Goal: Task Accomplishment & Management: Use online tool/utility

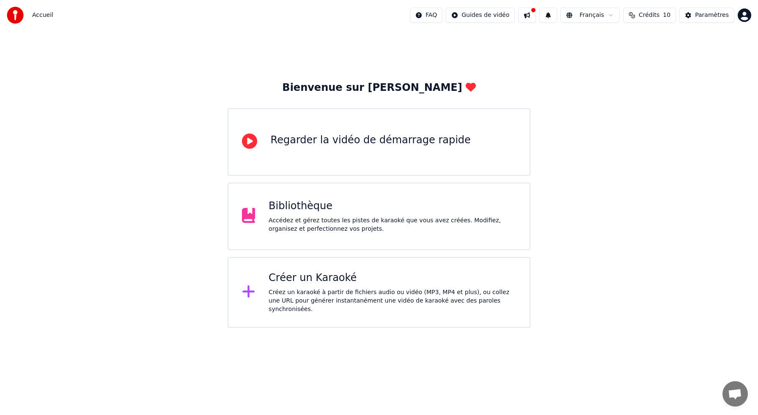
click at [741, 15] on html "Accueil FAQ Guides de vidéo Français Crédits 10 Paramètres Bienvenue sur Youka …" at bounding box center [379, 164] width 758 height 328
click at [318, 222] on div "Accédez et gérez toutes les pistes de karaoké que vous avez créées. Modifiez, o…" at bounding box center [392, 225] width 247 height 17
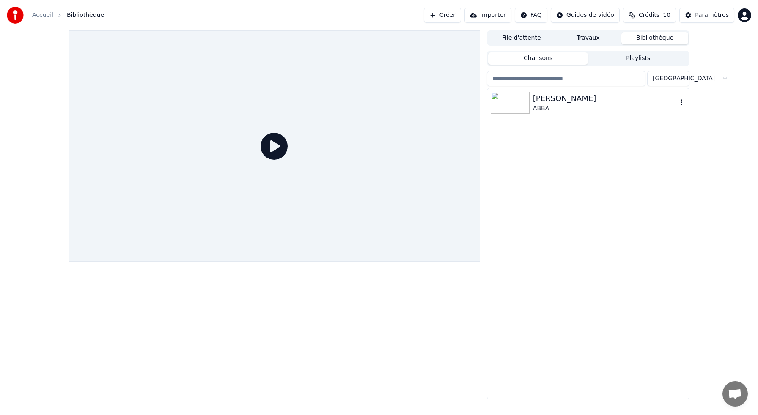
click at [563, 100] on div "[PERSON_NAME]" at bounding box center [605, 99] width 144 height 12
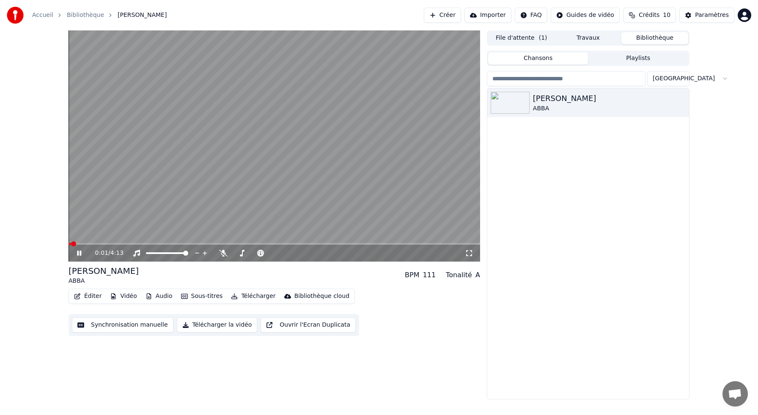
click at [107, 244] on span at bounding box center [274, 244] width 411 height 2
click at [105, 326] on button "Synchronisation manuelle" at bounding box center [122, 325] width 101 height 15
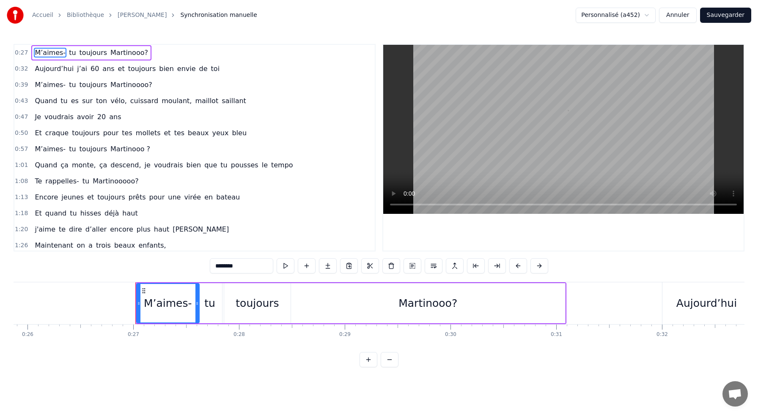
scroll to position [0, 2814]
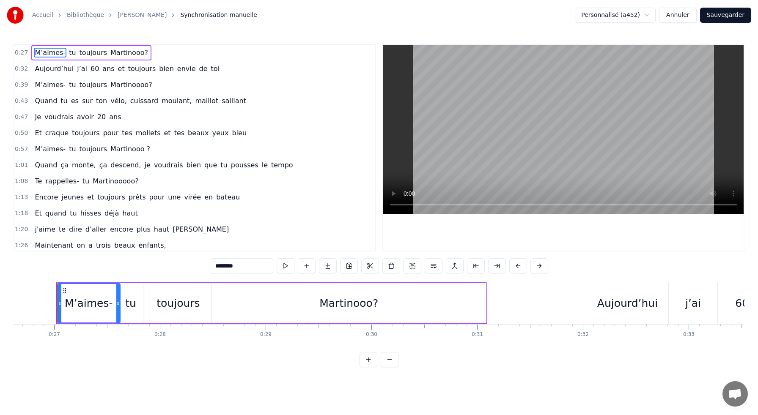
click at [169, 304] on div "toujours" at bounding box center [177, 304] width 43 height 16
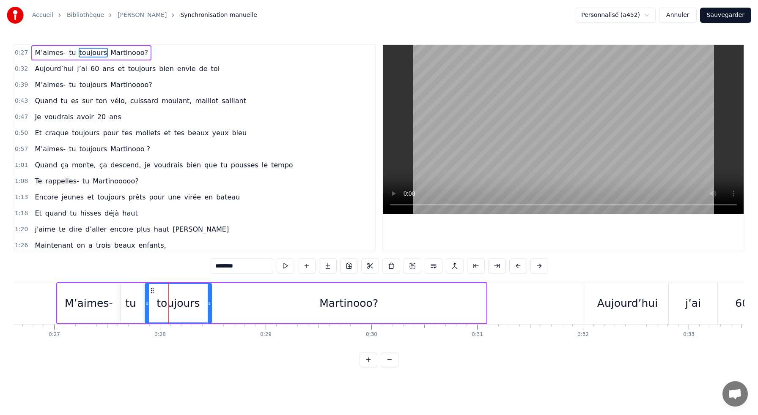
click at [219, 296] on div "Martinooo?" at bounding box center [349, 303] width 274 height 40
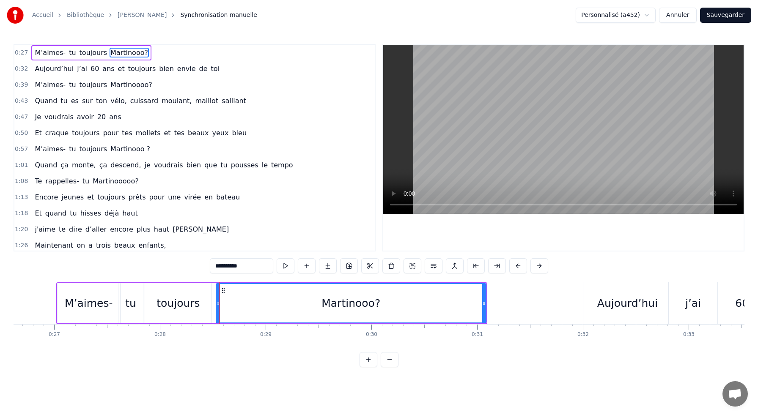
drag, startPoint x: 213, startPoint y: 304, endPoint x: 217, endPoint y: 304, distance: 4.2
click at [217, 304] on icon at bounding box center [218, 303] width 3 height 7
click at [156, 303] on div "toujours" at bounding box center [178, 303] width 66 height 40
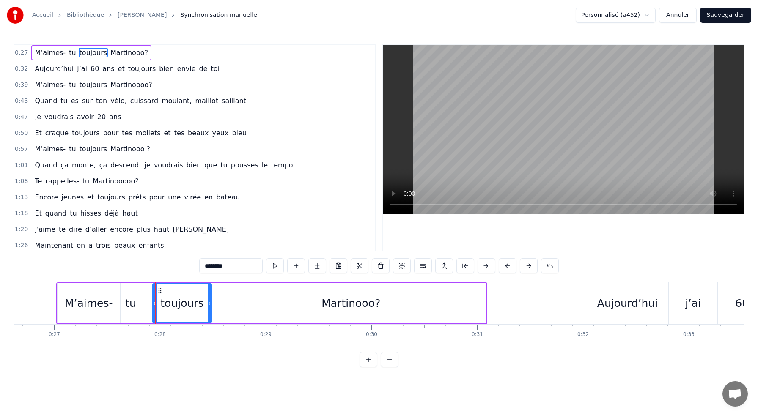
drag, startPoint x: 145, startPoint y: 303, endPoint x: 153, endPoint y: 303, distance: 7.6
click at [153, 303] on icon at bounding box center [154, 303] width 3 height 7
click at [129, 302] on div "tu" at bounding box center [130, 304] width 11 height 16
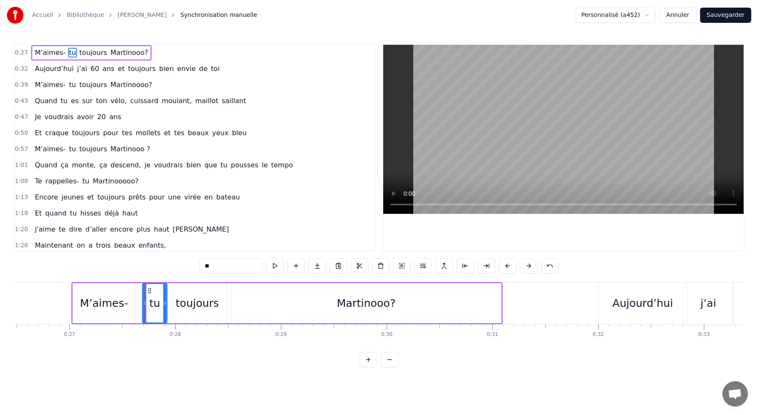
drag, startPoint x: 126, startPoint y: 291, endPoint x: 134, endPoint y: 291, distance: 8.0
click at [146, 291] on icon at bounding box center [149, 291] width 7 height 7
drag, startPoint x: 134, startPoint y: 290, endPoint x: 151, endPoint y: 290, distance: 16.9
click at [151, 290] on icon at bounding box center [152, 291] width 7 height 7
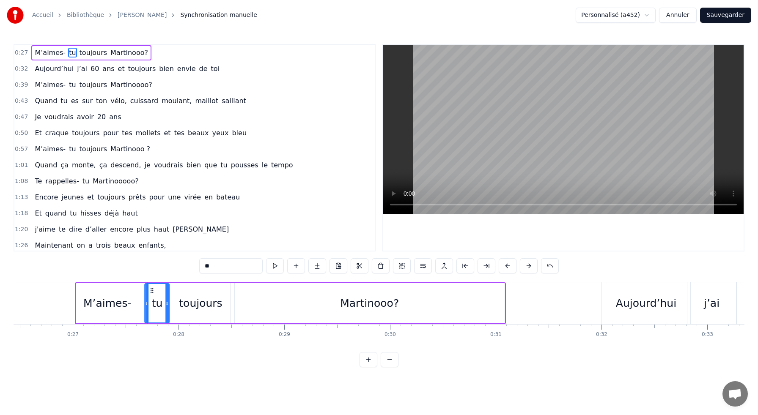
scroll to position [0, 2792]
click at [107, 297] on div "M’aimes-" at bounding box center [110, 304] width 48 height 16
type input "********"
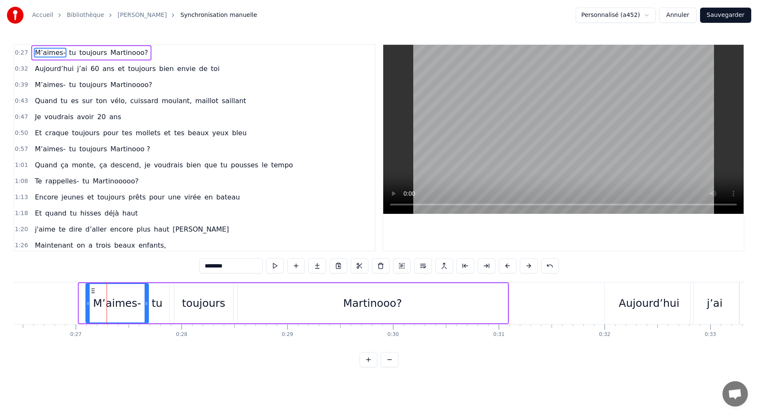
drag, startPoint x: 87, startPoint y: 288, endPoint x: 93, endPoint y: 288, distance: 6.8
click at [93, 288] on icon at bounding box center [93, 291] width 7 height 7
drag, startPoint x: 87, startPoint y: 306, endPoint x: 95, endPoint y: 304, distance: 8.6
click at [95, 304] on icon at bounding box center [96, 303] width 3 height 7
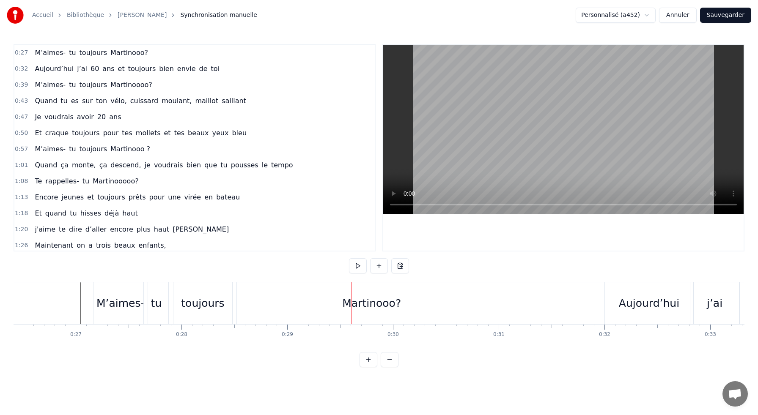
click at [155, 310] on div "tu" at bounding box center [156, 304] width 11 height 16
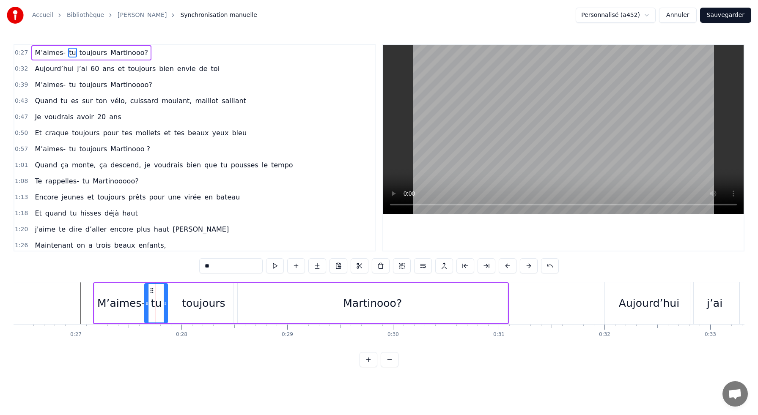
click at [164, 303] on icon at bounding box center [165, 303] width 3 height 7
click at [177, 303] on div "toujours" at bounding box center [203, 303] width 58 height 40
type input "********"
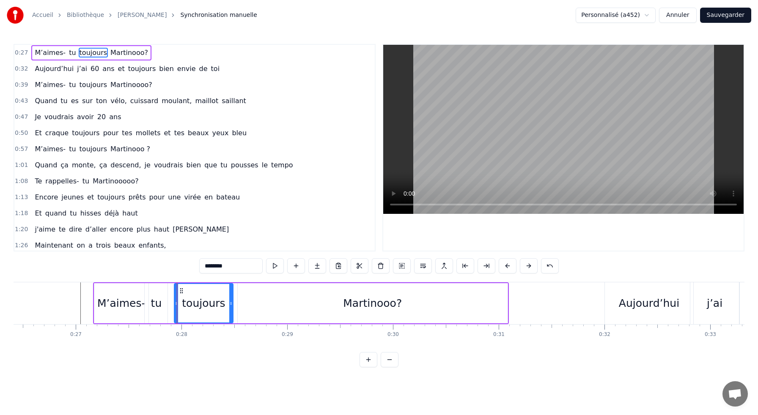
click at [177, 302] on div at bounding box center [177, 303] width 0 height 42
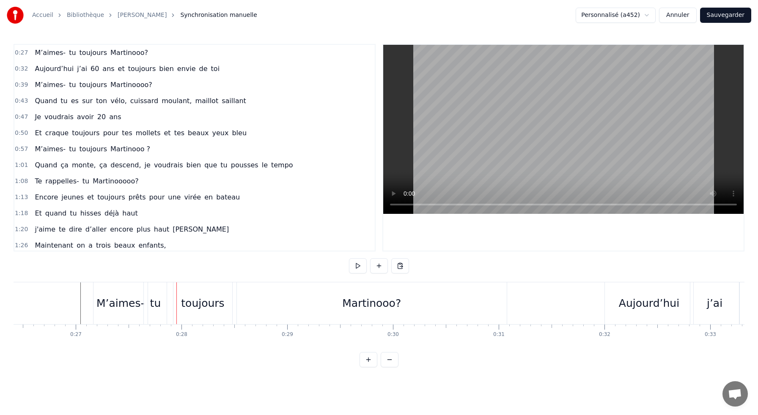
click at [184, 302] on div "toujours" at bounding box center [202, 303] width 58 height 42
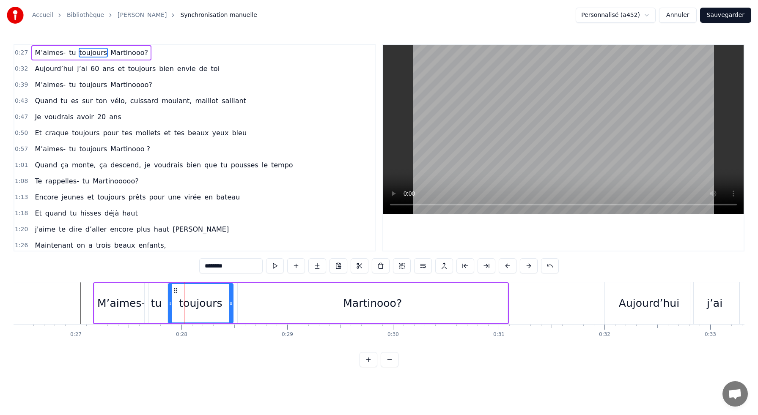
drag, startPoint x: 176, startPoint y: 305, endPoint x: 170, endPoint y: 305, distance: 5.9
click at [170, 305] on icon at bounding box center [170, 303] width 3 height 7
click at [132, 306] on div "M’aimes-" at bounding box center [121, 304] width 48 height 16
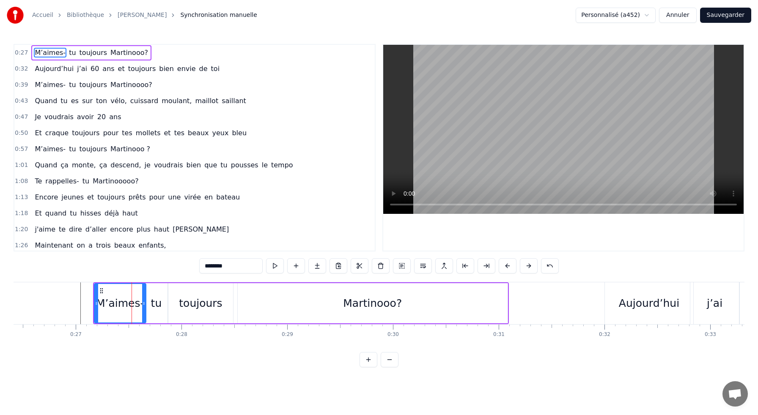
click at [143, 305] on icon at bounding box center [143, 303] width 3 height 7
click at [154, 304] on div "tu" at bounding box center [156, 304] width 11 height 16
type input "**"
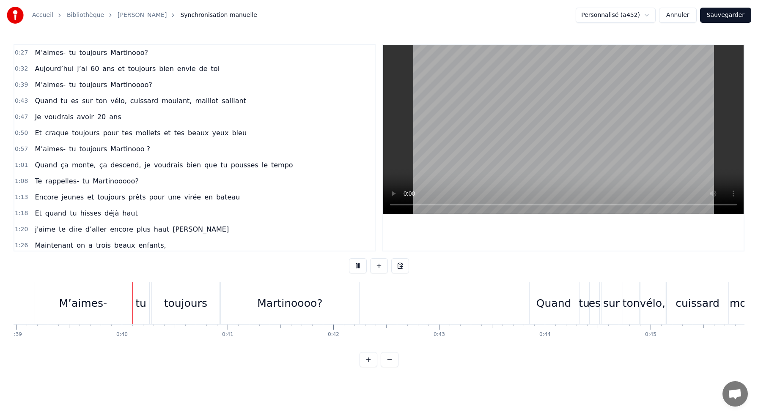
scroll to position [0, 4133]
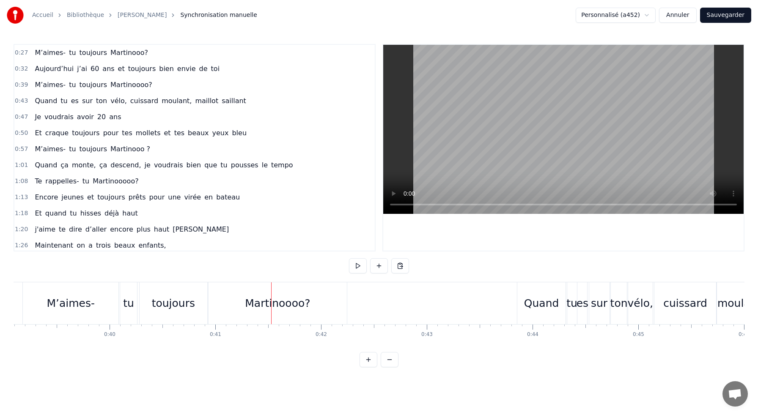
click at [221, 300] on div "Martinoooo?" at bounding box center [277, 303] width 138 height 42
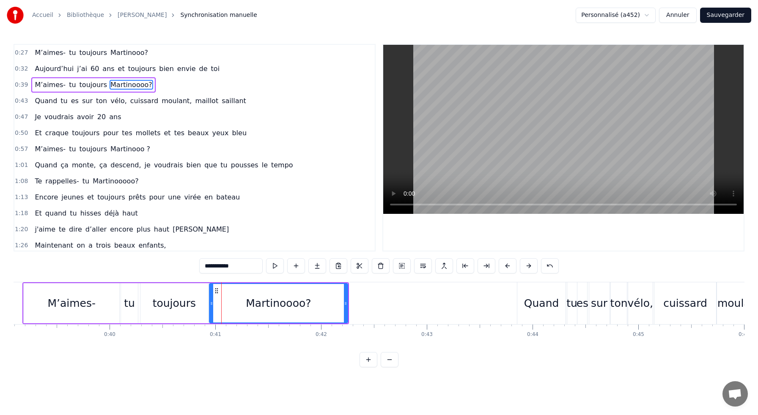
click at [184, 293] on div "toujours" at bounding box center [174, 303] width 68 height 40
type input "********"
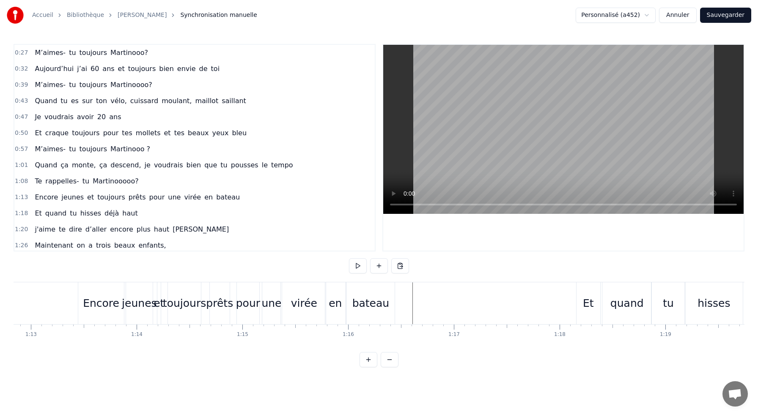
scroll to position [0, 7697]
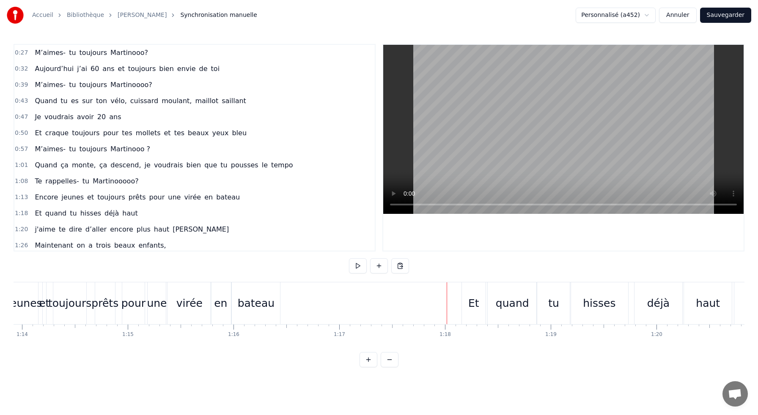
scroll to position [0, 7816]
click at [250, 308] on div "bateau" at bounding box center [254, 304] width 37 height 16
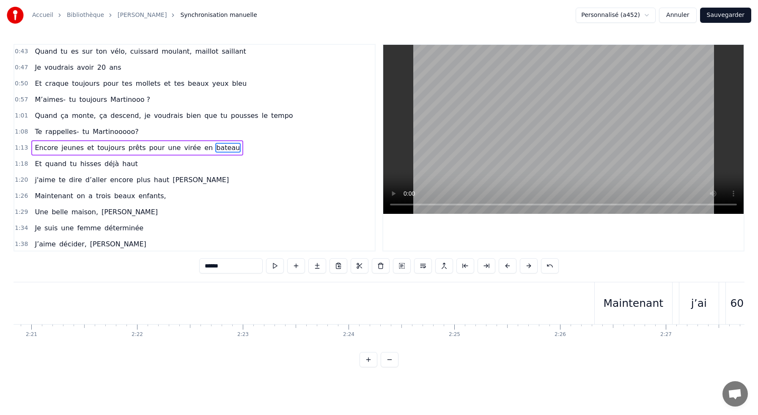
scroll to position [0, 14889]
click at [631, 305] on div "Maintenant" at bounding box center [632, 304] width 60 height 16
type input "**********"
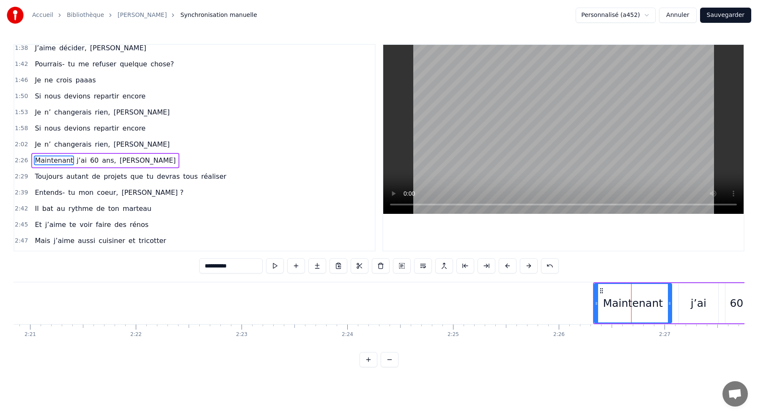
scroll to position [258, 0]
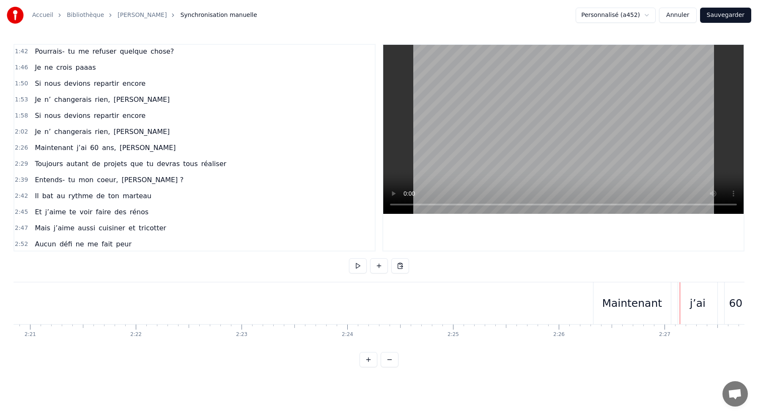
click at [642, 289] on div "Maintenant" at bounding box center [631, 303] width 77 height 42
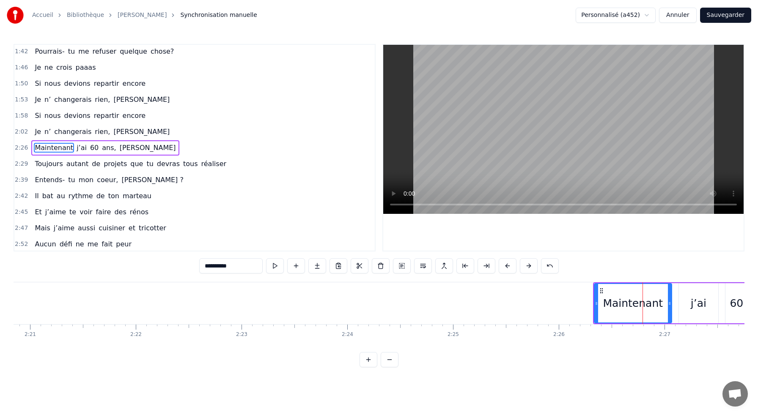
click at [674, 283] on div "Maintenant j’ai 60 ans, [PERSON_NAME]" at bounding box center [756, 303] width 327 height 42
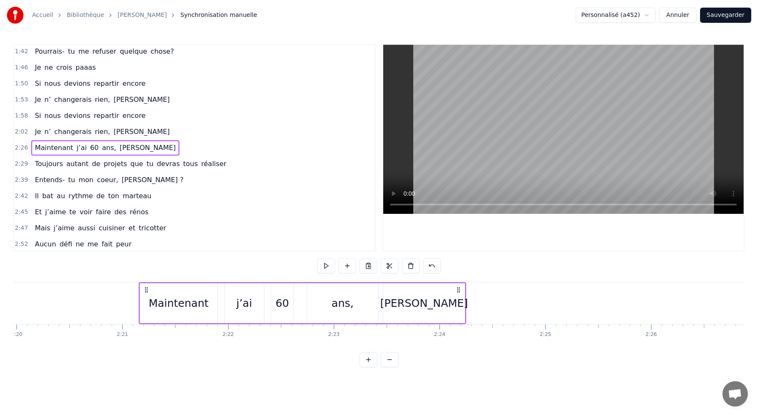
scroll to position [0, 14793]
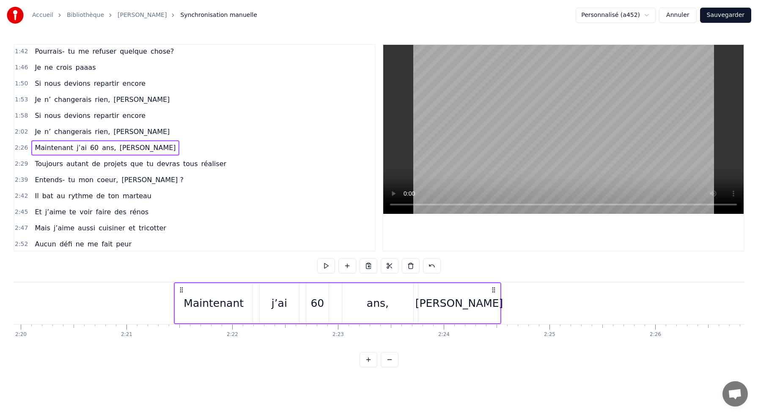
drag, startPoint x: 600, startPoint y: 288, endPoint x: 181, endPoint y: 304, distance: 419.8
click at [181, 304] on div "Maintenant j’ai 60 ans, [PERSON_NAME]" at bounding box center [337, 303] width 327 height 42
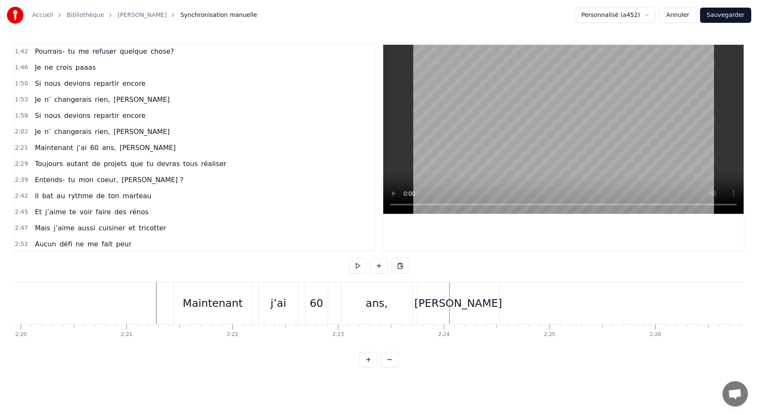
click at [232, 302] on div "Maintenant" at bounding box center [213, 304] width 60 height 16
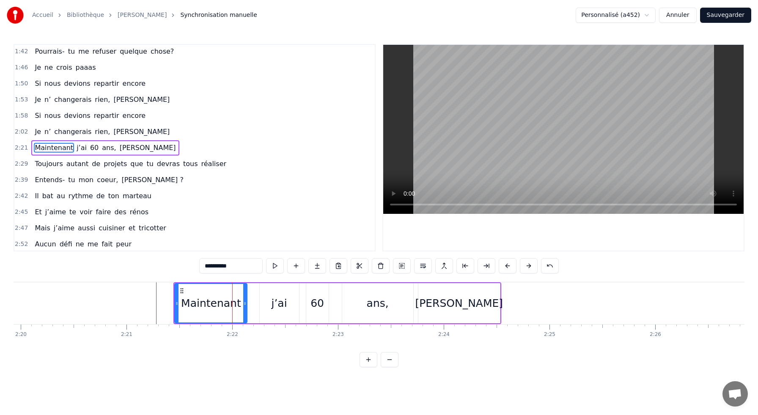
drag, startPoint x: 251, startPoint y: 304, endPoint x: 246, endPoint y: 304, distance: 5.1
click at [246, 304] on icon at bounding box center [244, 303] width 3 height 7
click at [276, 304] on div "j’ai" at bounding box center [279, 304] width 16 height 16
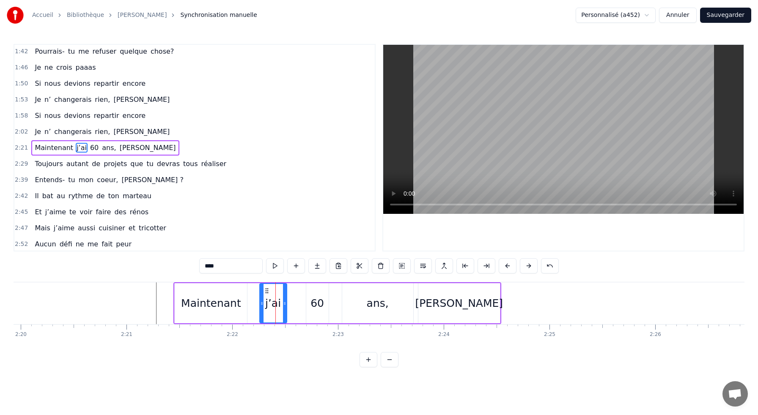
drag, startPoint x: 297, startPoint y: 304, endPoint x: 285, endPoint y: 304, distance: 12.3
click at [285, 304] on icon at bounding box center [284, 303] width 3 height 7
drag, startPoint x: 268, startPoint y: 292, endPoint x: 257, endPoint y: 291, distance: 10.6
click at [257, 291] on icon at bounding box center [256, 291] width 7 height 7
click at [325, 297] on div "60" at bounding box center [317, 303] width 22 height 40
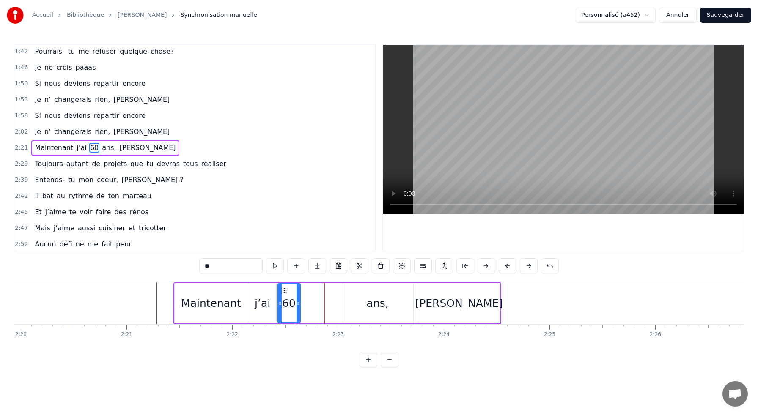
drag, startPoint x: 313, startPoint y: 291, endPoint x: 285, endPoint y: 291, distance: 28.3
click at [285, 291] on icon at bounding box center [285, 291] width 7 height 7
drag, startPoint x: 299, startPoint y: 302, endPoint x: 305, endPoint y: 301, distance: 6.0
click at [305, 301] on icon at bounding box center [302, 303] width 3 height 7
click at [369, 304] on div "ans," at bounding box center [378, 304] width 22 height 16
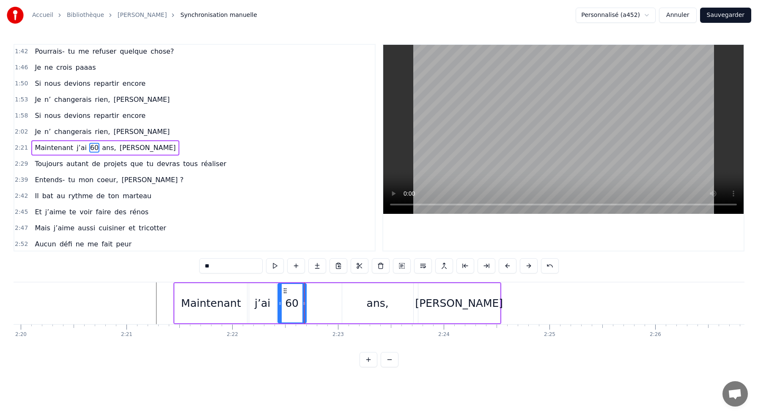
type input "****"
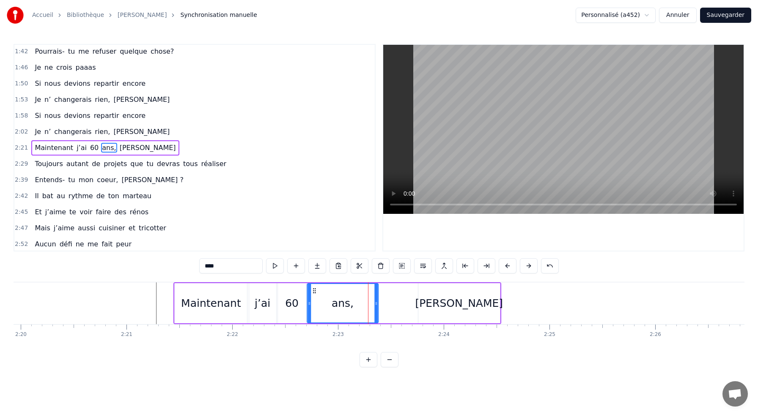
drag, startPoint x: 349, startPoint y: 289, endPoint x: 314, endPoint y: 292, distance: 34.8
click at [314, 292] on icon at bounding box center [314, 291] width 7 height 7
drag, startPoint x: 376, startPoint y: 303, endPoint x: 352, endPoint y: 303, distance: 24.1
click at [352, 303] on icon at bounding box center [352, 303] width 3 height 7
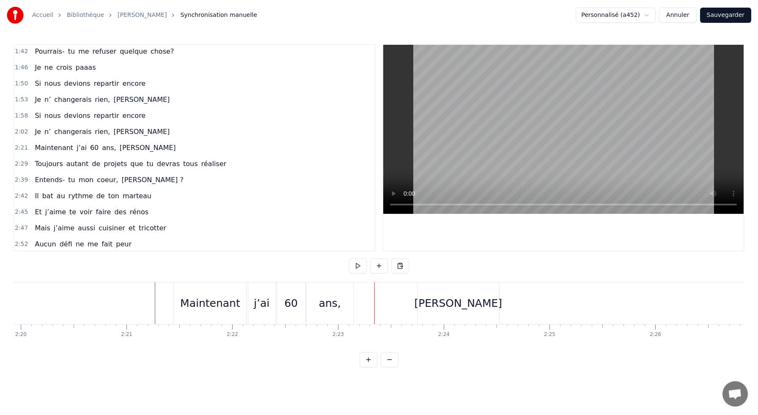
click at [186, 312] on div "Maintenant" at bounding box center [210, 303] width 72 height 42
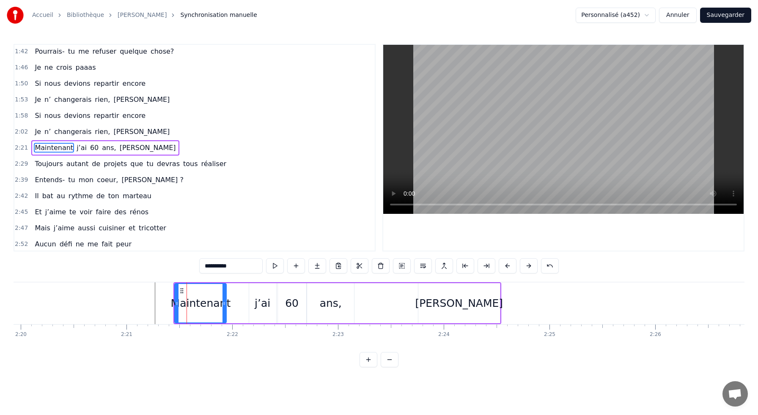
drag, startPoint x: 246, startPoint y: 304, endPoint x: 225, endPoint y: 304, distance: 20.3
click at [225, 304] on icon at bounding box center [223, 303] width 3 height 7
click at [255, 289] on div "j’ai" at bounding box center [262, 303] width 27 height 40
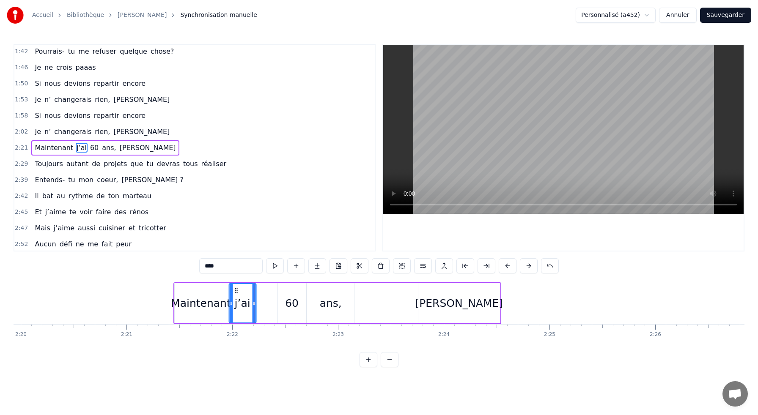
drag, startPoint x: 256, startPoint y: 291, endPoint x: 236, endPoint y: 292, distance: 19.5
click at [236, 292] on icon at bounding box center [236, 291] width 7 height 7
click at [285, 291] on div "60" at bounding box center [292, 303] width 28 height 40
drag, startPoint x: 285, startPoint y: 289, endPoint x: 265, endPoint y: 289, distance: 20.3
click at [265, 289] on icon at bounding box center [264, 291] width 7 height 7
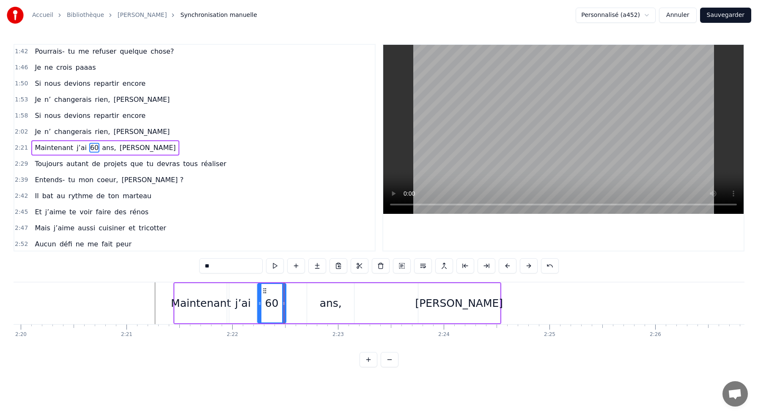
click at [312, 291] on div "ans," at bounding box center [330, 303] width 47 height 40
drag, startPoint x: 314, startPoint y: 291, endPoint x: 294, endPoint y: 291, distance: 20.3
click at [294, 291] on icon at bounding box center [293, 291] width 7 height 7
drag, startPoint x: 332, startPoint y: 300, endPoint x: 319, endPoint y: 300, distance: 12.3
click at [319, 300] on icon at bounding box center [319, 303] width 3 height 7
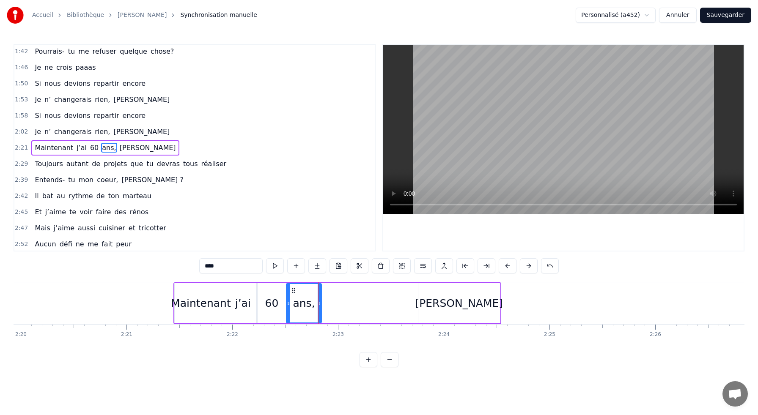
click at [426, 298] on div "[PERSON_NAME]" at bounding box center [459, 303] width 82 height 40
type input "*******"
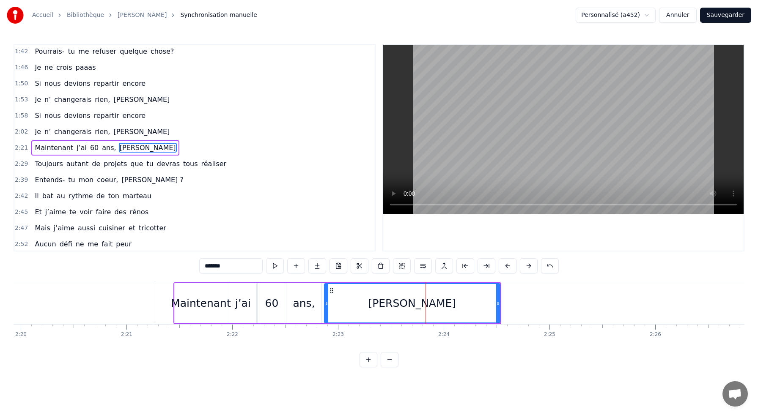
drag, startPoint x: 420, startPoint y: 304, endPoint x: 326, endPoint y: 306, distance: 93.9
click at [326, 306] on icon at bounding box center [326, 303] width 3 height 7
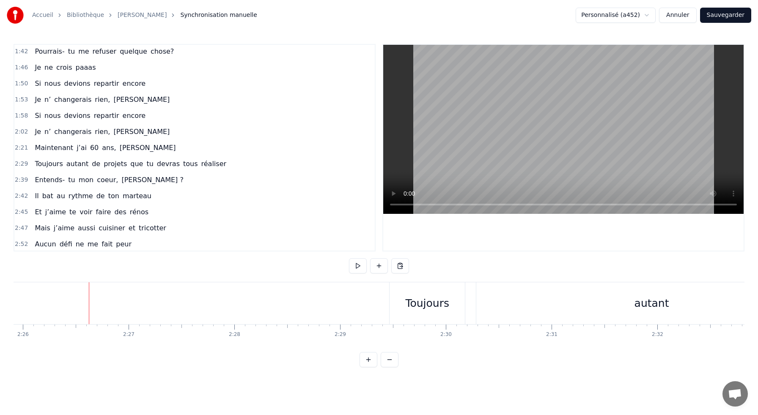
scroll to position [0, 15443]
click at [387, 294] on div "Toujours" at bounding box center [408, 303] width 75 height 42
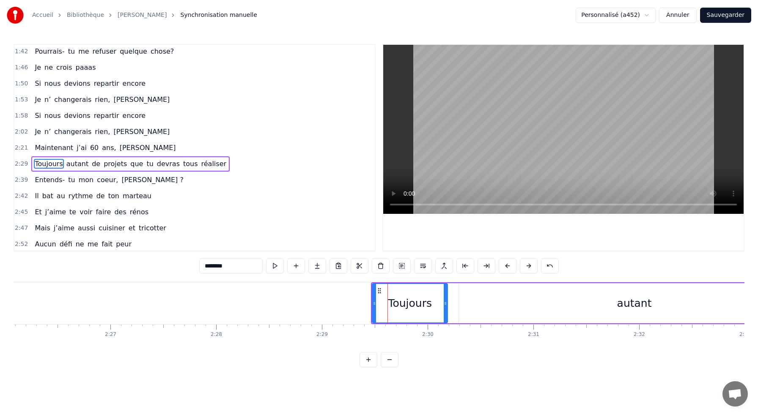
scroll to position [274, 0]
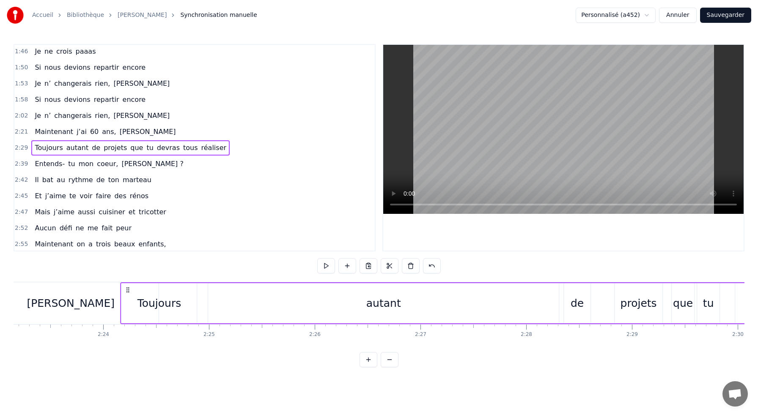
scroll to position [0, 15101]
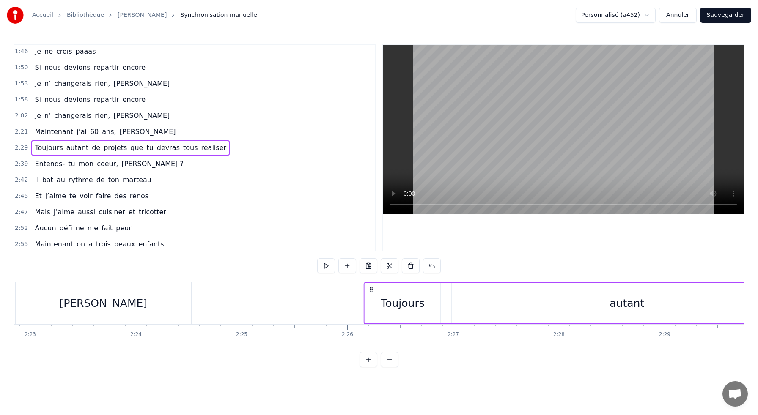
drag, startPoint x: 378, startPoint y: 291, endPoint x: 370, endPoint y: 305, distance: 16.7
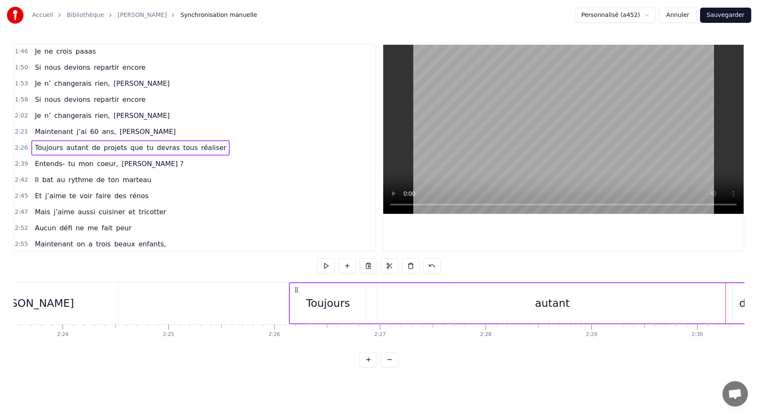
scroll to position [0, 15179]
click at [542, 300] on div "autant" at bounding box center [547, 304] width 35 height 16
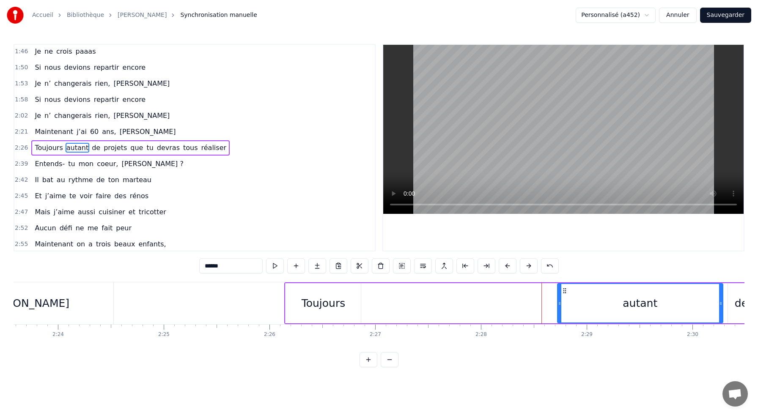
drag, startPoint x: 374, startPoint y: 301, endPoint x: 567, endPoint y: 306, distance: 193.3
click at [561, 306] on icon at bounding box center [559, 303] width 3 height 7
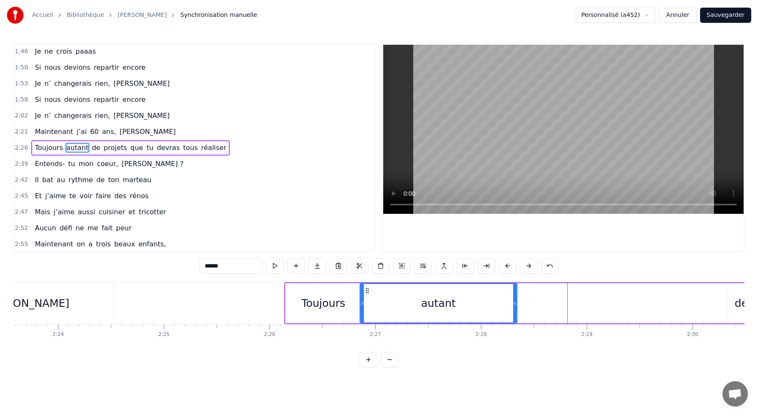
drag, startPoint x: 573, startPoint y: 291, endPoint x: 367, endPoint y: 297, distance: 206.0
click at [367, 297] on div "autant" at bounding box center [438, 303] width 156 height 38
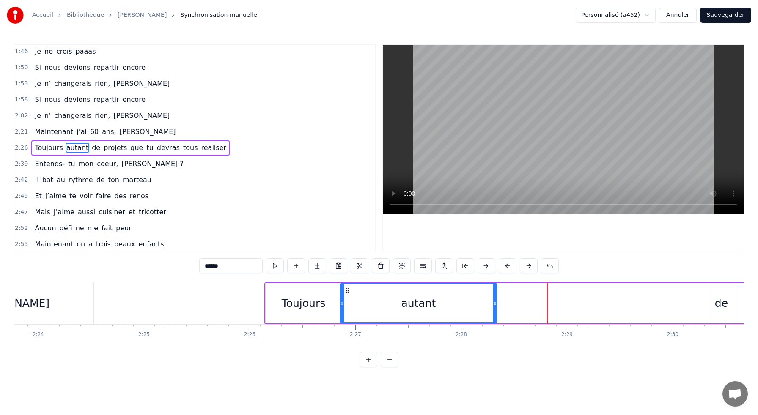
scroll to position [0, 15198]
drag, startPoint x: 494, startPoint y: 306, endPoint x: 403, endPoint y: 307, distance: 90.9
click at [403, 307] on div at bounding box center [403, 303] width 3 height 38
click at [321, 302] on div "Toujours" at bounding box center [304, 304] width 44 height 16
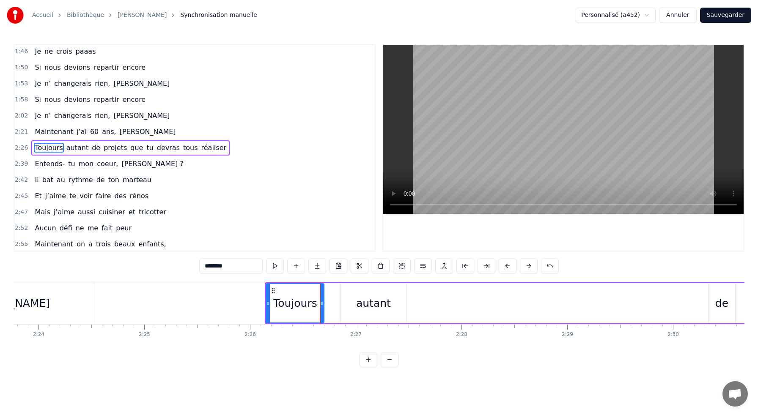
drag, startPoint x: 338, startPoint y: 305, endPoint x: 321, endPoint y: 304, distance: 17.4
click at [321, 304] on icon at bounding box center [321, 303] width 3 height 7
click at [365, 306] on div "autant" at bounding box center [373, 304] width 35 height 16
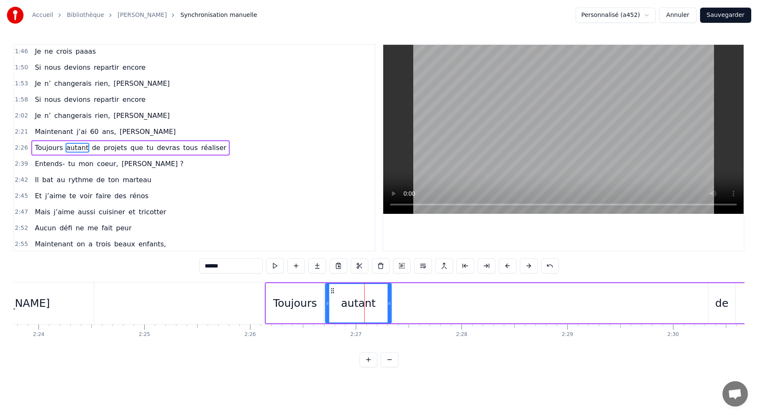
drag, startPoint x: 348, startPoint y: 290, endPoint x: 332, endPoint y: 291, distance: 16.1
click at [332, 291] on icon at bounding box center [332, 291] width 7 height 7
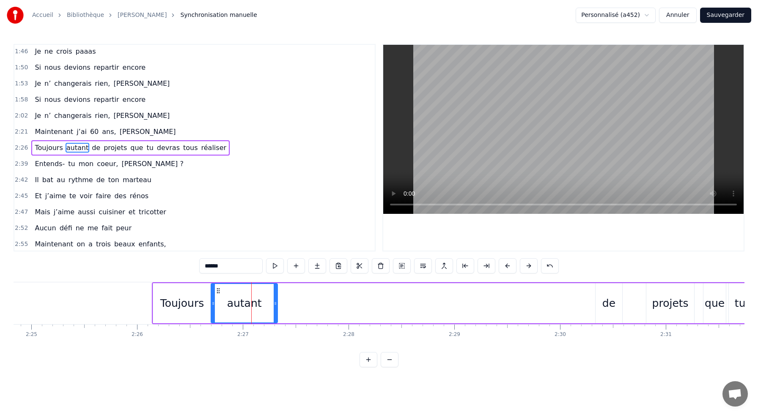
scroll to position [0, 15327]
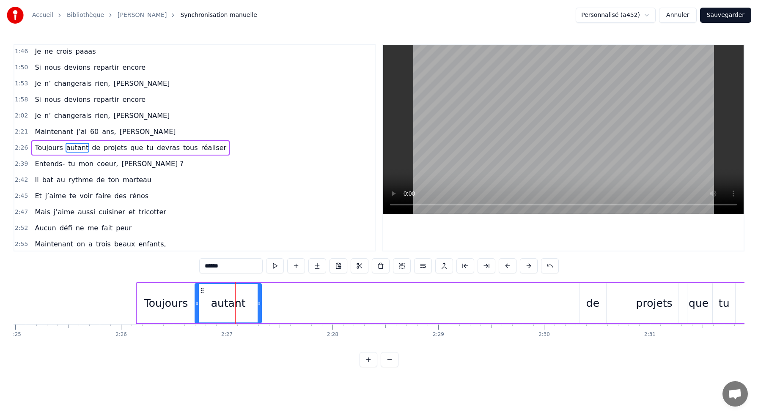
click at [593, 297] on div "de" at bounding box center [592, 304] width 13 height 16
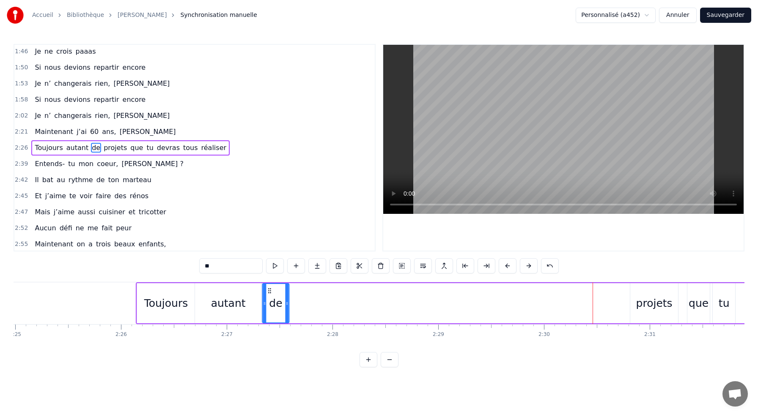
drag, startPoint x: 587, startPoint y: 291, endPoint x: 269, endPoint y: 287, distance: 317.2
click at [269, 287] on div "de" at bounding box center [276, 303] width 26 height 38
click at [638, 308] on div "projets" at bounding box center [654, 304] width 36 height 16
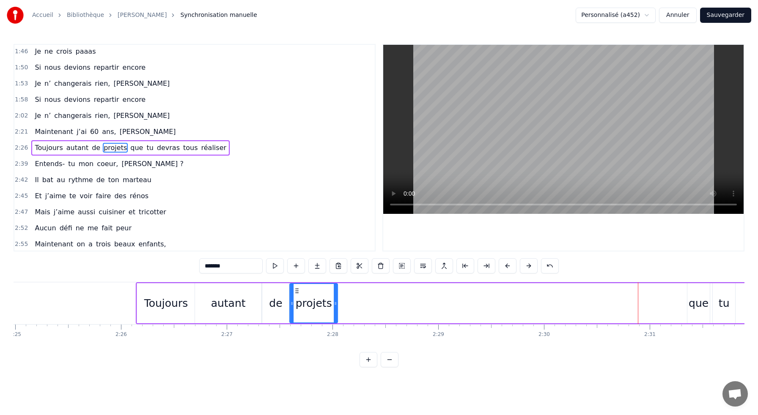
drag, startPoint x: 639, startPoint y: 290, endPoint x: 298, endPoint y: 282, distance: 340.5
click at [700, 304] on div "que" at bounding box center [698, 304] width 20 height 16
drag, startPoint x: 693, startPoint y: 290, endPoint x: 343, endPoint y: 287, distance: 349.7
click at [343, 287] on div "que" at bounding box center [349, 303] width 22 height 38
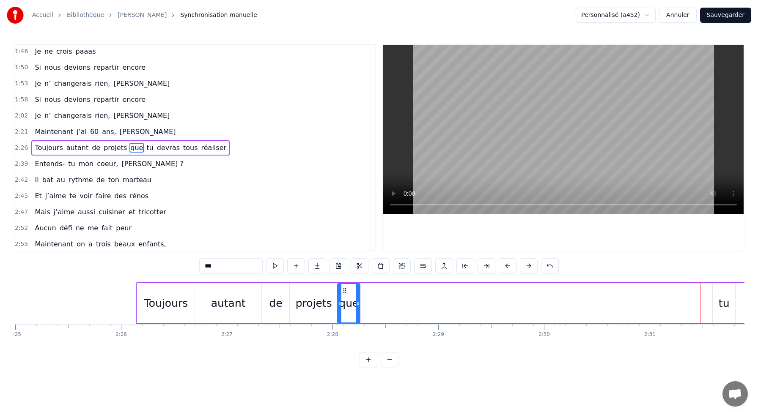
click at [724, 295] on div "tu" at bounding box center [724, 303] width 22 height 40
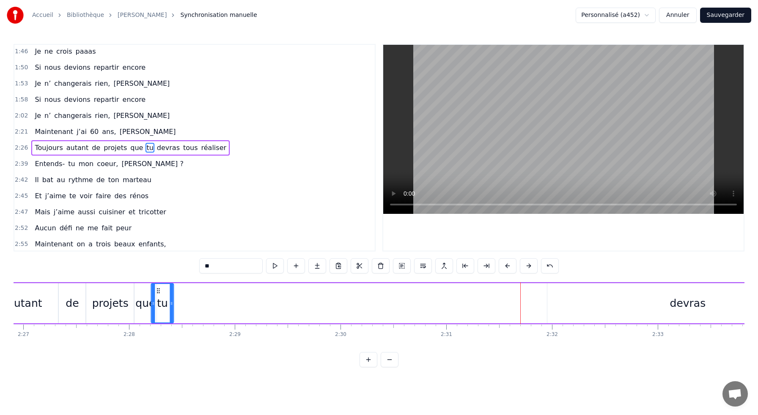
scroll to position [0, 15529]
drag, startPoint x: 394, startPoint y: 292, endPoint x: 167, endPoint y: 294, distance: 227.1
click at [167, 294] on div "tu" at bounding box center [171, 303] width 22 height 38
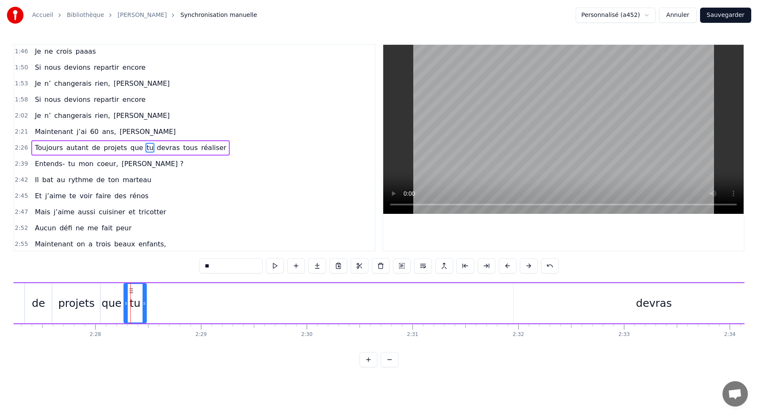
scroll to position [0, 15567]
click at [645, 307] on div "devras" at bounding box center [651, 304] width 36 height 16
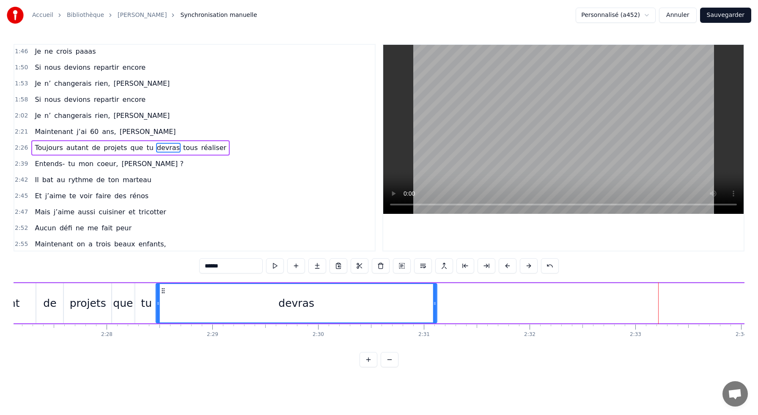
scroll to position [0, 15551]
drag, startPoint x: 519, startPoint y: 291, endPoint x: 167, endPoint y: 298, distance: 352.7
click at [167, 298] on div "devras" at bounding box center [299, 303] width 280 height 38
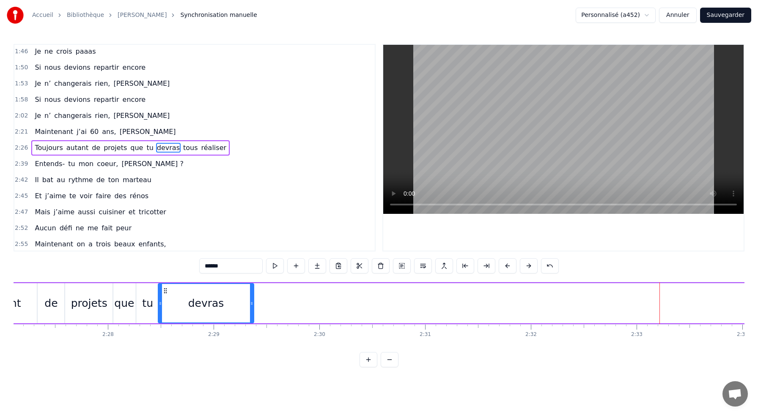
drag, startPoint x: 436, startPoint y: 301, endPoint x: 255, endPoint y: 304, distance: 181.0
click at [251, 304] on icon at bounding box center [251, 303] width 3 height 7
click at [197, 303] on div "devras" at bounding box center [206, 304] width 36 height 16
click at [161, 147] on span "devras" at bounding box center [168, 148] width 25 height 10
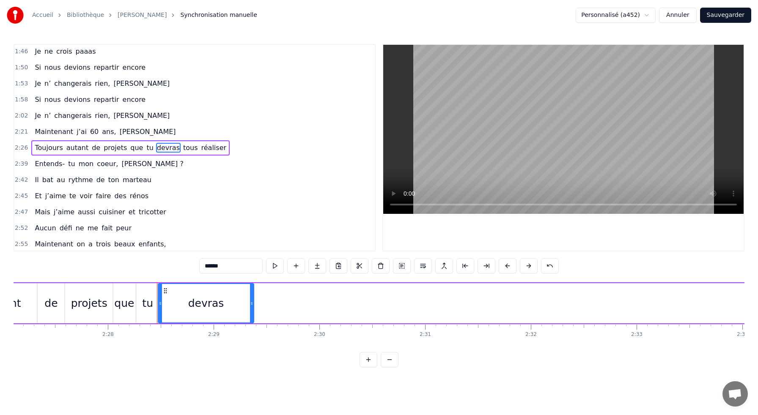
click at [160, 148] on span "devras" at bounding box center [168, 148] width 25 height 10
click at [182, 148] on span "tous" at bounding box center [190, 148] width 16 height 10
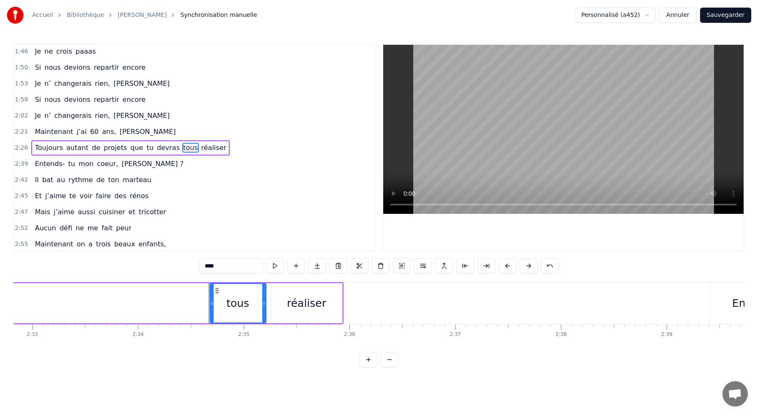
scroll to position [0, 16135]
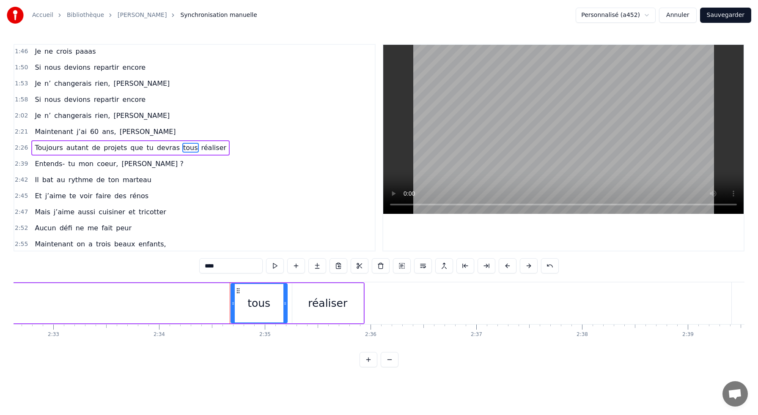
click at [213, 266] on input "****" at bounding box center [230, 265] width 63 height 15
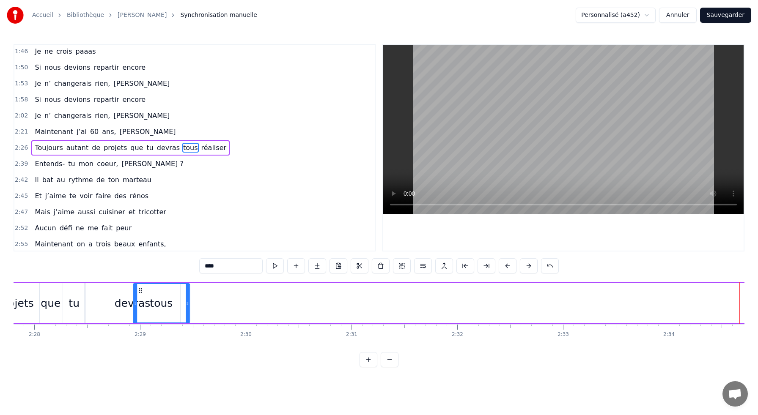
scroll to position [0, 15621]
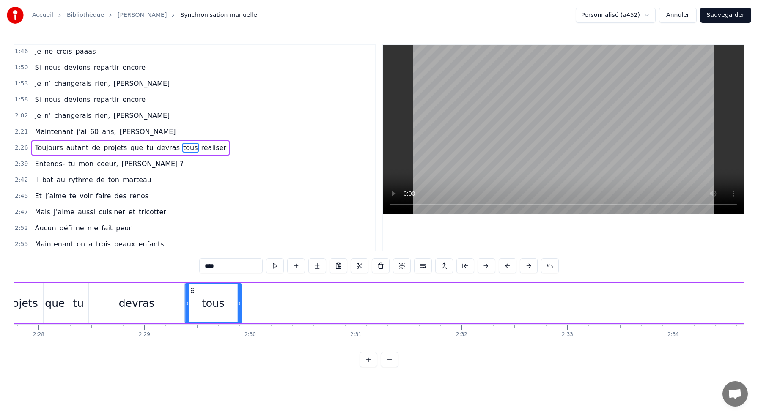
drag, startPoint x: 301, startPoint y: 290, endPoint x: 193, endPoint y: 297, distance: 108.1
click at [193, 297] on div "tous" at bounding box center [212, 303] width 55 height 38
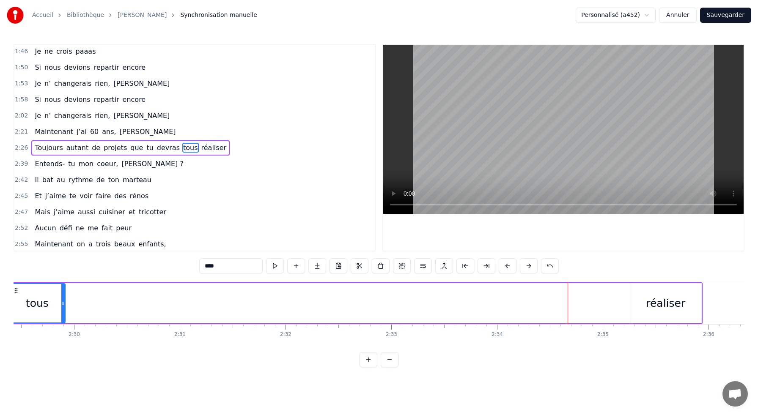
scroll to position [0, 15806]
click at [637, 301] on div "réaliser" at bounding box center [656, 303] width 71 height 40
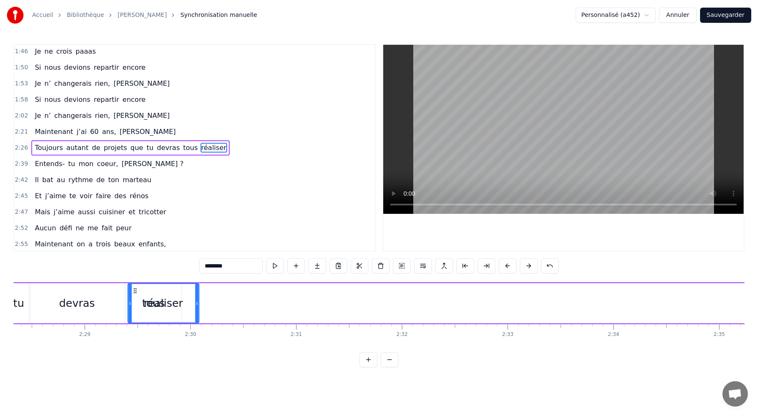
scroll to position [0, 15680]
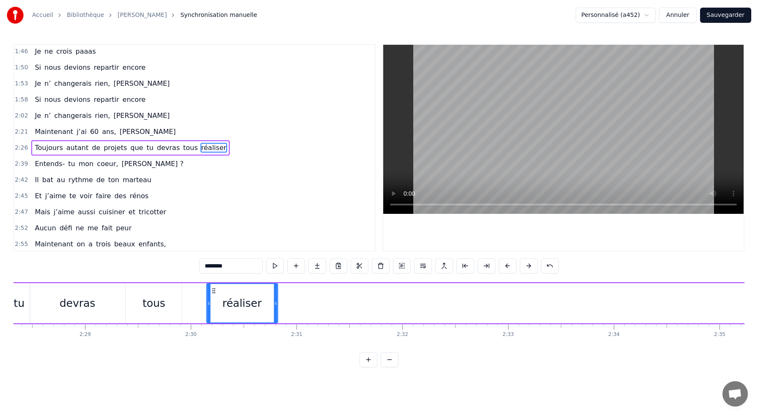
drag, startPoint x: 628, startPoint y: 290, endPoint x: 213, endPoint y: 302, distance: 415.0
click at [213, 302] on div "réaliser" at bounding box center [242, 303] width 70 height 38
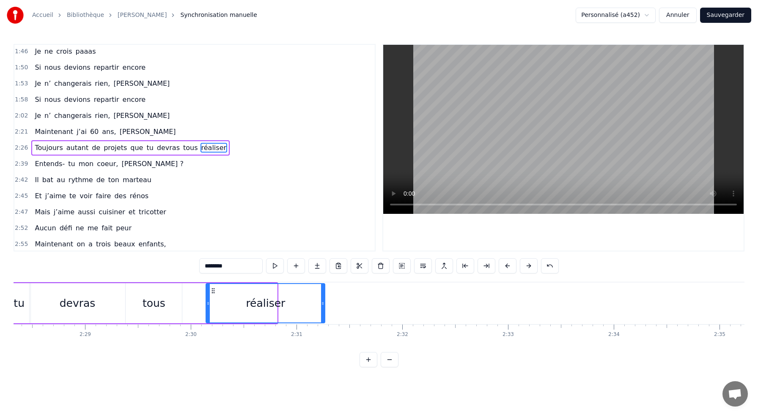
drag, startPoint x: 275, startPoint y: 304, endPoint x: 321, endPoint y: 306, distance: 45.3
click at [321, 306] on icon at bounding box center [322, 303] width 3 height 7
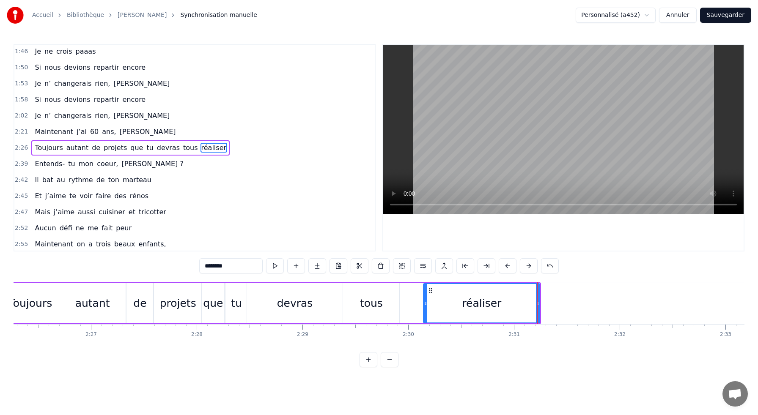
scroll to position [0, 15466]
click at [358, 310] on div "tous" at bounding box center [367, 304] width 23 height 16
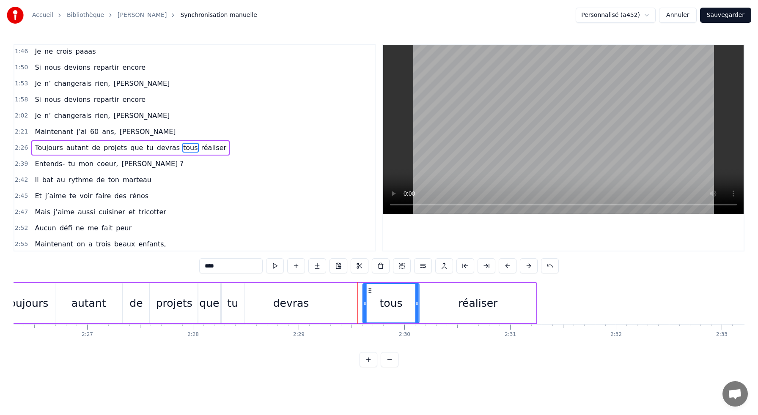
drag, startPoint x: 347, startPoint y: 289, endPoint x: 370, endPoint y: 290, distance: 23.3
click at [370, 290] on icon at bounding box center [370, 291] width 7 height 7
click at [282, 294] on div "devras" at bounding box center [291, 303] width 96 height 40
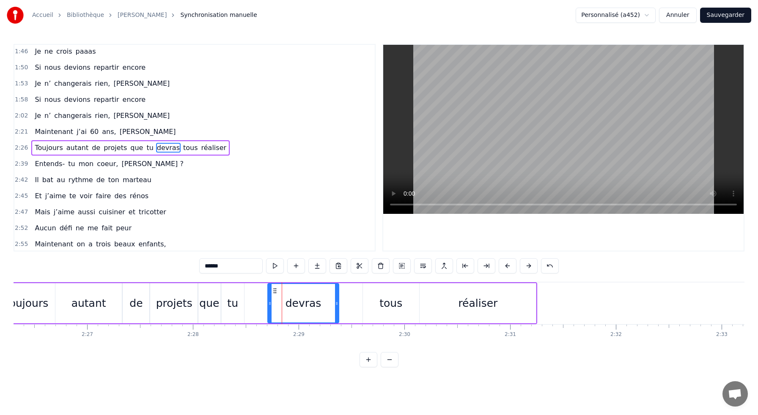
drag, startPoint x: 245, startPoint y: 303, endPoint x: 271, endPoint y: 303, distance: 25.8
click at [271, 303] on icon at bounding box center [269, 303] width 3 height 7
drag, startPoint x: 277, startPoint y: 291, endPoint x: 299, endPoint y: 290, distance: 22.4
click at [299, 290] on icon at bounding box center [299, 291] width 7 height 7
click at [233, 304] on div "tu" at bounding box center [232, 304] width 11 height 16
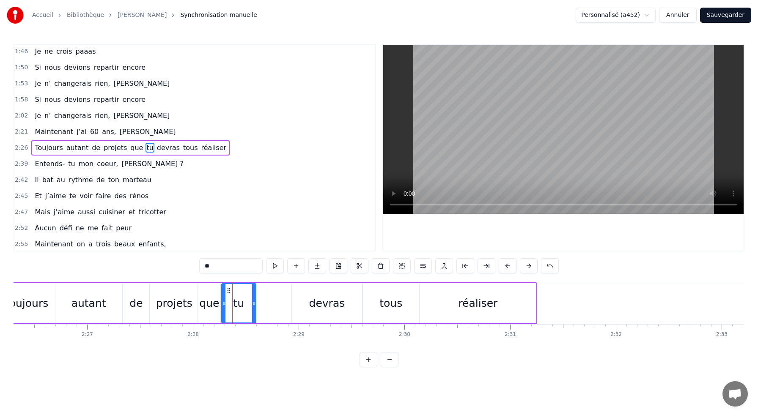
drag, startPoint x: 242, startPoint y: 300, endPoint x: 254, endPoint y: 300, distance: 11.8
click at [254, 300] on icon at bounding box center [253, 303] width 3 height 7
drag, startPoint x: 228, startPoint y: 291, endPoint x: 263, endPoint y: 290, distance: 34.7
click at [263, 290] on icon at bounding box center [263, 291] width 7 height 7
click at [206, 292] on div "que" at bounding box center [209, 303] width 22 height 40
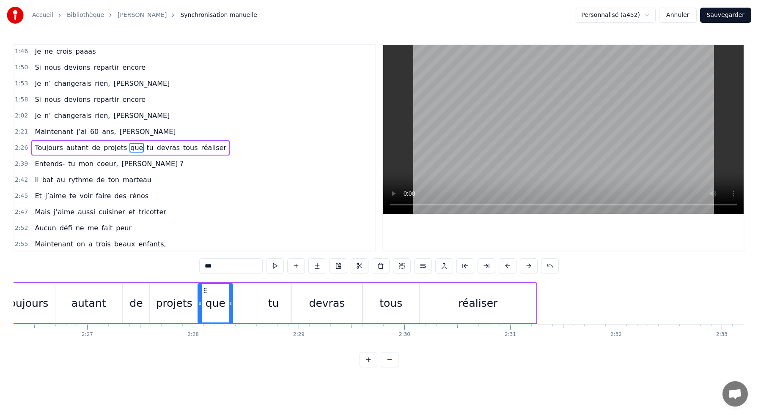
drag, startPoint x: 217, startPoint y: 303, endPoint x: 230, endPoint y: 303, distance: 12.3
click at [230, 303] on icon at bounding box center [230, 303] width 3 height 7
drag, startPoint x: 204, startPoint y: 291, endPoint x: 226, endPoint y: 291, distance: 22.4
click at [227, 291] on circle at bounding box center [227, 291] width 0 height 0
click at [184, 298] on div "projets" at bounding box center [174, 304] width 36 height 16
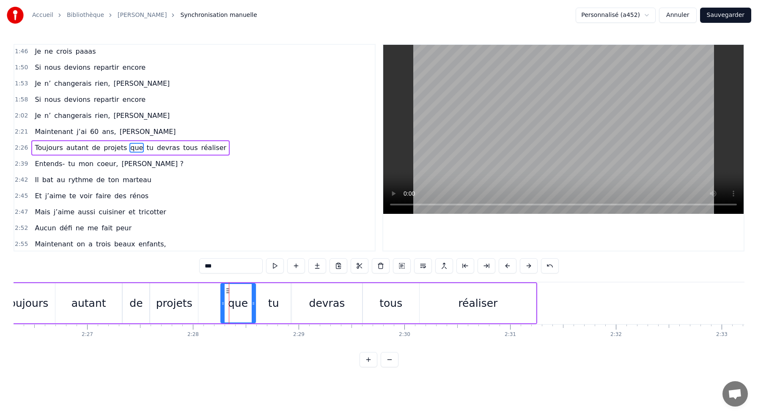
type input "*******"
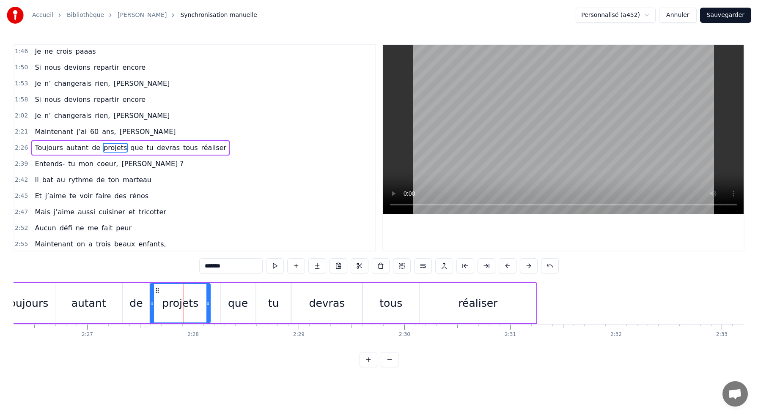
drag, startPoint x: 195, startPoint y: 305, endPoint x: 208, endPoint y: 305, distance: 12.3
click at [208, 305] on icon at bounding box center [207, 303] width 3 height 7
drag, startPoint x: 159, startPoint y: 291, endPoint x: 167, endPoint y: 291, distance: 8.9
click at [167, 291] on icon at bounding box center [166, 291] width 7 height 7
click at [179, 271] on div "0:27 M’aimes- tu toujours Martinooo? 0:32 [DATE] j’ai 60 ans et toujours bien e…" at bounding box center [379, 205] width 731 height 323
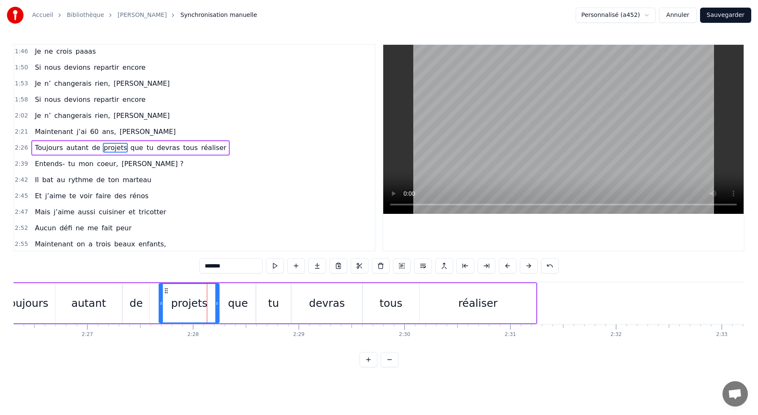
click at [184, 296] on div "projets" at bounding box center [189, 304] width 36 height 16
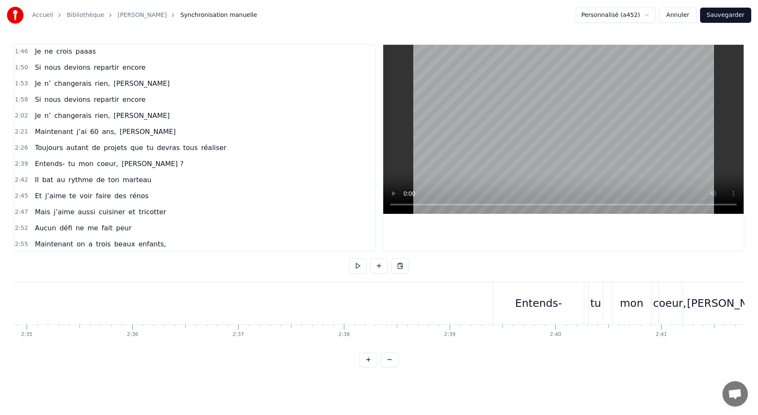
scroll to position [0, 16379]
click at [495, 295] on div "Entends-" at bounding box center [532, 303] width 90 height 42
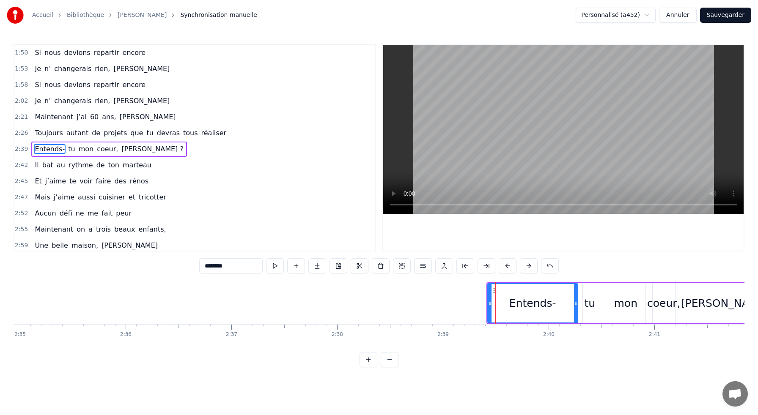
scroll to position [291, 0]
click at [580, 283] on div "Entends- tu mon coeur, [PERSON_NAME] ?" at bounding box center [634, 303] width 296 height 42
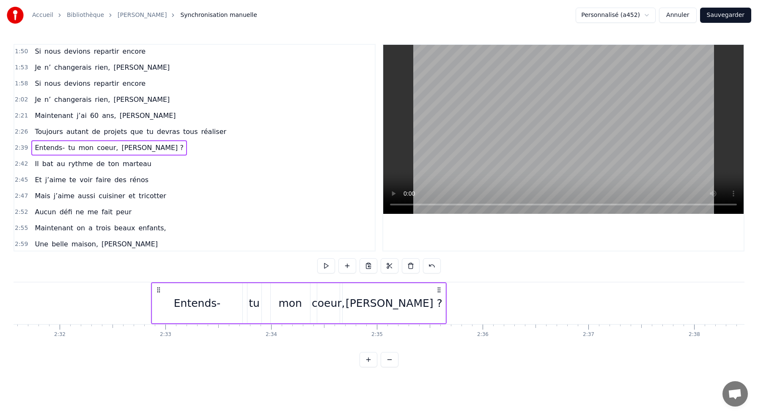
scroll to position [0, 16018]
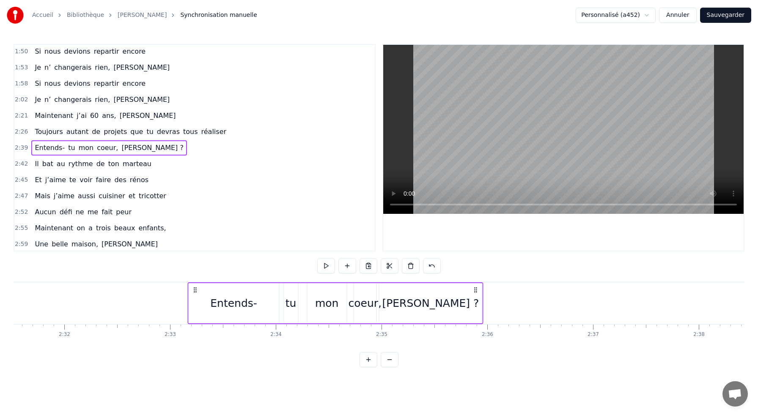
drag, startPoint x: 493, startPoint y: 289, endPoint x: 194, endPoint y: 321, distance: 300.7
click at [194, 321] on div "Entends- tu mon coeur, [PERSON_NAME] ?" at bounding box center [335, 303] width 296 height 42
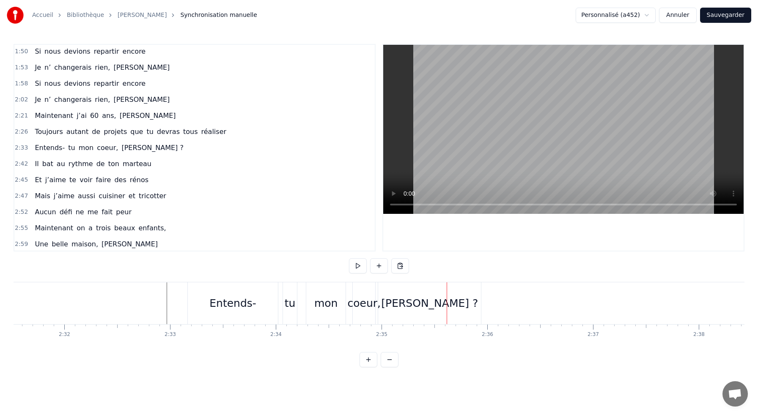
click at [222, 310] on div "Entends-" at bounding box center [232, 304] width 47 height 16
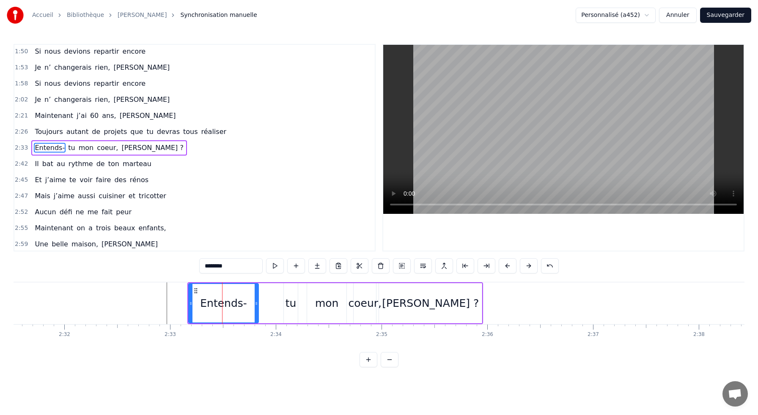
drag, startPoint x: 276, startPoint y: 310, endPoint x: 255, endPoint y: 311, distance: 20.3
click at [255, 311] on div at bounding box center [256, 303] width 3 height 38
click at [291, 301] on div "tu" at bounding box center [290, 304] width 11 height 16
type input "**"
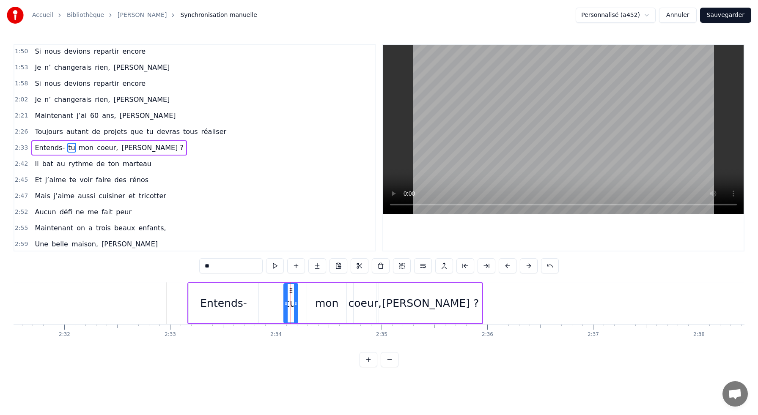
drag, startPoint x: 291, startPoint y: 292, endPoint x: 277, endPoint y: 293, distance: 13.6
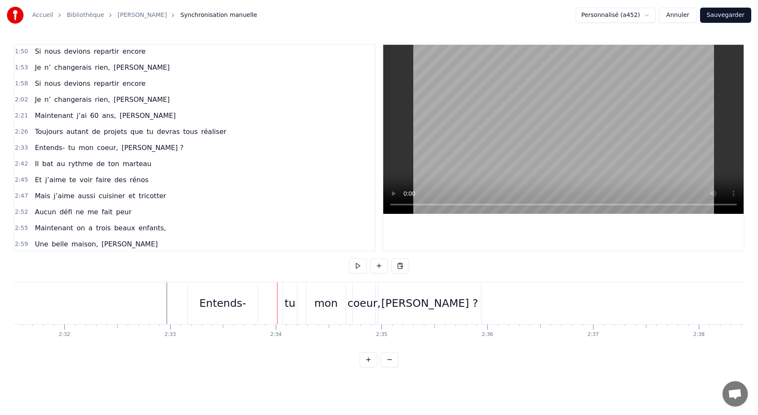
click at [286, 296] on div "tu" at bounding box center [290, 304] width 11 height 16
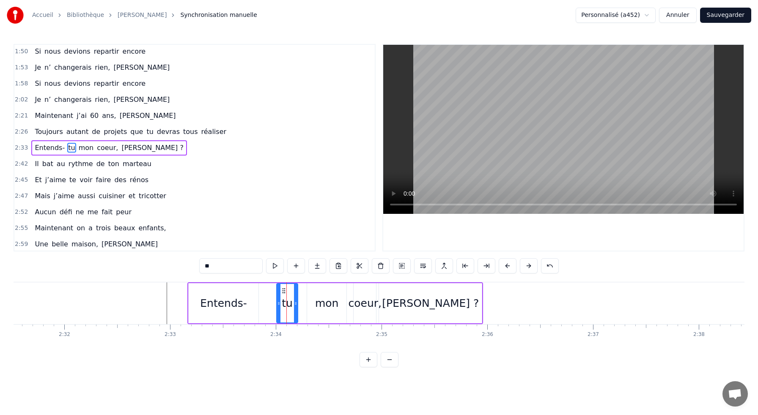
drag, startPoint x: 284, startPoint y: 299, endPoint x: 277, endPoint y: 298, distance: 7.3
click at [277, 298] on div at bounding box center [278, 303] width 3 height 38
drag, startPoint x: 284, startPoint y: 293, endPoint x: 266, endPoint y: 293, distance: 17.8
click at [266, 293] on icon at bounding box center [266, 291] width 7 height 7
click at [326, 296] on div "mon" at bounding box center [327, 304] width 24 height 16
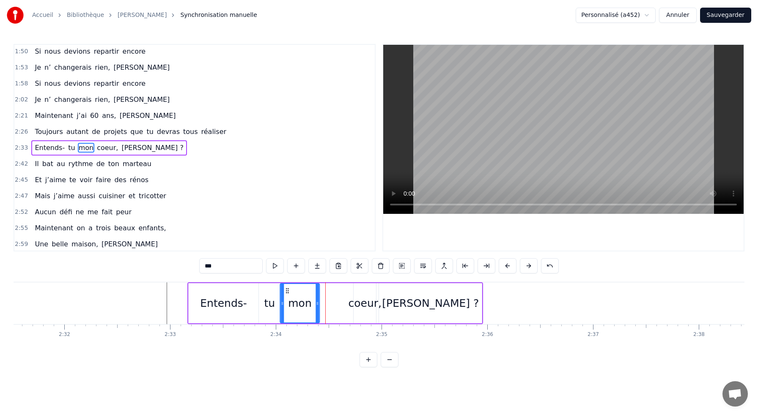
drag, startPoint x: 313, startPoint y: 291, endPoint x: 287, endPoint y: 291, distance: 26.6
click at [287, 291] on icon at bounding box center [287, 291] width 7 height 7
click at [366, 301] on div "coeur," at bounding box center [364, 304] width 33 height 16
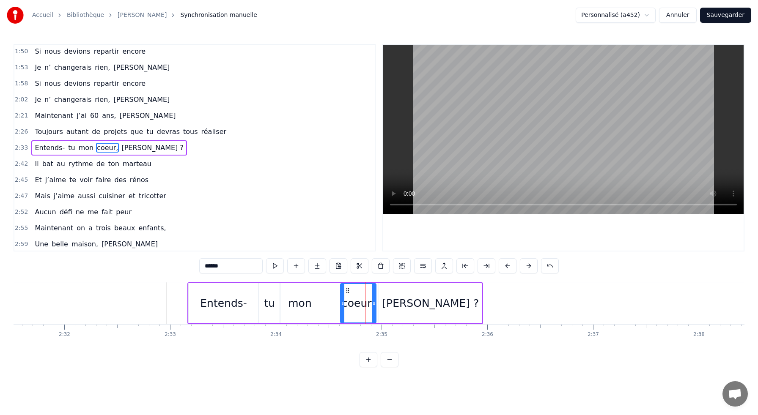
drag, startPoint x: 356, startPoint y: 307, endPoint x: 343, endPoint y: 306, distance: 13.2
click at [343, 306] on div at bounding box center [342, 303] width 3 height 38
drag, startPoint x: 348, startPoint y: 292, endPoint x: 327, endPoint y: 293, distance: 21.2
click at [327, 293] on circle at bounding box center [327, 293] width 0 height 0
click at [397, 301] on div "[PERSON_NAME] ?" at bounding box center [430, 303] width 103 height 40
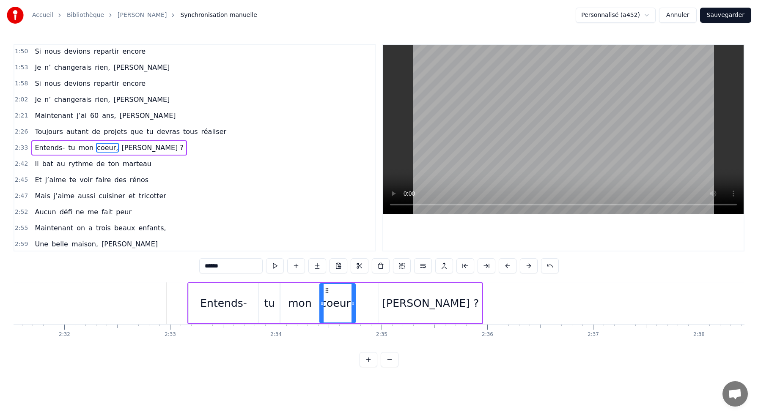
type input "*********"
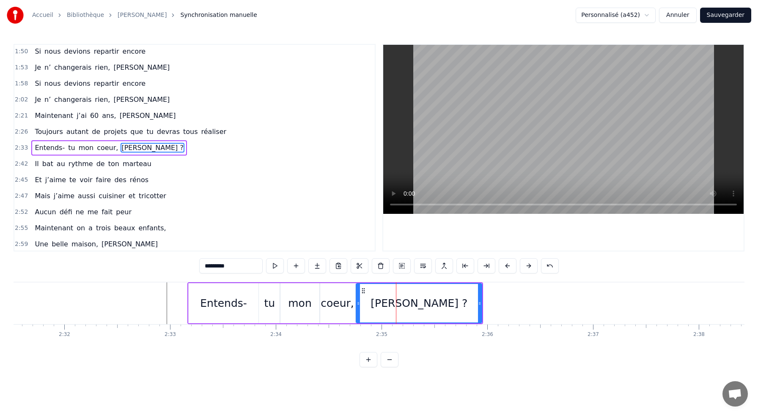
drag, startPoint x: 381, startPoint y: 303, endPoint x: 358, endPoint y: 302, distance: 22.8
click at [358, 302] on icon at bounding box center [357, 303] width 3 height 7
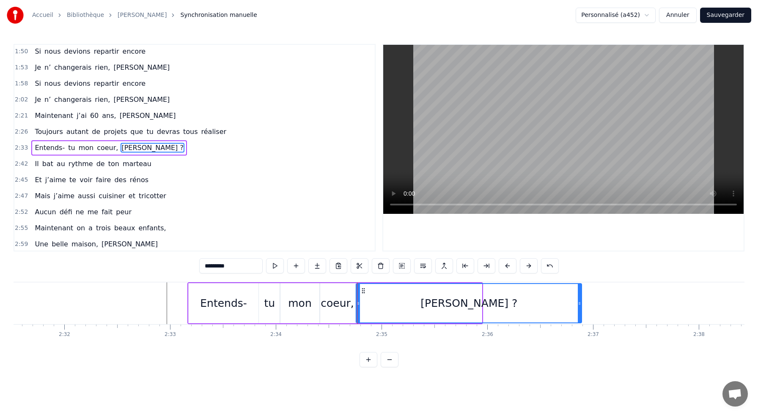
drag, startPoint x: 480, startPoint y: 299, endPoint x: 579, endPoint y: 306, distance: 98.8
click at [579, 306] on div at bounding box center [579, 303] width 3 height 38
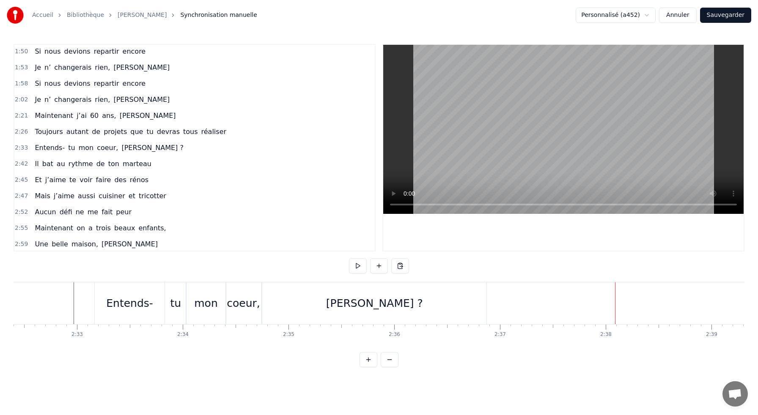
scroll to position [0, 16092]
click at [162, 303] on div "Entends-" at bounding box center [148, 304] width 47 height 16
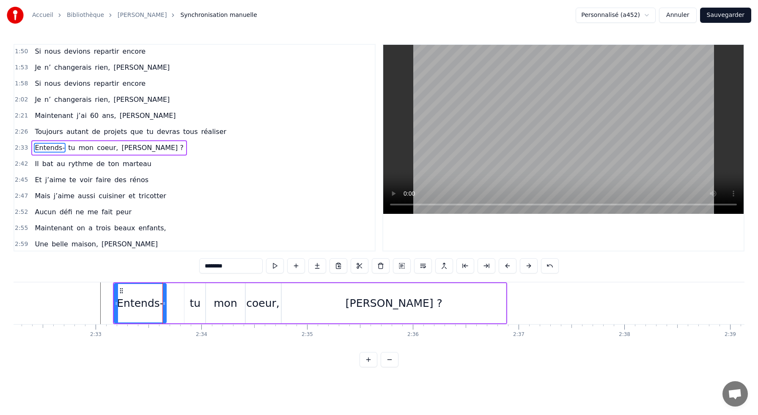
drag, startPoint x: 180, startPoint y: 305, endPoint x: 163, endPoint y: 307, distance: 17.5
click at [163, 307] on div at bounding box center [163, 303] width 3 height 38
click at [187, 305] on div "tu" at bounding box center [194, 303] width 21 height 40
drag, startPoint x: 191, startPoint y: 292, endPoint x: 174, endPoint y: 296, distance: 17.3
click at [174, 296] on div "tu" at bounding box center [177, 303] width 20 height 38
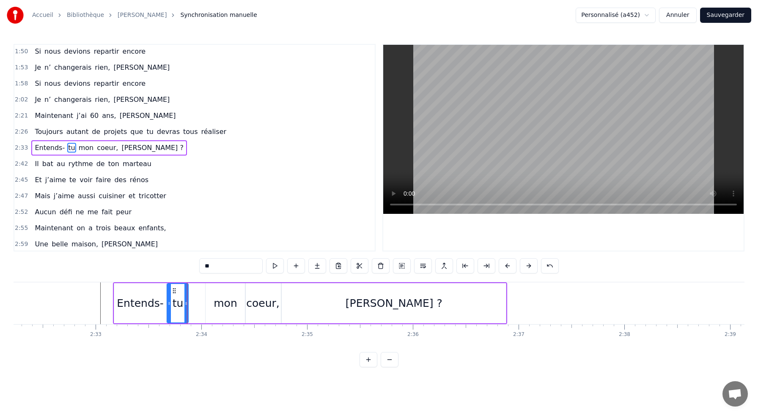
click at [212, 293] on div "mon" at bounding box center [225, 303] width 39 height 40
drag, startPoint x: 213, startPoint y: 291, endPoint x: 196, endPoint y: 291, distance: 16.5
click at [196, 291] on icon at bounding box center [196, 291] width 7 height 7
drag, startPoint x: 226, startPoint y: 300, endPoint x: 214, endPoint y: 299, distance: 11.5
click at [214, 299] on div at bounding box center [215, 303] width 3 height 38
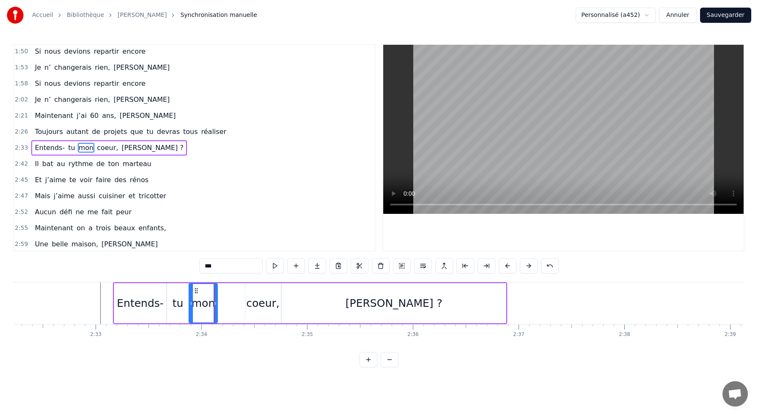
click at [250, 300] on div "coeur," at bounding box center [262, 304] width 33 height 16
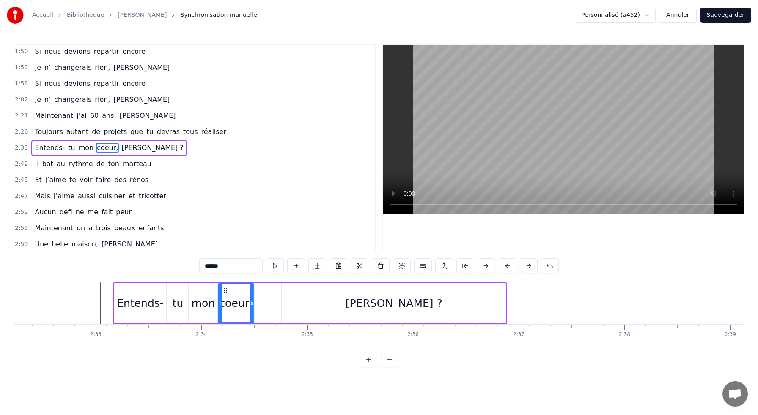
drag, startPoint x: 252, startPoint y: 291, endPoint x: 225, endPoint y: 292, distance: 26.7
click at [225, 292] on icon at bounding box center [225, 291] width 7 height 7
click at [293, 294] on div "[PERSON_NAME] ?" at bounding box center [394, 303] width 224 height 40
type input "*********"
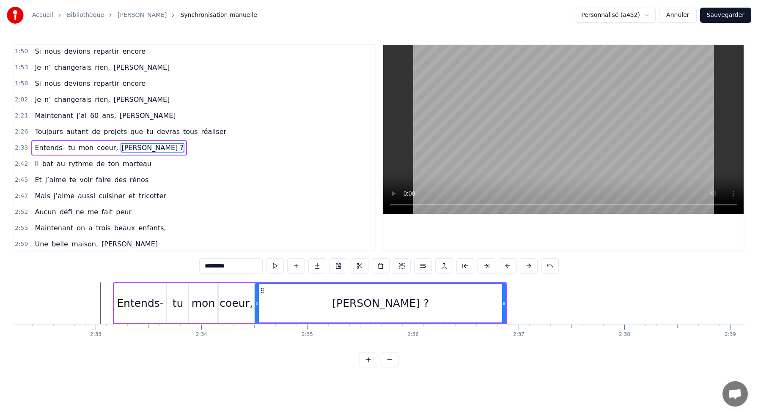
drag, startPoint x: 282, startPoint y: 301, endPoint x: 256, endPoint y: 301, distance: 26.6
click at [256, 301] on icon at bounding box center [256, 303] width 3 height 7
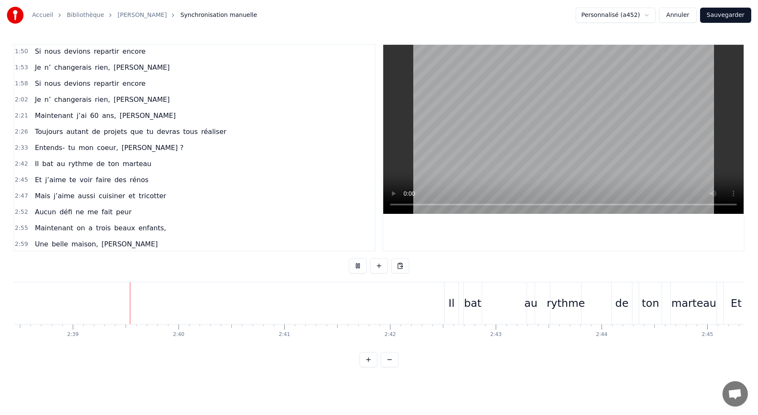
scroll to position [0, 16750]
click at [458, 301] on div "Il bat au rythme de ton marteau" at bounding box center [581, 303] width 274 height 42
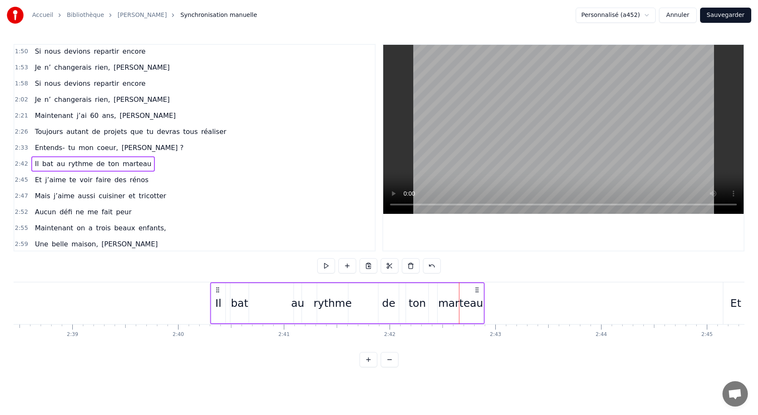
drag, startPoint x: 450, startPoint y: 289, endPoint x: 217, endPoint y: 327, distance: 236.4
click at [217, 327] on div "M’aimes- tu toujours [PERSON_NAME]? [DATE] j’ai 60 ans et toujours bien envie d…" at bounding box center [379, 313] width 731 height 63
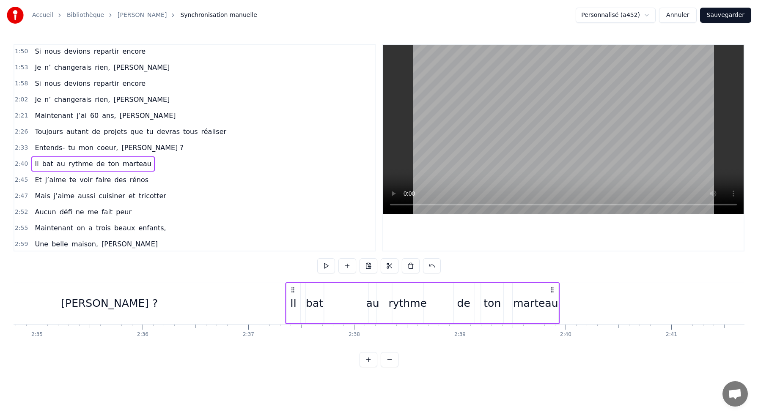
scroll to position [0, 16360]
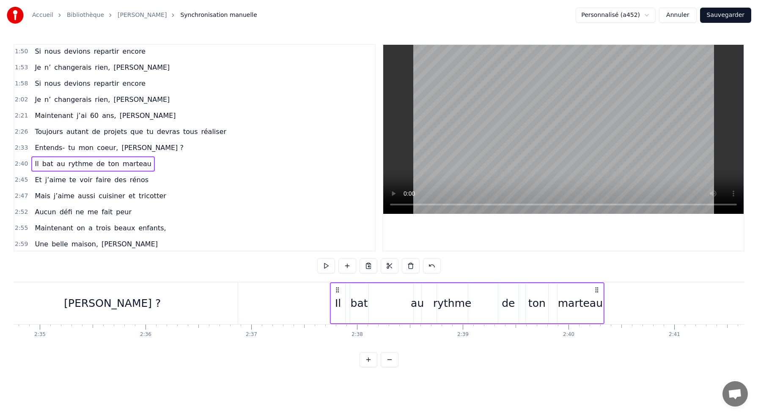
drag, startPoint x: 218, startPoint y: 289, endPoint x: 337, endPoint y: 322, distance: 124.2
click at [337, 322] on div "Il bat au rythme de ton marteau" at bounding box center [467, 303] width 274 height 42
click at [417, 304] on div "au" at bounding box center [417, 304] width 13 height 16
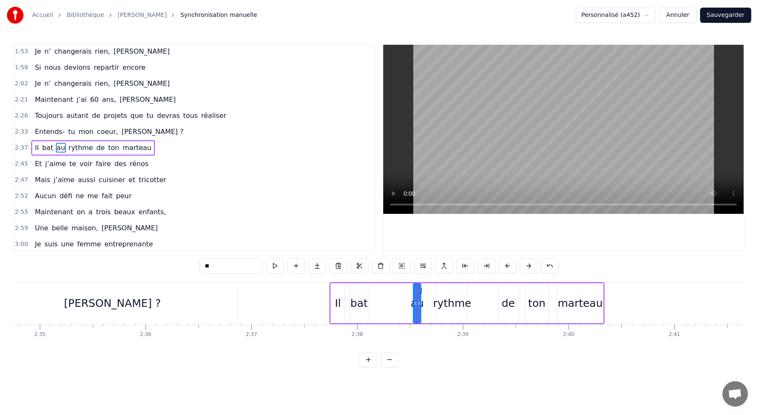
drag, startPoint x: 413, startPoint y: 304, endPoint x: 407, endPoint y: 305, distance: 5.9
click at [407, 305] on div "Il bat au rythme de ton marteau" at bounding box center [466, 303] width 274 height 42
click at [421, 302] on div "au" at bounding box center [417, 304] width 13 height 16
drag, startPoint x: 416, startPoint y: 303, endPoint x: 411, endPoint y: 303, distance: 5.5
click at [411, 303] on icon at bounding box center [409, 303] width 3 height 7
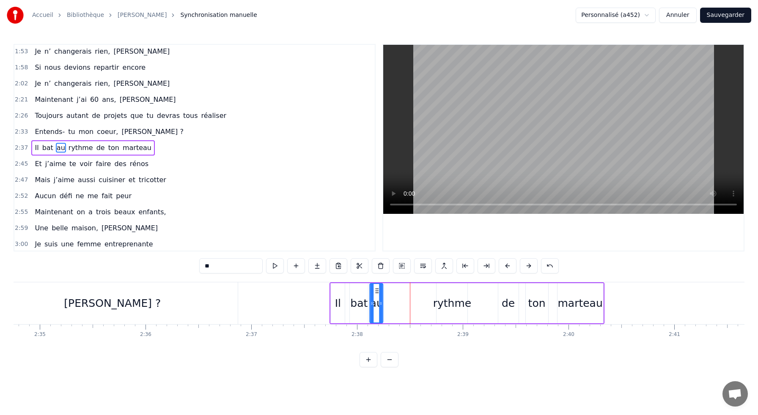
drag, startPoint x: 416, startPoint y: 292, endPoint x: 378, endPoint y: 291, distance: 37.7
click at [378, 291] on icon at bounding box center [377, 291] width 7 height 7
click at [456, 310] on div "rythme" at bounding box center [452, 304] width 38 height 16
type input "******"
drag, startPoint x: 444, startPoint y: 290, endPoint x: 391, endPoint y: 289, distance: 52.4
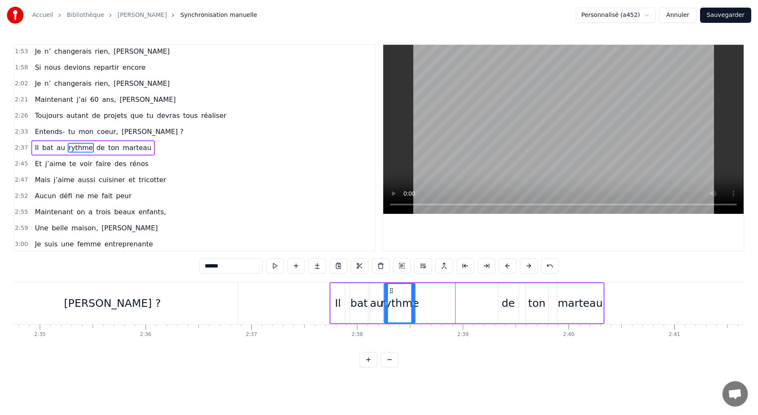
click at [391, 289] on icon at bounding box center [391, 291] width 7 height 7
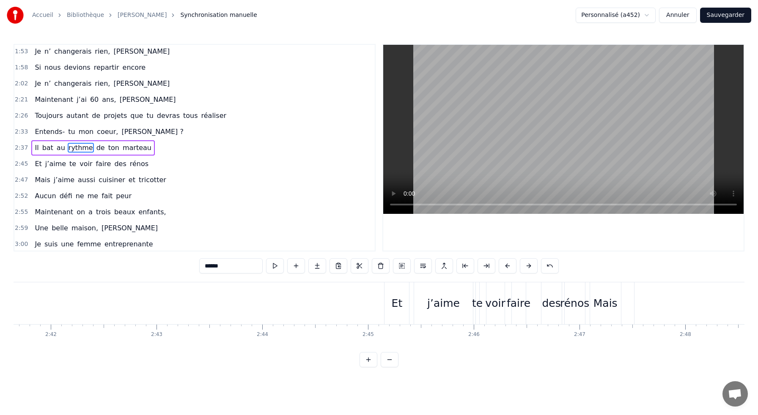
scroll to position [0, 17092]
click at [531, 305] on div "Et j’aime te voir faire des rénos" at bounding box center [481, 303] width 203 height 42
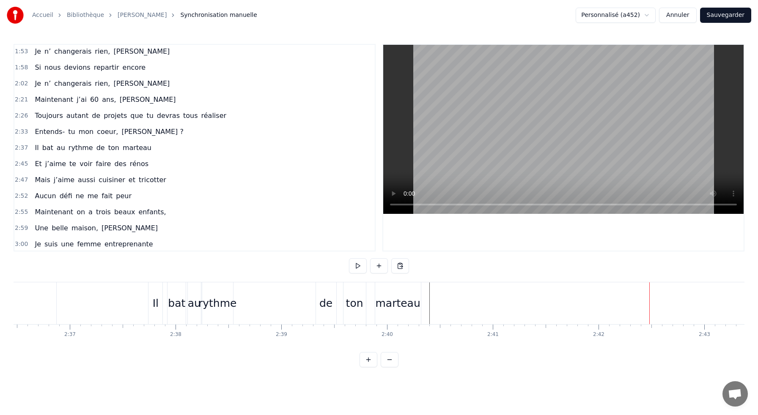
scroll to position [0, 16539]
click at [323, 294] on div "de" at bounding box center [328, 303] width 20 height 42
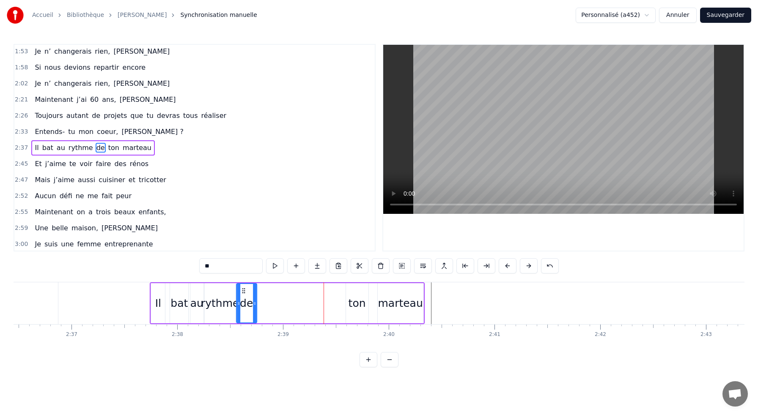
drag, startPoint x: 326, startPoint y: 290, endPoint x: 244, endPoint y: 296, distance: 82.2
click at [244, 296] on div "de" at bounding box center [246, 303] width 19 height 38
click at [355, 304] on div "ton" at bounding box center [356, 304] width 17 height 16
drag, startPoint x: 353, startPoint y: 290, endPoint x: 264, endPoint y: 288, distance: 89.2
click at [264, 288] on icon at bounding box center [263, 291] width 7 height 7
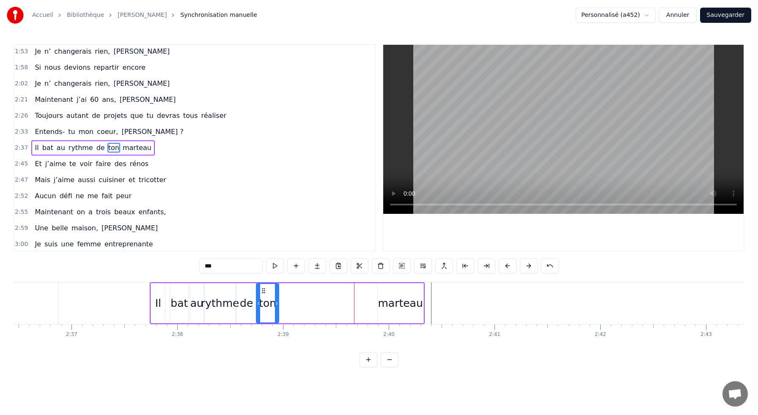
click at [410, 310] on div "marteau" at bounding box center [400, 304] width 45 height 16
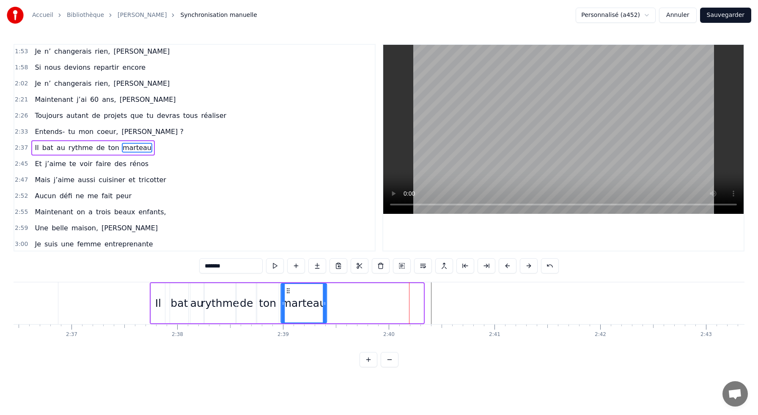
drag, startPoint x: 386, startPoint y: 292, endPoint x: 288, endPoint y: 297, distance: 98.2
click at [288, 297] on div "marteau" at bounding box center [303, 303] width 45 height 38
drag, startPoint x: 325, startPoint y: 306, endPoint x: 329, endPoint y: 305, distance: 4.7
click at [329, 305] on icon at bounding box center [328, 303] width 3 height 7
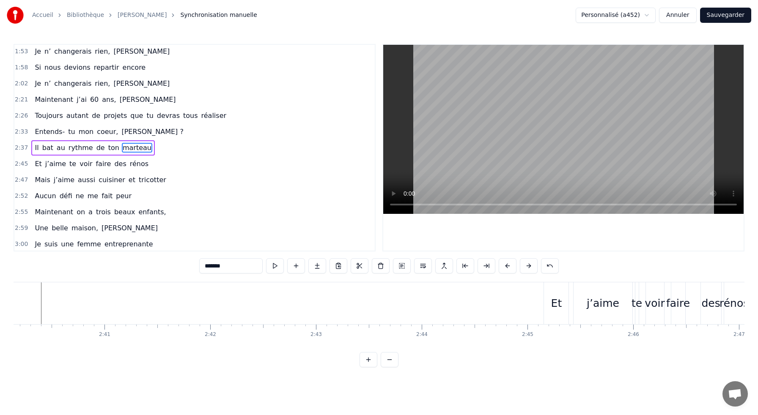
scroll to position [0, 16941]
click at [562, 312] on div "j’aime" at bounding box center [590, 303] width 59 height 42
type input "******"
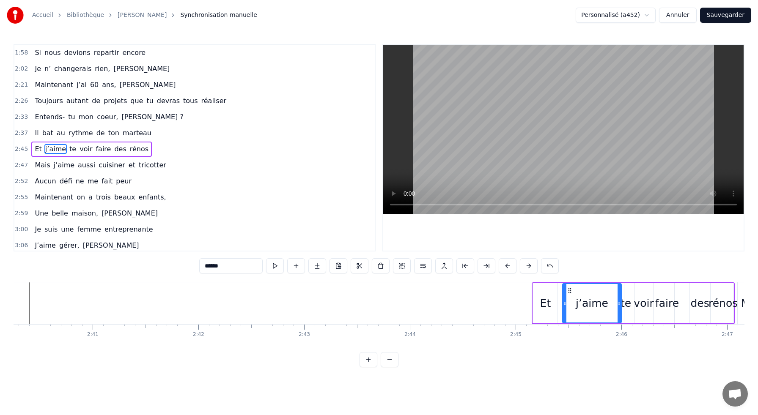
scroll to position [323, 0]
click at [557, 283] on div "Et" at bounding box center [544, 303] width 25 height 40
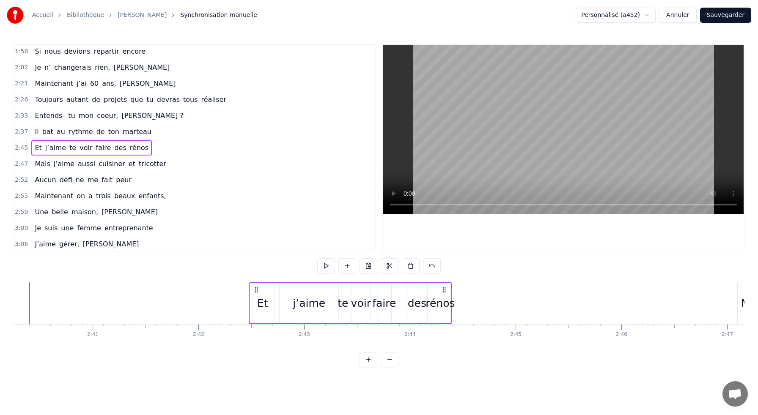
drag, startPoint x: 537, startPoint y: 289, endPoint x: 253, endPoint y: 322, distance: 285.3
click at [253, 322] on div "Et j’aime te voir faire des rénos" at bounding box center [350, 303] width 203 height 42
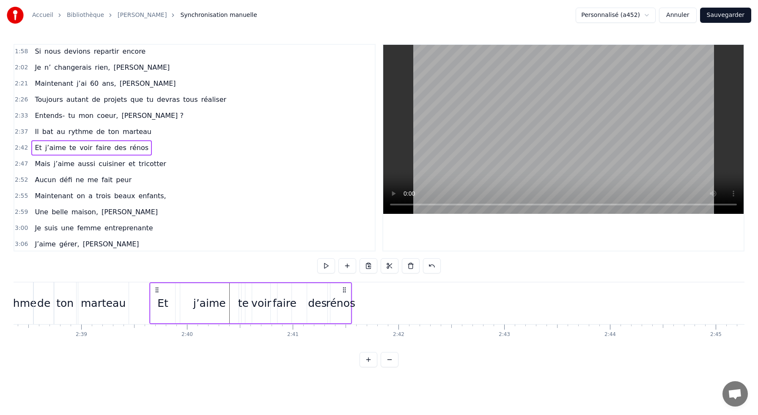
scroll to position [0, 16739]
drag, startPoint x: 258, startPoint y: 290, endPoint x: 160, endPoint y: 307, distance: 99.2
click at [160, 307] on div "Et j’aime te voir faire des rénos" at bounding box center [252, 303] width 203 height 42
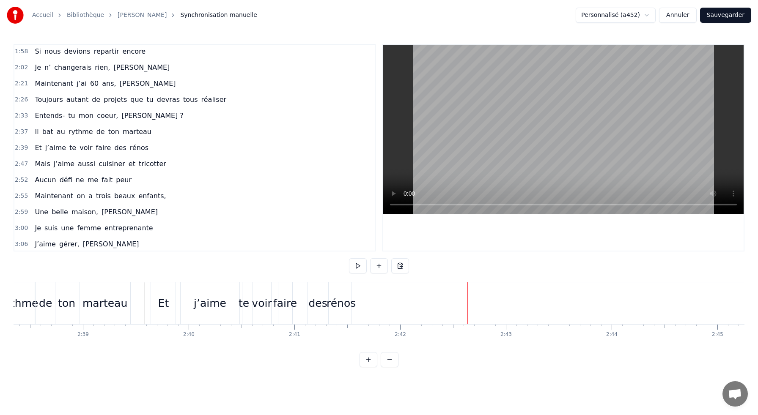
click at [335, 291] on div "rénos" at bounding box center [341, 303] width 20 height 42
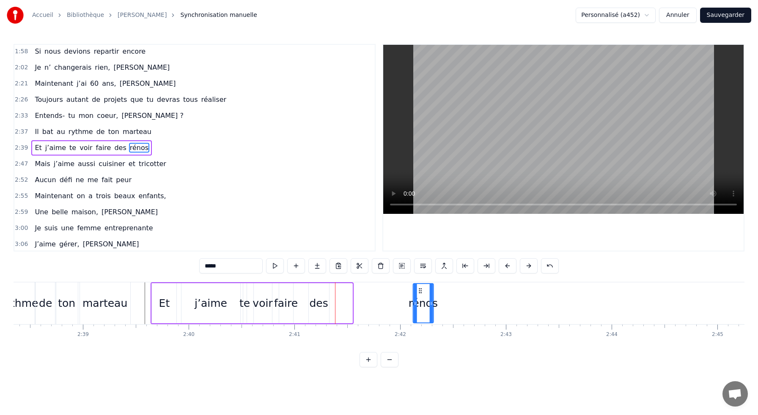
drag, startPoint x: 339, startPoint y: 292, endPoint x: 420, endPoint y: 300, distance: 81.6
click at [420, 300] on div "rénos" at bounding box center [422, 303] width 19 height 38
click at [403, 292] on div "Et j’aime te voir faire des rénos" at bounding box center [293, 303] width 284 height 42
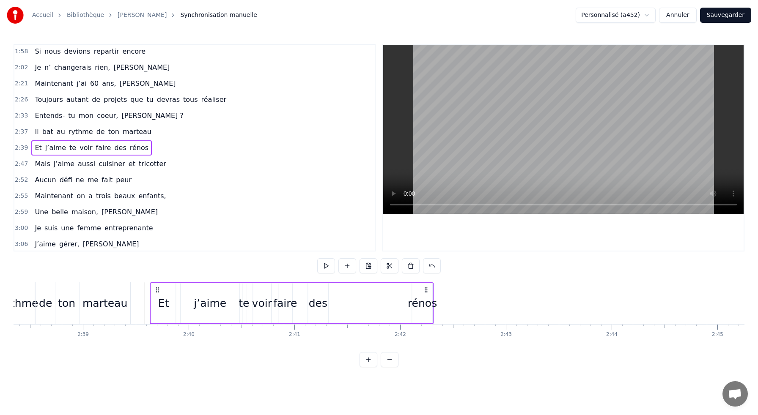
click at [425, 289] on icon at bounding box center [426, 290] width 7 height 7
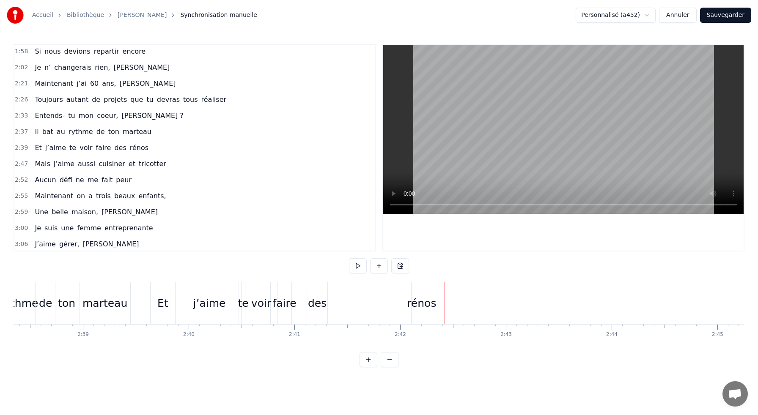
click at [423, 300] on div "rénos" at bounding box center [421, 304] width 29 height 16
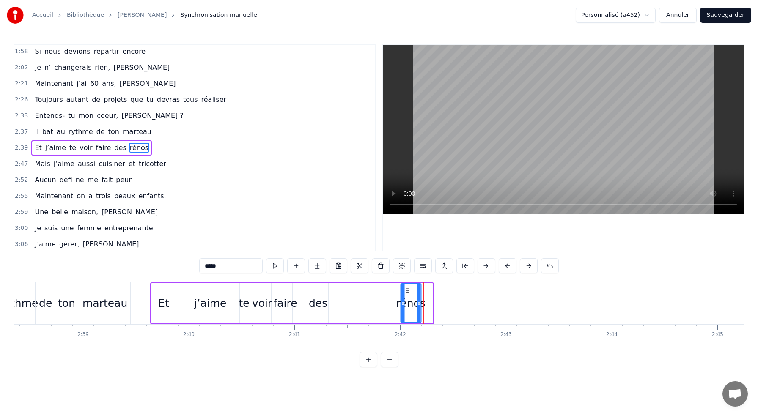
drag, startPoint x: 419, startPoint y: 291, endPoint x: 408, endPoint y: 292, distance: 11.5
click at [408, 292] on icon at bounding box center [407, 291] width 7 height 7
drag, startPoint x: 401, startPoint y: 304, endPoint x: 387, endPoint y: 303, distance: 14.0
click at [387, 303] on icon at bounding box center [388, 303] width 3 height 7
click at [313, 295] on div "des" at bounding box center [318, 303] width 20 height 40
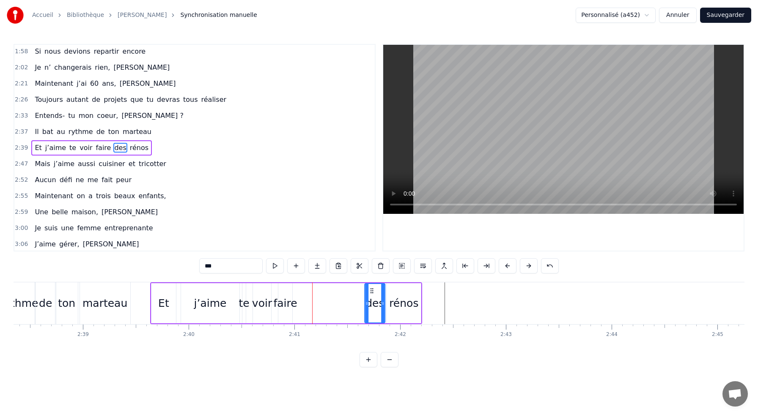
drag, startPoint x: 315, startPoint y: 291, endPoint x: 372, endPoint y: 293, distance: 56.7
click at [372, 293] on icon at bounding box center [371, 291] width 7 height 7
drag, startPoint x: 365, startPoint y: 301, endPoint x: 357, endPoint y: 301, distance: 7.7
click at [357, 301] on icon at bounding box center [358, 303] width 3 height 7
click at [286, 287] on div "faire" at bounding box center [285, 303] width 14 height 40
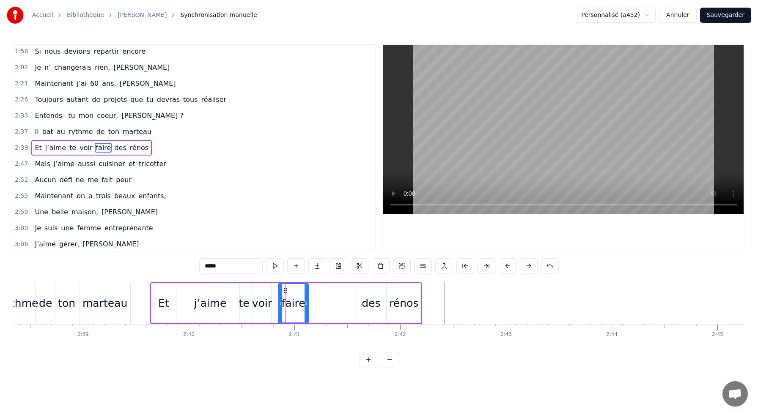
drag, startPoint x: 290, startPoint y: 293, endPoint x: 306, endPoint y: 293, distance: 16.1
click at [306, 293] on div at bounding box center [305, 303] width 3 height 38
drag, startPoint x: 284, startPoint y: 290, endPoint x: 331, endPoint y: 295, distance: 47.3
click at [331, 295] on div "faire" at bounding box center [340, 303] width 29 height 38
click at [269, 296] on div "voir" at bounding box center [262, 304] width 20 height 16
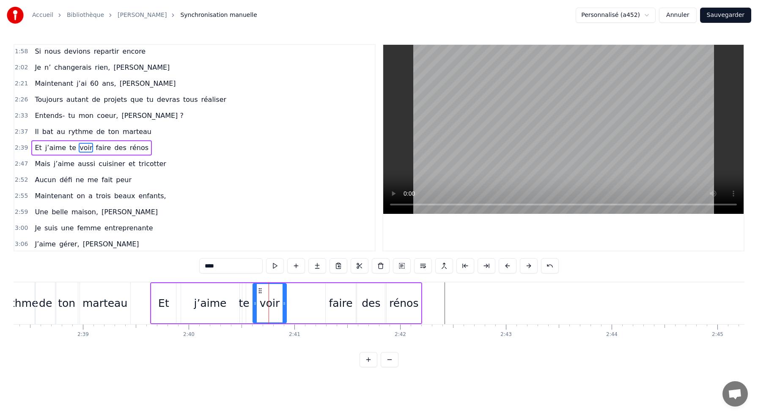
drag, startPoint x: 269, startPoint y: 296, endPoint x: 285, endPoint y: 296, distance: 15.2
click at [285, 296] on div at bounding box center [283, 303] width 3 height 38
click at [331, 310] on div "faire" at bounding box center [341, 304] width 24 height 16
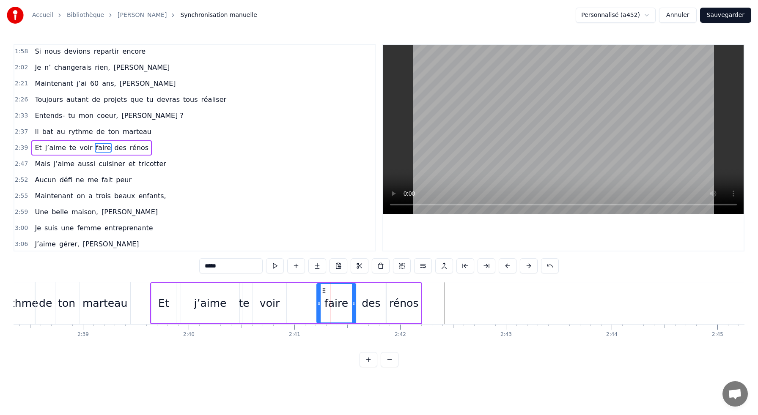
drag, startPoint x: 326, startPoint y: 304, endPoint x: 318, endPoint y: 306, distance: 9.1
click at [318, 306] on icon at bounding box center [318, 303] width 3 height 7
click at [280, 300] on div "voir" at bounding box center [269, 303] width 33 height 40
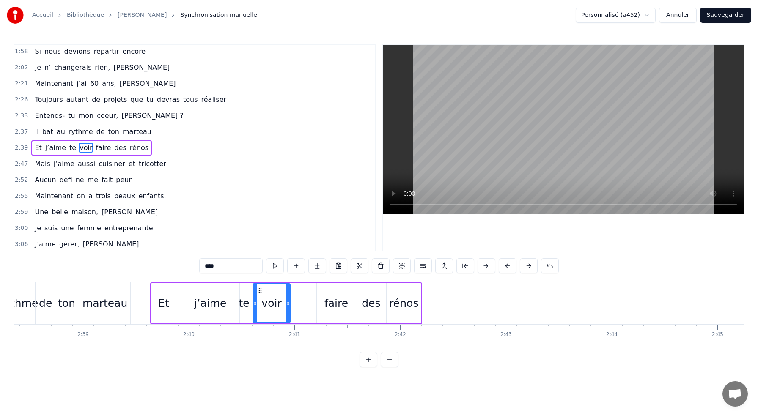
click at [288, 300] on icon at bounding box center [287, 303] width 3 height 7
click at [325, 308] on div "faire" at bounding box center [336, 303] width 39 height 40
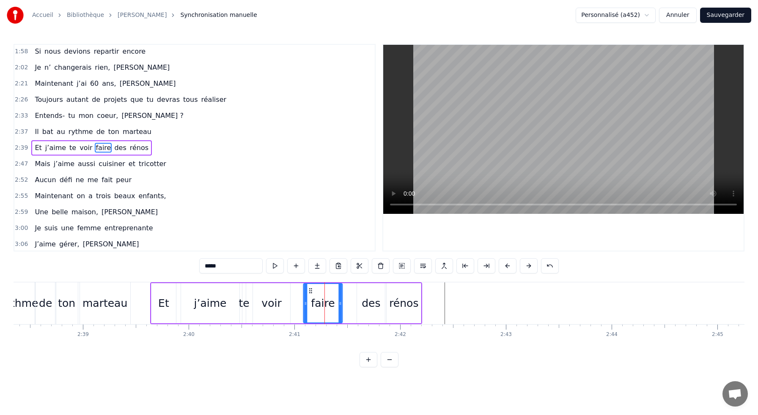
drag, startPoint x: 323, startPoint y: 292, endPoint x: 309, endPoint y: 296, distance: 14.9
click at [309, 296] on div "faire" at bounding box center [323, 303] width 38 height 38
drag, startPoint x: 304, startPoint y: 298, endPoint x: 297, endPoint y: 298, distance: 6.8
click at [297, 298] on div at bounding box center [297, 303] width 3 height 38
click at [361, 305] on div "des" at bounding box center [371, 303] width 28 height 40
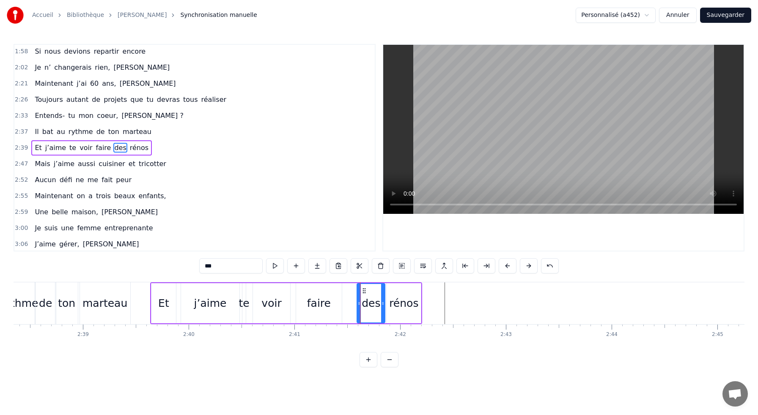
click at [243, 289] on div "te" at bounding box center [243, 303] width 3 height 40
drag, startPoint x: 244, startPoint y: 293, endPoint x: 265, endPoint y: 293, distance: 20.3
click at [265, 293] on div at bounding box center [263, 303] width 3 height 38
click at [286, 298] on div "voir" at bounding box center [271, 303] width 37 height 40
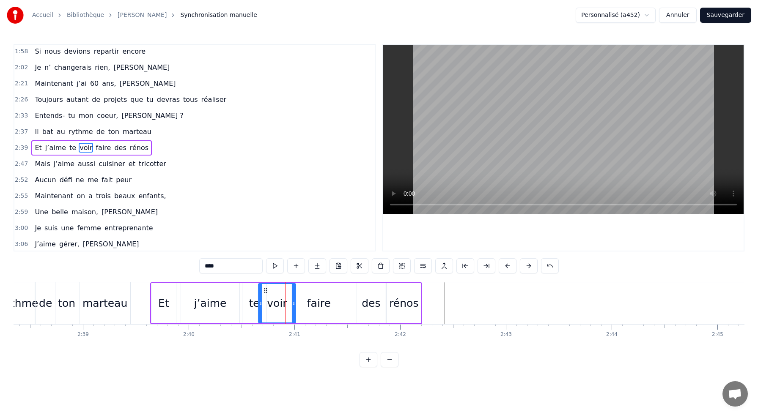
drag, startPoint x: 259, startPoint y: 291, endPoint x: 264, endPoint y: 292, distance: 5.6
click at [264, 292] on icon at bounding box center [265, 291] width 7 height 7
click at [208, 292] on div "j’aime" at bounding box center [210, 303] width 58 height 40
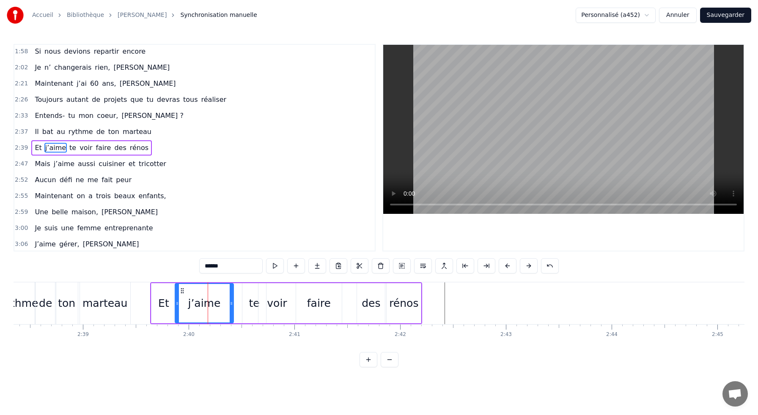
drag, startPoint x: 188, startPoint y: 289, endPoint x: 182, endPoint y: 291, distance: 6.1
click at [182, 291] on icon at bounding box center [182, 291] width 7 height 7
click at [243, 304] on div "te" at bounding box center [254, 303] width 24 height 40
drag, startPoint x: 249, startPoint y: 289, endPoint x: 241, endPoint y: 291, distance: 8.7
click at [241, 291] on icon at bounding box center [241, 291] width 7 height 7
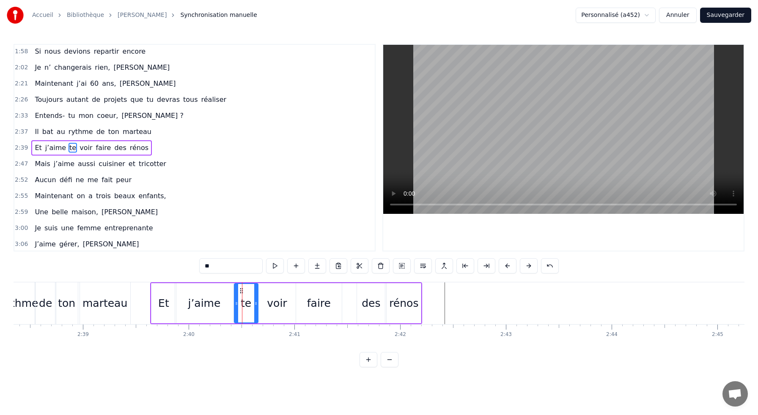
click at [372, 315] on div "des" at bounding box center [371, 303] width 28 height 40
drag, startPoint x: 364, startPoint y: 291, endPoint x: 350, endPoint y: 294, distance: 14.3
click at [350, 294] on icon at bounding box center [350, 291] width 7 height 7
click at [403, 304] on div "rénos" at bounding box center [403, 304] width 29 height 16
type input "*****"
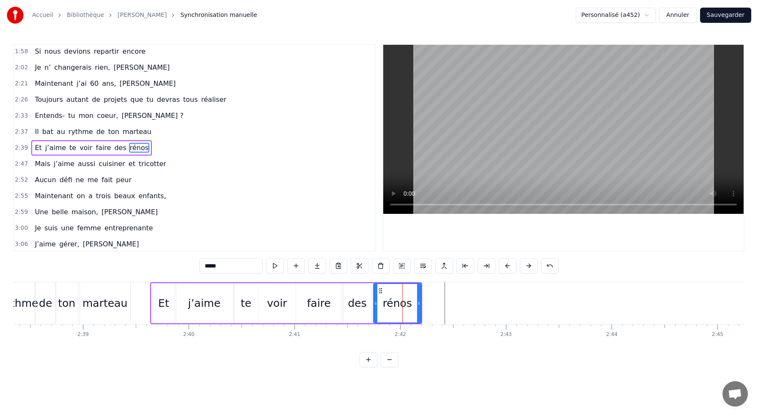
drag, startPoint x: 388, startPoint y: 301, endPoint x: 375, endPoint y: 300, distance: 13.1
click at [375, 300] on icon at bounding box center [375, 303] width 3 height 7
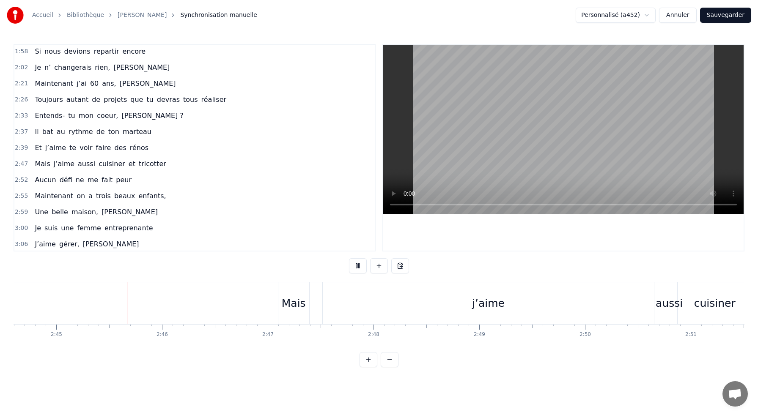
scroll to position [0, 17403]
click at [278, 298] on div "Mais" at bounding box center [290, 303] width 31 height 42
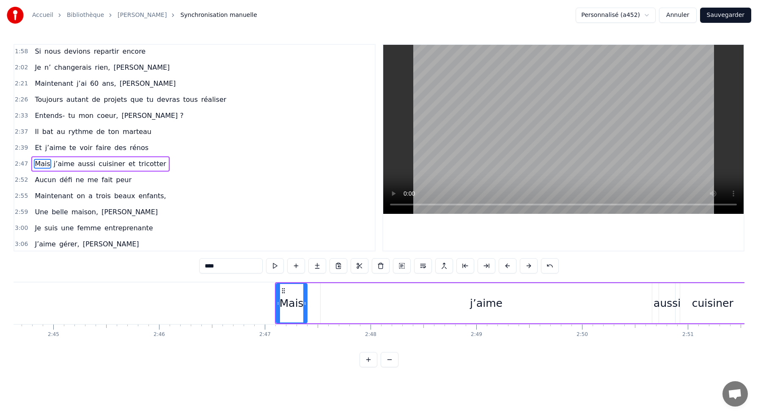
scroll to position [339, 0]
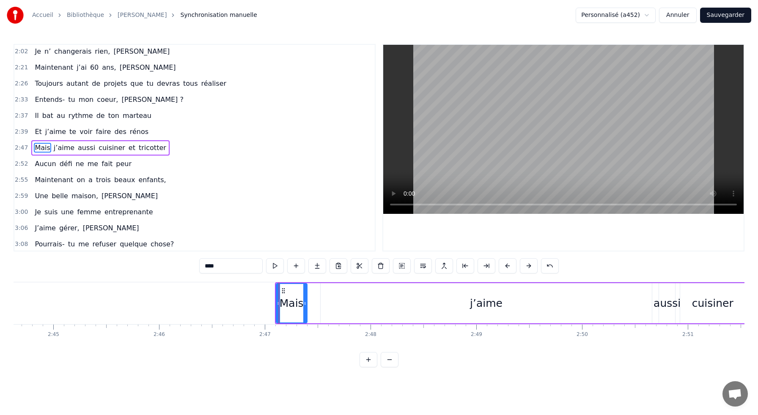
click at [318, 283] on div "Mais j’aime aussi cuisiner et tricotter" at bounding box center [567, 303] width 584 height 42
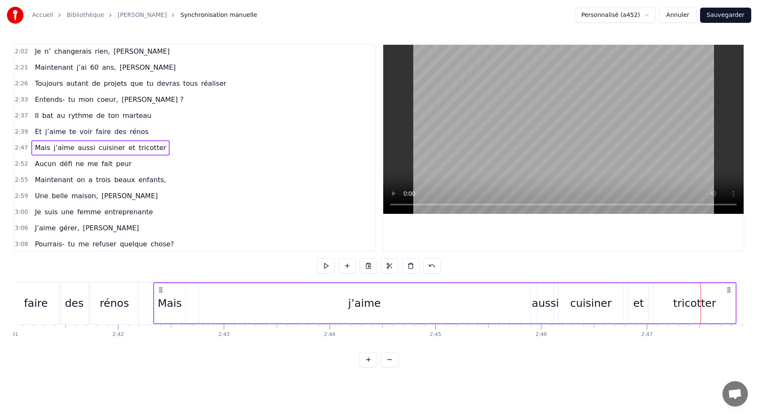
scroll to position [0, 17021]
drag, startPoint x: 282, startPoint y: 289, endPoint x: 164, endPoint y: 304, distance: 118.4
click at [164, 304] on div "Mais j’aime aussi cuisiner et tricotter" at bounding box center [450, 303] width 584 height 42
click at [406, 307] on div "j’aime" at bounding box center [368, 303] width 331 height 40
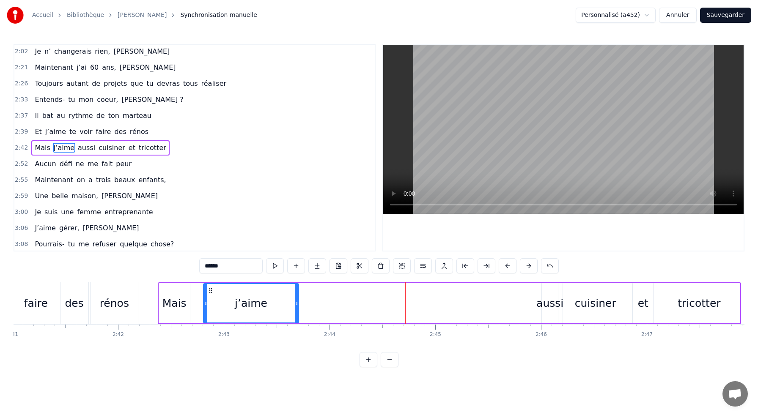
drag, startPoint x: 532, startPoint y: 312, endPoint x: 296, endPoint y: 323, distance: 236.2
click at [296, 323] on div "j’aime" at bounding box center [251, 303] width 96 height 40
drag, startPoint x: 210, startPoint y: 291, endPoint x: 198, endPoint y: 293, distance: 12.0
click at [198, 293] on icon at bounding box center [198, 291] width 7 height 7
drag, startPoint x: 285, startPoint y: 302, endPoint x: 249, endPoint y: 312, distance: 36.3
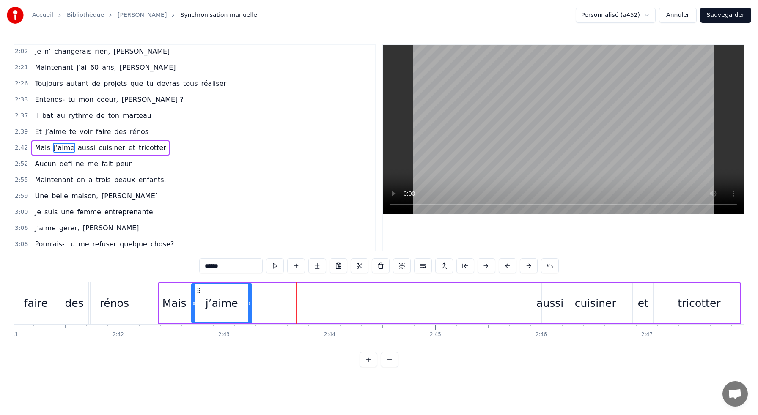
click at [249, 312] on div at bounding box center [249, 303] width 3 height 38
click at [556, 312] on div "aussi" at bounding box center [550, 303] width 16 height 40
type input "*****"
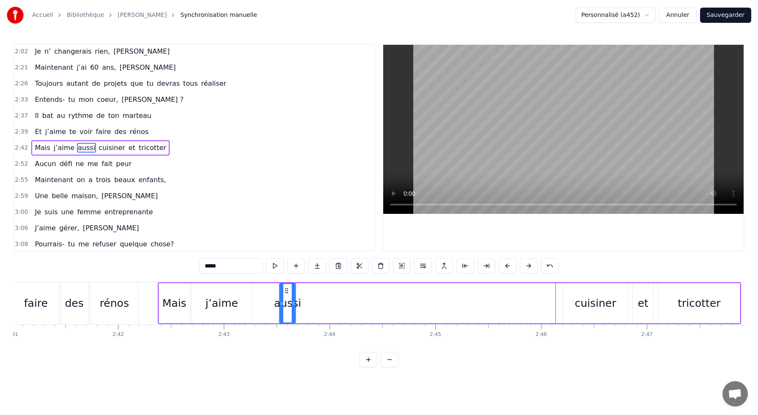
drag, startPoint x: 548, startPoint y: 292, endPoint x: 286, endPoint y: 302, distance: 262.4
click at [286, 302] on div "aussi" at bounding box center [287, 303] width 15 height 38
drag, startPoint x: 285, startPoint y: 292, endPoint x: 259, endPoint y: 296, distance: 25.7
click at [259, 296] on div "aussi" at bounding box center [262, 303] width 15 height 38
drag, startPoint x: 269, startPoint y: 296, endPoint x: 282, endPoint y: 294, distance: 14.1
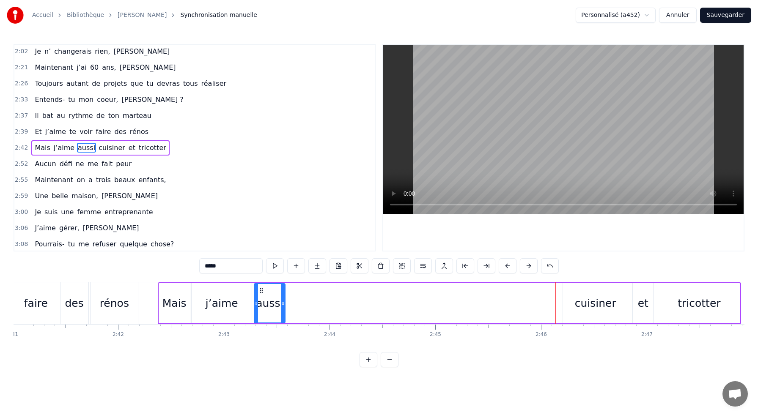
click at [282, 294] on div at bounding box center [282, 303] width 3 height 38
click at [305, 292] on div "Mais j’aime aussi cuisiner et tricotter" at bounding box center [450, 303] width 584 height 42
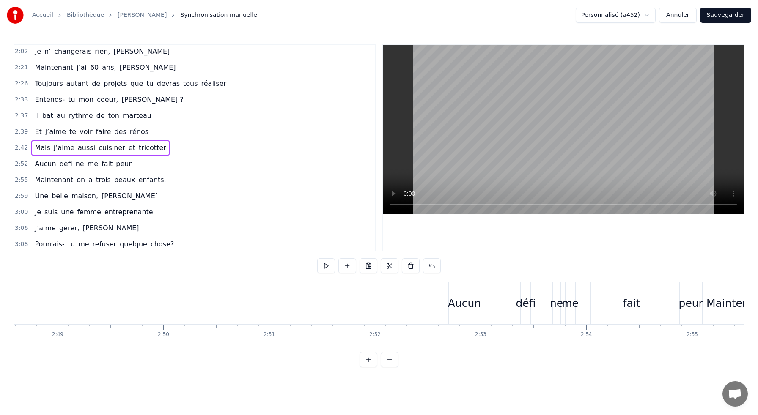
scroll to position [0, 17818]
click at [470, 290] on div "Aucun" at bounding box center [467, 303] width 31 height 42
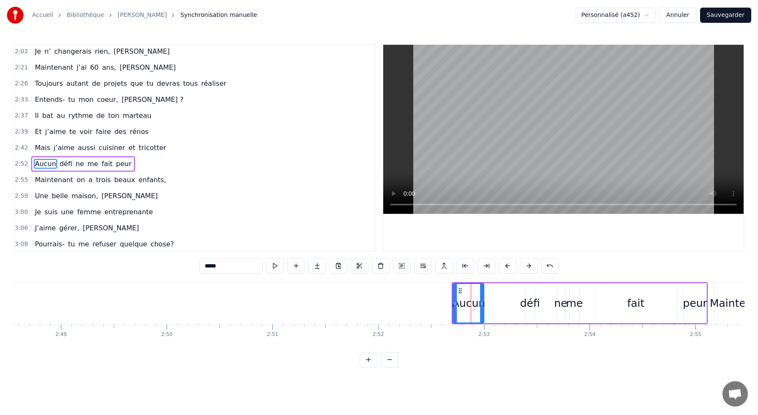
scroll to position [355, 0]
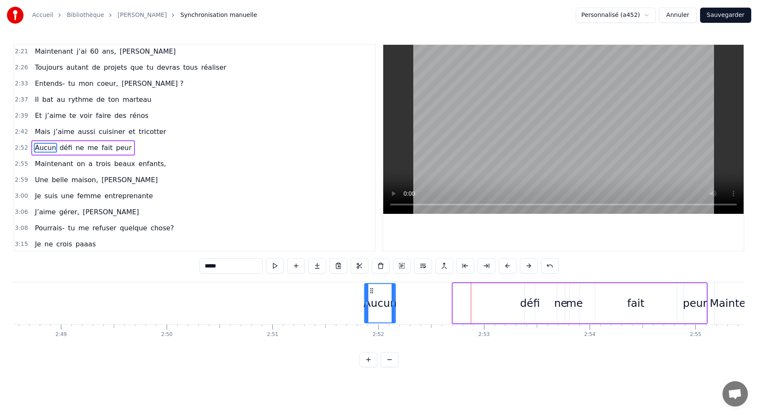
drag, startPoint x: 459, startPoint y: 291, endPoint x: 370, endPoint y: 301, distance: 88.9
click at [370, 301] on div "Aucun" at bounding box center [380, 303] width 30 height 38
click at [405, 284] on div "Aucun défi ne me fait peur" at bounding box center [536, 303] width 344 height 42
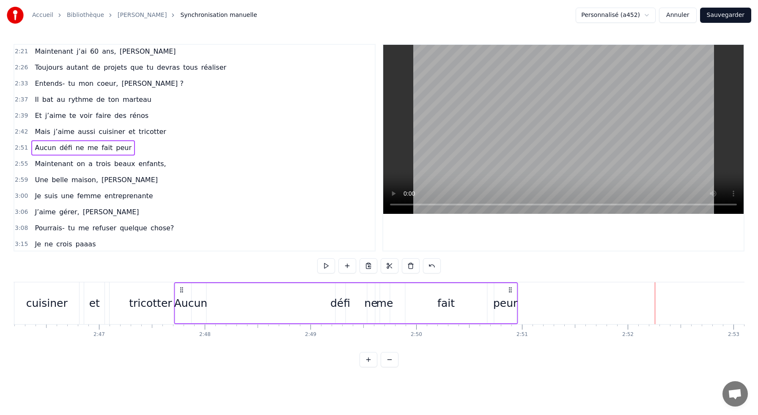
scroll to position [0, 17569]
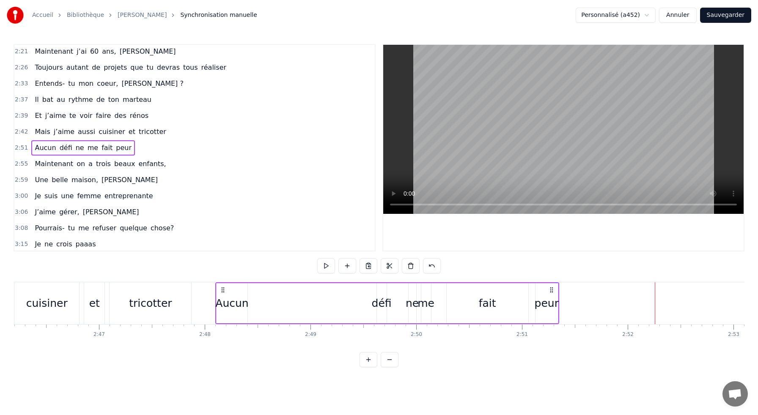
drag, startPoint x: 370, startPoint y: 289, endPoint x: 222, endPoint y: 296, distance: 147.4
click at [222, 296] on div "Aucun défi ne me fait peur" at bounding box center [387, 303] width 344 height 42
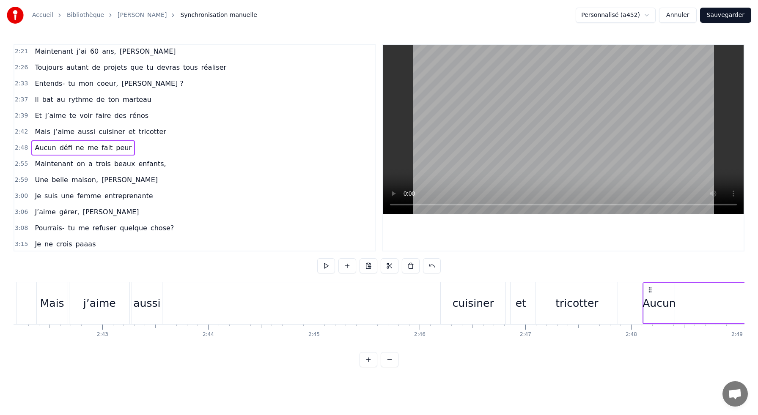
scroll to position [0, 17133]
click at [493, 304] on div "cuisiner" at bounding box center [482, 304] width 41 height 16
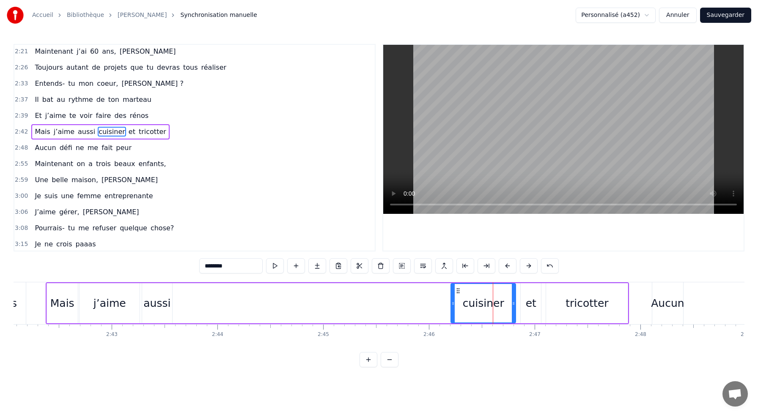
scroll to position [339, 0]
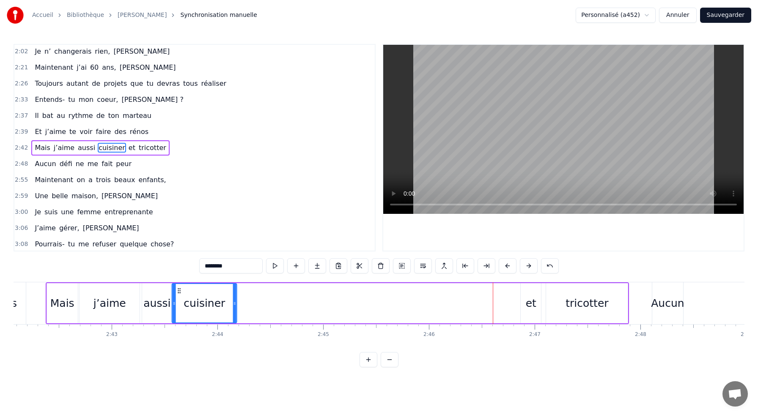
drag, startPoint x: 457, startPoint y: 291, endPoint x: 178, endPoint y: 293, distance: 278.7
click at [178, 293] on icon at bounding box center [179, 291] width 7 height 7
drag, startPoint x: 233, startPoint y: 298, endPoint x: 211, endPoint y: 299, distance: 22.0
click at [211, 299] on div at bounding box center [212, 303] width 3 height 38
click at [223, 295] on div "Mais j’aime aussi cuisiner et tricotter" at bounding box center [338, 303] width 584 height 42
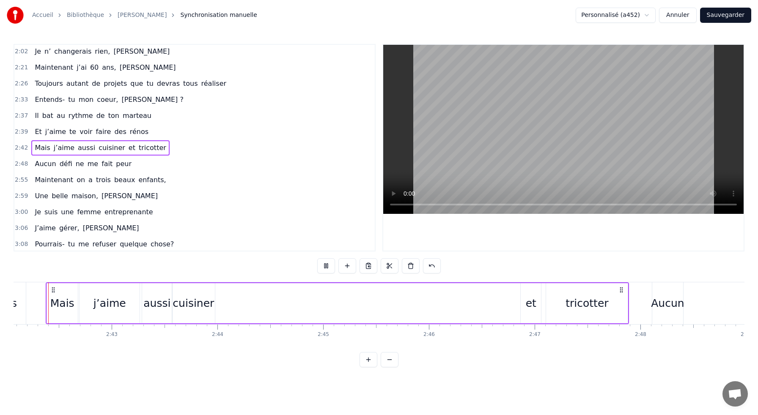
scroll to position [0, 17123]
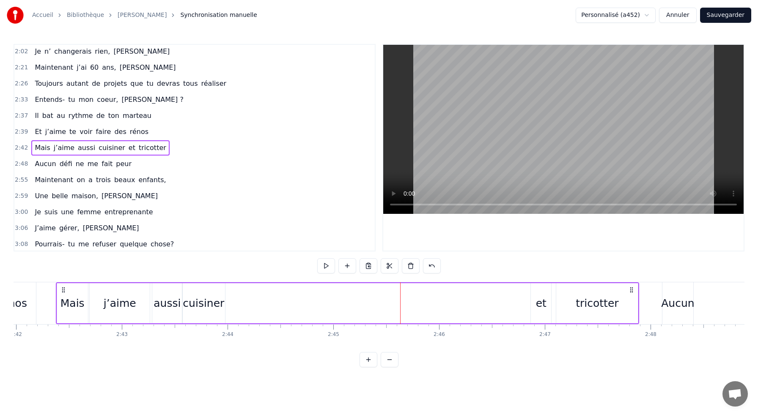
click at [535, 304] on div "et" at bounding box center [541, 303] width 20 height 40
drag, startPoint x: 539, startPoint y: 292, endPoint x: 234, endPoint y: 302, distance: 304.6
click at [234, 302] on div "et" at bounding box center [236, 303] width 19 height 38
click at [619, 297] on div "tricotter" at bounding box center [597, 303] width 82 height 40
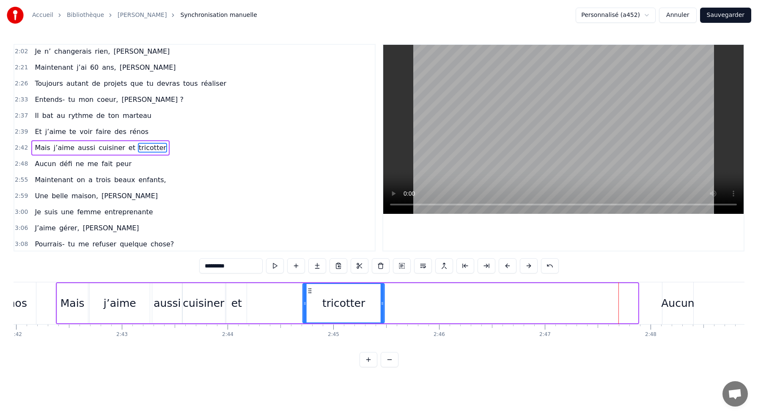
drag, startPoint x: 564, startPoint y: 291, endPoint x: 291, endPoint y: 290, distance: 272.3
click at [291, 290] on div "Mais j’aime aussi cuisiner et tricotter" at bounding box center [348, 303] width 584 height 42
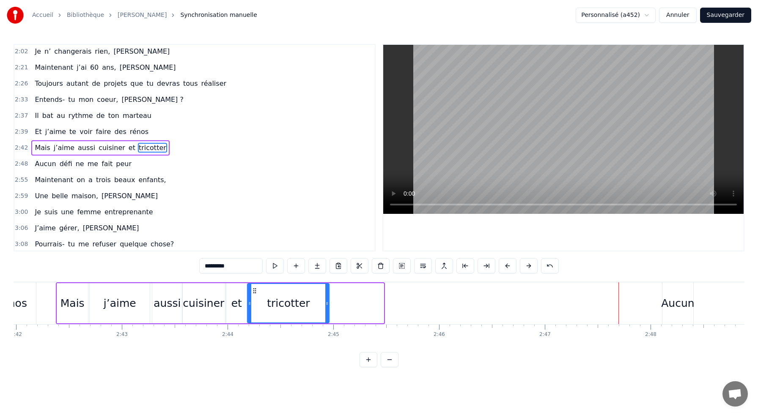
drag, startPoint x: 310, startPoint y: 291, endPoint x: 255, endPoint y: 300, distance: 55.3
click at [255, 300] on div "tricotter" at bounding box center [288, 303] width 81 height 38
click at [683, 305] on div "Aucun" at bounding box center [677, 304] width 33 height 16
type input "*****"
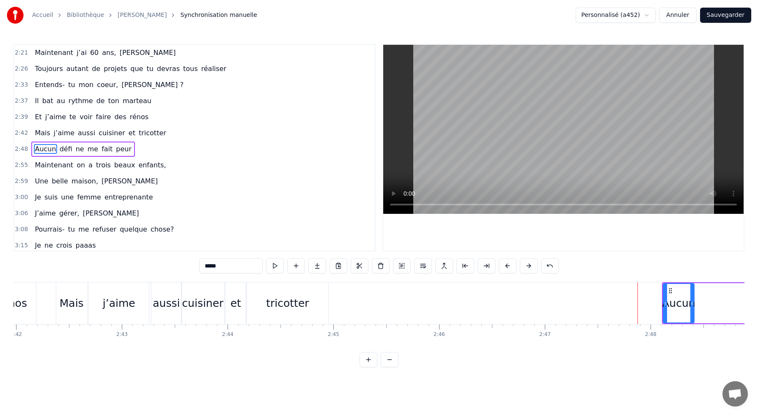
scroll to position [355, 0]
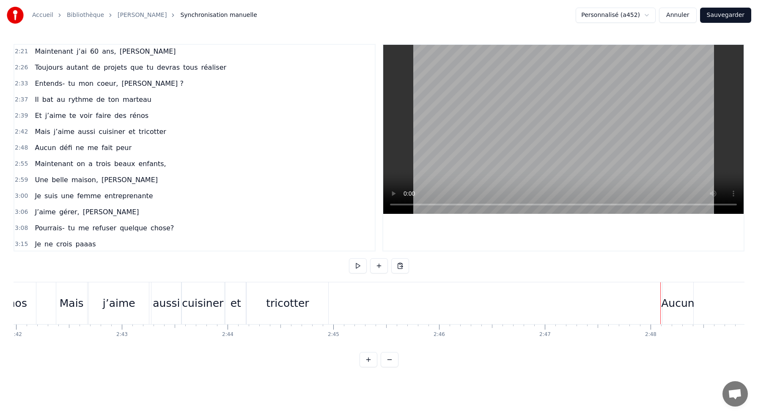
click at [686, 291] on div "Aucun" at bounding box center [677, 303] width 31 height 42
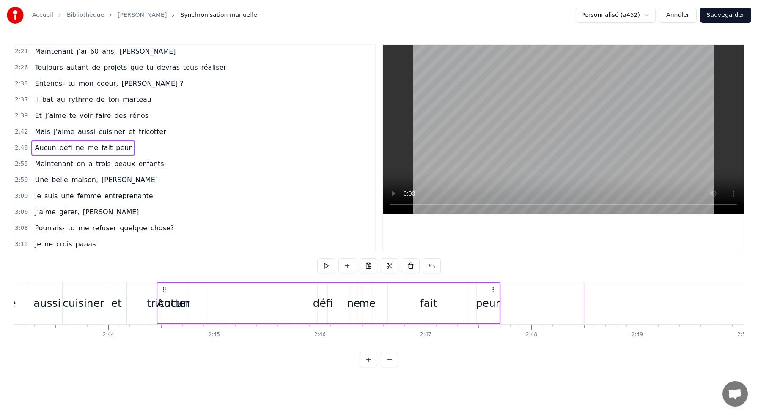
scroll to position [0, 17236]
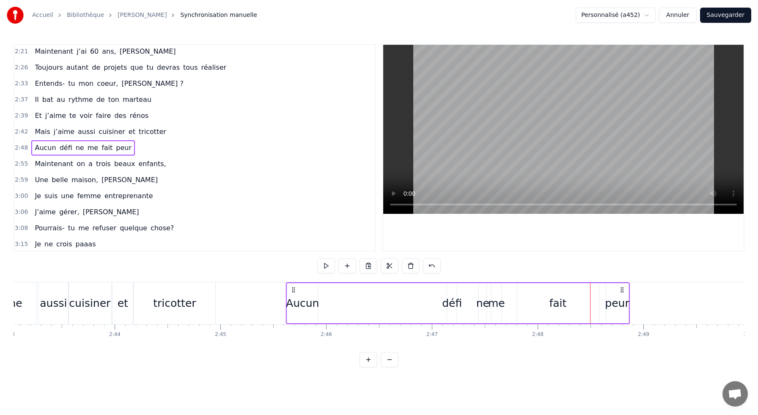
drag, startPoint x: 318, startPoint y: 289, endPoint x: 291, endPoint y: 302, distance: 29.3
click at [291, 302] on div "Aucun défi ne me fait peur" at bounding box center [458, 303] width 344 height 42
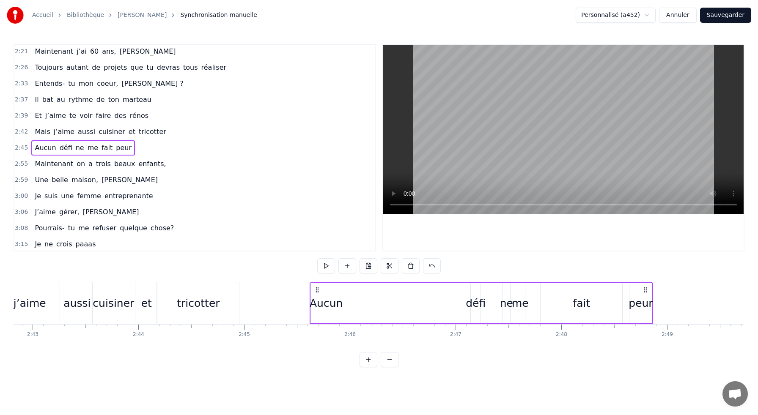
scroll to position [0, 17210]
click at [336, 303] on div "Aucun" at bounding box center [328, 304] width 33 height 16
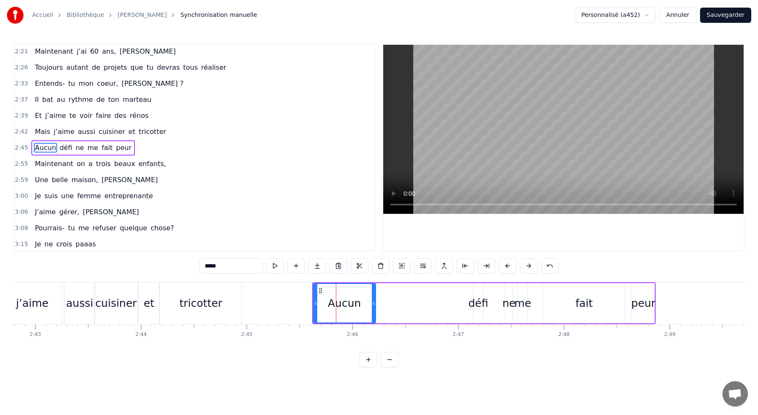
drag, startPoint x: 340, startPoint y: 302, endPoint x: 371, endPoint y: 293, distance: 32.6
click at [372, 293] on div at bounding box center [373, 303] width 3 height 38
click at [474, 304] on div "défi" at bounding box center [478, 304] width 20 height 16
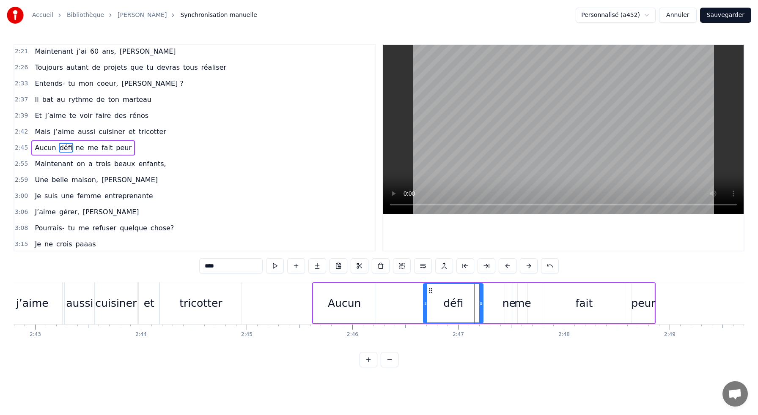
drag, startPoint x: 474, startPoint y: 304, endPoint x: 425, endPoint y: 306, distance: 49.9
click at [425, 306] on icon at bounding box center [425, 303] width 3 height 7
drag, startPoint x: 430, startPoint y: 292, endPoint x: 384, endPoint y: 296, distance: 47.1
click at [384, 296] on div "défi" at bounding box center [406, 303] width 59 height 38
click at [505, 301] on div "ne" at bounding box center [508, 304] width 13 height 16
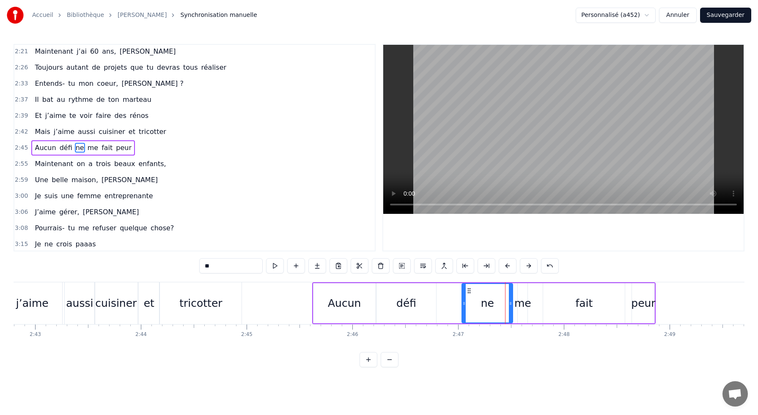
drag, startPoint x: 507, startPoint y: 301, endPoint x: 464, endPoint y: 300, distance: 43.1
click at [464, 300] on icon at bounding box center [463, 303] width 3 height 7
drag, startPoint x: 469, startPoint y: 292, endPoint x: 443, endPoint y: 294, distance: 25.9
click at [443, 294] on div "ne" at bounding box center [462, 303] width 50 height 38
click at [525, 296] on div "me" at bounding box center [522, 304] width 17 height 16
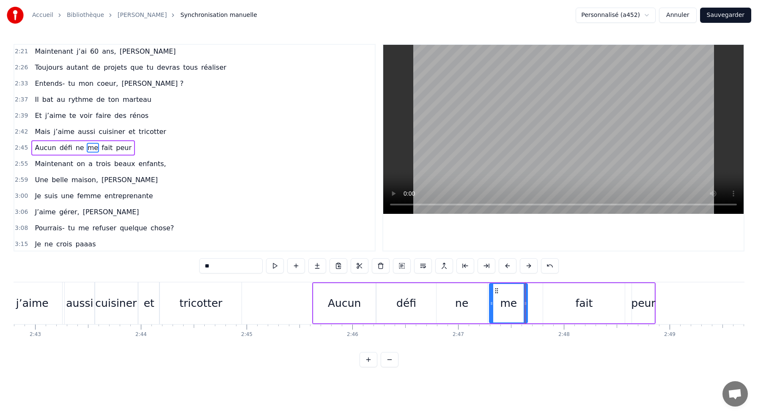
drag, startPoint x: 518, startPoint y: 307, endPoint x: 490, endPoint y: 308, distance: 28.4
click at [490, 308] on div at bounding box center [491, 303] width 3 height 38
click at [564, 295] on div "fait" at bounding box center [584, 303] width 82 height 40
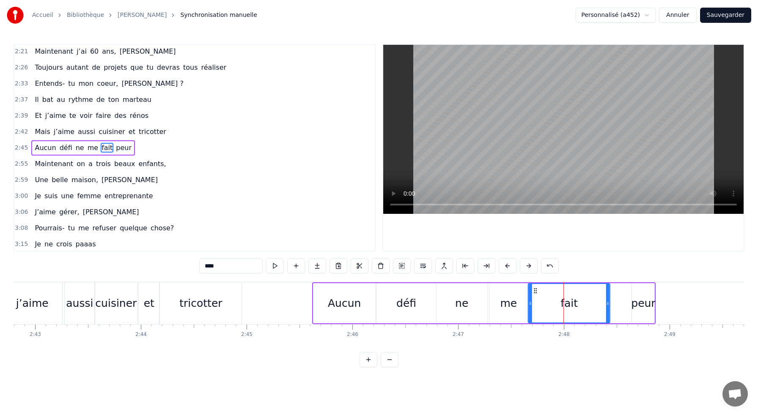
drag, startPoint x: 549, startPoint y: 289, endPoint x: 534, endPoint y: 293, distance: 15.2
click at [534, 293] on icon at bounding box center [535, 291] width 7 height 7
drag, startPoint x: 608, startPoint y: 299, endPoint x: 568, endPoint y: 299, distance: 39.8
click at [568, 299] on div at bounding box center [567, 303] width 3 height 38
click at [641, 304] on div "peur" at bounding box center [643, 304] width 24 height 16
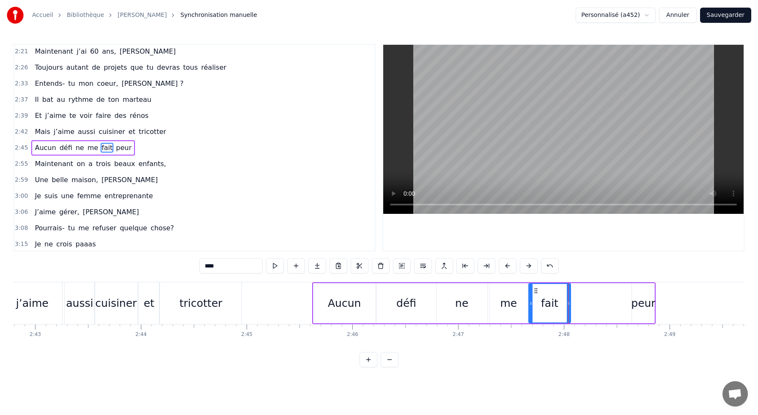
type input "****"
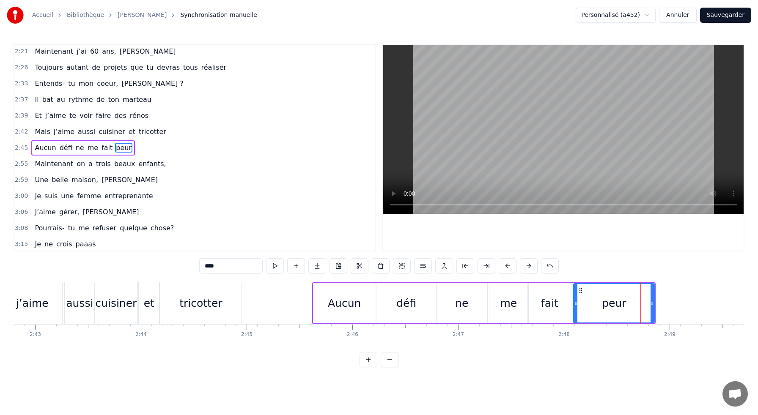
drag, startPoint x: 634, startPoint y: 303, endPoint x: 576, endPoint y: 305, distance: 58.4
click at [576, 305] on icon at bounding box center [575, 303] width 3 height 7
click at [312, 291] on div "Aucun défi ne me fait peur" at bounding box center [484, 303] width 344 height 42
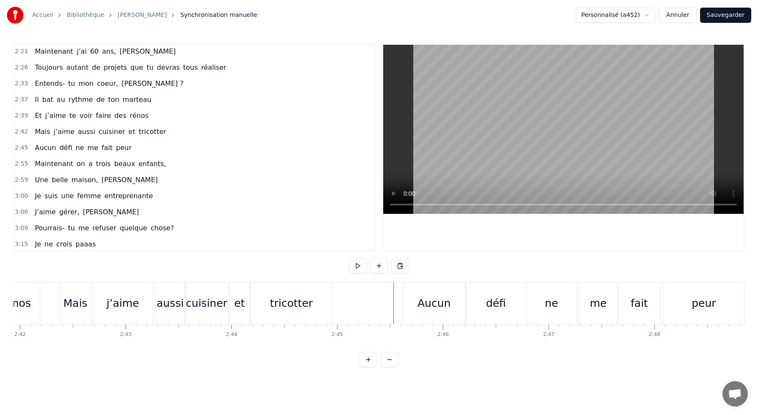
scroll to position [0, 17107]
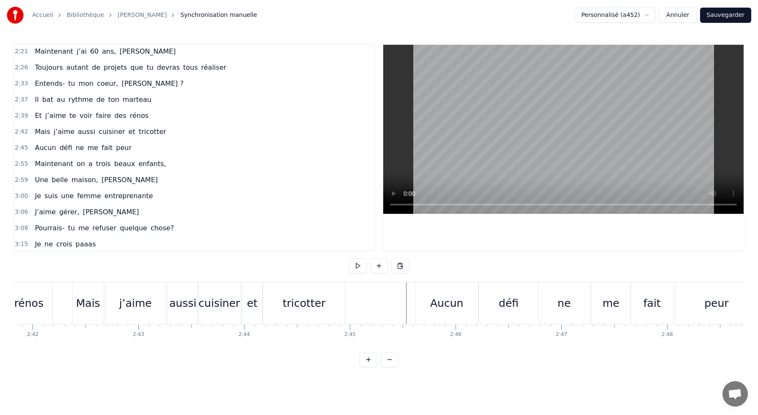
click at [325, 310] on div "tricotter" at bounding box center [304, 303] width 82 height 42
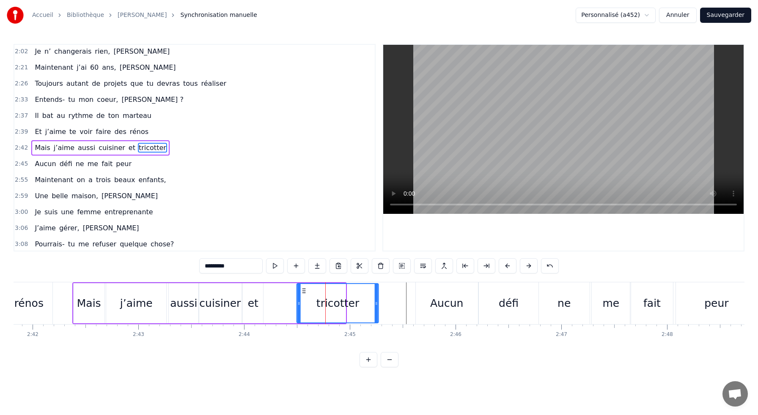
drag, startPoint x: 271, startPoint y: 291, endPoint x: 303, endPoint y: 296, distance: 33.1
click at [303, 296] on div "tricotter" at bounding box center [337, 303] width 81 height 38
click at [247, 296] on div "et" at bounding box center [253, 303] width 20 height 40
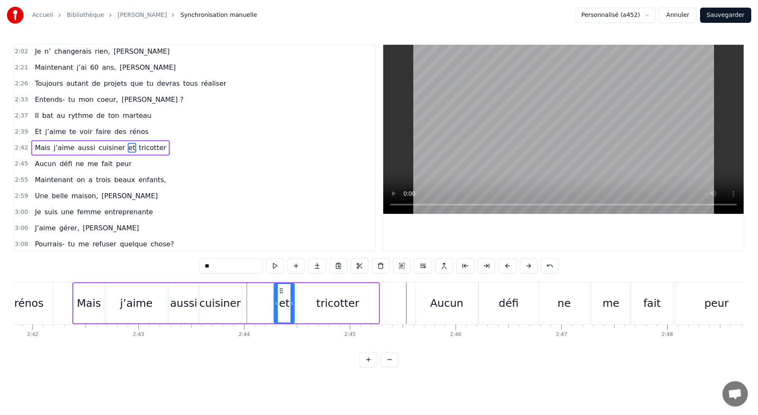
drag, startPoint x: 250, startPoint y: 291, endPoint x: 281, endPoint y: 290, distance: 30.9
click at [281, 290] on icon at bounding box center [281, 291] width 7 height 7
click at [226, 296] on div "cuisiner" at bounding box center [219, 304] width 41 height 16
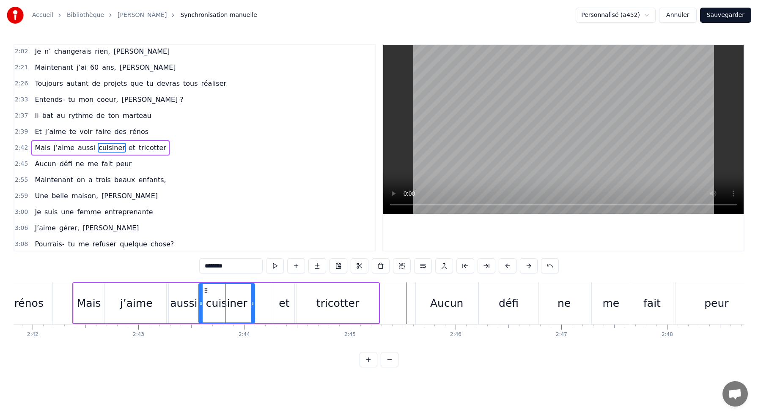
drag, startPoint x: 240, startPoint y: 301, endPoint x: 253, endPoint y: 300, distance: 13.1
click at [253, 300] on icon at bounding box center [252, 303] width 3 height 7
drag, startPoint x: 205, startPoint y: 291, endPoint x: 219, endPoint y: 294, distance: 14.4
click at [219, 294] on div "cuisiner" at bounding box center [240, 303] width 55 height 38
click at [181, 299] on div "aussi" at bounding box center [183, 304] width 27 height 16
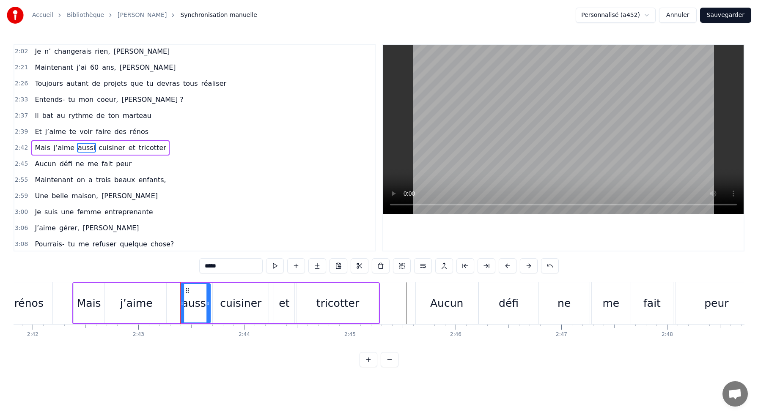
drag, startPoint x: 176, startPoint y: 292, endPoint x: 188, endPoint y: 292, distance: 11.4
click at [188, 292] on icon at bounding box center [187, 291] width 7 height 7
click at [138, 301] on div "j’aime" at bounding box center [136, 304] width 33 height 16
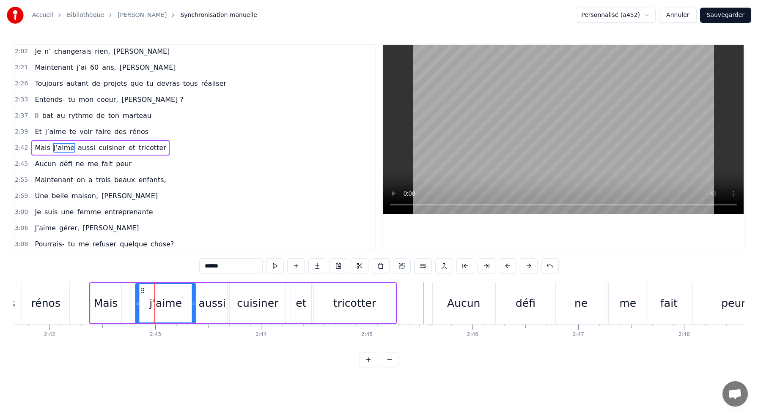
drag, startPoint x: 115, startPoint y: 291, endPoint x: 126, endPoint y: 288, distance: 12.0
click at [139, 288] on icon at bounding box center [142, 291] width 7 height 7
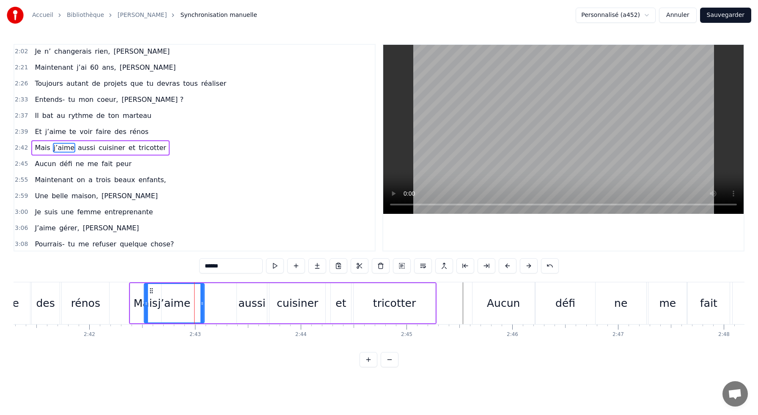
scroll to position [0, 17045]
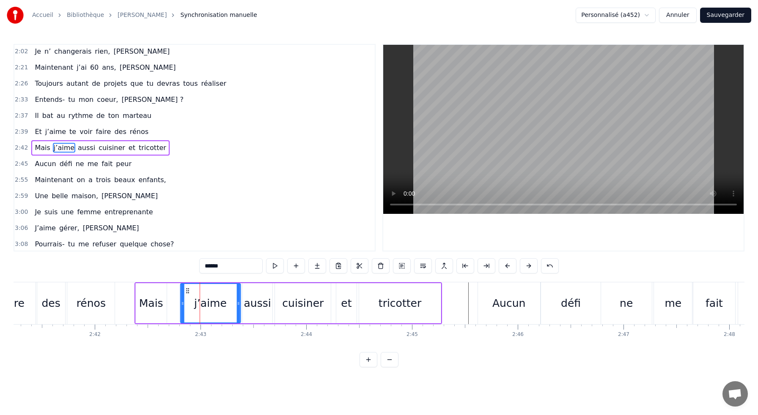
drag, startPoint x: 126, startPoint y: 288, endPoint x: 188, endPoint y: 294, distance: 61.6
click at [188, 294] on div "j’aime" at bounding box center [210, 303] width 59 height 38
click at [160, 296] on div "Mais" at bounding box center [151, 304] width 24 height 16
type input "****"
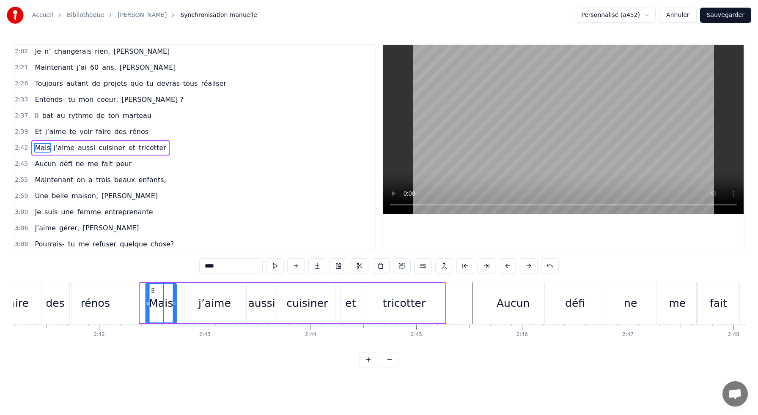
drag, startPoint x: 142, startPoint y: 289, endPoint x: 153, endPoint y: 289, distance: 11.0
click at [153, 289] on icon at bounding box center [152, 291] width 7 height 7
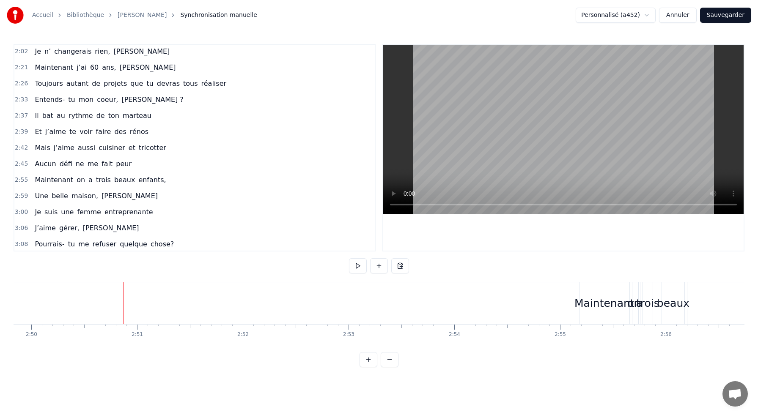
scroll to position [0, 18002]
click at [539, 305] on div "Maintenant" at bounding box center [556, 304] width 60 height 16
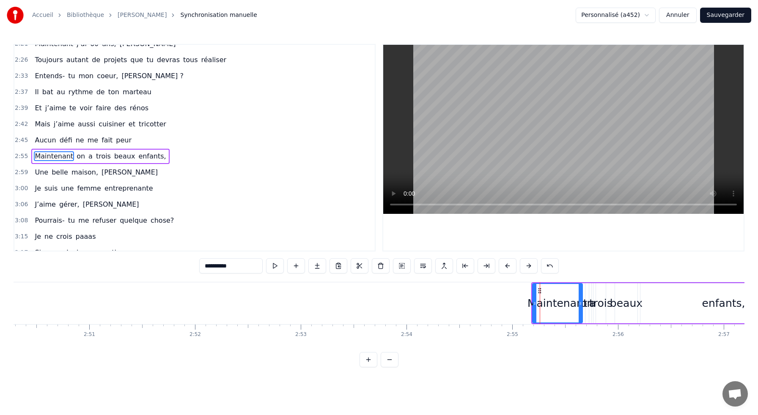
scroll to position [371, 0]
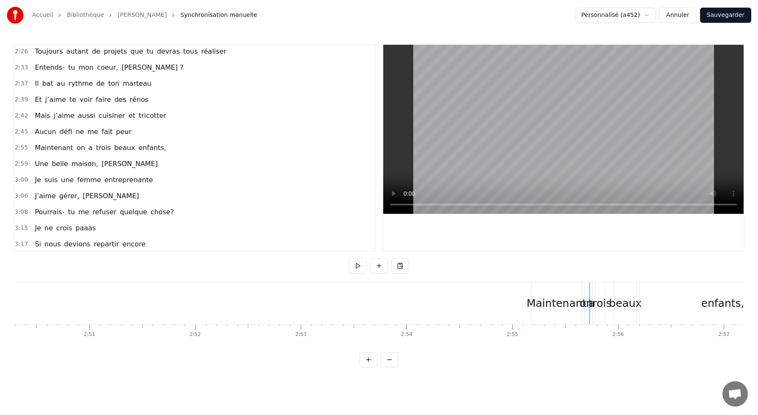
click at [585, 285] on div "on" at bounding box center [585, 303] width 3 height 42
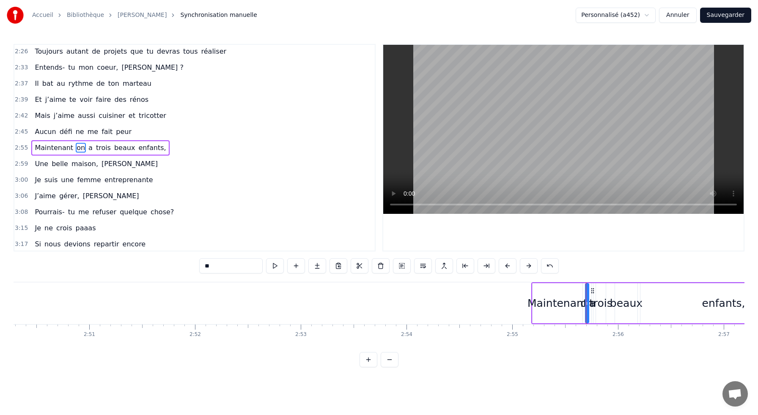
click at [581, 284] on div "Maintenant" at bounding box center [557, 303] width 51 height 40
type input "**********"
click at [586, 282] on div "Maintenant on a trois beaux enfants," at bounding box center [669, 303] width 277 height 42
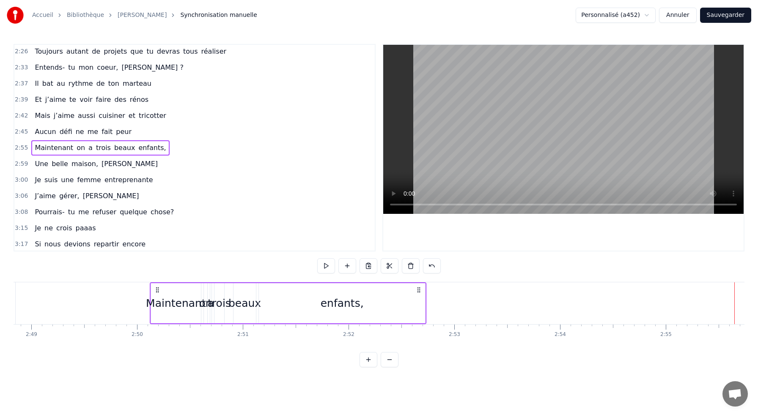
scroll to position [0, 17845]
drag, startPoint x: 538, startPoint y: 291, endPoint x: 174, endPoint y: 290, distance: 364.1
click at [174, 290] on icon at bounding box center [174, 290] width 7 height 7
click at [367, 303] on div "enfants," at bounding box center [359, 304] width 43 height 16
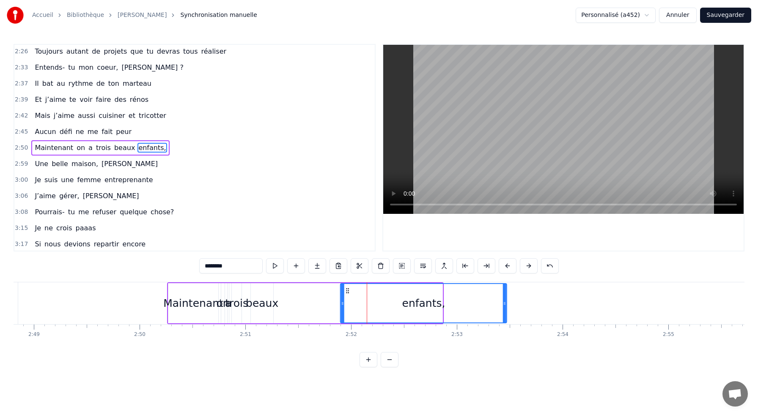
drag, startPoint x: 282, startPoint y: 289, endPoint x: 346, endPoint y: 297, distance: 64.8
click at [346, 297] on div "enfants," at bounding box center [423, 303] width 165 height 38
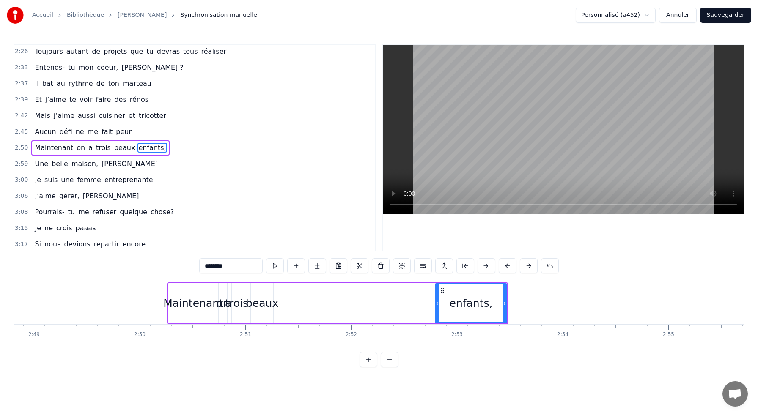
drag, startPoint x: 340, startPoint y: 300, endPoint x: 435, endPoint y: 307, distance: 94.6
click at [436, 307] on div at bounding box center [437, 303] width 3 height 38
click at [261, 300] on div "beaux" at bounding box center [262, 304] width 33 height 16
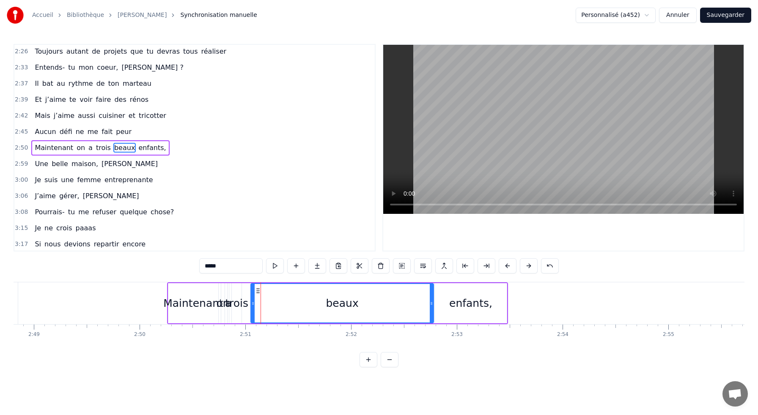
drag, startPoint x: 270, startPoint y: 298, endPoint x: 430, endPoint y: 329, distance: 163.3
click at [430, 329] on div "M’aimes- tu toujours [PERSON_NAME]? [DATE] j’ai 60 ans et toujours bien envie d…" at bounding box center [379, 313] width 731 height 63
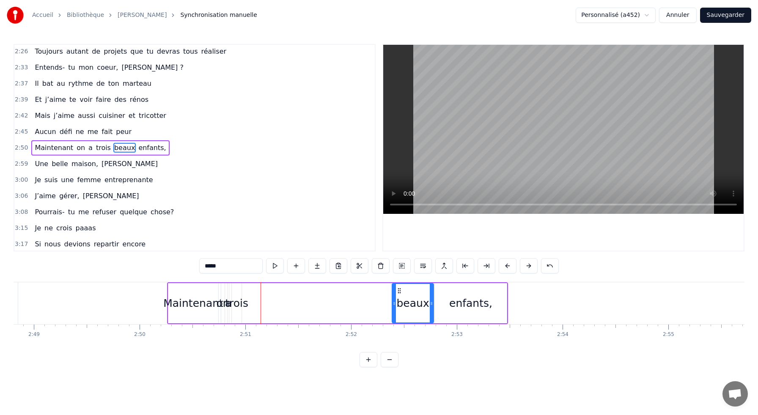
drag, startPoint x: 253, startPoint y: 297, endPoint x: 394, endPoint y: 312, distance: 142.1
click at [394, 312] on div at bounding box center [393, 303] width 3 height 38
click at [239, 307] on div "trois" at bounding box center [236, 304] width 23 height 16
click at [119, 149] on span "beaux" at bounding box center [124, 148] width 22 height 10
click at [99, 148] on span "trois" at bounding box center [103, 148] width 16 height 10
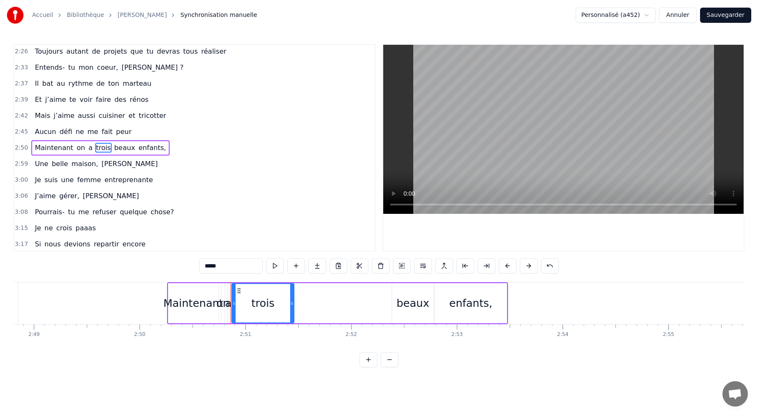
drag, startPoint x: 239, startPoint y: 294, endPoint x: 292, endPoint y: 294, distance: 52.4
click at [292, 294] on div at bounding box center [291, 303] width 3 height 38
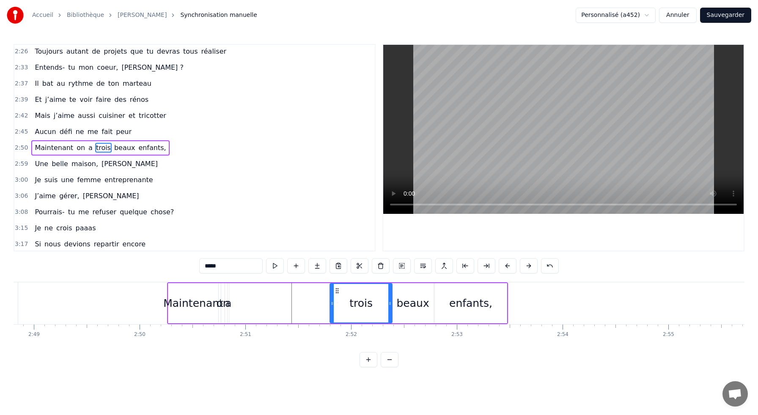
drag, startPoint x: 239, startPoint y: 291, endPoint x: 337, endPoint y: 304, distance: 98.9
click at [337, 304] on div "trois" at bounding box center [360, 303] width 61 height 38
click at [227, 314] on div "a" at bounding box center [227, 303] width 1 height 40
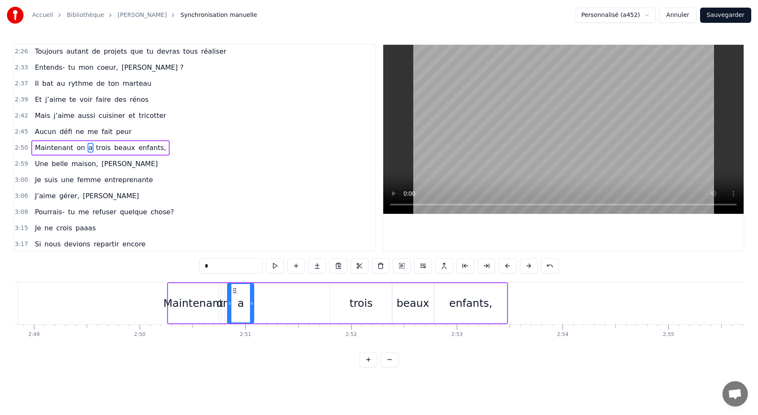
drag, startPoint x: 228, startPoint y: 302, endPoint x: 253, endPoint y: 305, distance: 25.1
click at [253, 305] on div "a" at bounding box center [240, 303] width 27 height 40
drag, startPoint x: 234, startPoint y: 293, endPoint x: 307, endPoint y: 308, distance: 74.7
click at [307, 308] on div "a" at bounding box center [313, 303] width 25 height 38
click at [224, 304] on div "on" at bounding box center [223, 304] width 13 height 16
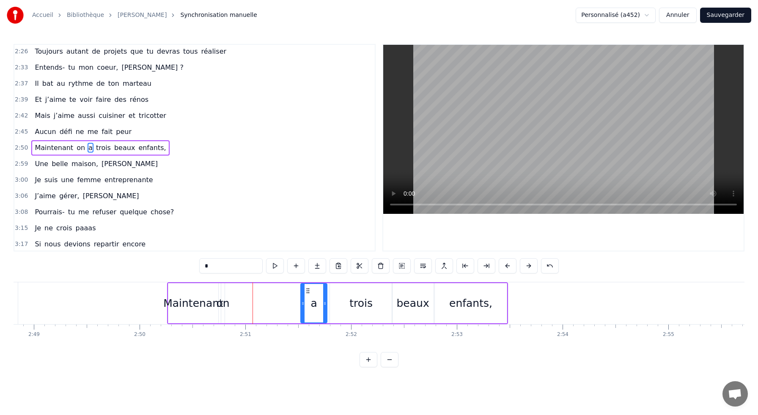
type input "**"
drag, startPoint x: 224, startPoint y: 303, endPoint x: 270, endPoint y: 312, distance: 46.4
click at [270, 312] on div "Maintenant on a trois beaux enfants," at bounding box center [337, 303] width 341 height 42
click at [225, 303] on div "on" at bounding box center [225, 304] width 13 height 16
drag, startPoint x: 225, startPoint y: 303, endPoint x: 263, endPoint y: 309, distance: 38.1
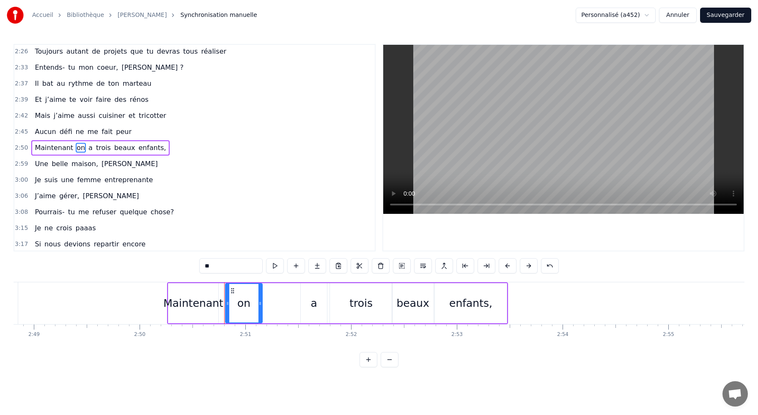
click at [263, 309] on div "Maintenant on a trois beaux enfants," at bounding box center [337, 303] width 341 height 42
click at [233, 289] on div "on" at bounding box center [243, 303] width 37 height 40
drag, startPoint x: 233, startPoint y: 293, endPoint x: 270, endPoint y: 299, distance: 37.7
click at [270, 299] on div "on" at bounding box center [281, 303] width 36 height 38
click at [217, 300] on div "Maintenant" at bounding box center [193, 304] width 60 height 16
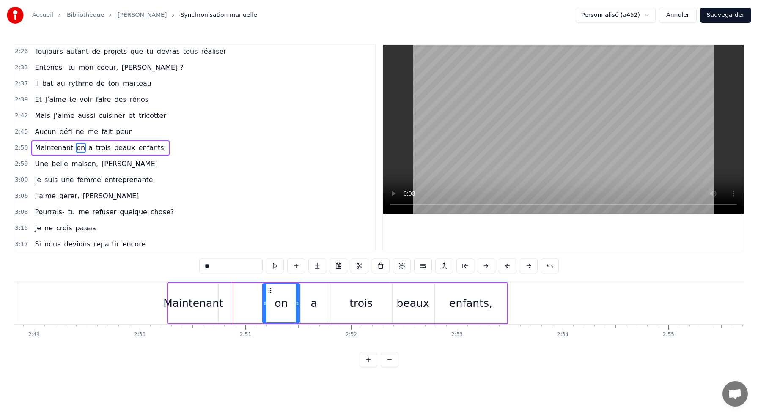
type input "**********"
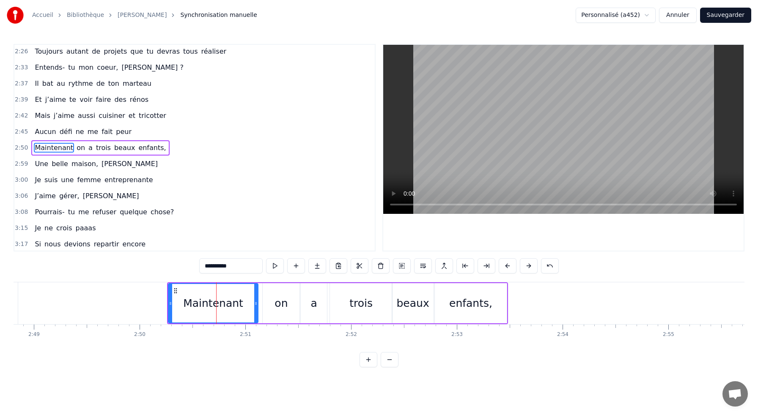
drag, startPoint x: 217, startPoint y: 300, endPoint x: 257, endPoint y: 303, distance: 39.9
click at [257, 303] on icon at bounding box center [255, 303] width 3 height 7
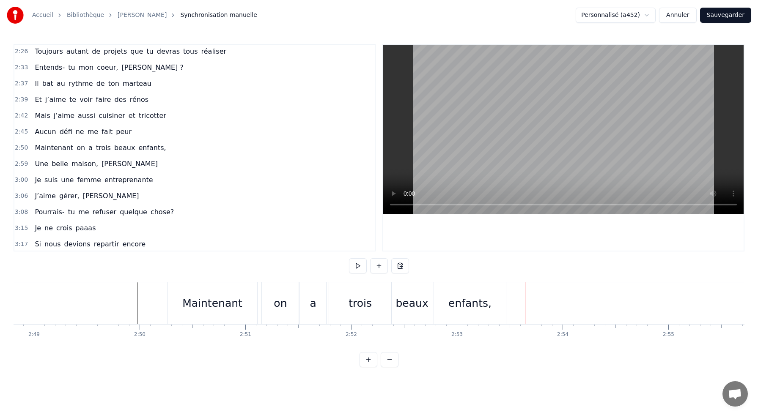
click at [345, 321] on div "trois" at bounding box center [360, 303] width 62 height 42
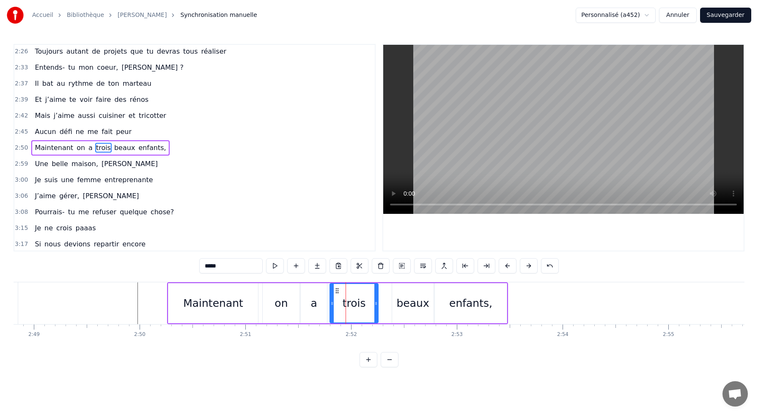
drag, startPoint x: 390, startPoint y: 314, endPoint x: 376, endPoint y: 318, distance: 14.7
click at [376, 318] on div at bounding box center [375, 303] width 3 height 38
click at [400, 312] on div "beaux" at bounding box center [412, 303] width 41 height 40
type input "*****"
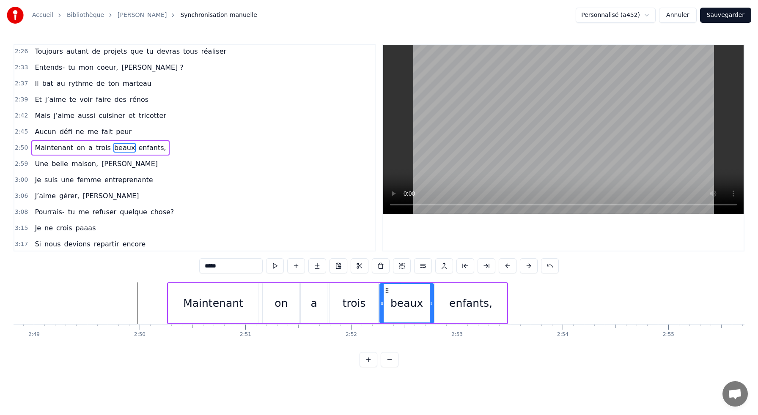
drag, startPoint x: 392, startPoint y: 305, endPoint x: 380, endPoint y: 306, distance: 12.3
click at [380, 306] on div "beaux" at bounding box center [406, 303] width 55 height 40
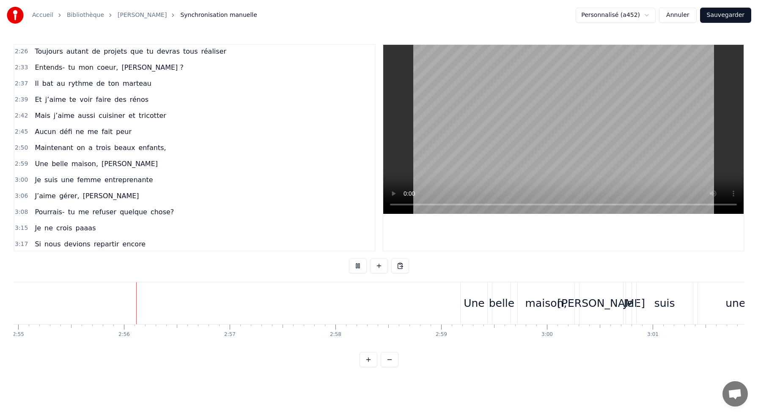
scroll to position [0, 18502]
click at [473, 301] on div "Une" at bounding box center [467, 304] width 21 height 16
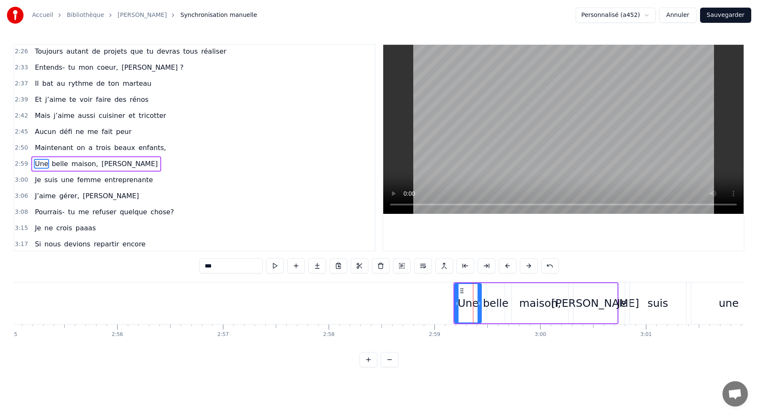
scroll to position [387, 0]
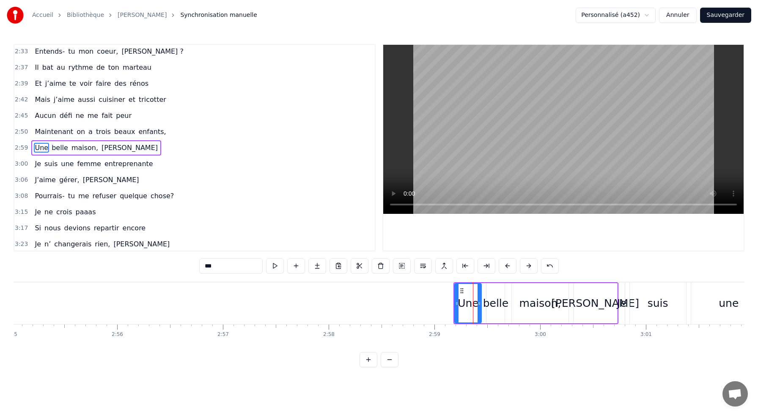
click at [484, 283] on div "Une belle maison, [PERSON_NAME]" at bounding box center [535, 303] width 164 height 42
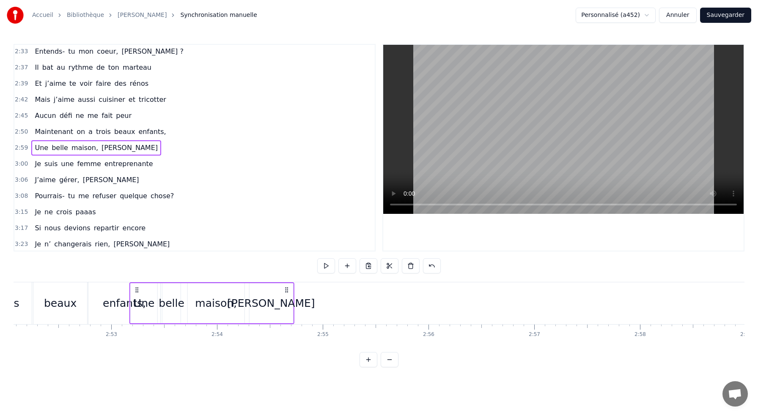
scroll to position [0, 18189]
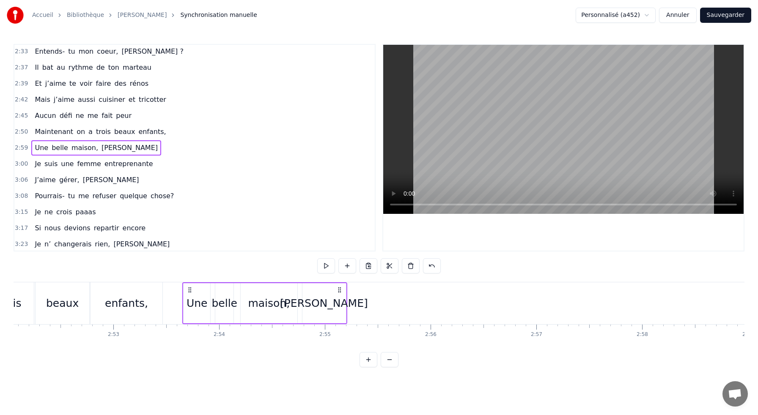
drag, startPoint x: 461, startPoint y: 291, endPoint x: 189, endPoint y: 307, distance: 271.9
click at [189, 307] on div "Une belle maison, [PERSON_NAME]" at bounding box center [264, 303] width 164 height 42
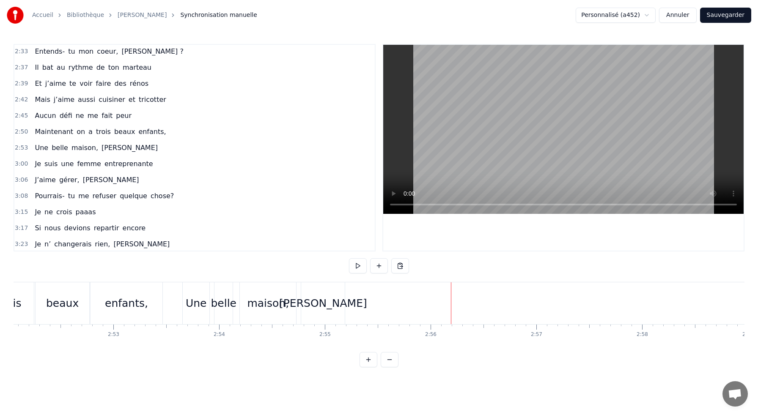
click at [321, 305] on div "[PERSON_NAME]" at bounding box center [323, 304] width 88 height 16
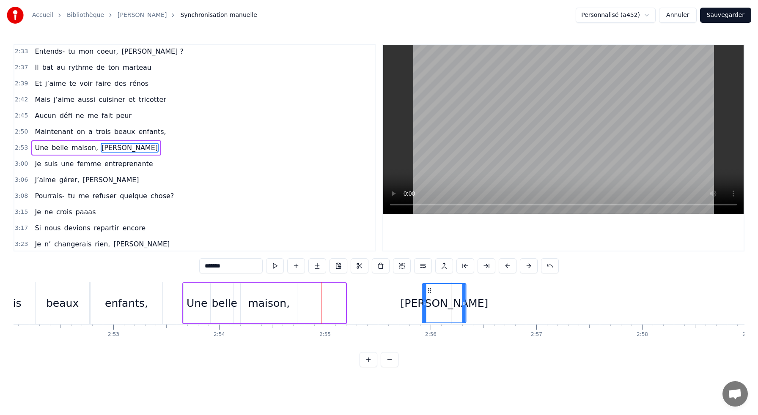
drag, startPoint x: 310, startPoint y: 292, endPoint x: 430, endPoint y: 307, distance: 121.4
click at [430, 307] on div "[PERSON_NAME]" at bounding box center [444, 303] width 43 height 38
click at [403, 297] on div "Une belle maison, [PERSON_NAME]" at bounding box center [324, 303] width 285 height 42
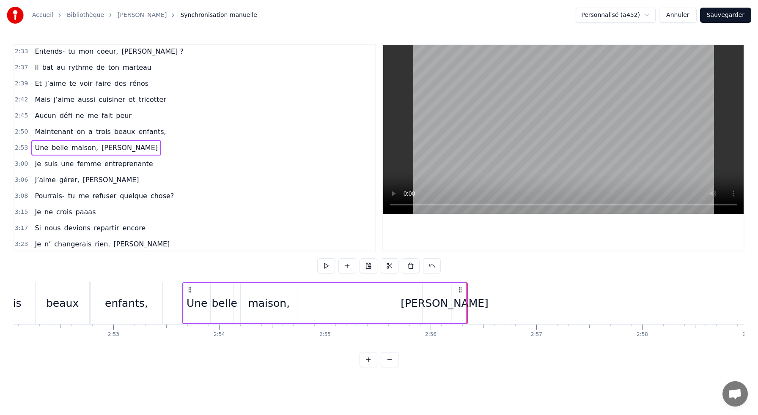
click at [444, 306] on div "[PERSON_NAME]" at bounding box center [444, 304] width 88 height 16
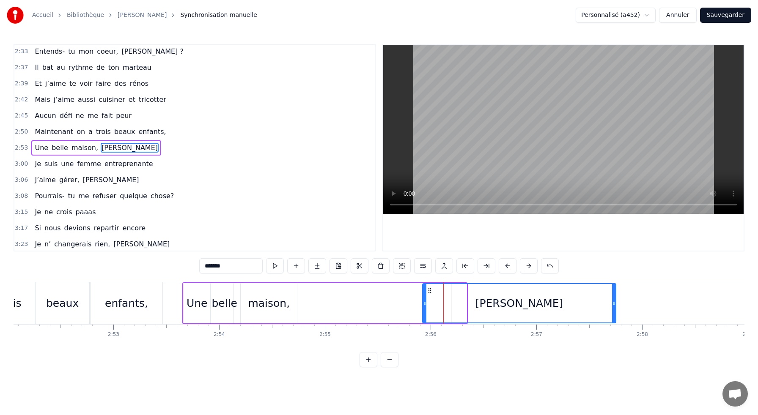
drag, startPoint x: 463, startPoint y: 307, endPoint x: 613, endPoint y: 335, distance: 151.9
click at [613, 335] on div "M’aimes- tu toujours [PERSON_NAME]? [DATE] j’ai 60 ans et toujours bien envie d…" at bounding box center [379, 313] width 731 height 63
click at [270, 304] on div "maison," at bounding box center [269, 304] width 42 height 16
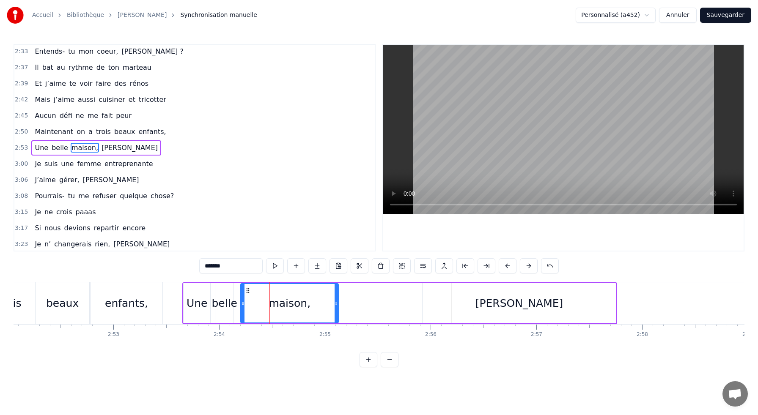
drag, startPoint x: 296, startPoint y: 306, endPoint x: 336, endPoint y: 306, distance: 40.6
click at [336, 306] on icon at bounding box center [335, 303] width 3 height 7
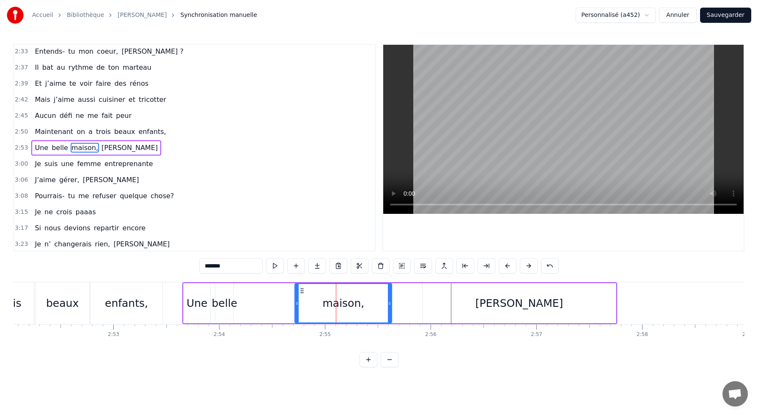
drag, startPoint x: 248, startPoint y: 292, endPoint x: 302, endPoint y: 298, distance: 54.4
click at [302, 298] on div "maison," at bounding box center [343, 303] width 96 height 38
click at [456, 296] on div "[PERSON_NAME]" at bounding box center [518, 303] width 193 height 40
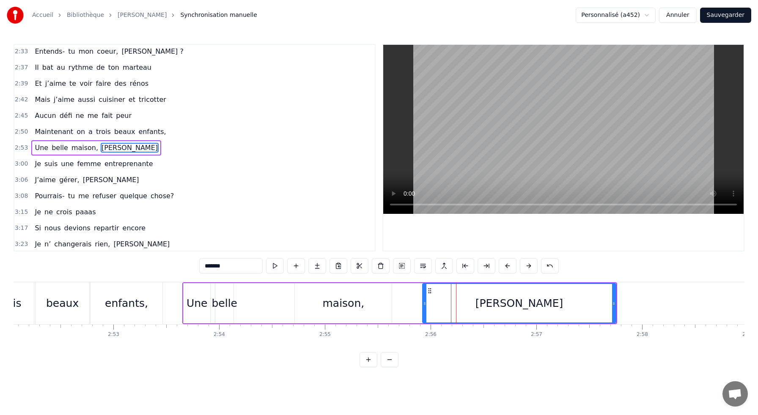
click at [359, 299] on div "maison," at bounding box center [343, 304] width 42 height 16
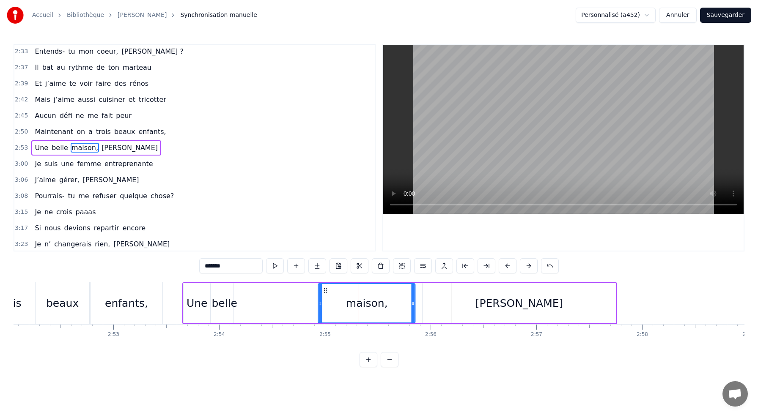
drag, startPoint x: 301, startPoint y: 290, endPoint x: 324, endPoint y: 293, distance: 23.5
click at [324, 293] on icon at bounding box center [325, 291] width 7 height 7
click at [217, 310] on div "belle" at bounding box center [224, 304] width 26 height 16
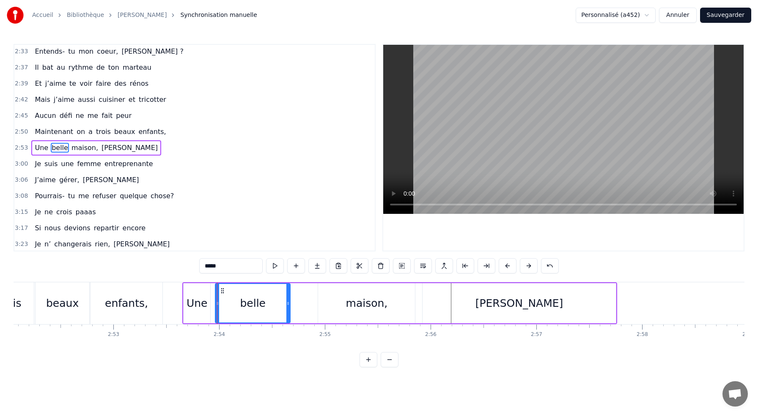
drag, startPoint x: 231, startPoint y: 309, endPoint x: 287, endPoint y: 310, distance: 56.2
click at [287, 310] on div at bounding box center [287, 303] width 3 height 38
click at [336, 308] on div "maison," at bounding box center [366, 303] width 97 height 40
type input "*******"
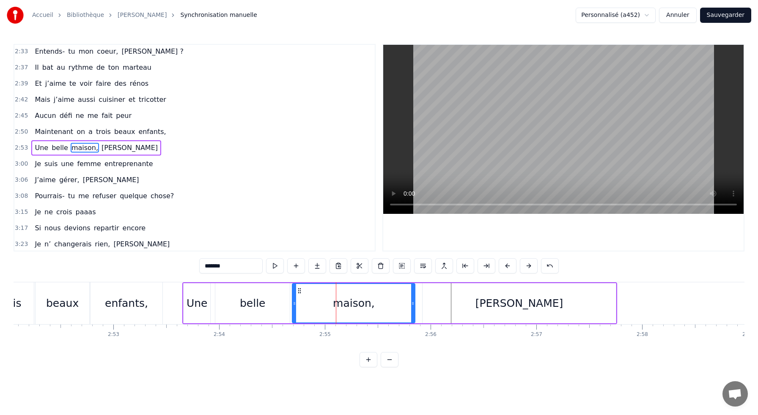
drag, startPoint x: 320, startPoint y: 304, endPoint x: 294, endPoint y: 304, distance: 25.8
click at [294, 304] on icon at bounding box center [294, 303] width 3 height 7
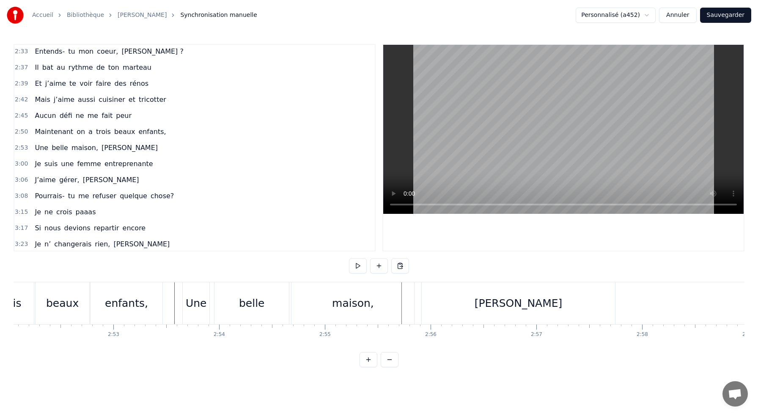
click at [251, 302] on div "belle" at bounding box center [252, 304] width 26 height 16
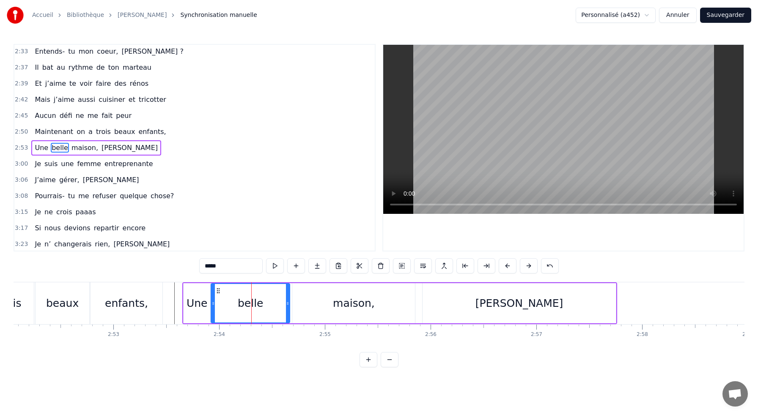
drag, startPoint x: 216, startPoint y: 307, endPoint x: 211, endPoint y: 306, distance: 4.3
click at [211, 306] on div at bounding box center [212, 303] width 3 height 38
click at [296, 305] on div "maison," at bounding box center [353, 303] width 123 height 40
type input "*******"
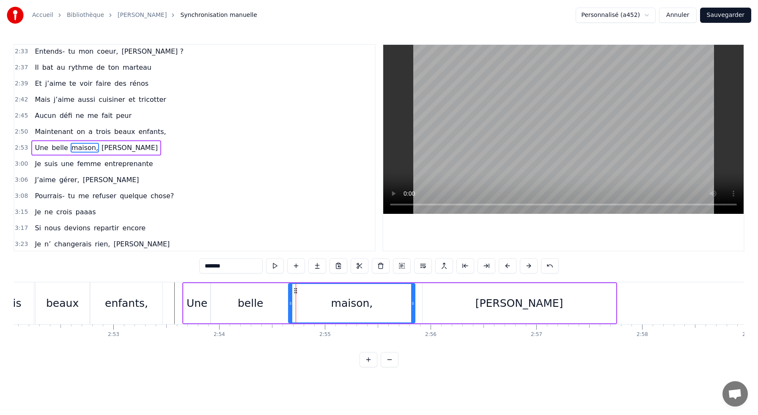
click at [291, 303] on circle at bounding box center [291, 303] width 0 height 0
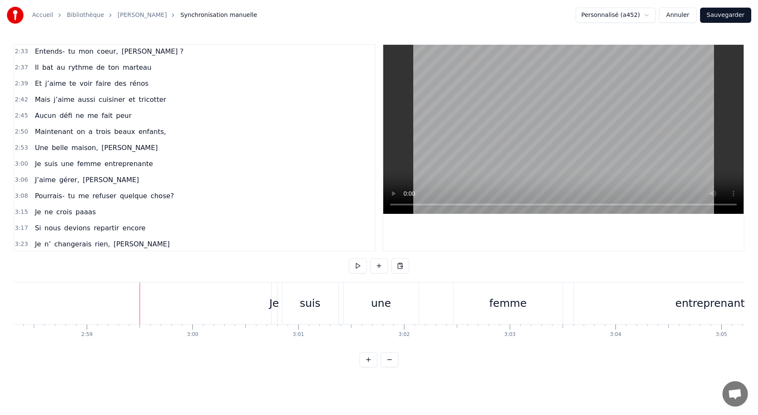
scroll to position [0, 18862]
click at [272, 293] on div "suis" at bounding box center [298, 303] width 56 height 42
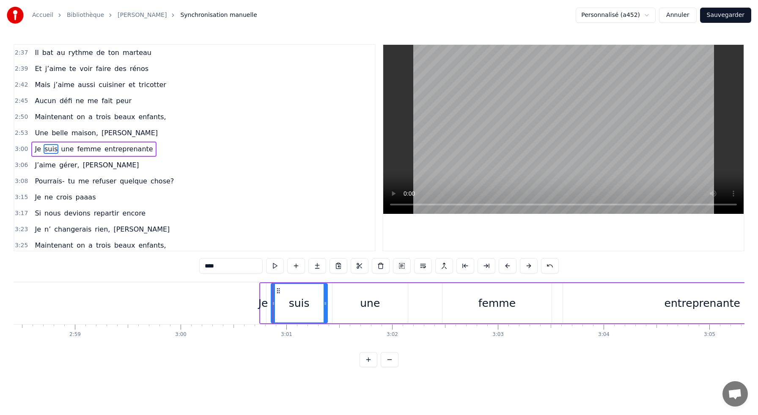
scroll to position [403, 0]
click at [267, 282] on div "Je suis une femme entreprenante" at bounding box center [551, 303] width 584 height 42
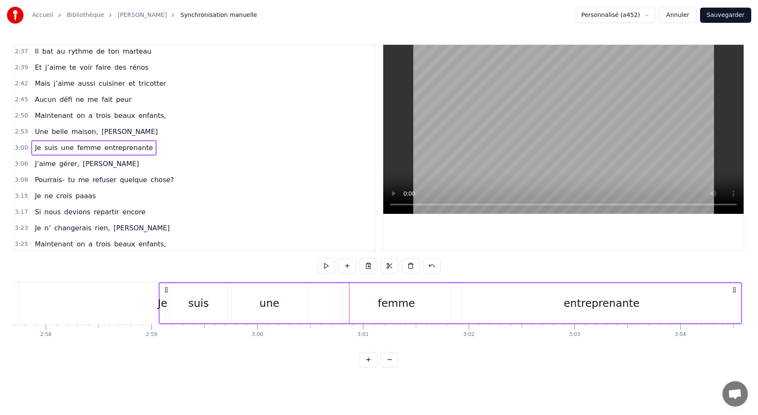
scroll to position [0, 18783]
drag, startPoint x: 267, startPoint y: 290, endPoint x: 167, endPoint y: 294, distance: 100.3
click at [167, 294] on div "Je suis une femme entreprenante" at bounding box center [451, 303] width 584 height 42
click at [163, 307] on div "Je" at bounding box center [163, 304] width 10 height 16
drag, startPoint x: 164, startPoint y: 306, endPoint x: 175, endPoint y: 306, distance: 11.0
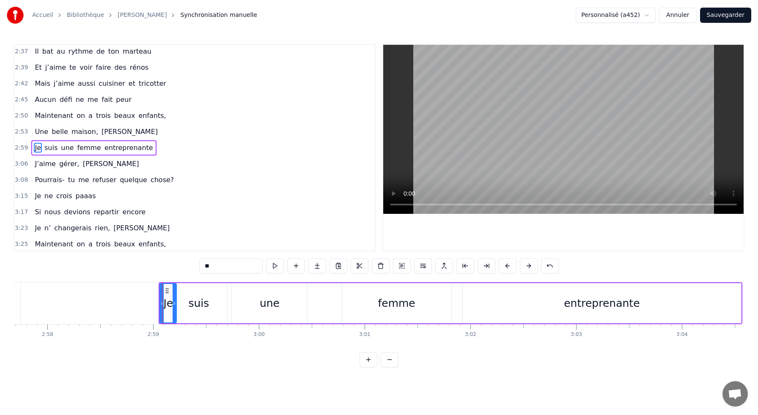
click at [175, 306] on icon at bounding box center [174, 303] width 3 height 7
click at [280, 300] on div "une" at bounding box center [269, 303] width 75 height 40
drag, startPoint x: 304, startPoint y: 303, endPoint x: 272, endPoint y: 302, distance: 32.6
click at [272, 302] on icon at bounding box center [272, 303] width 3 height 7
click at [357, 304] on div "femme" at bounding box center [396, 303] width 109 height 40
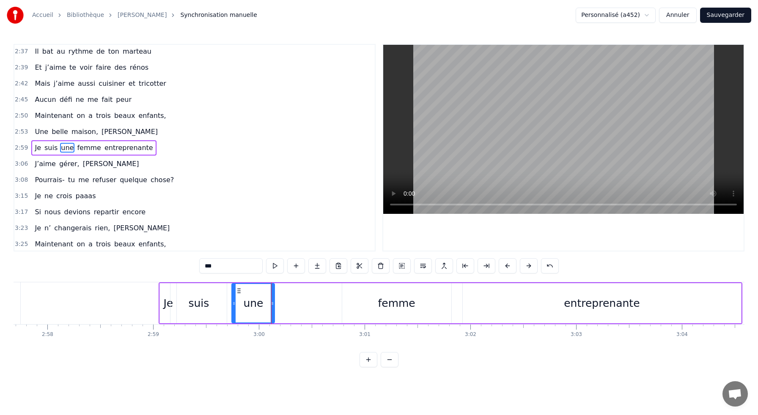
type input "*****"
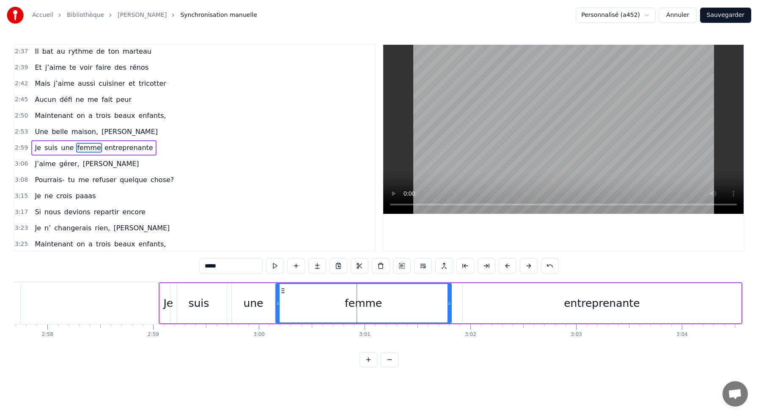
drag, startPoint x: 344, startPoint y: 305, endPoint x: 278, endPoint y: 306, distance: 66.4
click at [278, 306] on icon at bounding box center [277, 303] width 3 height 7
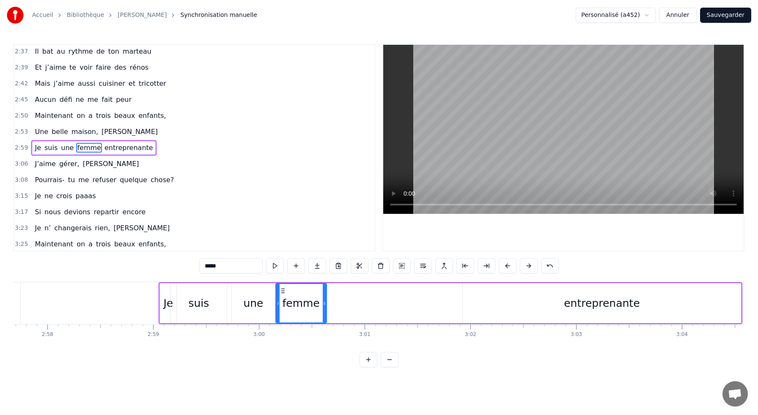
drag, startPoint x: 449, startPoint y: 308, endPoint x: 326, endPoint y: 310, distance: 123.9
click at [326, 310] on div at bounding box center [324, 303] width 3 height 38
click at [338, 306] on div "Je suis une femme entreprenante" at bounding box center [451, 303] width 584 height 42
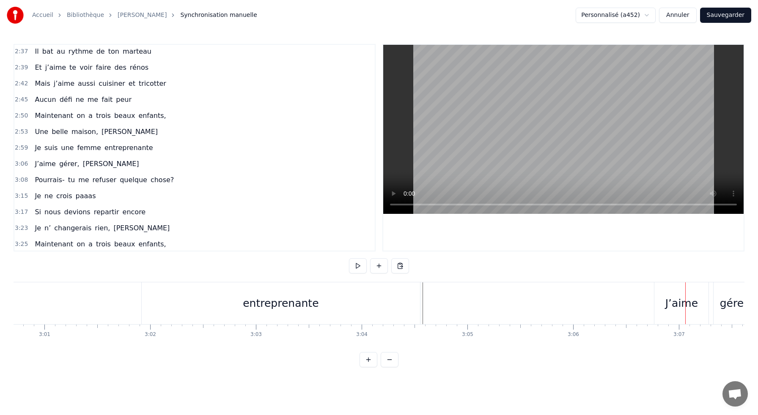
scroll to position [0, 19095]
click at [234, 300] on div "entreprenante" at bounding box center [289, 303] width 278 height 42
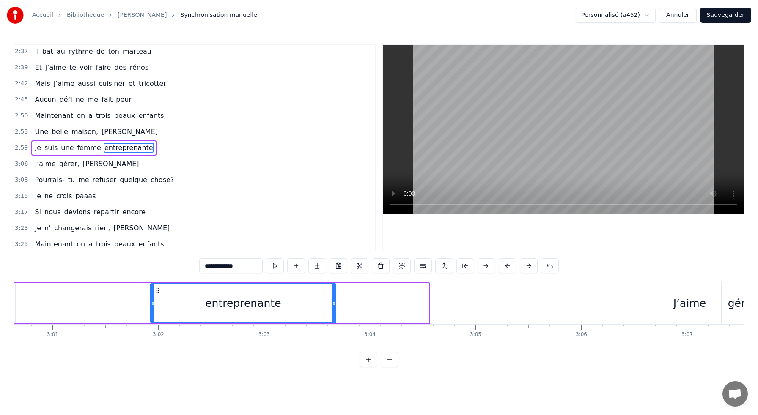
drag, startPoint x: 426, startPoint y: 303, endPoint x: 333, endPoint y: 304, distance: 92.6
click at [333, 304] on icon at bounding box center [333, 303] width 3 height 7
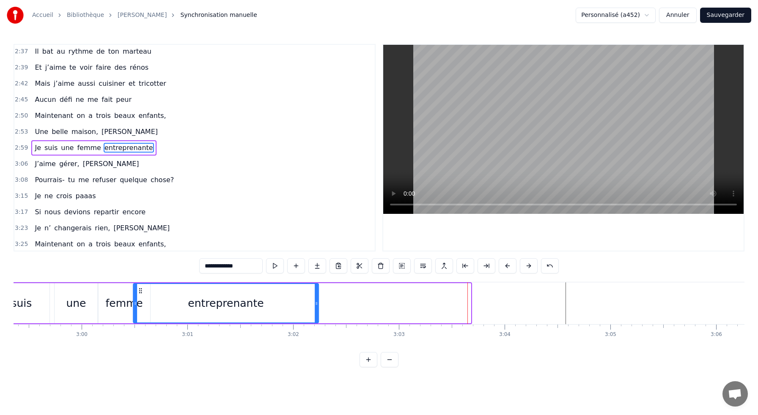
scroll to position [0, 18953]
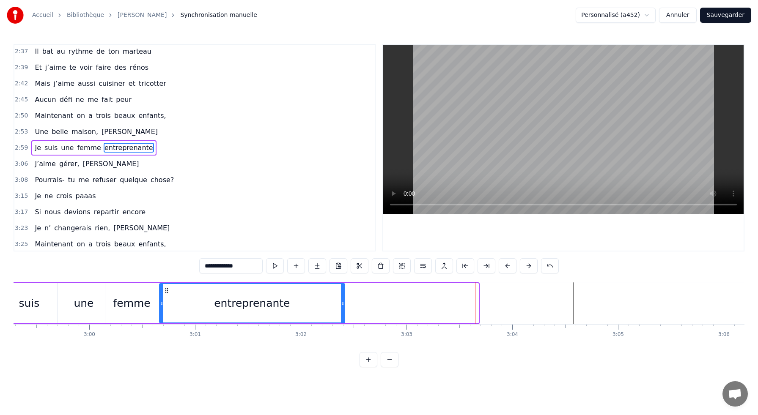
drag, startPoint x: 251, startPoint y: 290, endPoint x: 167, endPoint y: 296, distance: 84.8
click at [167, 296] on div "entreprenante" at bounding box center [252, 303] width 184 height 38
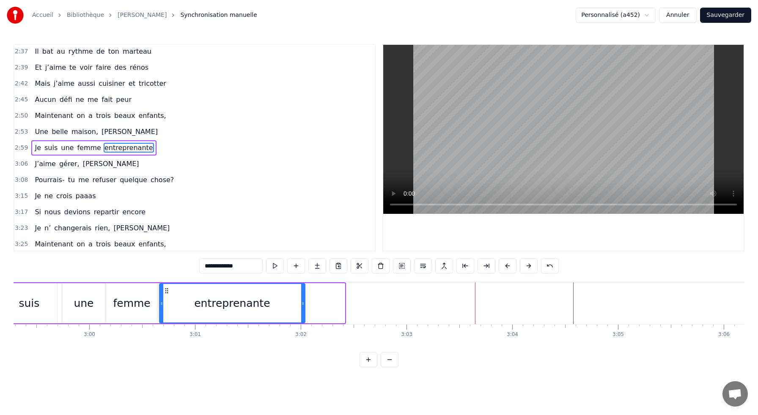
drag, startPoint x: 343, startPoint y: 304, endPoint x: 303, endPoint y: 303, distance: 39.3
click at [303, 303] on icon at bounding box center [302, 303] width 3 height 7
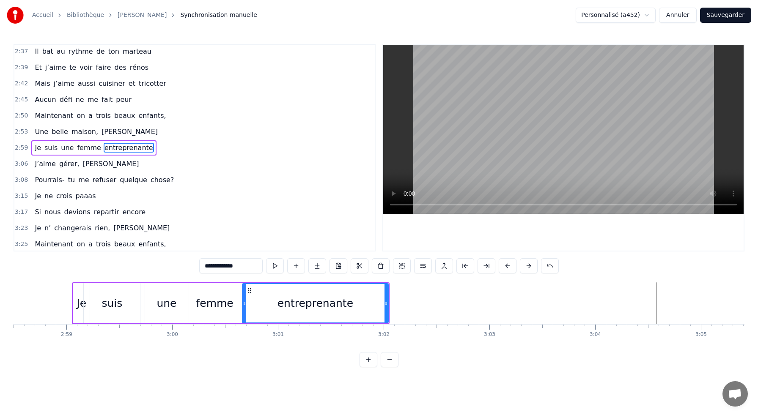
scroll to position [0, 18840]
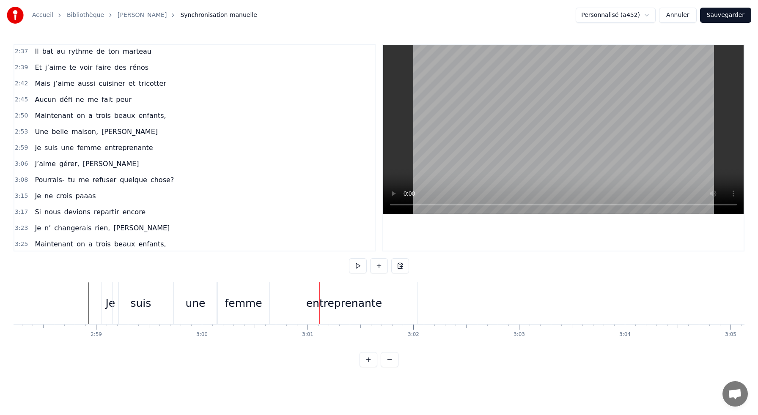
click at [205, 312] on div "une" at bounding box center [195, 303] width 43 height 42
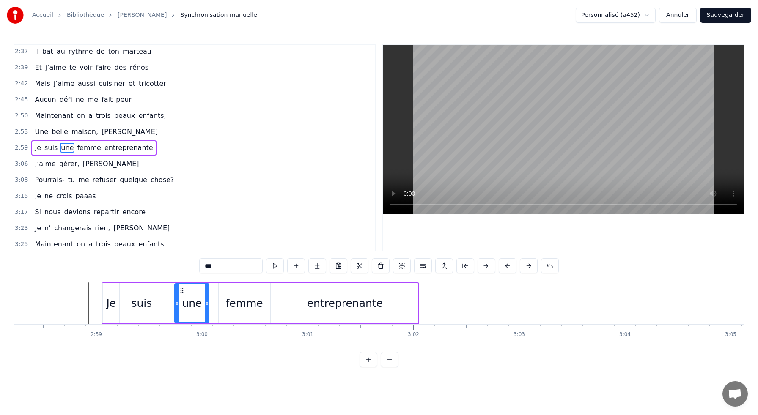
drag, startPoint x: 215, startPoint y: 308, endPoint x: 206, endPoint y: 307, distance: 8.5
click at [206, 307] on div at bounding box center [206, 303] width 3 height 38
click at [230, 301] on div "femme" at bounding box center [243, 304] width 37 height 16
type input "*****"
drag, startPoint x: 219, startPoint y: 303, endPoint x: 210, endPoint y: 302, distance: 8.9
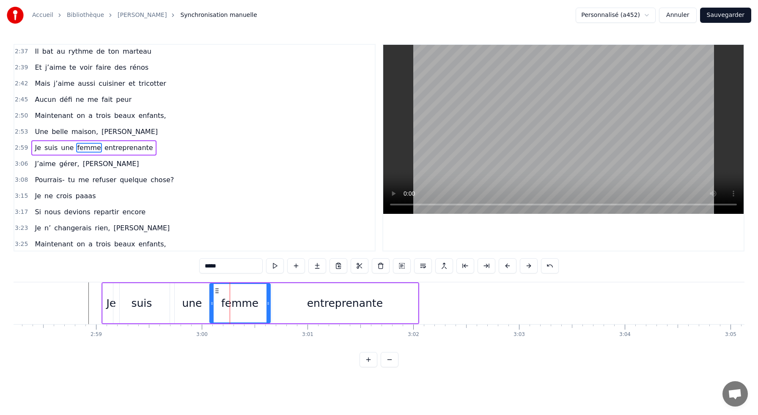
click at [210, 302] on icon at bounding box center [211, 303] width 3 height 7
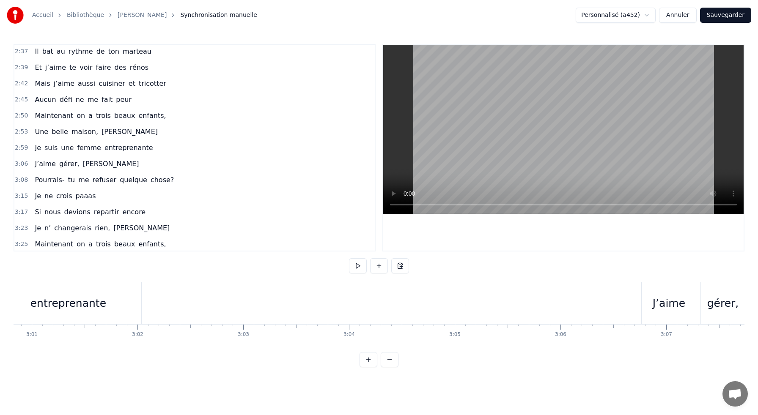
scroll to position [0, 19117]
click at [684, 290] on div "J’aime" at bounding box center [667, 303] width 54 height 42
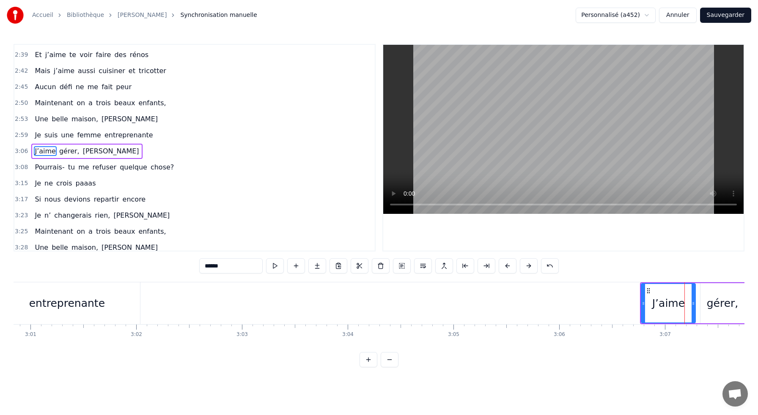
scroll to position [419, 0]
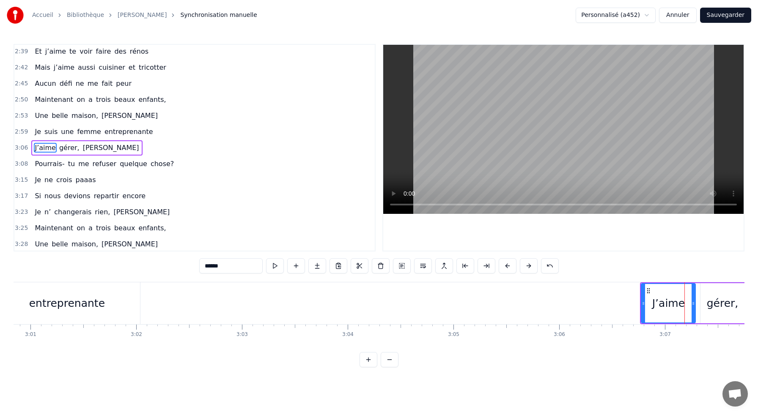
click at [704, 282] on div "J’aime gérer, [PERSON_NAME]" at bounding box center [739, 303] width 198 height 42
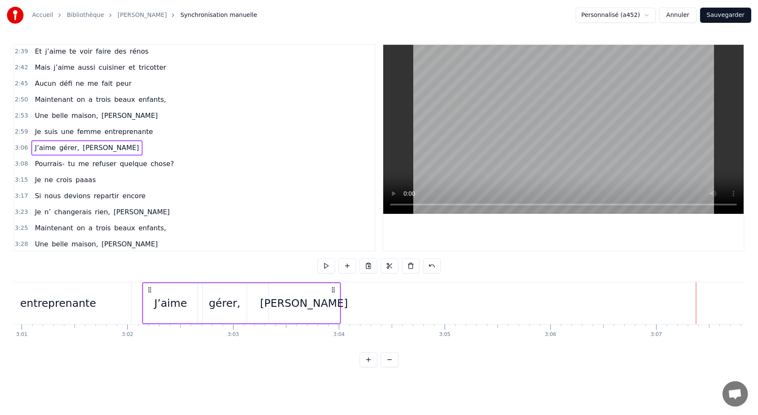
scroll to position [0, 19123]
drag, startPoint x: 419, startPoint y: 289, endPoint x: 177, endPoint y: 294, distance: 242.4
click at [177, 294] on div "J’aime gérer, [PERSON_NAME]" at bounding box center [269, 303] width 198 height 42
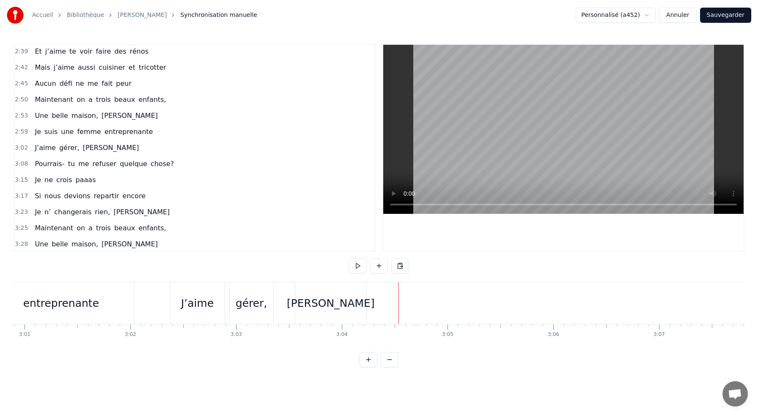
click at [323, 307] on div "[PERSON_NAME]" at bounding box center [331, 304] width 88 height 16
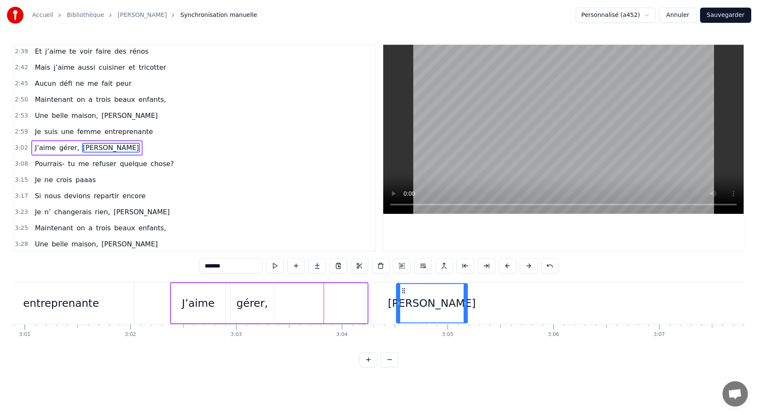
drag, startPoint x: 302, startPoint y: 291, endPoint x: 403, endPoint y: 295, distance: 100.3
click at [403, 295] on div "[PERSON_NAME]" at bounding box center [432, 303] width 70 height 38
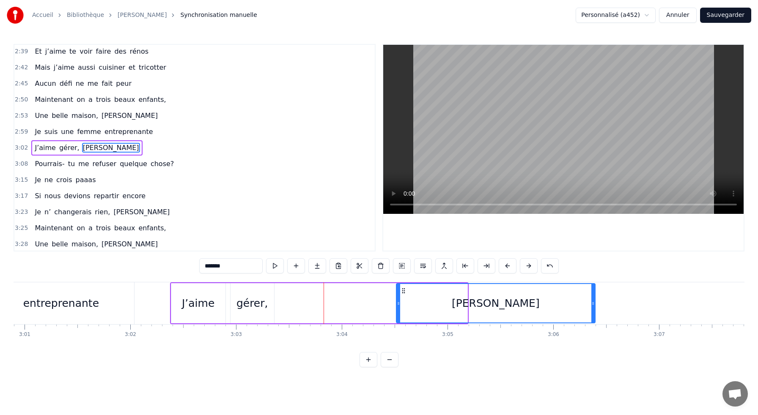
drag, startPoint x: 466, startPoint y: 303, endPoint x: 594, endPoint y: 311, distance: 127.6
click at [594, 311] on div at bounding box center [592, 303] width 3 height 38
click at [255, 302] on div "gérer," at bounding box center [252, 304] width 32 height 16
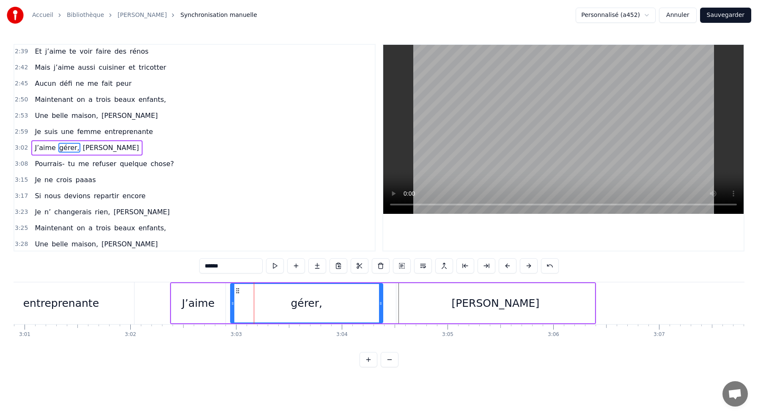
drag, startPoint x: 272, startPoint y: 305, endPoint x: 381, endPoint y: 303, distance: 108.7
click at [381, 303] on icon at bounding box center [380, 303] width 3 height 7
drag, startPoint x: 232, startPoint y: 302, endPoint x: 282, endPoint y: 300, distance: 49.5
click at [282, 300] on icon at bounding box center [281, 303] width 3 height 7
click at [202, 304] on div "J’aime" at bounding box center [198, 304] width 33 height 16
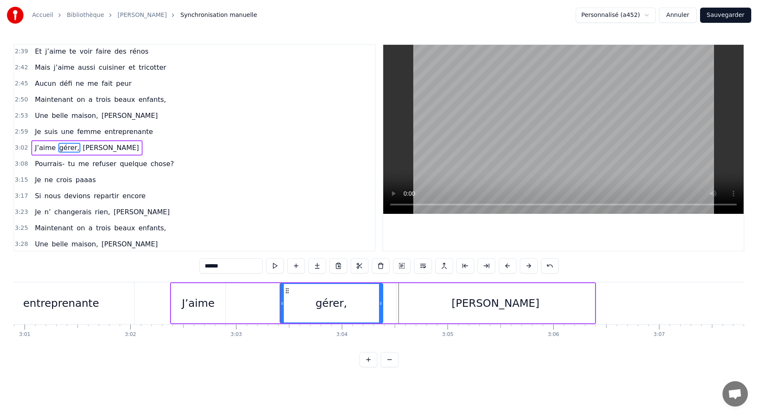
type input "******"
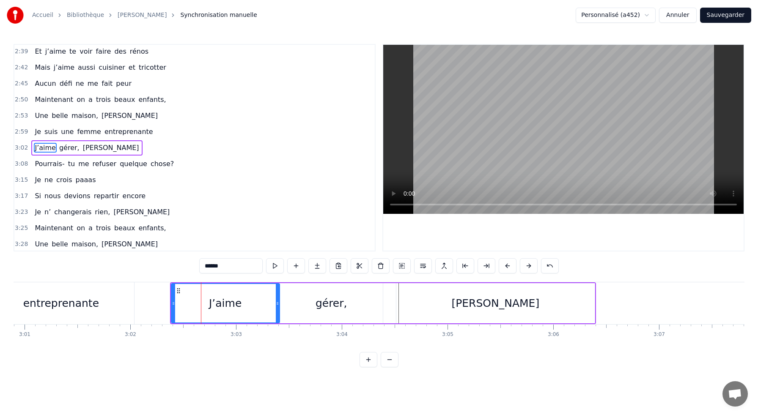
drag, startPoint x: 223, startPoint y: 305, endPoint x: 277, endPoint y: 307, distance: 54.2
click at [277, 307] on div at bounding box center [277, 303] width 3 height 38
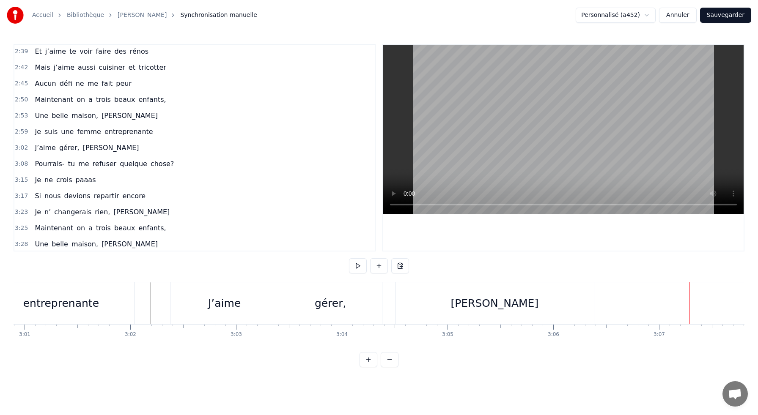
click at [727, 16] on button "Sauvegarder" at bounding box center [725, 15] width 51 height 15
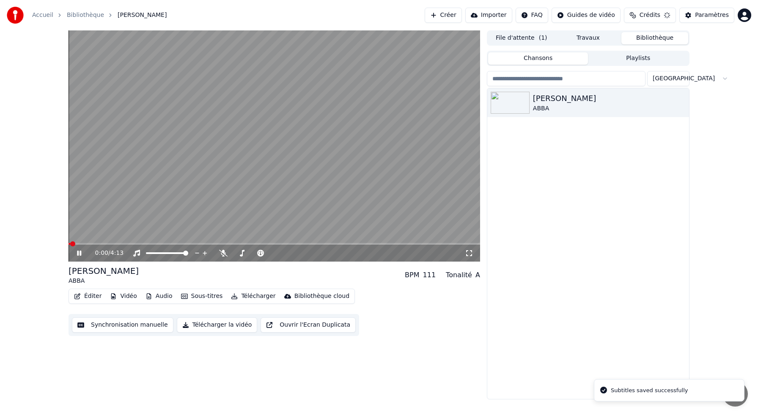
click at [132, 325] on button "Synchronisation manuelle" at bounding box center [122, 325] width 101 height 15
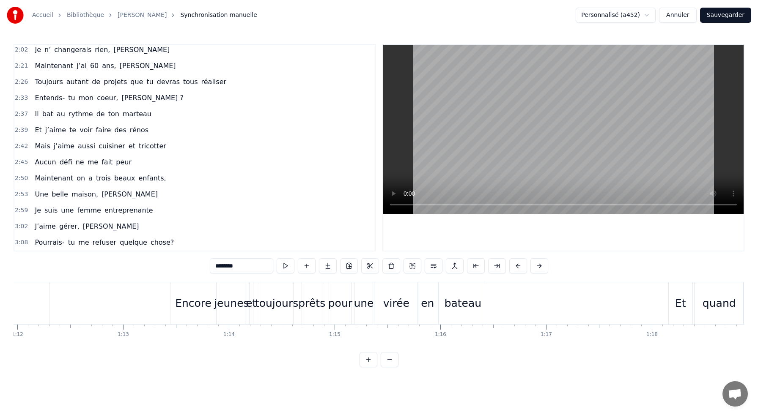
scroll to position [360, 0]
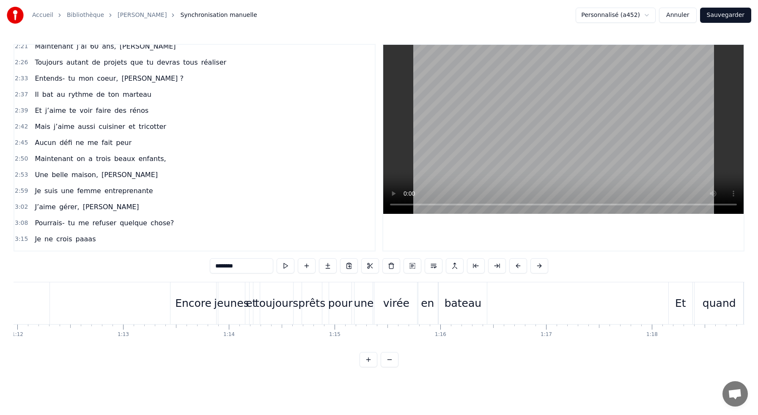
click at [73, 221] on div "Pourrais- tu me refuser quelque chose?" at bounding box center [104, 223] width 146 height 15
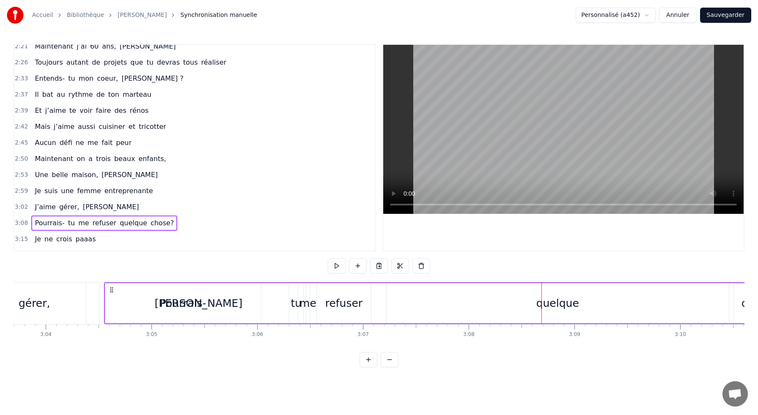
scroll to position [0, 19416]
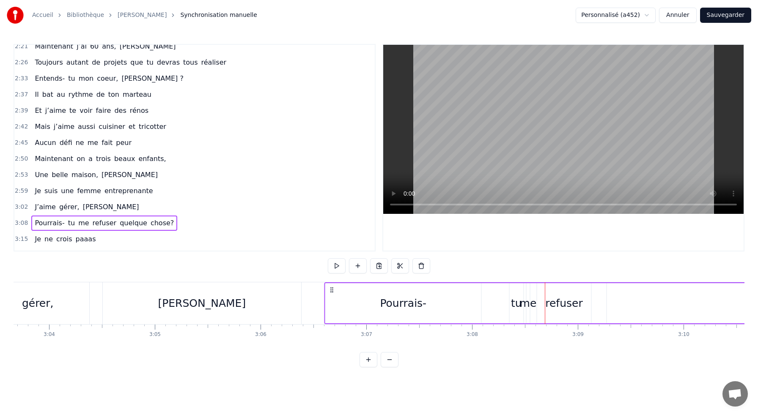
drag, startPoint x: 175, startPoint y: 289, endPoint x: 332, endPoint y: 287, distance: 156.0
click at [332, 287] on icon at bounding box center [331, 290] width 7 height 7
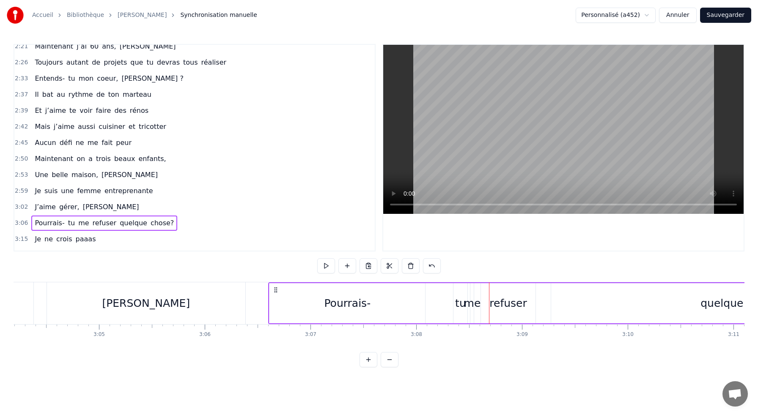
scroll to position [0, 19472]
click at [387, 307] on div "Pourrais-" at bounding box center [347, 303] width 156 height 40
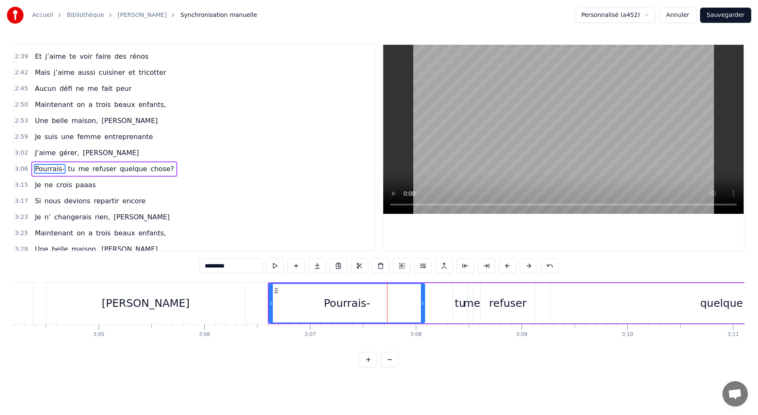
scroll to position [435, 0]
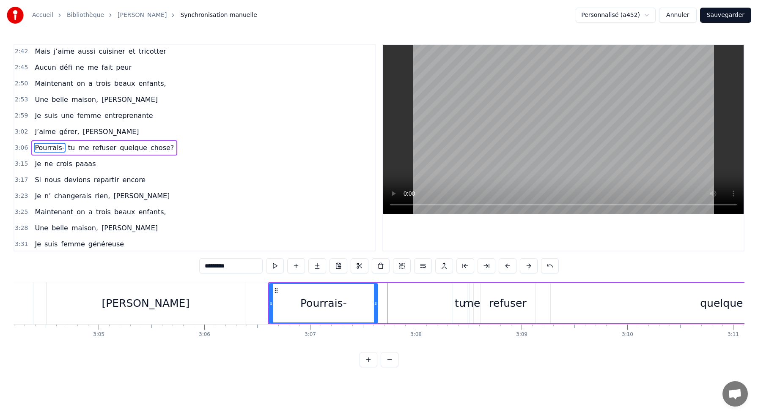
drag, startPoint x: 424, startPoint y: 304, endPoint x: 377, endPoint y: 304, distance: 46.5
click at [377, 304] on icon at bounding box center [375, 303] width 3 height 7
click at [457, 303] on div "tu" at bounding box center [460, 304] width 11 height 16
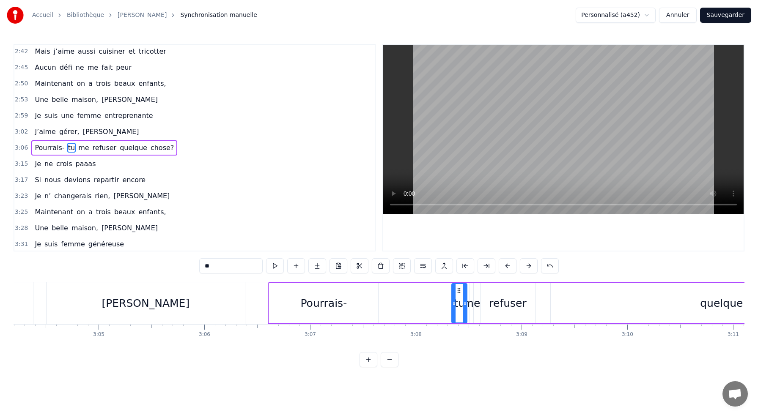
drag, startPoint x: 455, startPoint y: 293, endPoint x: 446, endPoint y: 293, distance: 9.3
click at [452, 293] on div at bounding box center [453, 303] width 3 height 38
drag, startPoint x: 450, startPoint y: 290, endPoint x: 386, endPoint y: 293, distance: 64.3
click at [386, 293] on icon at bounding box center [386, 291] width 7 height 7
click at [471, 309] on div "me" at bounding box center [471, 304] width 17 height 16
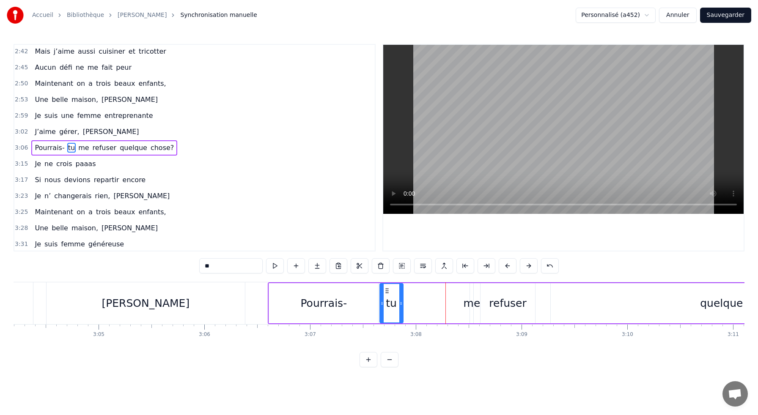
type input "**"
drag, startPoint x: 471, startPoint y: 304, endPoint x: 434, endPoint y: 308, distance: 36.6
click at [434, 308] on div "Pourrais- tu me refuser quelque chose?" at bounding box center [609, 303] width 683 height 42
click at [468, 304] on div "me" at bounding box center [470, 304] width 17 height 16
click at [468, 304] on div at bounding box center [468, 303] width 0 height 42
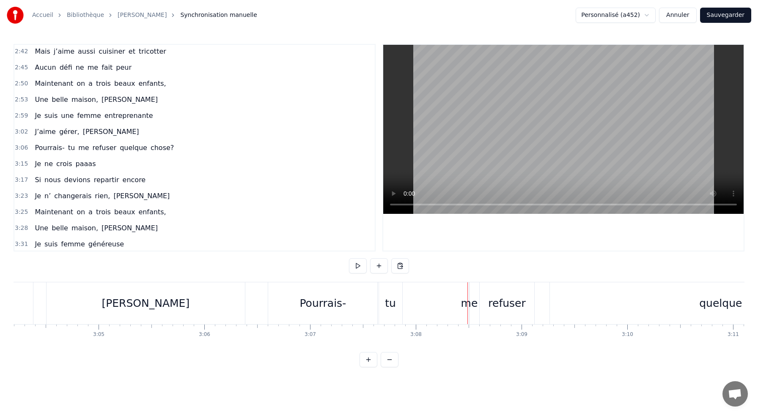
click at [469, 304] on div "me" at bounding box center [469, 304] width 17 height 16
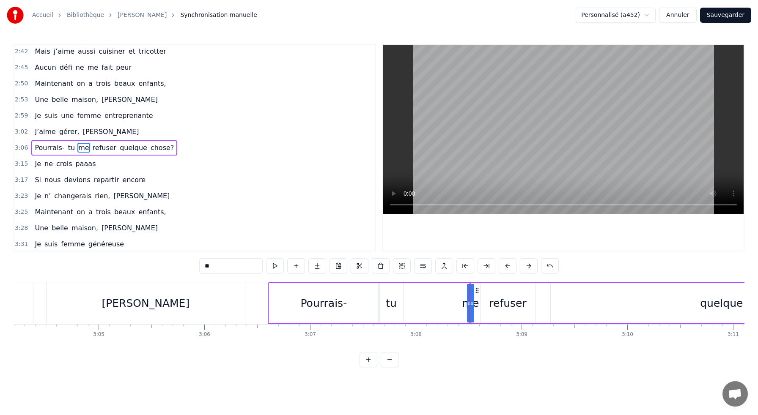
click at [469, 304] on div at bounding box center [469, 303] width 0 height 42
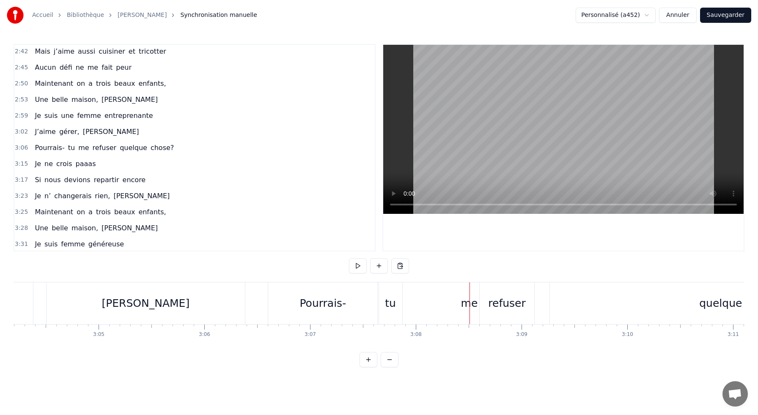
click at [469, 304] on div "me" at bounding box center [469, 304] width 17 height 16
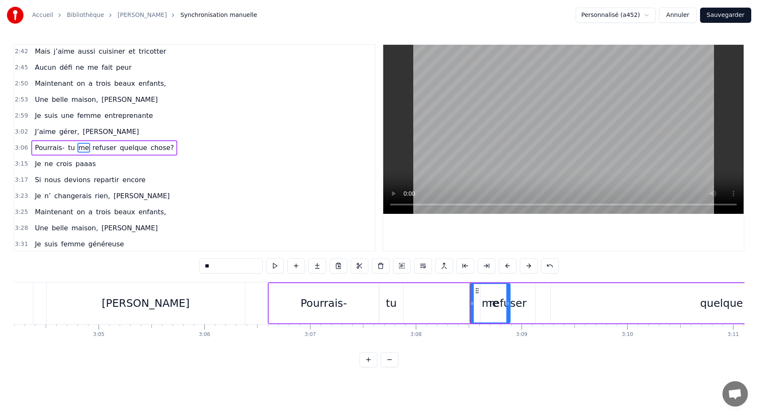
drag, startPoint x: 468, startPoint y: 303, endPoint x: 509, endPoint y: 308, distance: 41.4
click at [509, 308] on div at bounding box center [507, 303] width 3 height 38
drag, startPoint x: 478, startPoint y: 291, endPoint x: 411, endPoint y: 292, distance: 66.8
click at [411, 292] on icon at bounding box center [410, 291] width 7 height 7
click at [500, 306] on div "refuser" at bounding box center [507, 304] width 37 height 16
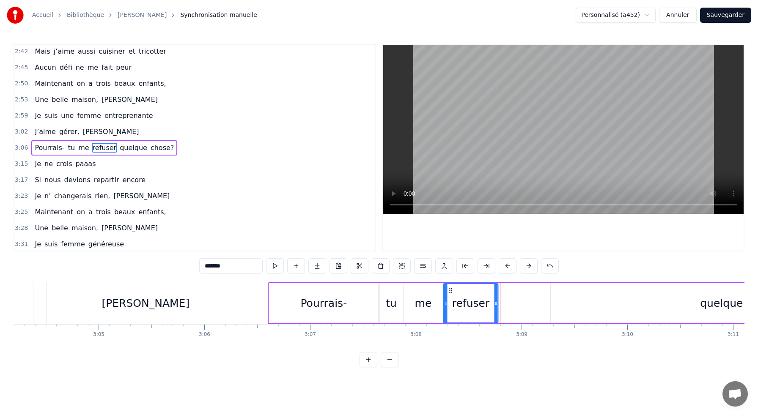
drag, startPoint x: 488, startPoint y: 290, endPoint x: 450, endPoint y: 291, distance: 37.2
click at [450, 291] on icon at bounding box center [450, 291] width 7 height 7
drag, startPoint x: 496, startPoint y: 302, endPoint x: 513, endPoint y: 303, distance: 17.4
click at [513, 303] on icon at bounding box center [512, 303] width 3 height 7
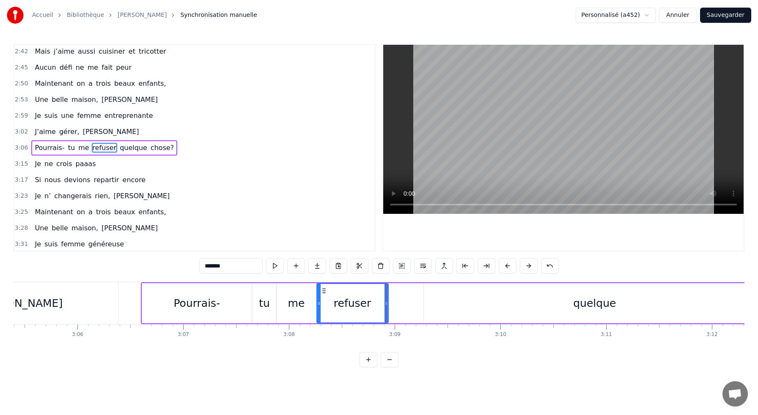
scroll to position [0, 19601]
click at [590, 303] on div "quelque" at bounding box center [592, 304] width 43 height 16
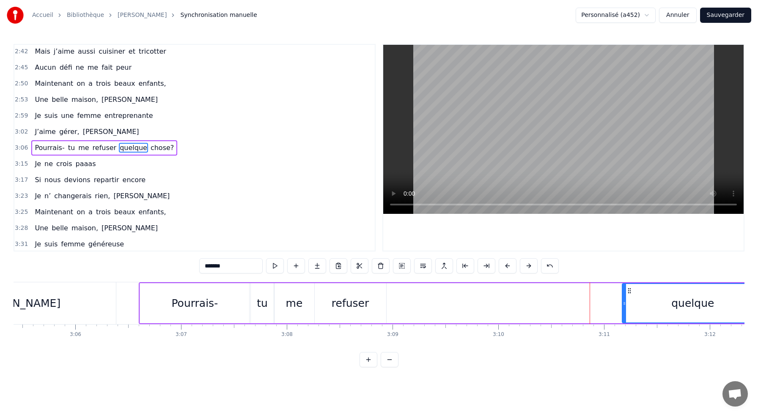
drag, startPoint x: 422, startPoint y: 304, endPoint x: 623, endPoint y: 313, distance: 201.1
click at [623, 313] on div at bounding box center [623, 303] width 3 height 38
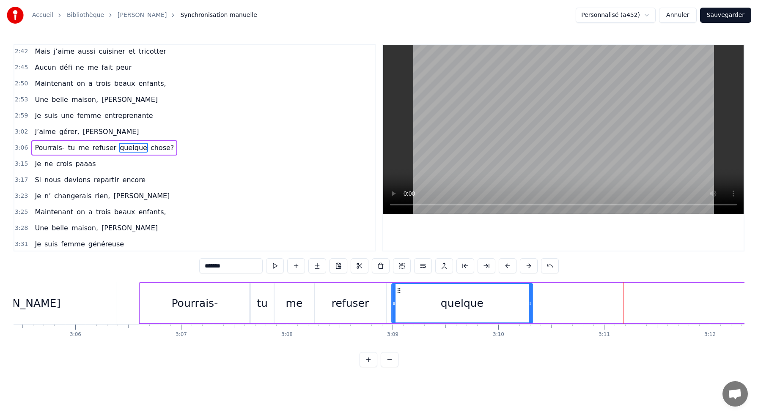
drag, startPoint x: 629, startPoint y: 290, endPoint x: 398, endPoint y: 309, distance: 231.6
click at [398, 309] on div "quelque" at bounding box center [462, 303] width 140 height 38
click at [348, 306] on div "refuser" at bounding box center [350, 304] width 37 height 16
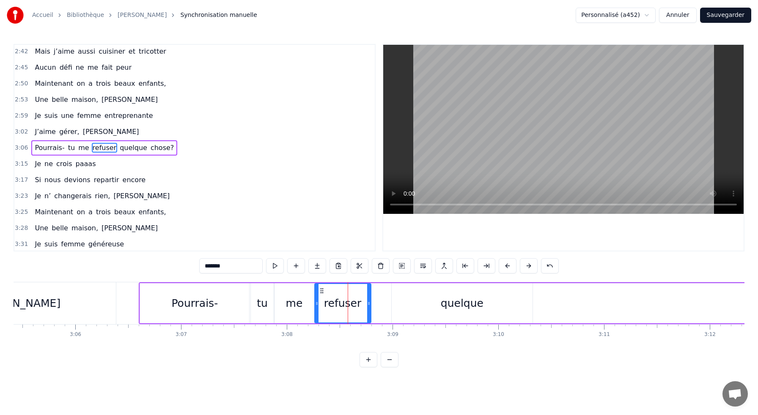
drag, startPoint x: 383, startPoint y: 305, endPoint x: 368, endPoint y: 304, distance: 15.2
click at [368, 304] on icon at bounding box center [368, 303] width 3 height 7
click at [227, 312] on div "Pourrais-" at bounding box center [194, 303] width 109 height 40
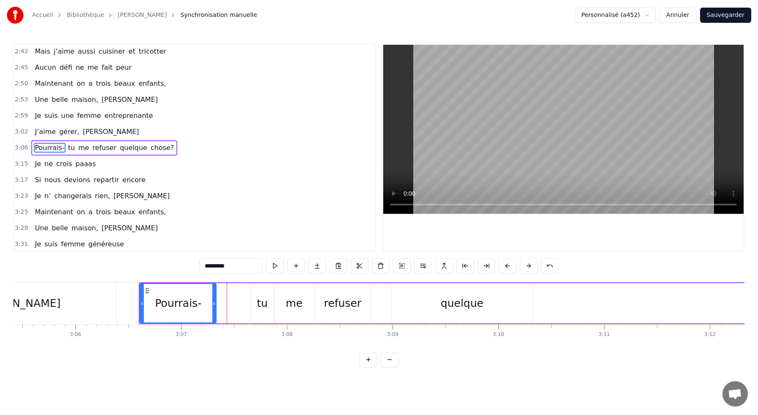
drag, startPoint x: 247, startPoint y: 304, endPoint x: 214, endPoint y: 305, distance: 32.6
click at [214, 305] on icon at bounding box center [213, 303] width 3 height 7
click at [258, 305] on div "tu" at bounding box center [262, 304] width 11 height 16
type input "**"
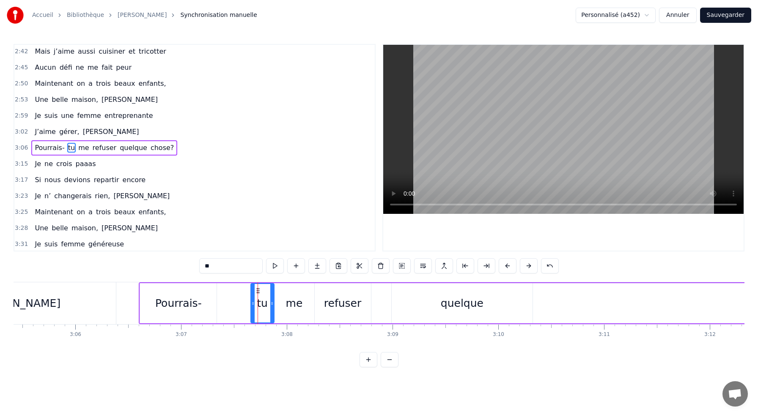
drag, startPoint x: 257, startPoint y: 291, endPoint x: 228, endPoint y: 291, distance: 28.8
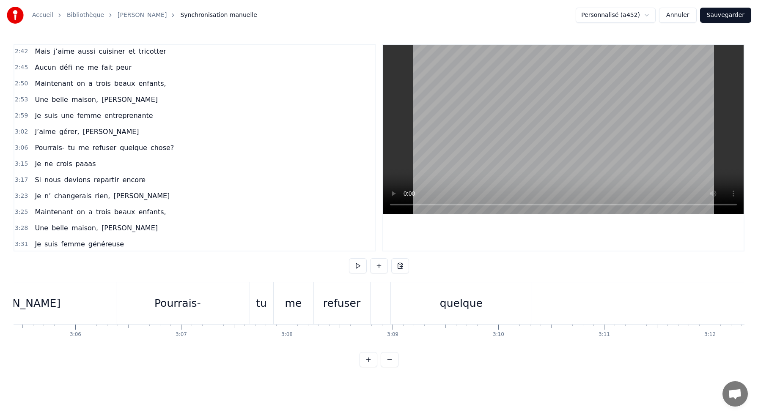
click at [260, 293] on div "tu" at bounding box center [261, 303] width 23 height 42
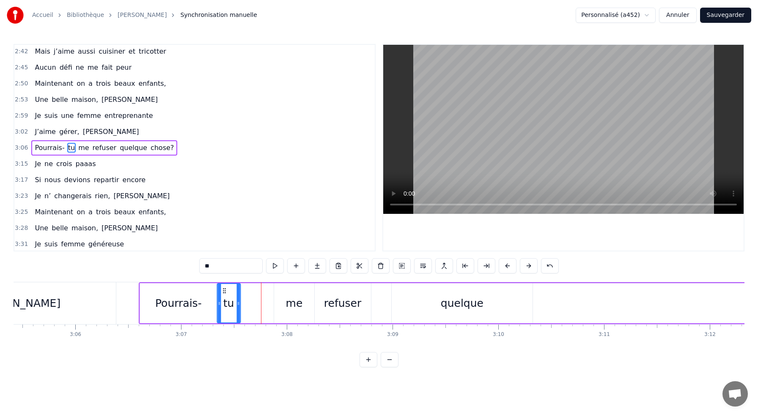
drag, startPoint x: 257, startPoint y: 290, endPoint x: 223, endPoint y: 291, distance: 33.8
click at [223, 291] on icon at bounding box center [224, 291] width 7 height 7
click at [293, 299] on div "me" at bounding box center [294, 304] width 17 height 16
drag, startPoint x: 282, startPoint y: 290, endPoint x: 248, endPoint y: 291, distance: 33.4
click at [248, 291] on icon at bounding box center [247, 291] width 7 height 7
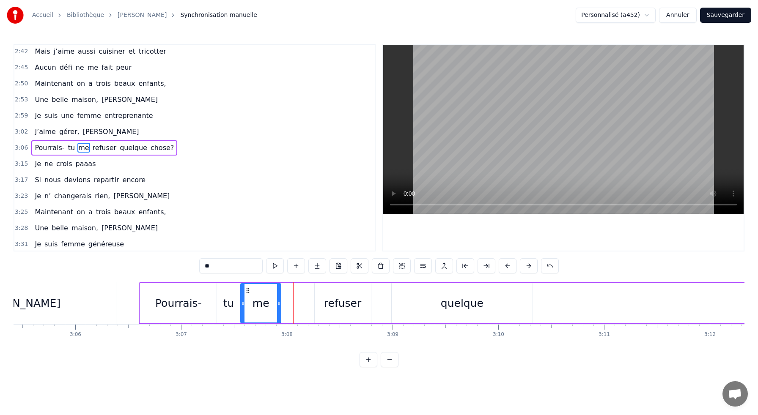
click at [327, 302] on div "refuser" at bounding box center [342, 304] width 37 height 16
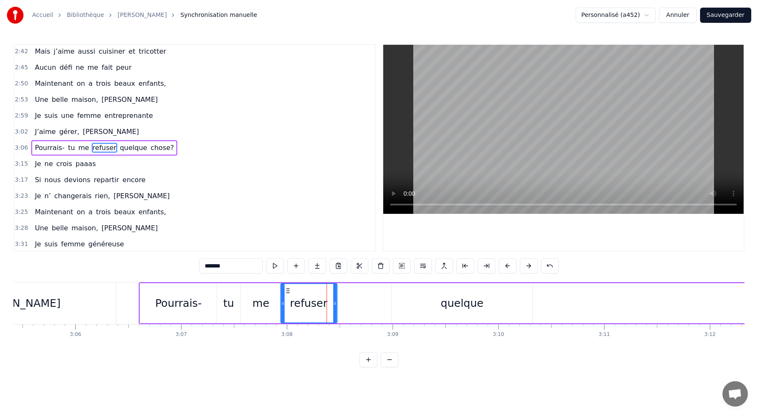
drag, startPoint x: 322, startPoint y: 291, endPoint x: 289, endPoint y: 295, distance: 33.3
click at [289, 295] on div "refuser" at bounding box center [308, 303] width 55 height 38
click at [435, 303] on div "quelque" at bounding box center [462, 303] width 141 height 40
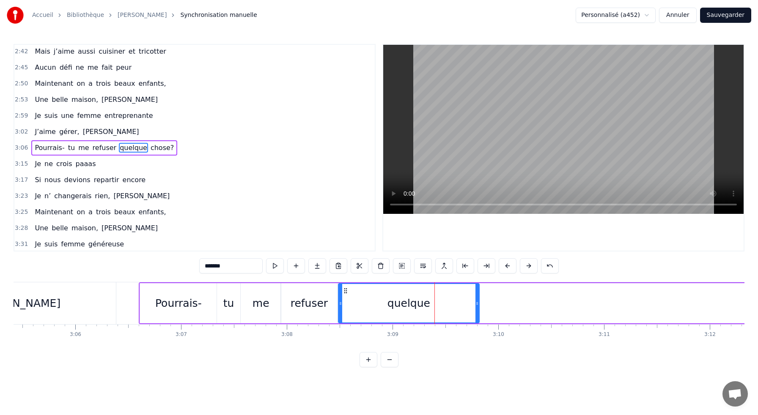
drag, startPoint x: 398, startPoint y: 291, endPoint x: 345, endPoint y: 293, distance: 53.3
click at [345, 293] on icon at bounding box center [345, 291] width 7 height 7
drag, startPoint x: 478, startPoint y: 302, endPoint x: 404, endPoint y: 301, distance: 74.0
click at [404, 301] on icon at bounding box center [402, 303] width 3 height 7
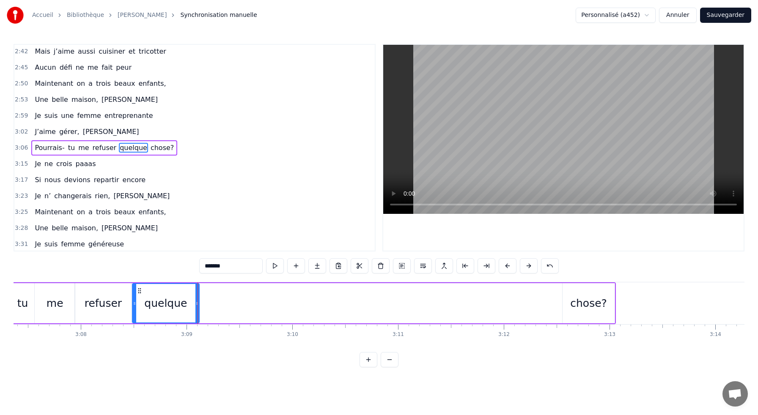
scroll to position [0, 19819]
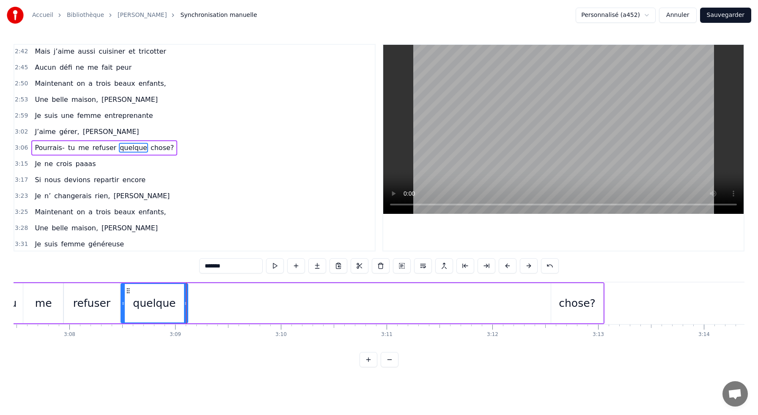
click at [556, 306] on div "chose?" at bounding box center [577, 303] width 52 height 40
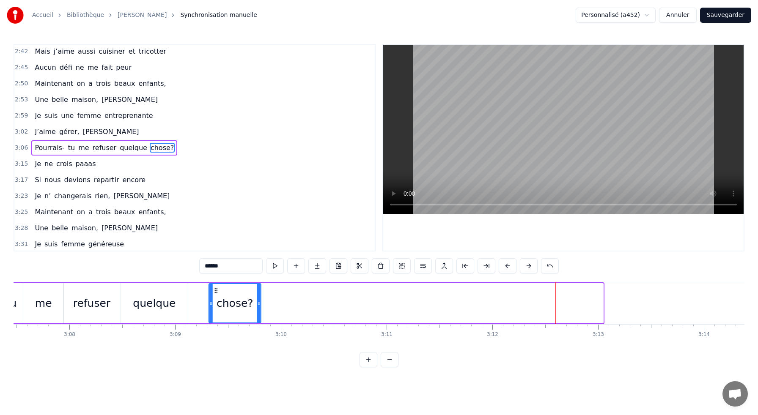
drag, startPoint x: 558, startPoint y: 289, endPoint x: 213, endPoint y: 293, distance: 345.5
click at [213, 293] on icon at bounding box center [216, 291] width 7 height 7
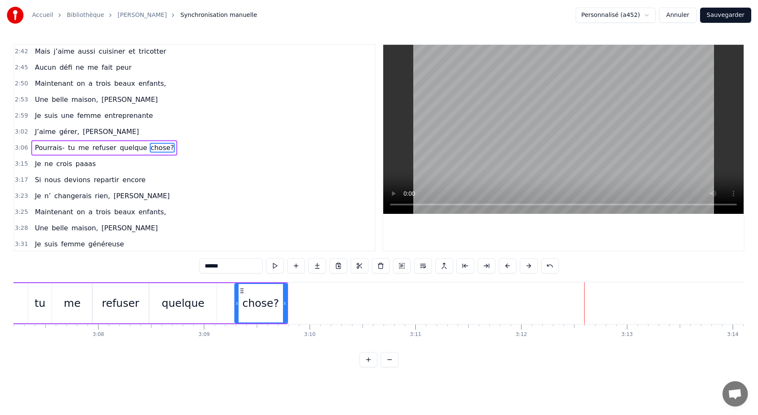
scroll to position [0, 19780]
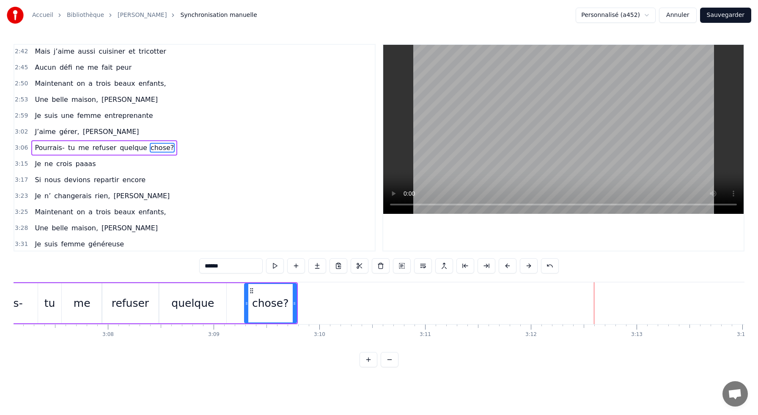
click at [219, 302] on div "quelque" at bounding box center [192, 303] width 67 height 40
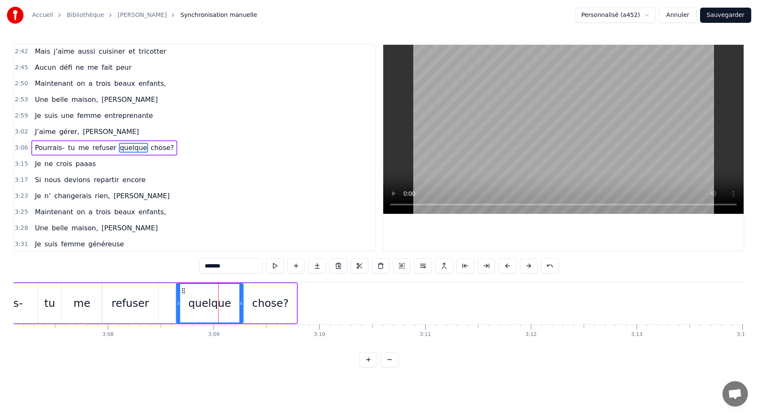
drag, startPoint x: 167, startPoint y: 288, endPoint x: 184, endPoint y: 291, distance: 17.2
click at [184, 291] on icon at bounding box center [183, 291] width 7 height 7
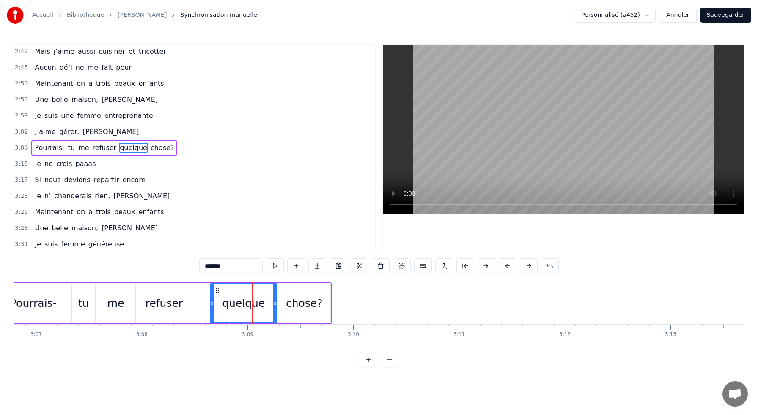
scroll to position [0, 19725]
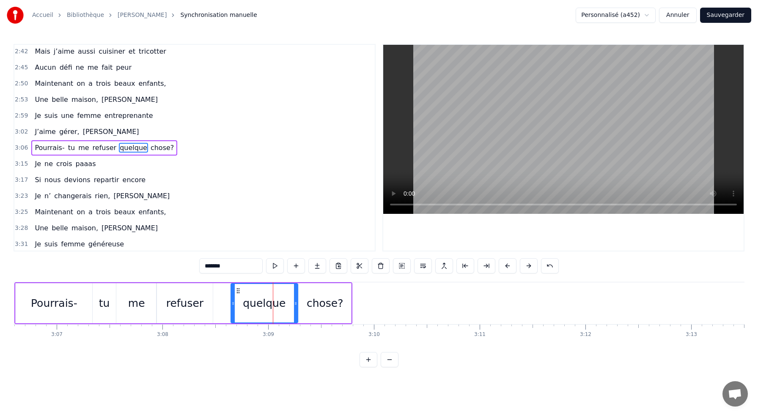
click at [200, 299] on div "refuser" at bounding box center [184, 303] width 56 height 40
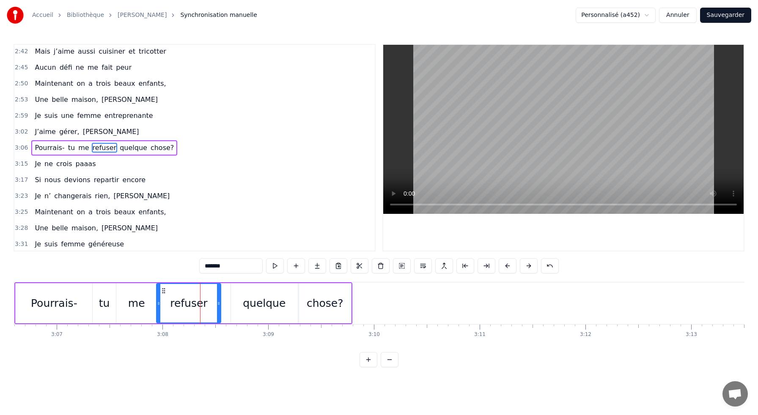
drag, startPoint x: 211, startPoint y: 304, endPoint x: 219, endPoint y: 304, distance: 8.5
click at [219, 304] on icon at bounding box center [218, 303] width 3 height 7
drag, startPoint x: 163, startPoint y: 290, endPoint x: 170, endPoint y: 291, distance: 7.7
click at [170, 291] on icon at bounding box center [171, 291] width 7 height 7
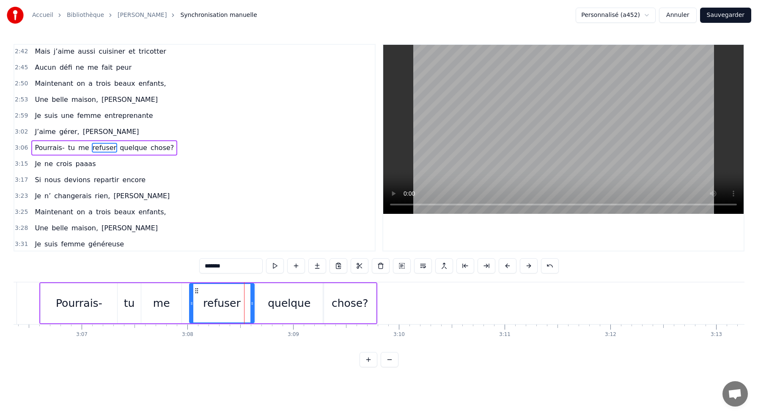
scroll to position [0, 19685]
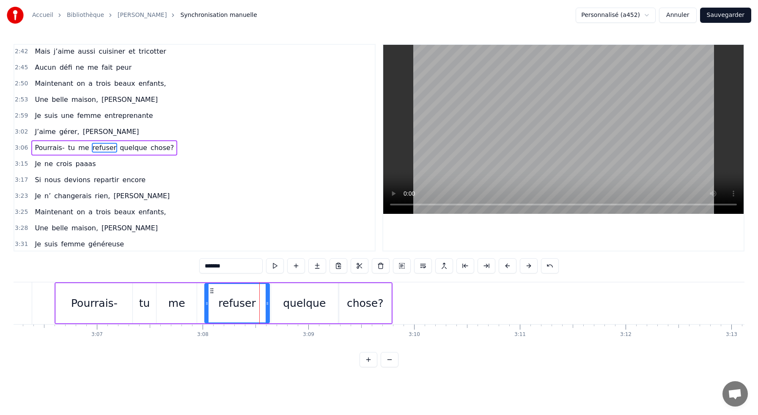
click at [173, 293] on div "me" at bounding box center [176, 303] width 40 height 40
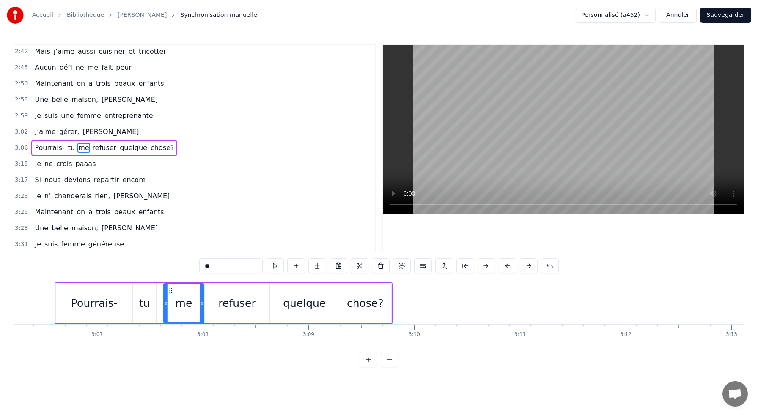
drag, startPoint x: 163, startPoint y: 291, endPoint x: 170, endPoint y: 291, distance: 6.8
click at [170, 291] on circle at bounding box center [170, 291] width 0 height 0
click at [151, 310] on div "tu" at bounding box center [144, 303] width 23 height 40
drag, startPoint x: 141, startPoint y: 291, endPoint x: 148, endPoint y: 291, distance: 7.6
click at [148, 291] on icon at bounding box center [148, 291] width 7 height 7
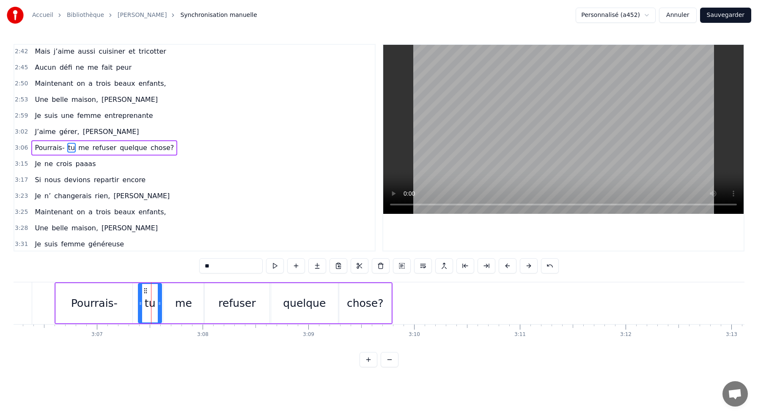
scroll to position [0, 19683]
click at [119, 300] on div "Pourrais-" at bounding box center [96, 303] width 77 height 40
type input "*********"
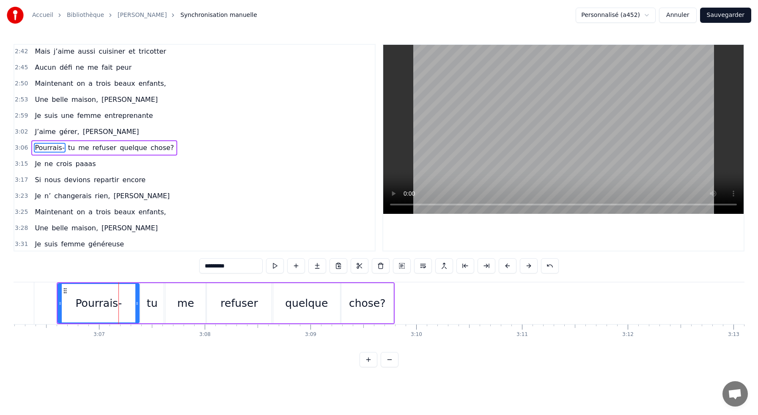
drag, startPoint x: 132, startPoint y: 303, endPoint x: 136, endPoint y: 304, distance: 4.7
click at [136, 304] on icon at bounding box center [136, 303] width 3 height 7
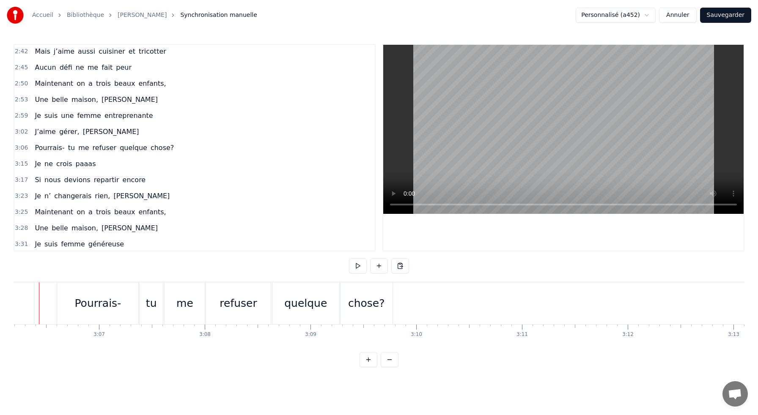
scroll to position [0, 19666]
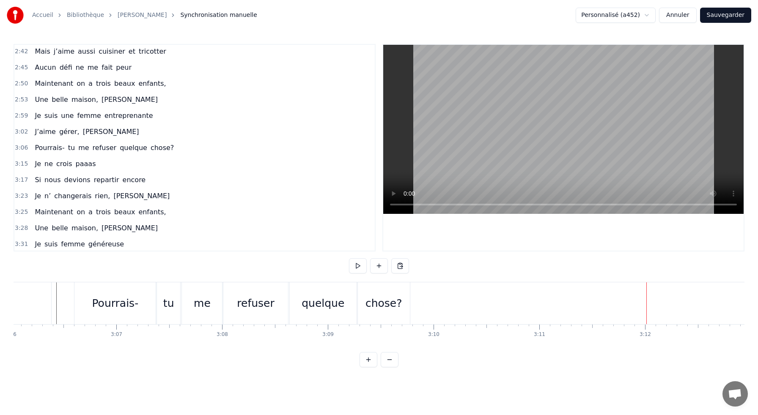
click at [92, 163] on div "Je ne crois paaas" at bounding box center [65, 163] width 68 height 15
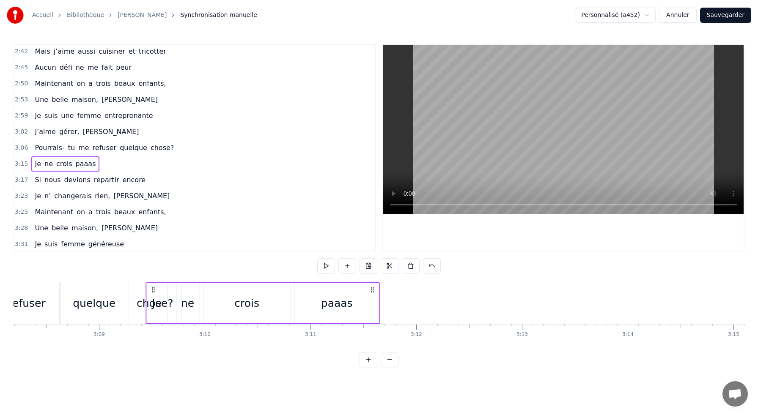
scroll to position [0, 19893]
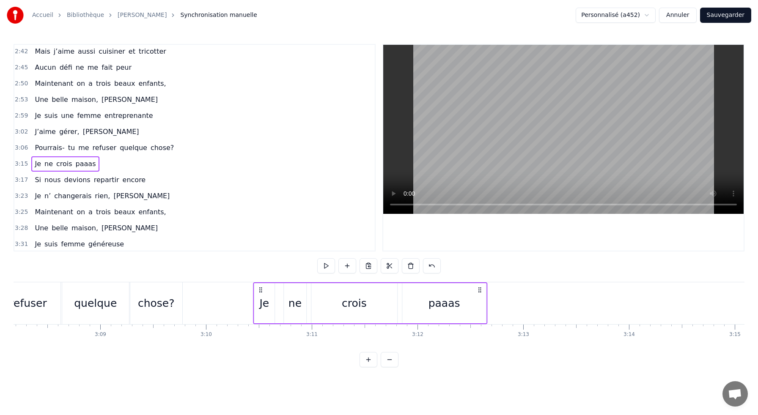
drag, startPoint x: 63, startPoint y: 289, endPoint x: 260, endPoint y: 299, distance: 197.3
click at [260, 299] on div "Je ne crois paaas" at bounding box center [370, 303] width 234 height 42
click at [290, 307] on div "ne" at bounding box center [294, 304] width 13 height 16
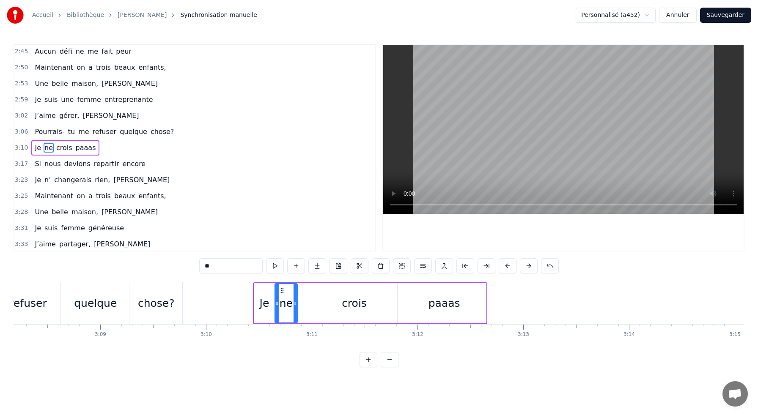
drag, startPoint x: 292, startPoint y: 291, endPoint x: 283, endPoint y: 291, distance: 8.9
click at [283, 291] on circle at bounding box center [282, 291] width 0 height 0
click at [341, 297] on div "crois" at bounding box center [354, 303] width 86 height 40
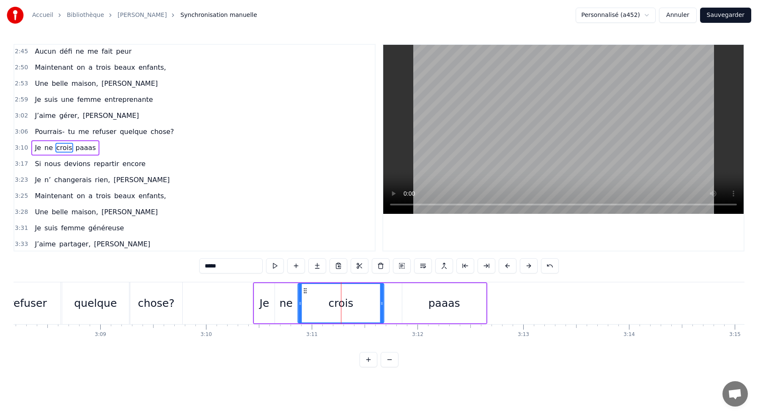
drag, startPoint x: 317, startPoint y: 291, endPoint x: 304, endPoint y: 290, distance: 13.1
click at [304, 290] on icon at bounding box center [304, 291] width 7 height 7
drag, startPoint x: 381, startPoint y: 302, endPoint x: 332, endPoint y: 304, distance: 49.5
click at [332, 304] on icon at bounding box center [332, 303] width 3 height 7
click at [416, 304] on div "paaas" at bounding box center [444, 303] width 84 height 40
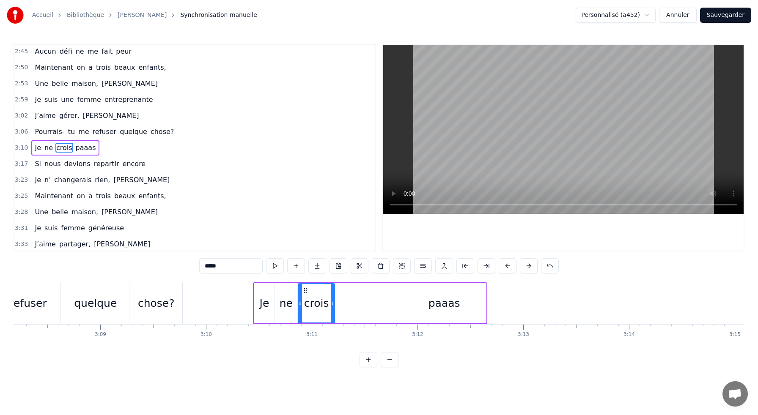
type input "*****"
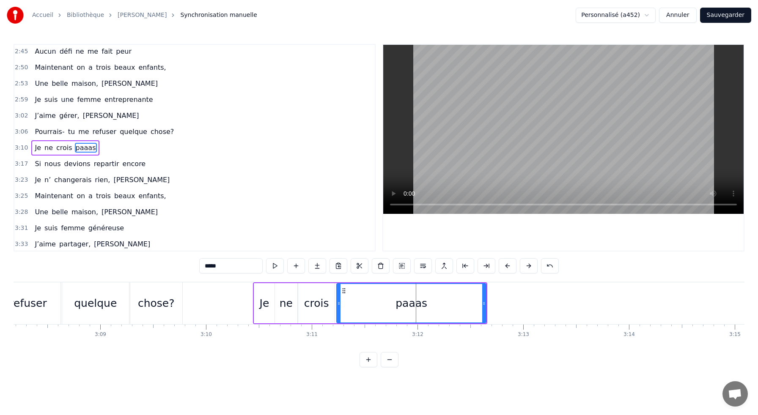
drag, startPoint x: 404, startPoint y: 303, endPoint x: 339, endPoint y: 304, distance: 65.1
click at [339, 304] on icon at bounding box center [338, 303] width 3 height 7
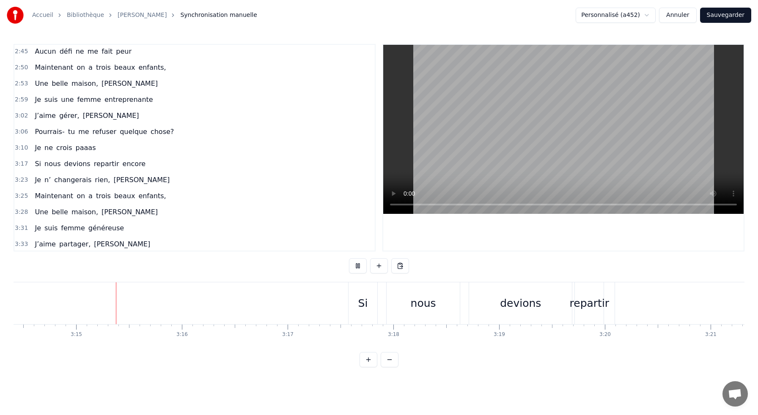
scroll to position [0, 20553]
click at [373, 287] on div "Si" at bounding box center [362, 303] width 29 height 42
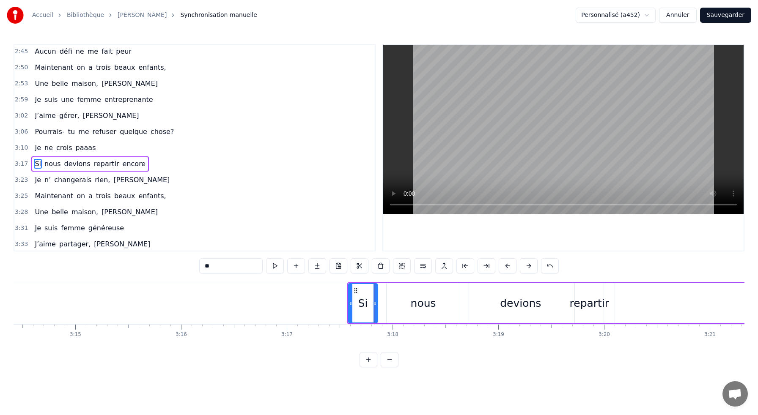
scroll to position [467, 0]
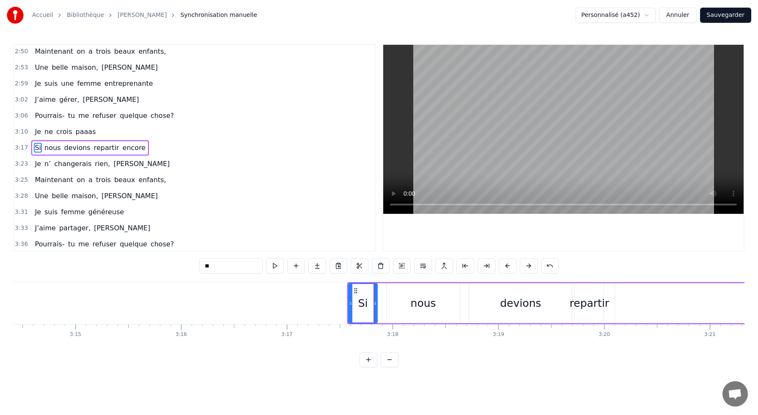
click at [396, 283] on div "nous" at bounding box center [423, 303] width 74 height 40
type input "****"
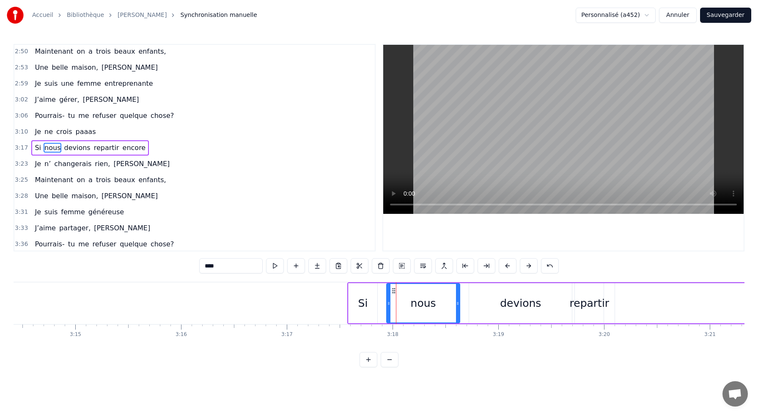
click at [386, 282] on div "Si nous devions repartir encore" at bounding box center [647, 303] width 600 height 42
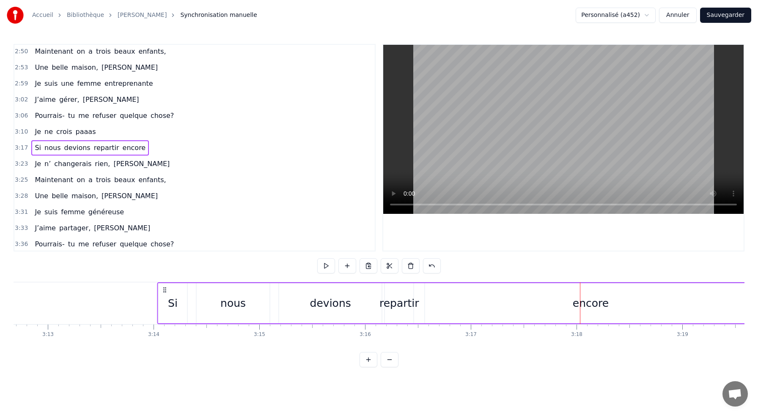
scroll to position [0, 20369]
drag, startPoint x: 353, startPoint y: 290, endPoint x: 178, endPoint y: 305, distance: 176.1
click at [178, 305] on div "Si nous devions repartir encore" at bounding box center [471, 303] width 600 height 42
click at [241, 301] on div "nous" at bounding box center [247, 304] width 25 height 16
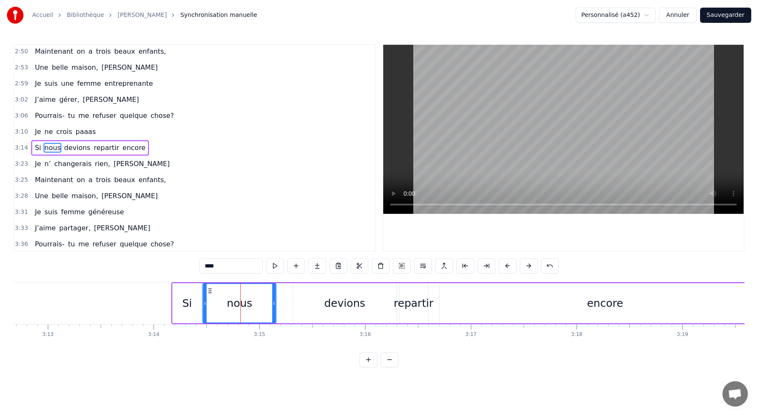
drag, startPoint x: 219, startPoint y: 291, endPoint x: 211, endPoint y: 290, distance: 8.0
click at [211, 290] on icon at bounding box center [210, 291] width 7 height 7
drag, startPoint x: 274, startPoint y: 302, endPoint x: 256, endPoint y: 301, distance: 17.8
click at [256, 301] on icon at bounding box center [255, 303] width 3 height 7
click at [314, 302] on div "devions" at bounding box center [344, 303] width 103 height 40
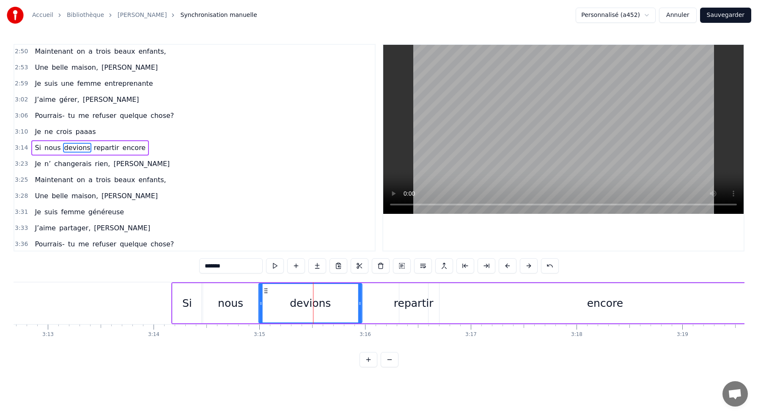
drag, startPoint x: 301, startPoint y: 290, endPoint x: 266, endPoint y: 292, distance: 34.3
click at [266, 292] on icon at bounding box center [266, 291] width 7 height 7
drag, startPoint x: 360, startPoint y: 298, endPoint x: 328, endPoint y: 296, distance: 32.6
click at [328, 296] on div at bounding box center [327, 303] width 3 height 38
click at [403, 303] on div "repartir" at bounding box center [414, 304] width 40 height 16
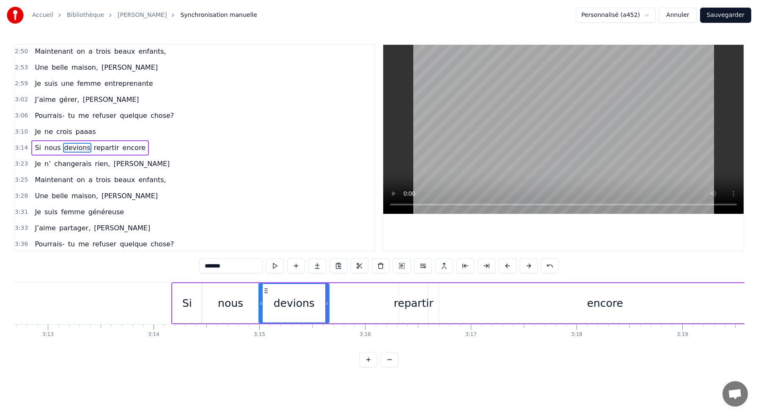
type input "********"
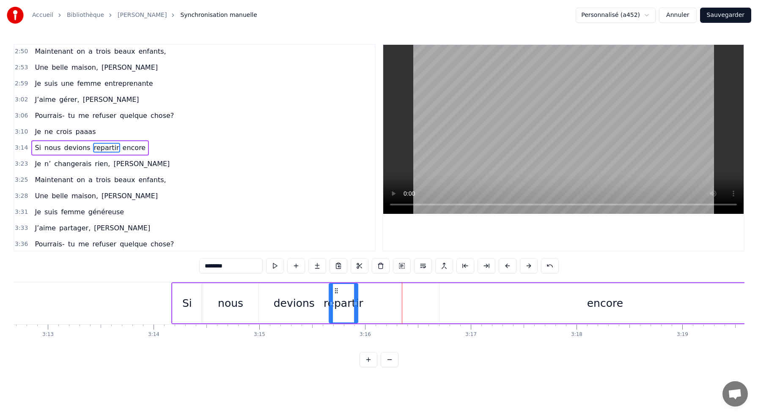
drag, startPoint x: 406, startPoint y: 289, endPoint x: 336, endPoint y: 289, distance: 70.2
click at [336, 289] on icon at bounding box center [336, 291] width 7 height 7
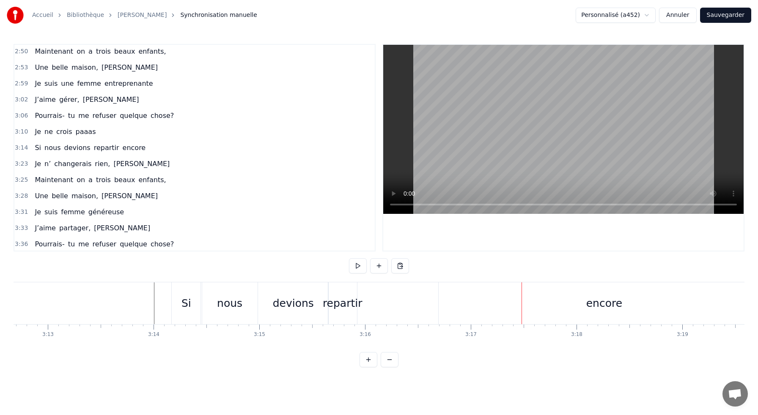
click at [594, 301] on div "encore" at bounding box center [604, 304] width 36 height 16
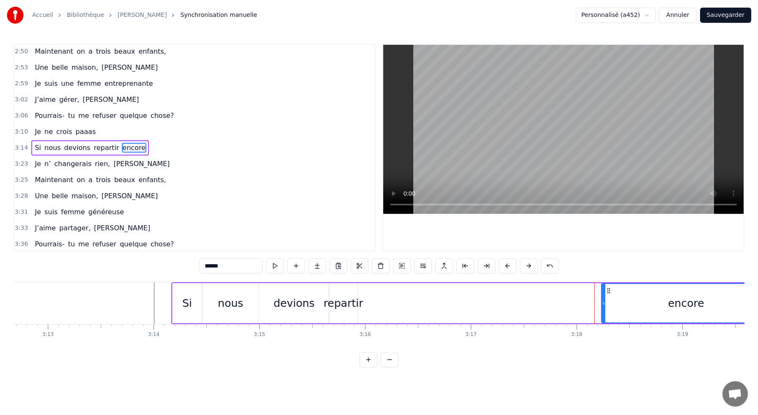
drag, startPoint x: 442, startPoint y: 301, endPoint x: 604, endPoint y: 316, distance: 163.1
click at [604, 316] on div at bounding box center [603, 303] width 3 height 38
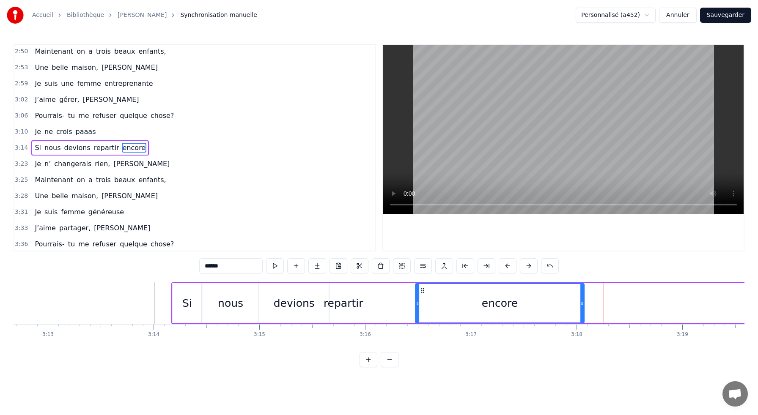
drag, startPoint x: 609, startPoint y: 291, endPoint x: 426, endPoint y: 303, distance: 183.9
click at [426, 303] on div "encore" at bounding box center [500, 303] width 168 height 38
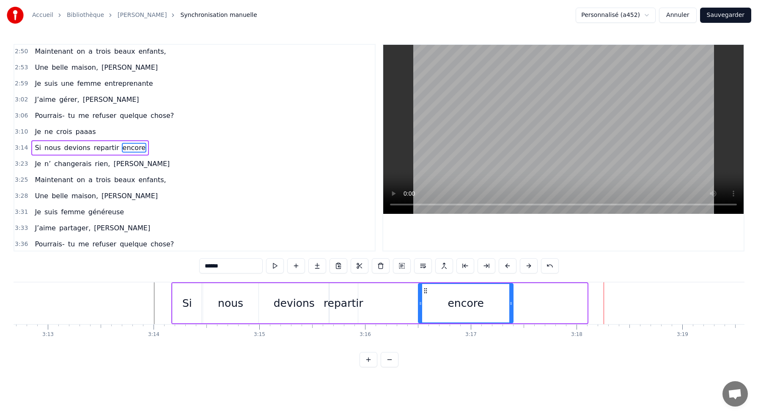
drag, startPoint x: 585, startPoint y: 303, endPoint x: 511, endPoint y: 298, distance: 74.1
click at [511, 298] on div at bounding box center [510, 303] width 3 height 38
drag, startPoint x: 419, startPoint y: 304, endPoint x: 436, endPoint y: 304, distance: 16.1
click at [436, 304] on icon at bounding box center [436, 303] width 3 height 7
click at [342, 304] on div "repartir" at bounding box center [343, 304] width 40 height 16
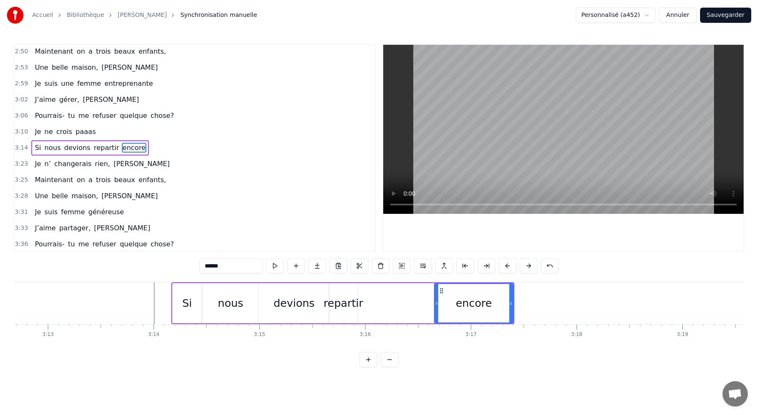
type input "********"
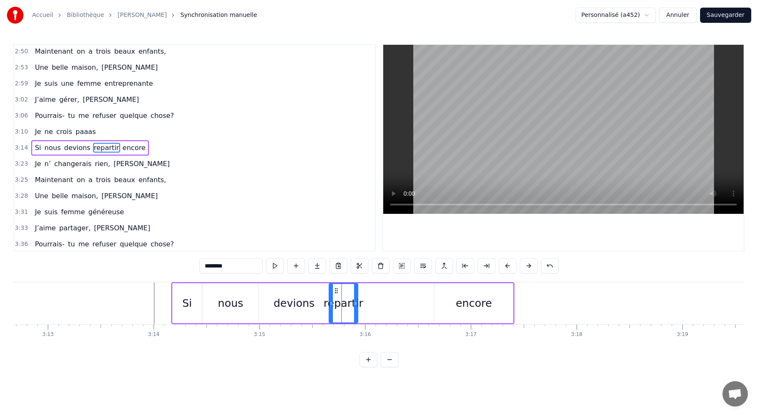
click at [374, 292] on div "Si nous devions repartir encore" at bounding box center [342, 303] width 343 height 42
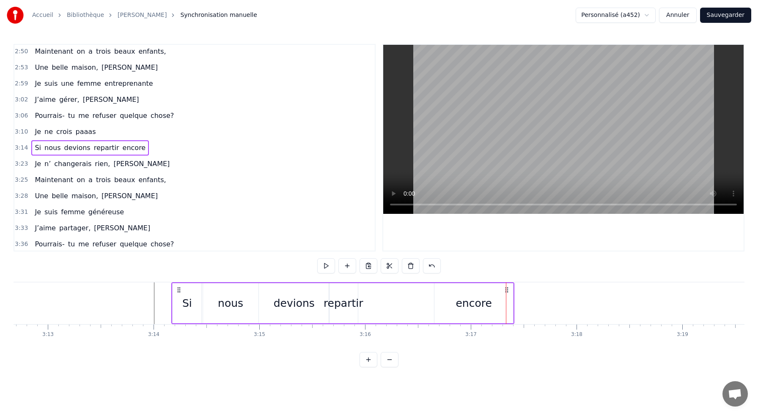
click at [343, 306] on div "repartir" at bounding box center [343, 304] width 40 height 16
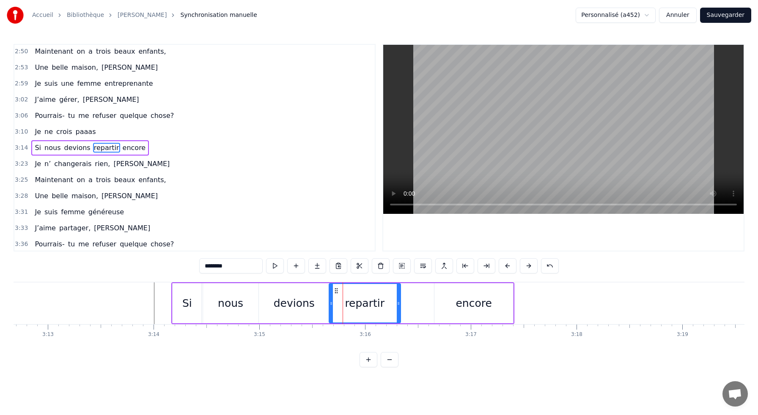
drag, startPoint x: 356, startPoint y: 296, endPoint x: 399, endPoint y: 296, distance: 42.7
click at [399, 296] on div at bounding box center [398, 303] width 3 height 38
drag, startPoint x: 335, startPoint y: 289, endPoint x: 362, endPoint y: 292, distance: 26.8
click at [362, 292] on icon at bounding box center [362, 291] width 7 height 7
drag, startPoint x: 362, startPoint y: 290, endPoint x: 348, endPoint y: 291, distance: 14.4
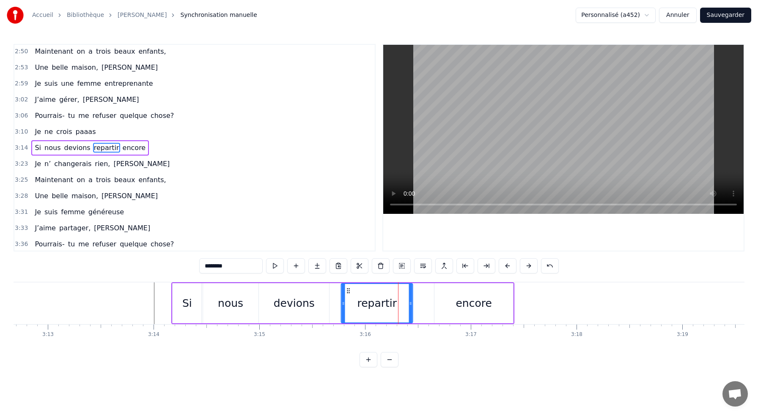
click at [348, 291] on icon at bounding box center [348, 291] width 7 height 7
click at [441, 299] on div "encore" at bounding box center [473, 303] width 79 height 40
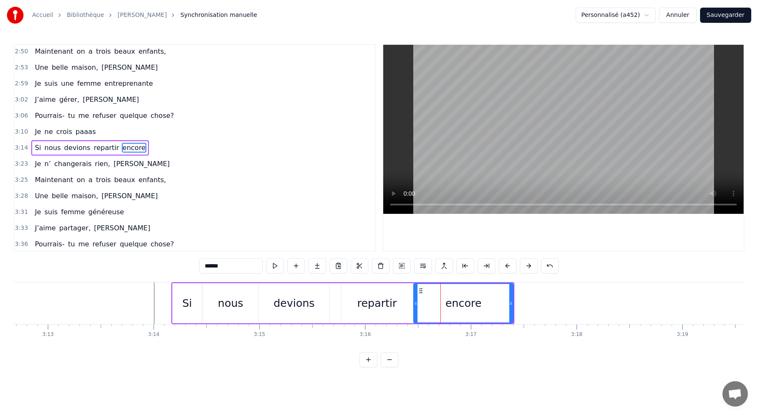
drag, startPoint x: 436, startPoint y: 303, endPoint x: 415, endPoint y: 303, distance: 20.3
click at [415, 303] on icon at bounding box center [415, 303] width 3 height 7
click at [311, 302] on div "devions" at bounding box center [294, 304] width 41 height 16
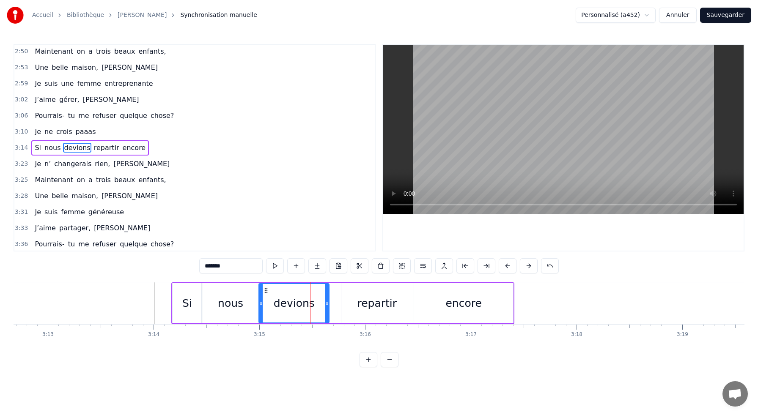
click at [356, 302] on div "repartir" at bounding box center [376, 303] width 71 height 40
type input "********"
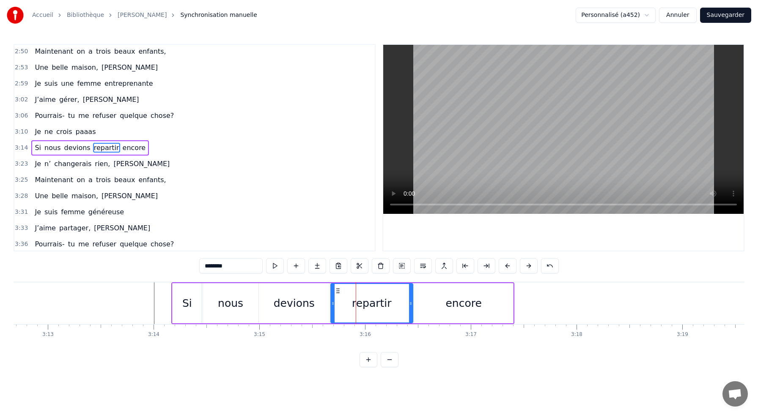
drag, startPoint x: 342, startPoint y: 304, endPoint x: 332, endPoint y: 304, distance: 10.2
click at [332, 304] on icon at bounding box center [332, 303] width 3 height 7
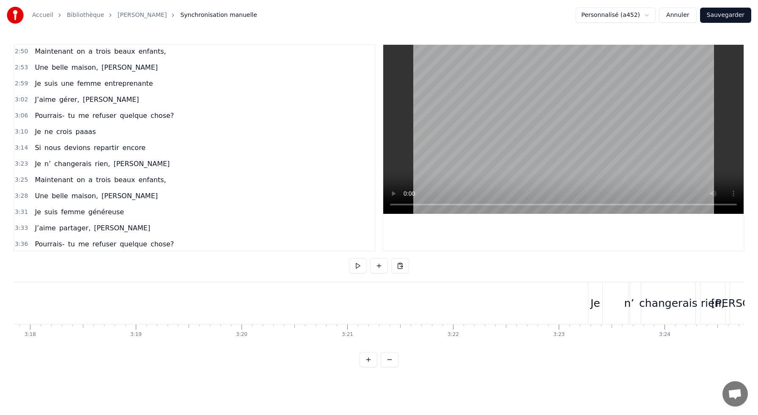
scroll to position [0, 21096]
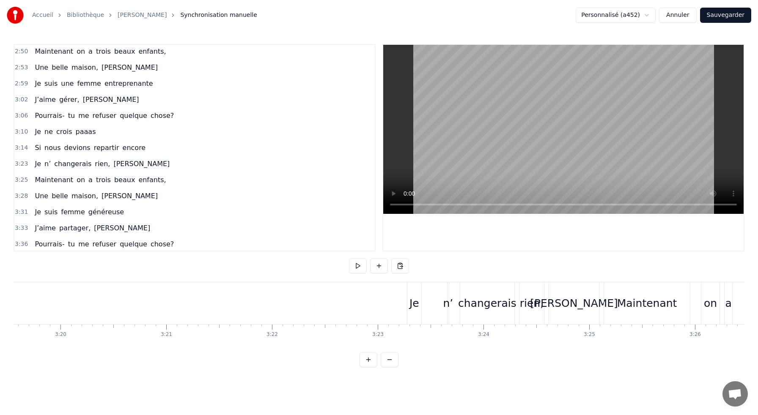
click at [414, 294] on div "Je" at bounding box center [414, 303] width 14 height 42
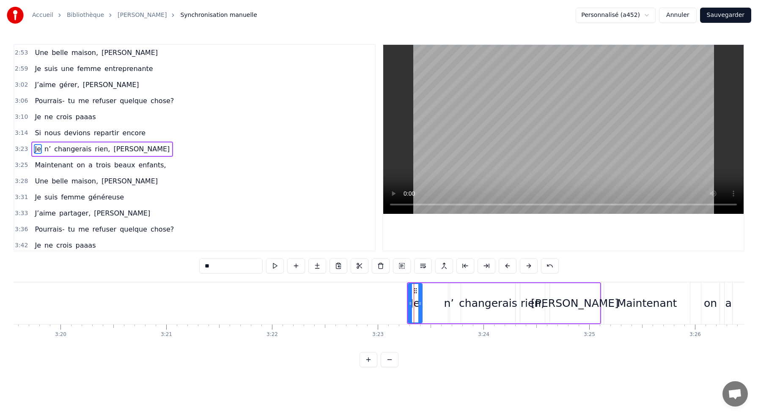
scroll to position [483, 0]
click at [430, 283] on div "Je n’ changerais rien, [PERSON_NAME]" at bounding box center [504, 303] width 194 height 42
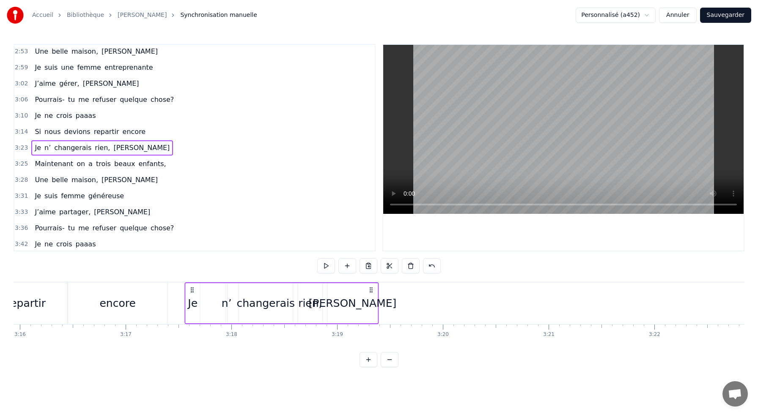
scroll to position [0, 20712]
drag, startPoint x: 414, startPoint y: 289, endPoint x: 184, endPoint y: 287, distance: 229.6
click at [184, 287] on icon at bounding box center [184, 290] width 7 height 7
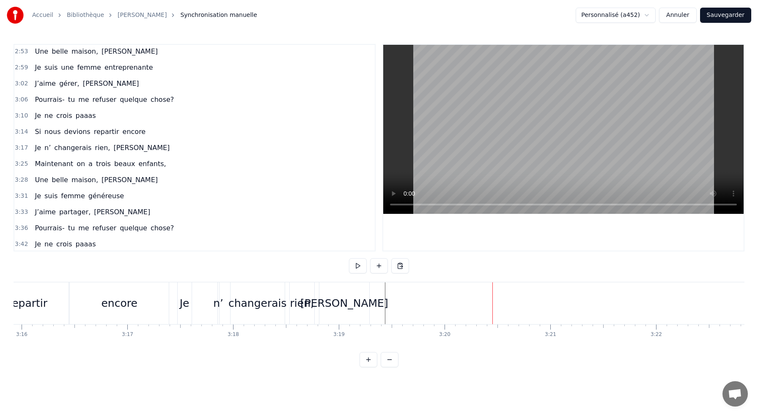
click at [335, 305] on div "[PERSON_NAME]" at bounding box center [344, 304] width 88 height 16
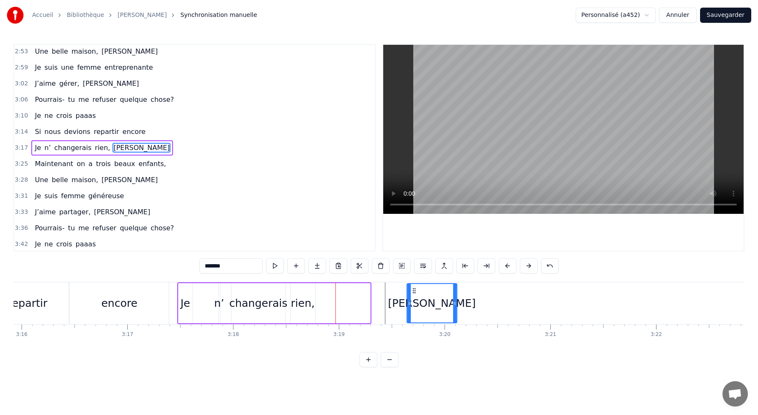
drag, startPoint x: 327, startPoint y: 291, endPoint x: 414, endPoint y: 294, distance: 87.2
click at [414, 294] on icon at bounding box center [414, 291] width 7 height 7
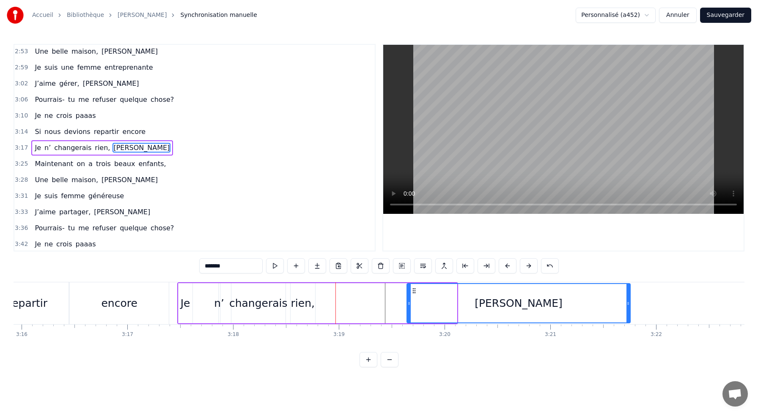
drag, startPoint x: 454, startPoint y: 302, endPoint x: 627, endPoint y: 312, distance: 173.2
click at [627, 312] on div at bounding box center [627, 303] width 3 height 38
click at [302, 302] on div "rien," at bounding box center [303, 304] width 24 height 16
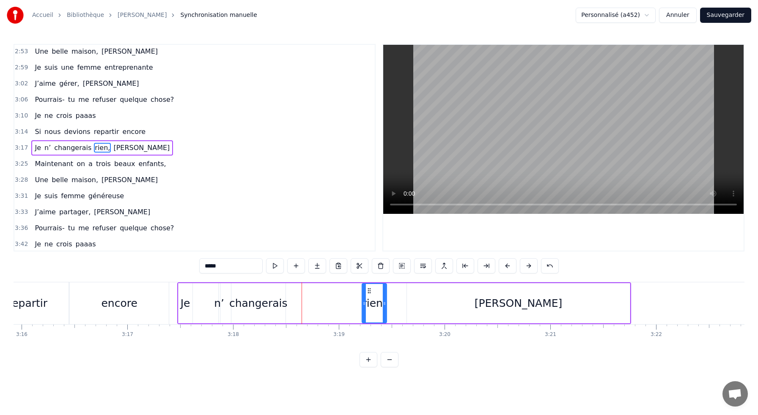
drag, startPoint x: 297, startPoint y: 291, endPoint x: 368, endPoint y: 296, distance: 71.6
click at [368, 296] on div "rien," at bounding box center [374, 303] width 24 height 38
drag, startPoint x: 362, startPoint y: 304, endPoint x: 326, endPoint y: 299, distance: 36.6
click at [326, 299] on div at bounding box center [327, 303] width 3 height 38
drag, startPoint x: 385, startPoint y: 303, endPoint x: 396, endPoint y: 303, distance: 10.6
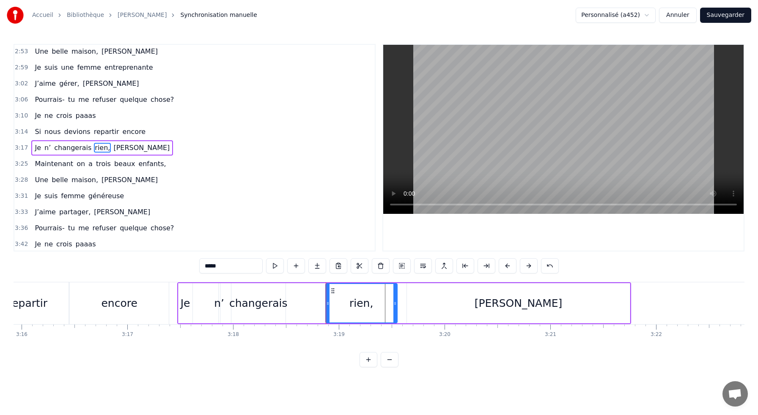
click at [396, 303] on icon at bounding box center [394, 303] width 3 height 7
click at [261, 294] on div "changerais" at bounding box center [258, 303] width 54 height 40
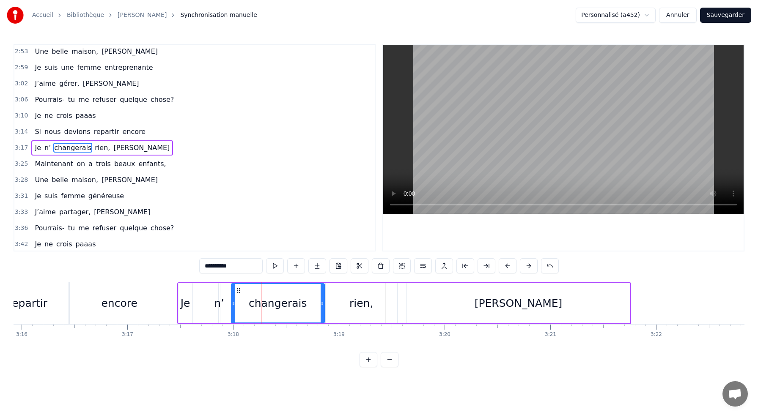
drag, startPoint x: 284, startPoint y: 299, endPoint x: 323, endPoint y: 302, distance: 39.0
click at [323, 302] on div at bounding box center [322, 303] width 3 height 38
click at [218, 300] on div "n’" at bounding box center [219, 304] width 10 height 16
type input "**"
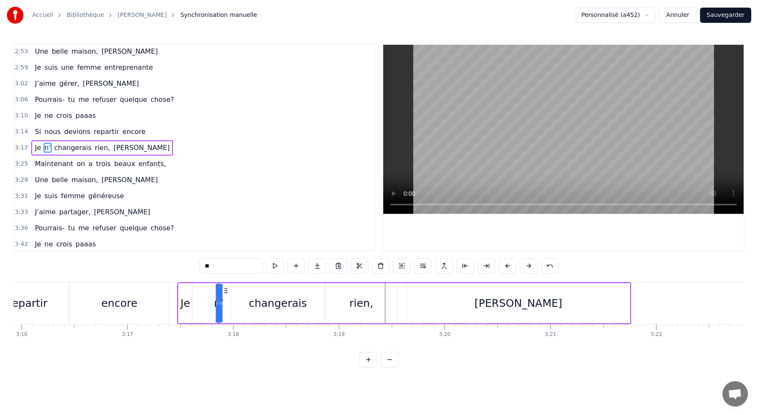
drag, startPoint x: 218, startPoint y: 301, endPoint x: 201, endPoint y: 301, distance: 16.5
click at [201, 301] on div "Je n’ changerais rien, [PERSON_NAME]" at bounding box center [404, 303] width 454 height 42
click at [216, 303] on div "n’" at bounding box center [219, 304] width 10 height 16
drag, startPoint x: 221, startPoint y: 304, endPoint x: 197, endPoint y: 307, distance: 24.4
click at [197, 307] on div at bounding box center [196, 303] width 3 height 38
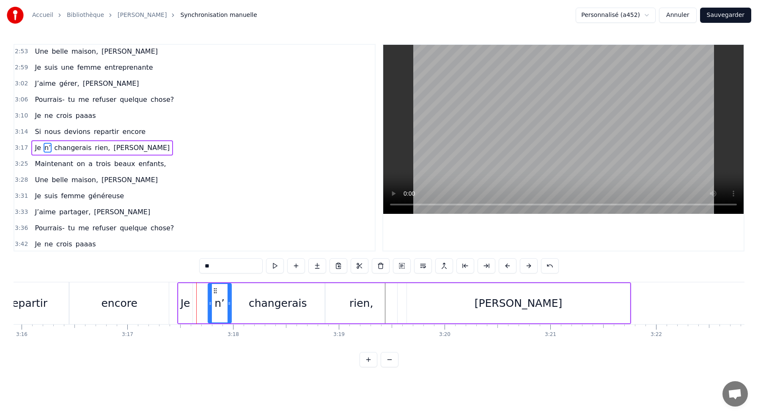
drag, startPoint x: 202, startPoint y: 291, endPoint x: 216, endPoint y: 292, distance: 13.6
click at [216, 292] on icon at bounding box center [215, 291] width 7 height 7
click at [191, 297] on div "Je" at bounding box center [185, 303] width 14 height 40
type input "**"
drag, startPoint x: 190, startPoint y: 301, endPoint x: 205, endPoint y: 303, distance: 15.0
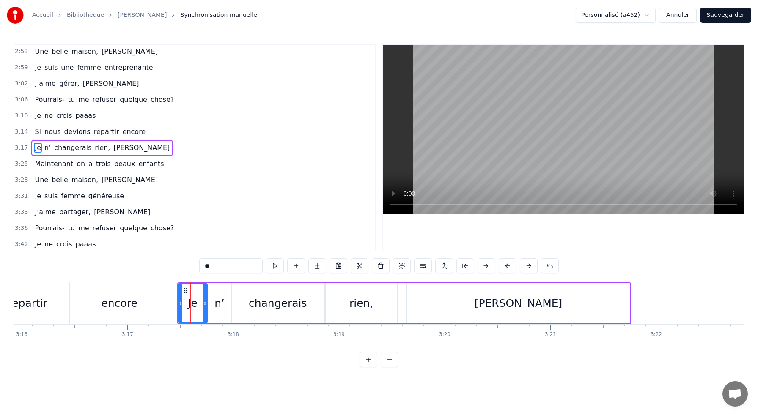
click at [205, 303] on icon at bounding box center [204, 303] width 3 height 7
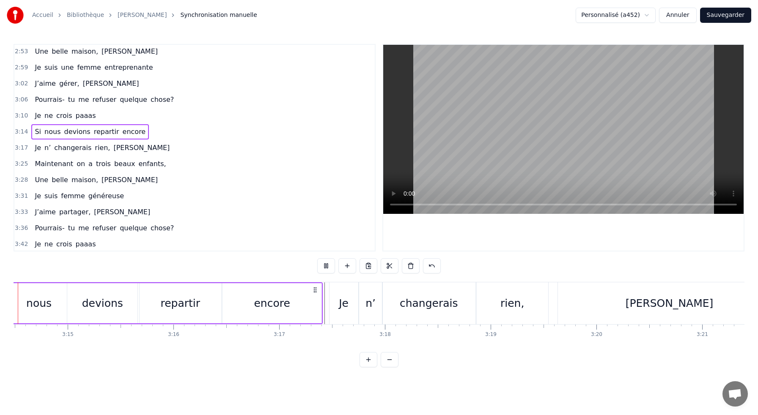
scroll to position [0, 20506]
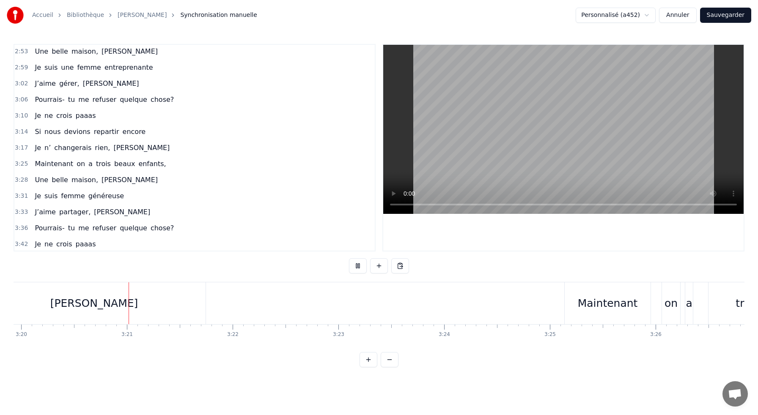
scroll to position [0, 21142]
click at [583, 301] on div "Maintenant" at bounding box center [601, 304] width 60 height 16
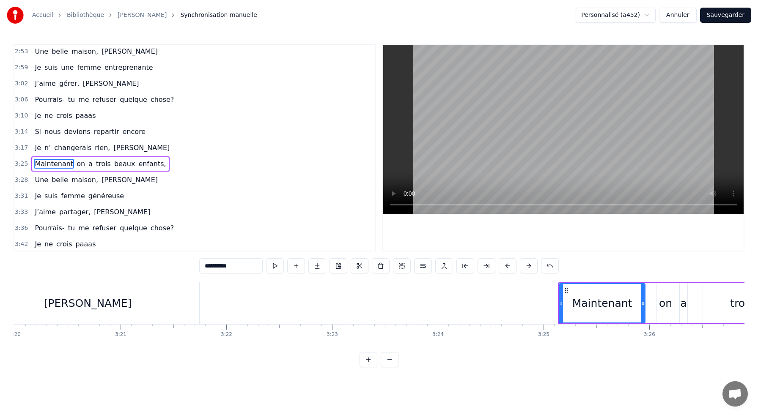
scroll to position [499, 0]
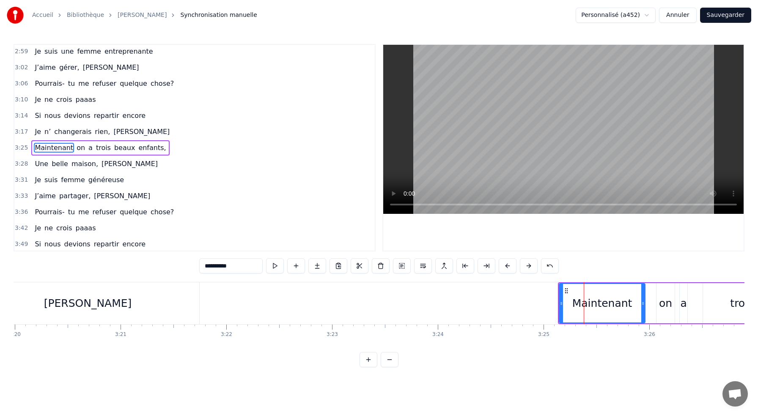
click at [655, 282] on div "Maintenant on a trois beaux enfants," at bounding box center [721, 303] width 327 height 42
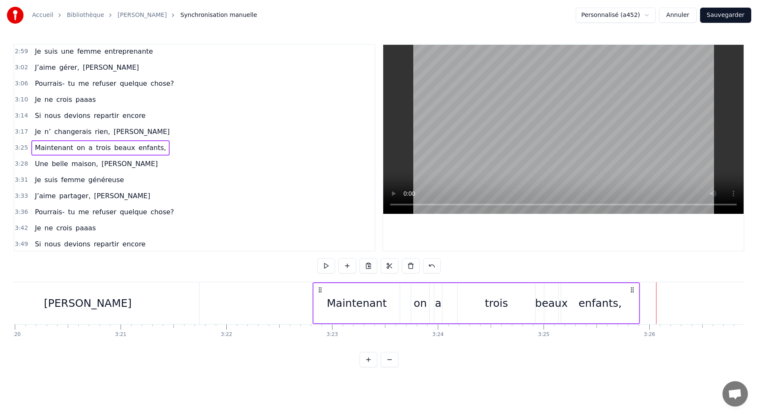
drag, startPoint x: 566, startPoint y: 288, endPoint x: 320, endPoint y: 301, distance: 246.1
click at [320, 301] on div "Maintenant on a trois beaux enfants," at bounding box center [475, 303] width 327 height 42
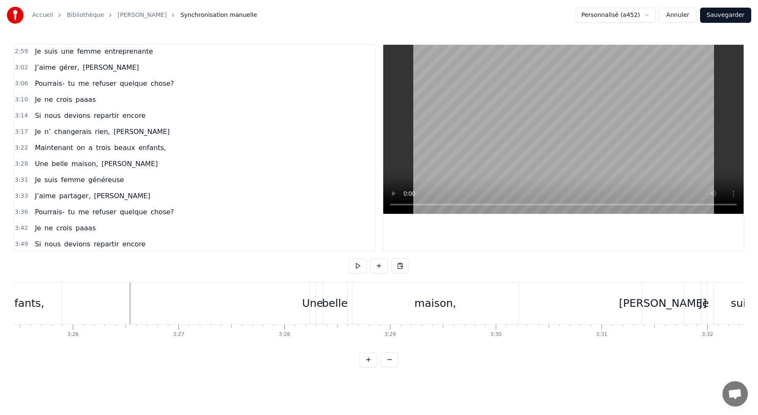
scroll to position [0, 21716]
click at [325, 293] on div "belle" at bounding box center [337, 303] width 25 height 42
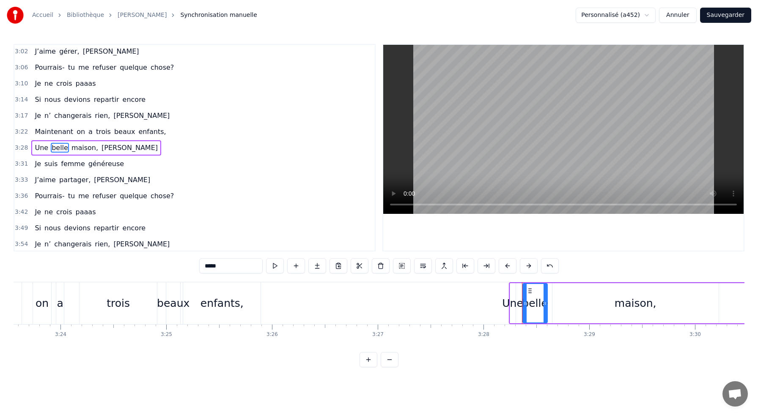
scroll to position [0, 21489]
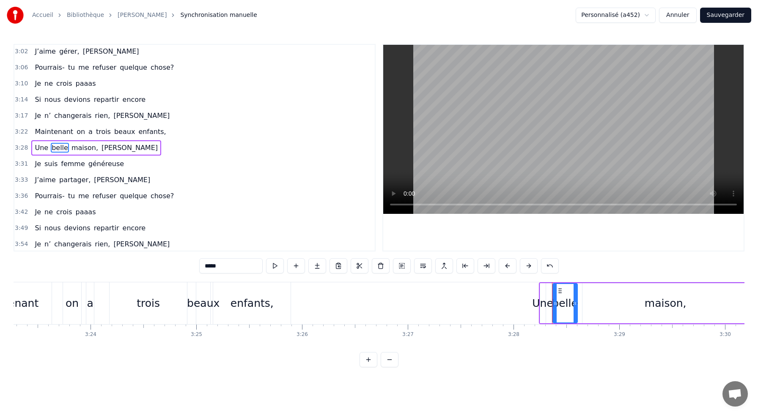
click at [201, 307] on div "beaux" at bounding box center [203, 304] width 33 height 16
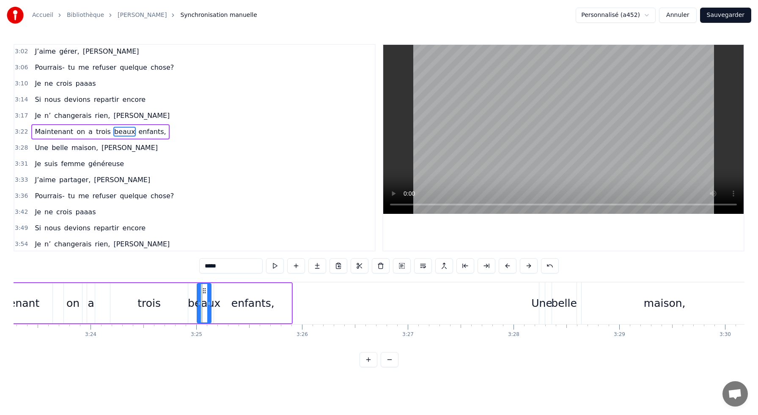
scroll to position [499, 0]
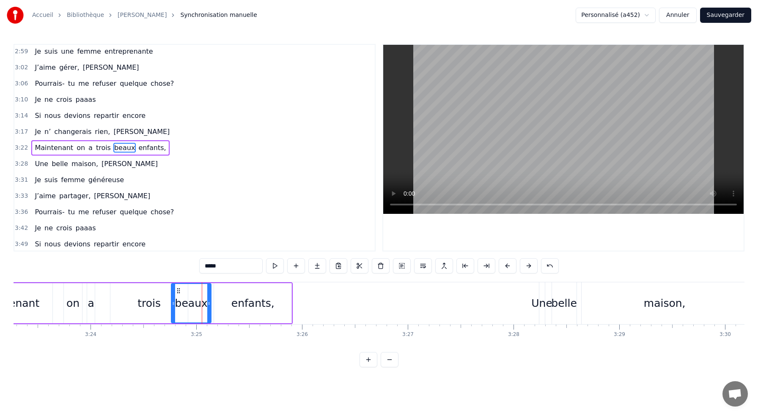
drag, startPoint x: 200, startPoint y: 297, endPoint x: 174, endPoint y: 300, distance: 26.0
click at [174, 300] on div at bounding box center [173, 303] width 3 height 38
drag, startPoint x: 178, startPoint y: 291, endPoint x: 182, endPoint y: 292, distance: 4.7
click at [182, 292] on icon at bounding box center [183, 291] width 7 height 7
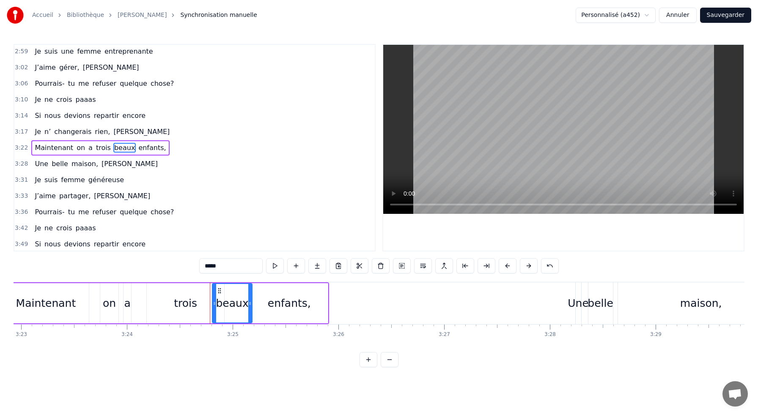
scroll to position [0, 21450]
click at [171, 297] on div "trois" at bounding box center [187, 303] width 77 height 40
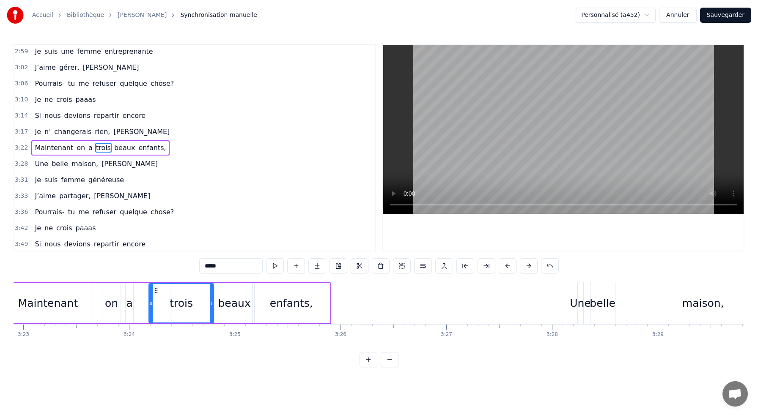
drag, startPoint x: 225, startPoint y: 303, endPoint x: 212, endPoint y: 301, distance: 12.7
click at [212, 301] on icon at bounding box center [211, 303] width 3 height 7
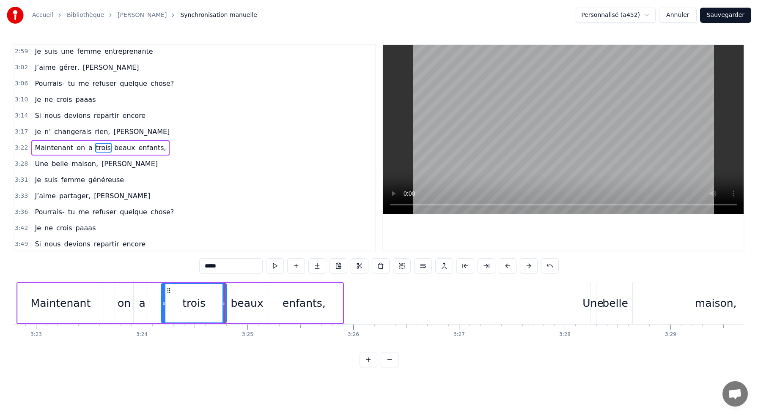
scroll to position [0, 21431]
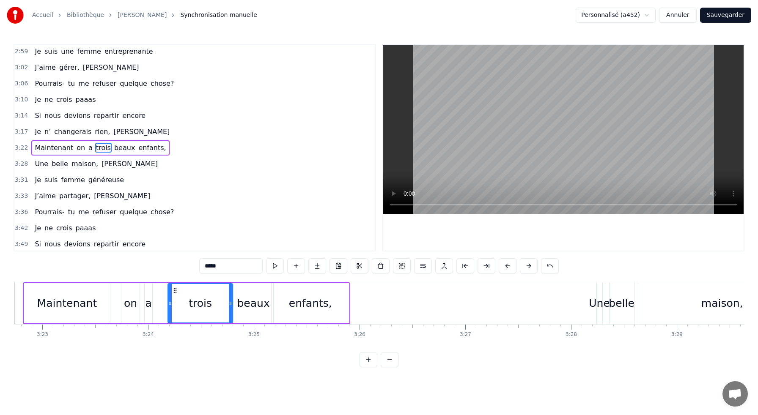
click at [147, 304] on div "a" at bounding box center [148, 304] width 6 height 16
drag, startPoint x: 150, startPoint y: 300, endPoint x: 162, endPoint y: 301, distance: 12.3
click at [162, 301] on icon at bounding box center [162, 303] width 3 height 7
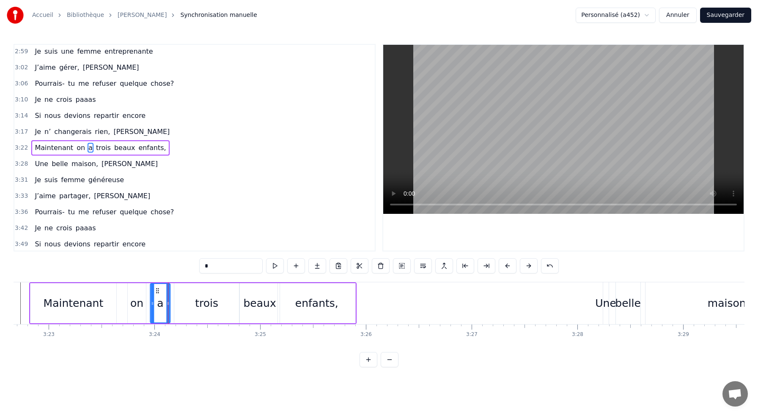
click at [154, 290] on icon at bounding box center [157, 291] width 7 height 7
drag, startPoint x: 153, startPoint y: 290, endPoint x: 161, endPoint y: 291, distance: 8.2
click at [161, 291] on icon at bounding box center [162, 291] width 7 height 7
click at [135, 301] on div "on" at bounding box center [138, 304] width 13 height 16
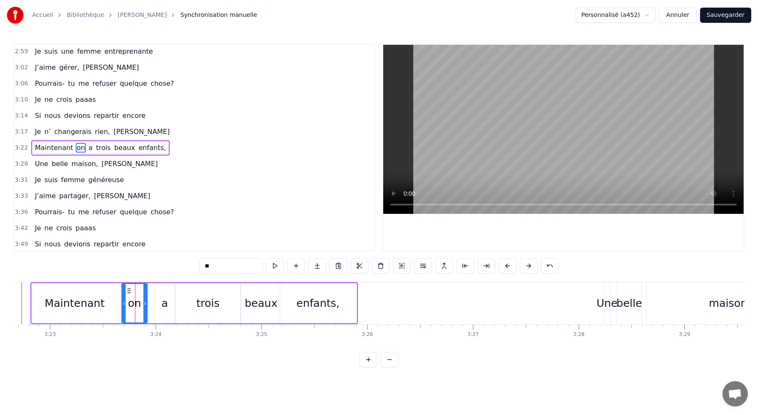
drag, startPoint x: 131, startPoint y: 300, endPoint x: 123, endPoint y: 299, distance: 7.2
click at [123, 299] on div at bounding box center [123, 303] width 3 height 38
click at [110, 302] on div "Maintenant" at bounding box center [75, 303] width 86 height 40
type input "**********"
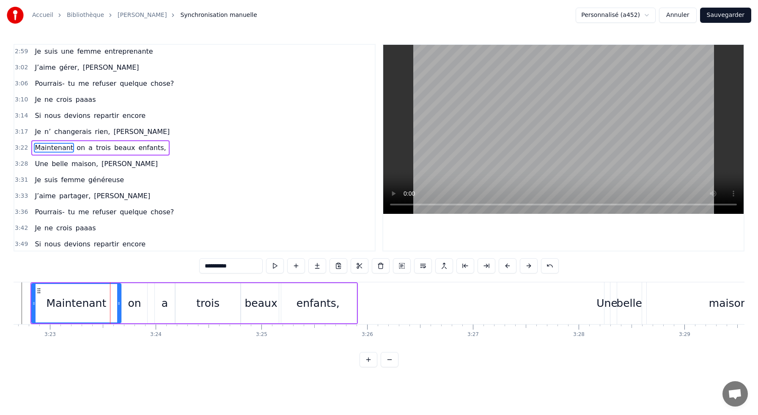
drag, startPoint x: 115, startPoint y: 303, endPoint x: 119, endPoint y: 304, distance: 4.2
click at [119, 304] on icon at bounding box center [118, 303] width 3 height 7
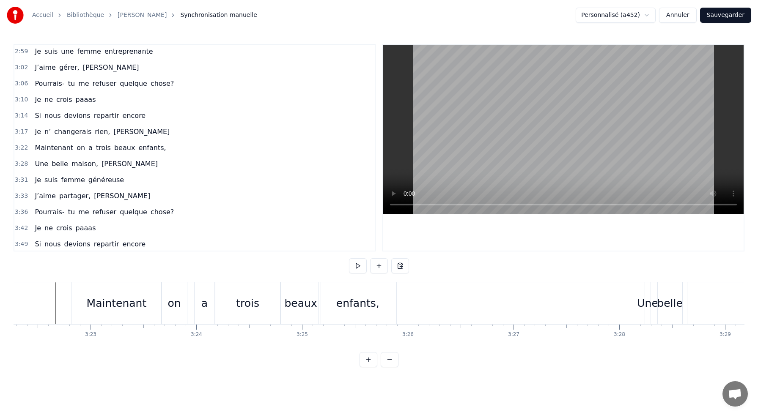
scroll to position [0, 21383]
click at [233, 299] on div "trois" at bounding box center [248, 303] width 65 height 42
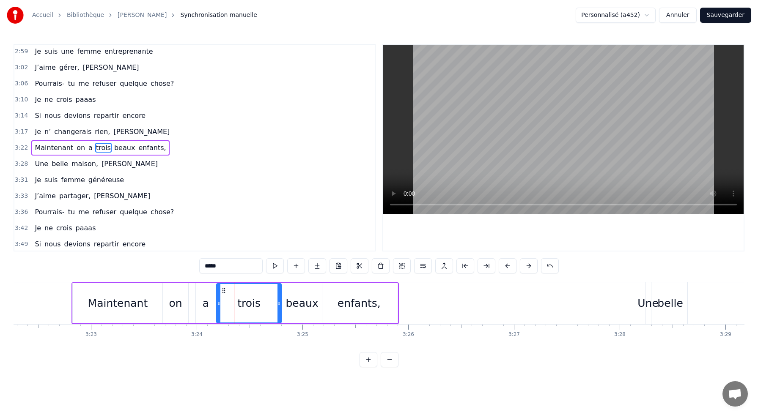
click at [207, 305] on div "a" at bounding box center [206, 304] width 6 height 16
click at [176, 306] on div "on" at bounding box center [175, 304] width 13 height 16
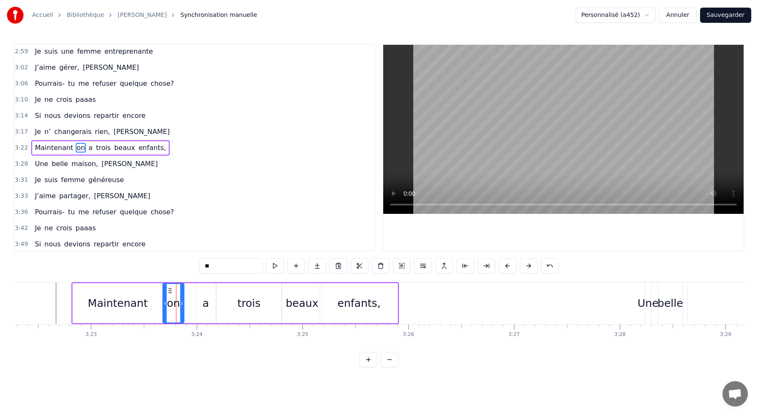
drag, startPoint x: 185, startPoint y: 302, endPoint x: 181, endPoint y: 301, distance: 4.4
click at [181, 301] on icon at bounding box center [181, 303] width 3 height 7
drag, startPoint x: 170, startPoint y: 290, endPoint x: 164, endPoint y: 290, distance: 5.1
click at [164, 290] on icon at bounding box center [164, 291] width 7 height 7
click at [202, 293] on div "a" at bounding box center [206, 303] width 20 height 40
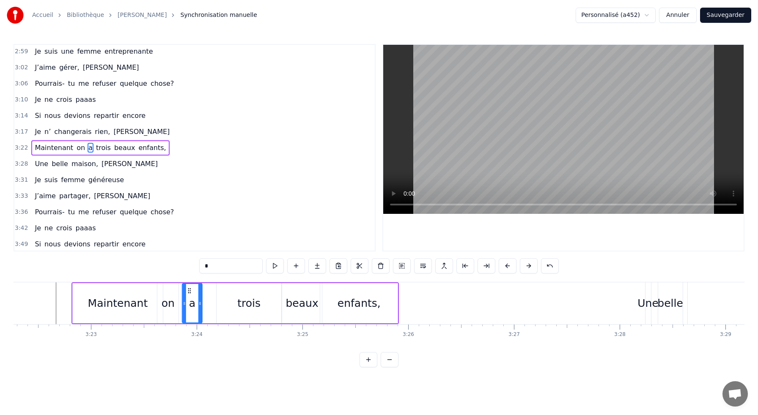
drag, startPoint x: 202, startPoint y: 290, endPoint x: 189, endPoint y: 290, distance: 13.1
click at [189, 290] on icon at bounding box center [189, 291] width 7 height 7
click at [235, 297] on div "trois" at bounding box center [249, 303] width 65 height 40
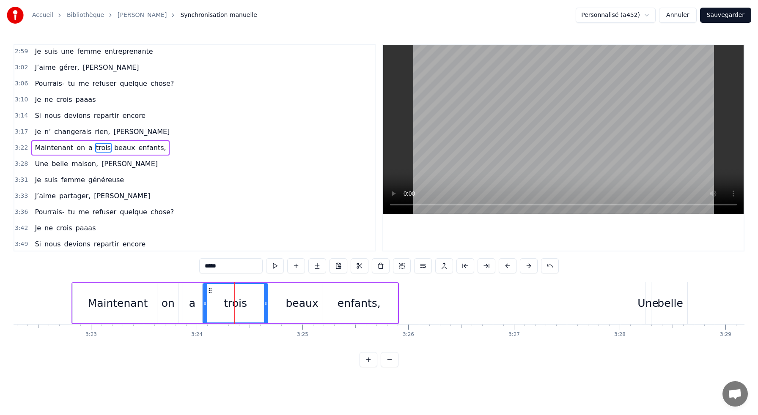
drag, startPoint x: 223, startPoint y: 290, endPoint x: 210, endPoint y: 290, distance: 13.5
click at [210, 290] on icon at bounding box center [210, 291] width 7 height 7
click at [295, 300] on div "beaux" at bounding box center [302, 304] width 33 height 16
type input "*****"
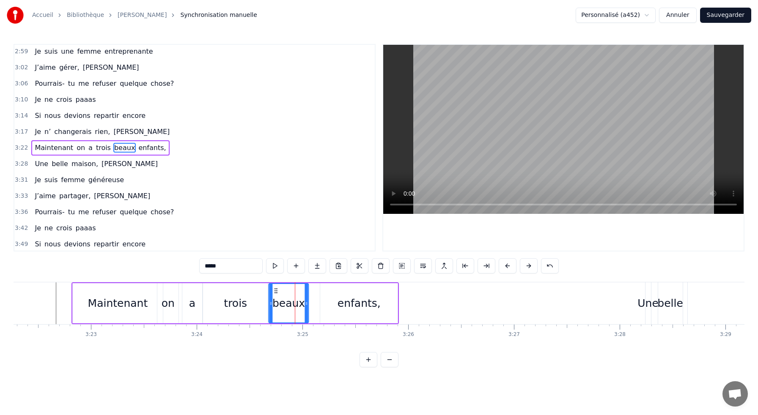
drag, startPoint x: 288, startPoint y: 291, endPoint x: 275, endPoint y: 291, distance: 13.5
click at [275, 291] on icon at bounding box center [275, 291] width 7 height 7
drag, startPoint x: 306, startPoint y: 302, endPoint x: 317, endPoint y: 303, distance: 11.1
click at [317, 303] on icon at bounding box center [317, 303] width 3 height 7
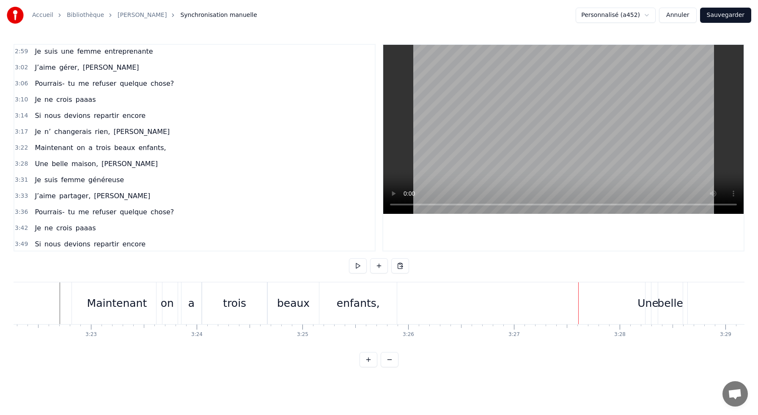
click at [667, 301] on div "belle" at bounding box center [670, 304] width 26 height 16
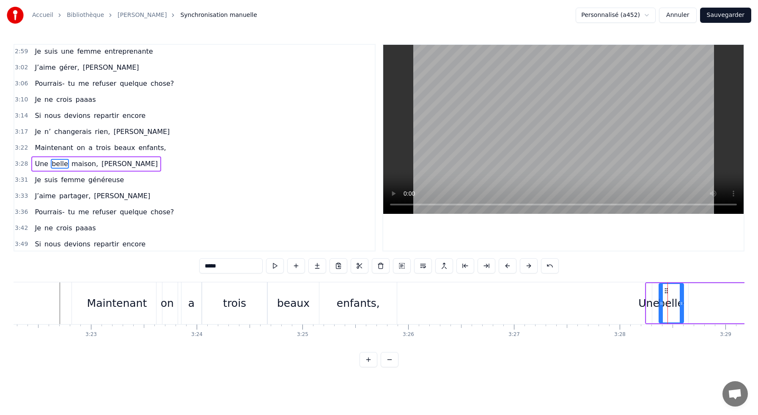
scroll to position [515, 0]
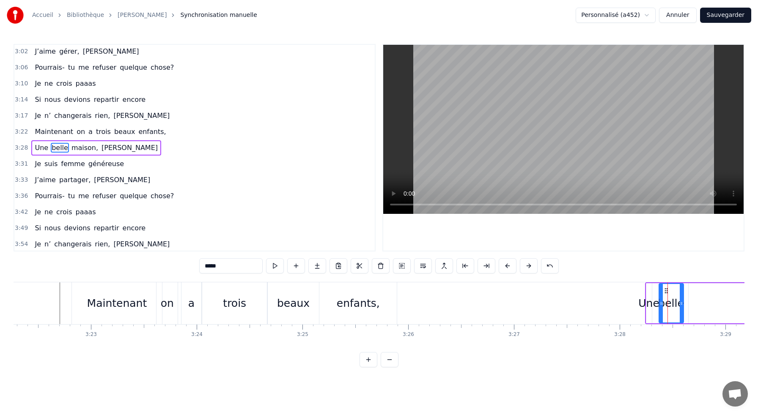
click at [692, 283] on div "maison," at bounding box center [771, 303] width 167 height 40
type input "*******"
click at [692, 283] on div "maison," at bounding box center [771, 303] width 167 height 40
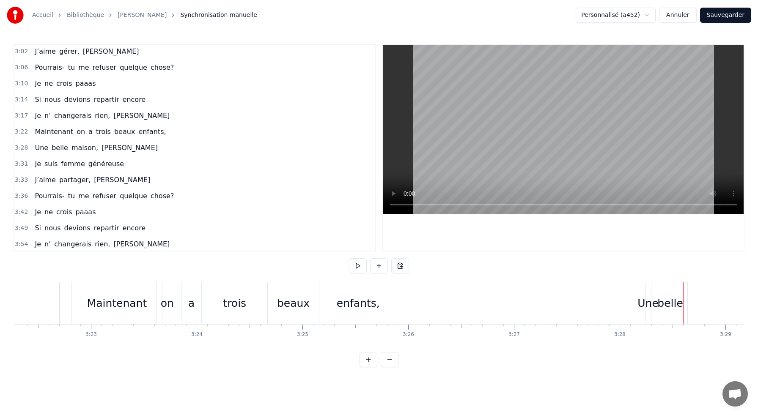
click at [666, 288] on div "belle" at bounding box center [670, 303] width 25 height 42
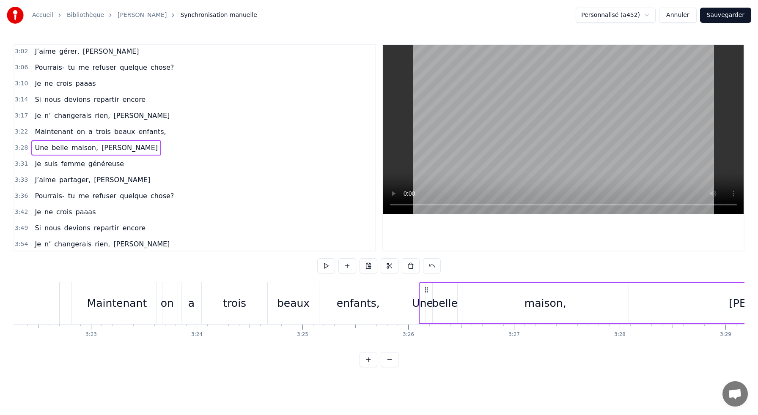
drag, startPoint x: 653, startPoint y: 289, endPoint x: 427, endPoint y: 321, distance: 228.4
click at [427, 321] on div "Une belle maison, [PERSON_NAME]" at bounding box center [607, 303] width 376 height 42
click at [448, 301] on div "belle" at bounding box center [445, 304] width 26 height 16
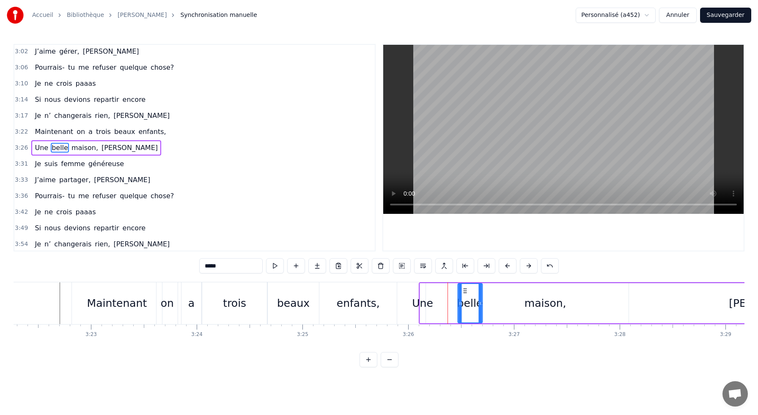
drag, startPoint x: 439, startPoint y: 291, endPoint x: 465, endPoint y: 292, distance: 25.4
click at [465, 292] on icon at bounding box center [464, 291] width 7 height 7
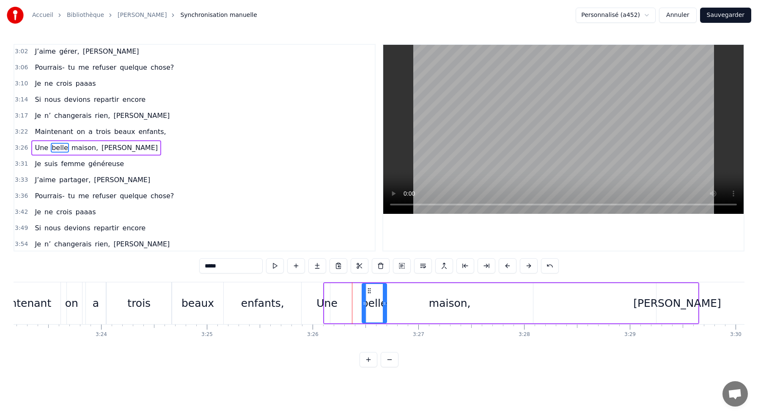
scroll to position [0, 21480]
click at [445, 299] on div "maison," at bounding box center [448, 304] width 42 height 16
type input "*******"
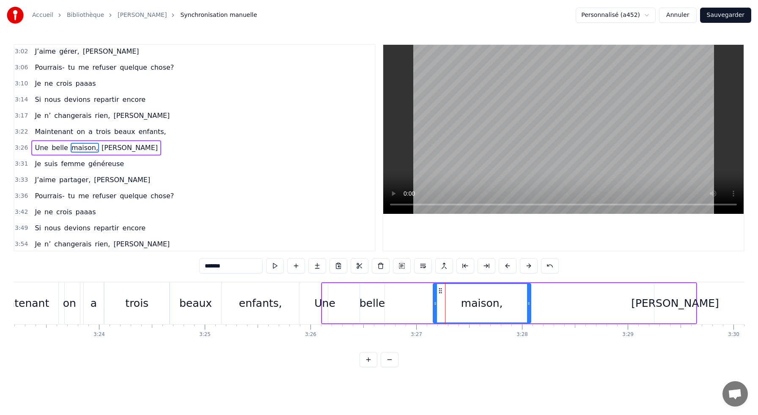
drag, startPoint x: 367, startPoint y: 304, endPoint x: 436, endPoint y: 306, distance: 68.5
click at [436, 306] on icon at bounding box center [434, 303] width 3 height 7
drag, startPoint x: 440, startPoint y: 290, endPoint x: 455, endPoint y: 293, distance: 15.2
click at [455, 293] on icon at bounding box center [454, 291] width 7 height 7
click at [356, 297] on div "Une belle maison, [PERSON_NAME]" at bounding box center [509, 303] width 376 height 42
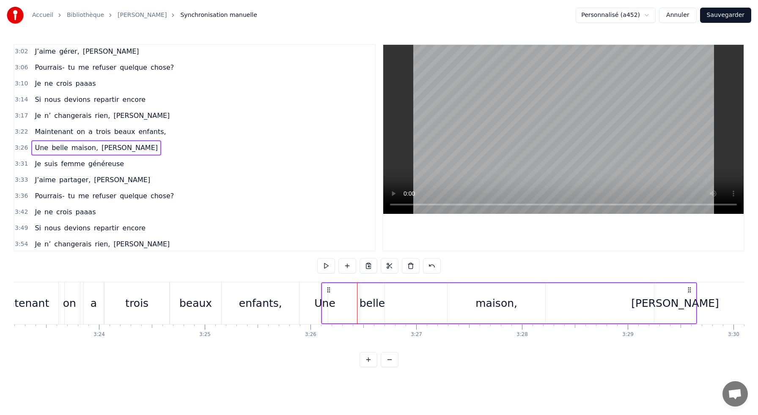
click at [368, 300] on div "belle" at bounding box center [372, 304] width 26 height 16
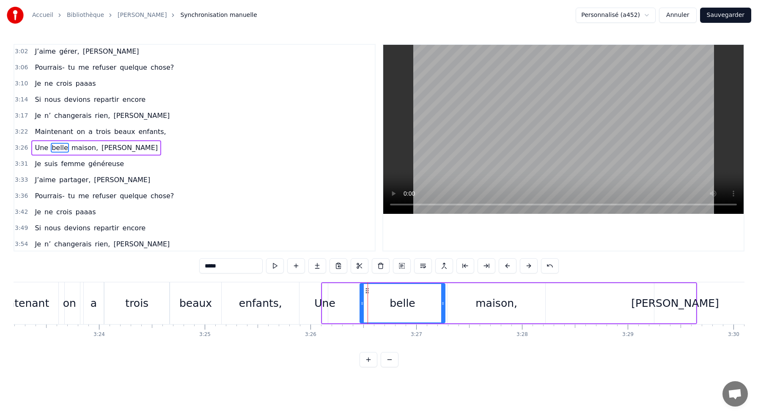
drag, startPoint x: 382, startPoint y: 303, endPoint x: 442, endPoint y: 303, distance: 60.5
click at [442, 303] on icon at bounding box center [442, 303] width 3 height 7
click at [329, 306] on div "Une" at bounding box center [324, 304] width 21 height 16
type input "***"
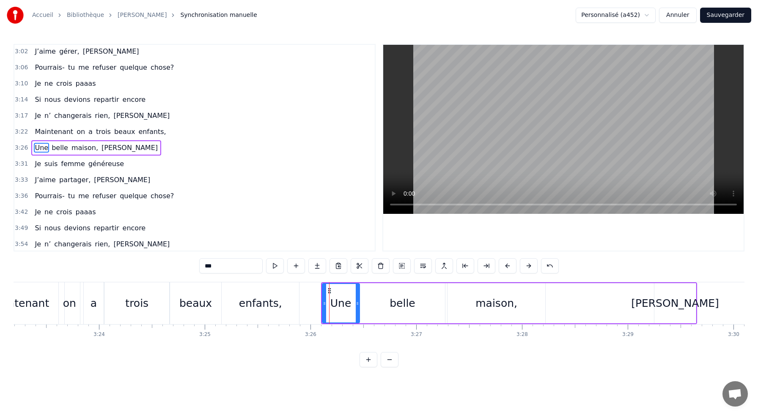
drag, startPoint x: 326, startPoint y: 303, endPoint x: 357, endPoint y: 305, distance: 31.8
click at [357, 305] on icon at bounding box center [357, 303] width 3 height 7
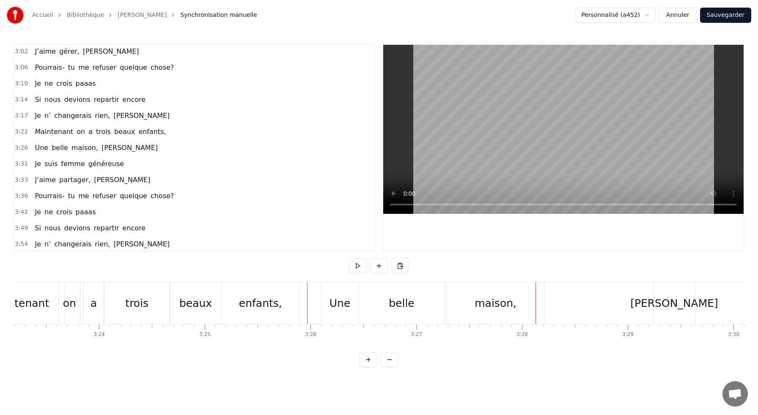
click at [403, 301] on div "belle" at bounding box center [402, 304] width 26 height 16
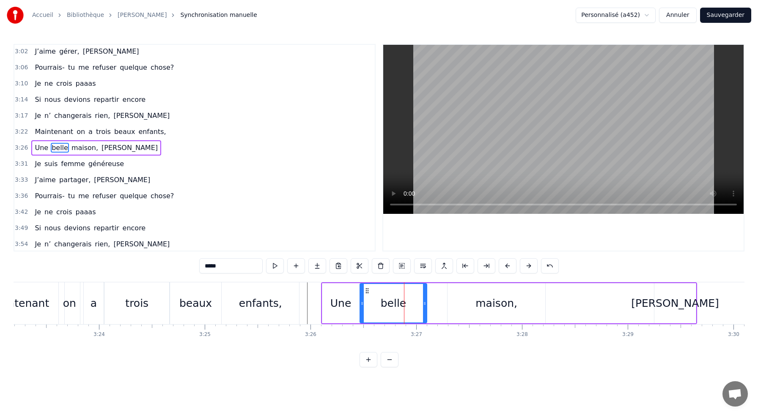
drag, startPoint x: 442, startPoint y: 301, endPoint x: 424, endPoint y: 299, distance: 18.4
click at [424, 299] on div at bounding box center [424, 303] width 3 height 38
click at [464, 301] on div "maison," at bounding box center [496, 303] width 98 height 40
type input "*******"
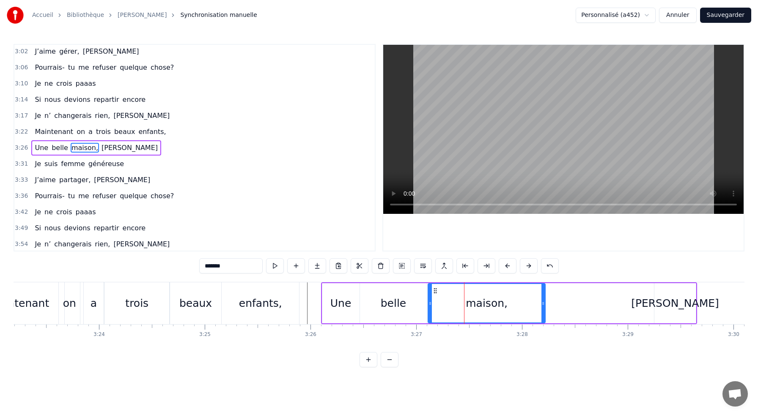
drag, startPoint x: 449, startPoint y: 303, endPoint x: 430, endPoint y: 303, distance: 19.5
click at [430, 303] on icon at bounding box center [429, 303] width 3 height 7
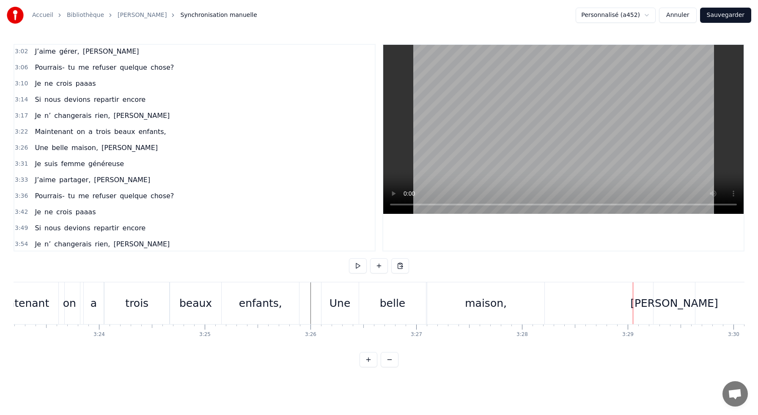
click at [669, 295] on div "[PERSON_NAME]" at bounding box center [673, 303] width 41 height 42
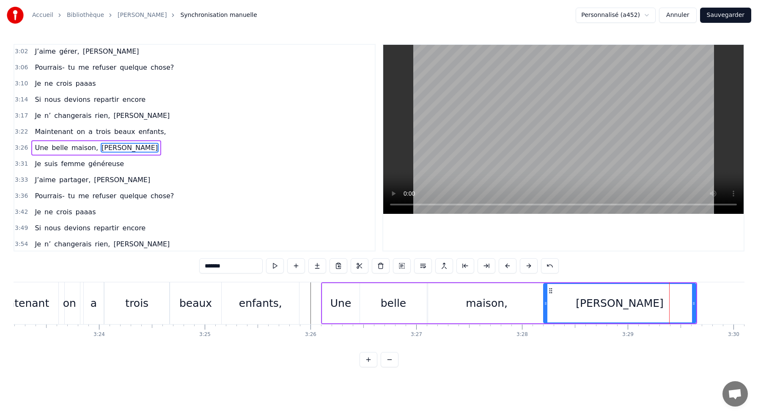
drag, startPoint x: 655, startPoint y: 304, endPoint x: 545, endPoint y: 300, distance: 110.9
click at [545, 300] on icon at bounding box center [545, 303] width 3 height 7
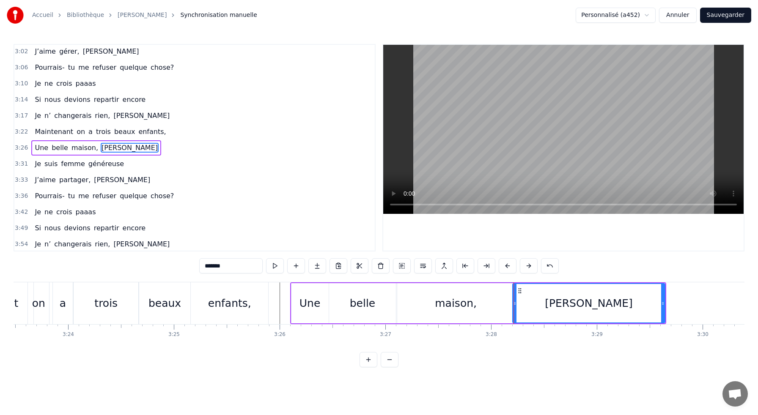
scroll to position [0, 21522]
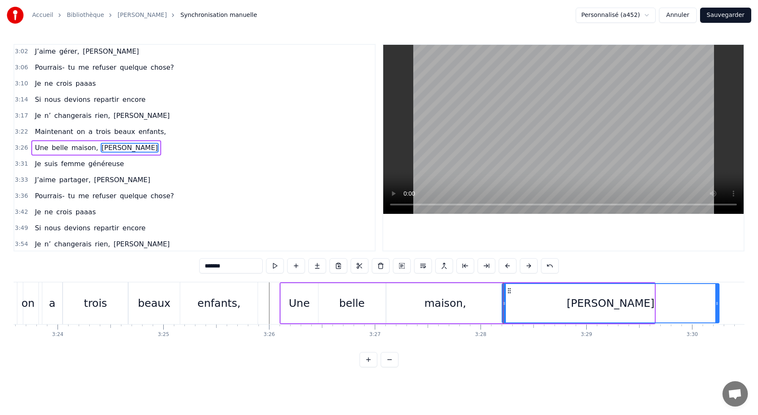
drag, startPoint x: 652, startPoint y: 302, endPoint x: 717, endPoint y: 304, distance: 64.7
click at [717, 304] on icon at bounding box center [716, 303] width 3 height 7
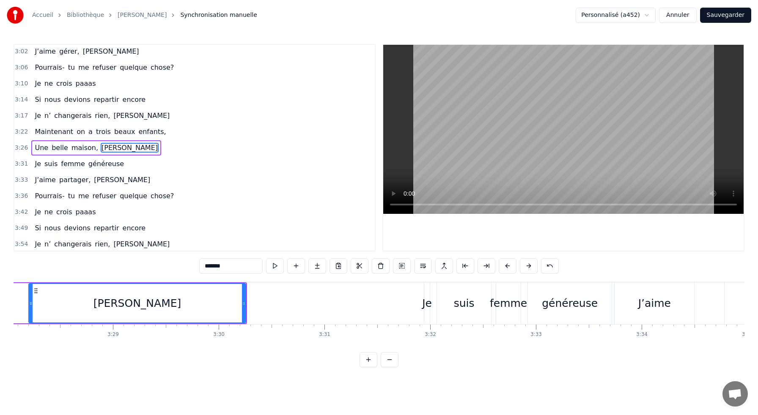
scroll to position [0, 21991]
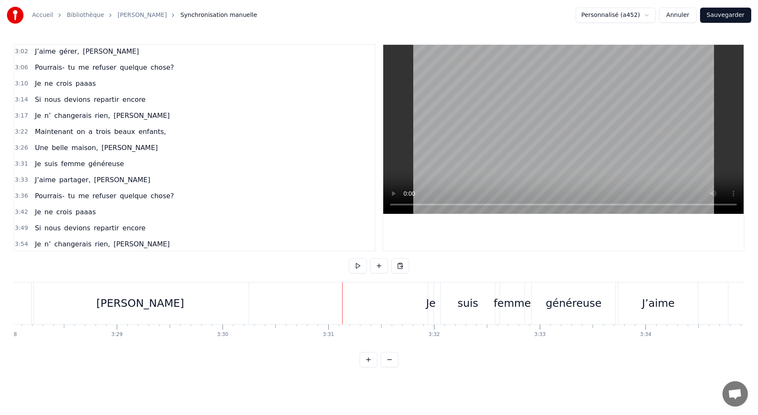
click at [448, 287] on div "suis" at bounding box center [468, 303] width 54 height 42
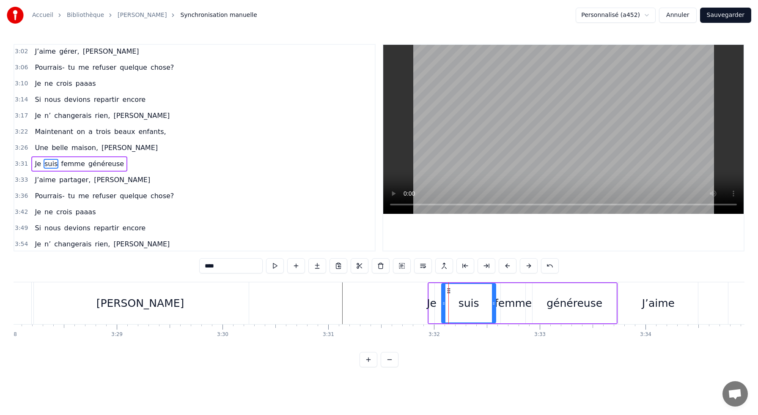
scroll to position [532, 0]
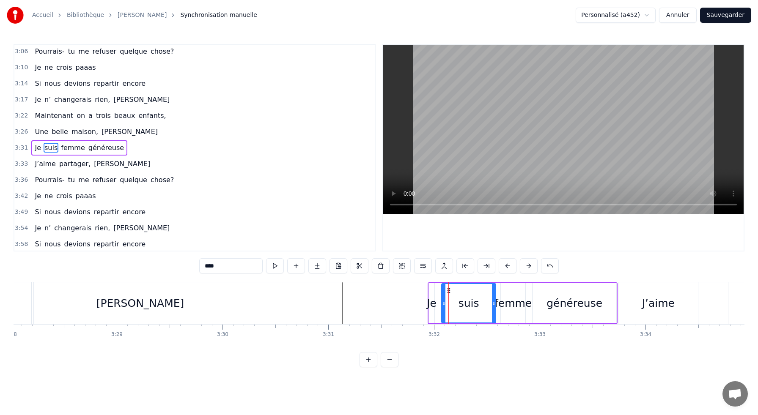
click at [499, 282] on div "Je suis femme généreuse" at bounding box center [523, 303] width 190 height 42
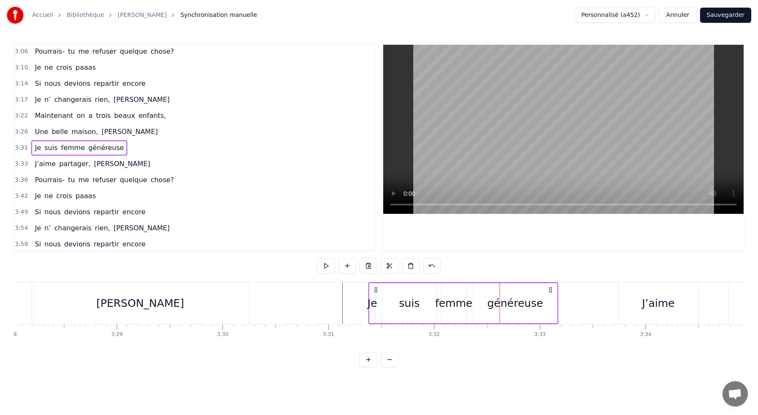
drag, startPoint x: 436, startPoint y: 290, endPoint x: 376, endPoint y: 300, distance: 60.0
click at [376, 300] on div "Je suis femme généreuse" at bounding box center [463, 303] width 190 height 42
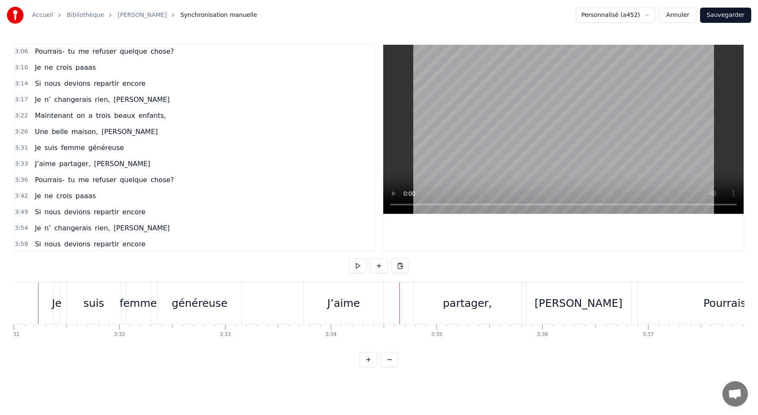
scroll to position [0, 22305]
click at [338, 284] on div "J’aime" at bounding box center [343, 303] width 79 height 42
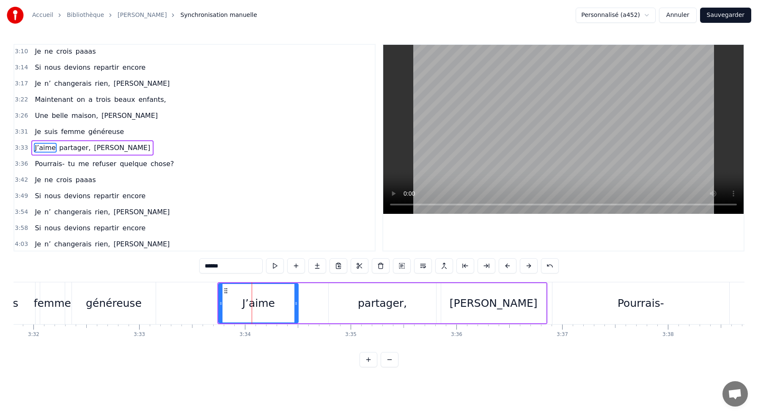
scroll to position [0, 22393]
click at [305, 283] on div "J’aime partager, [PERSON_NAME]" at bounding box center [380, 303] width 329 height 42
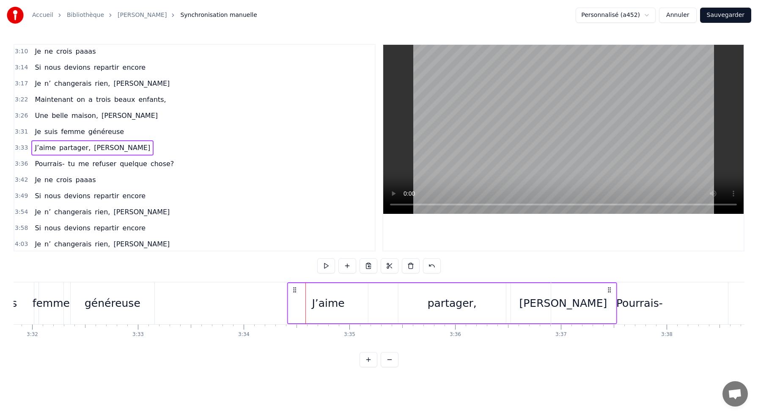
drag, startPoint x: 223, startPoint y: 289, endPoint x: 294, endPoint y: 299, distance: 71.7
click at [294, 299] on div "J’aime partager, [PERSON_NAME]" at bounding box center [451, 303] width 329 height 42
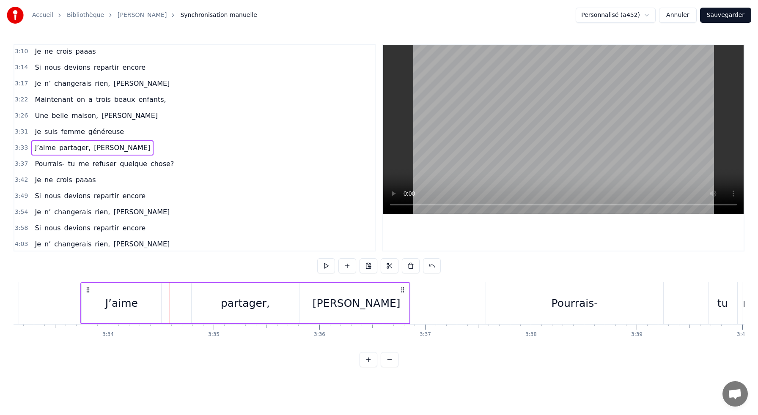
scroll to position [0, 22534]
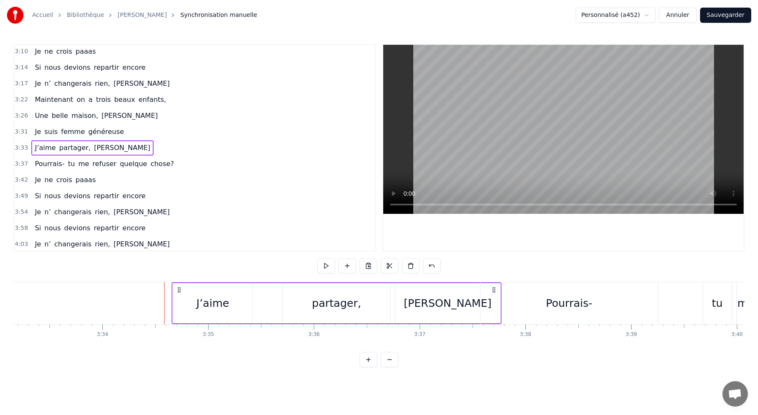
drag, startPoint x: 82, startPoint y: 289, endPoint x: 179, endPoint y: 293, distance: 96.5
click at [179, 293] on icon at bounding box center [179, 290] width 7 height 7
drag, startPoint x: 83, startPoint y: 290, endPoint x: 180, endPoint y: 296, distance: 97.0
click at [180, 296] on div "J’aime partager, [PERSON_NAME]" at bounding box center [336, 303] width 329 height 42
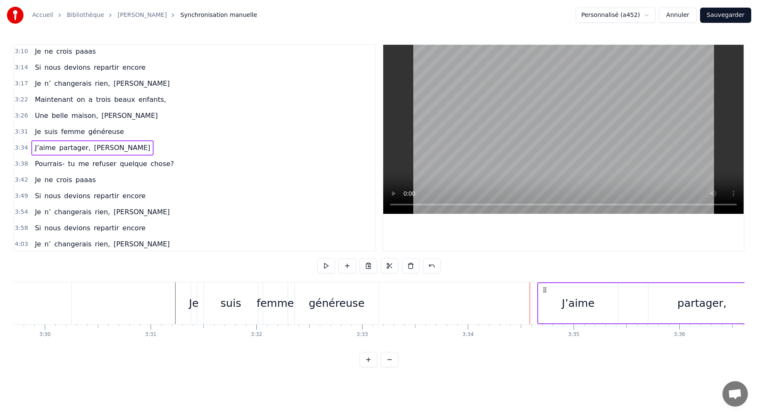
scroll to position [0, 22165]
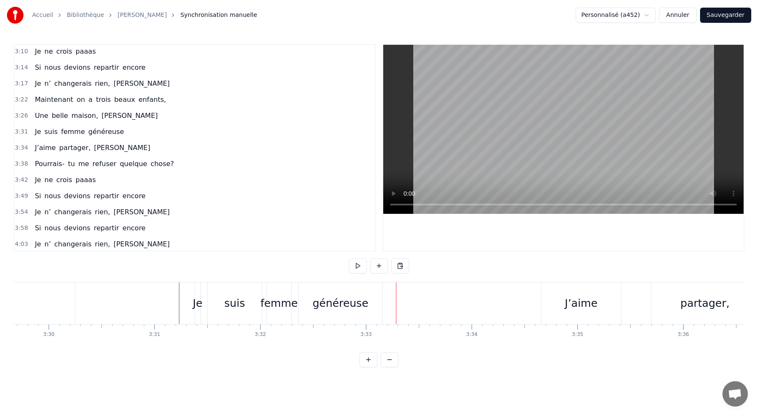
click at [351, 297] on div "généreuse" at bounding box center [340, 304] width 56 height 16
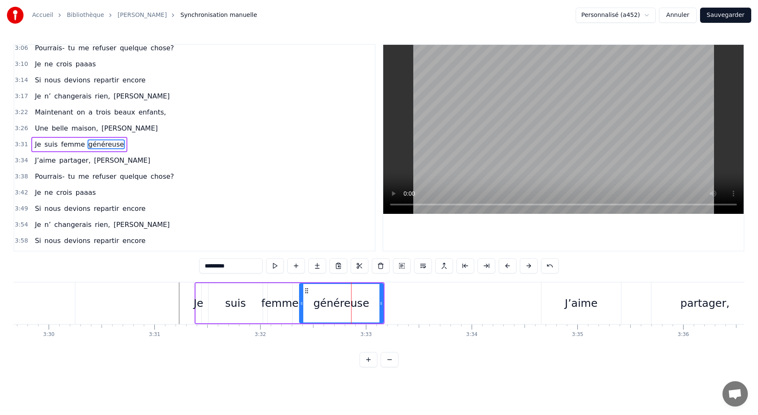
scroll to position [532, 0]
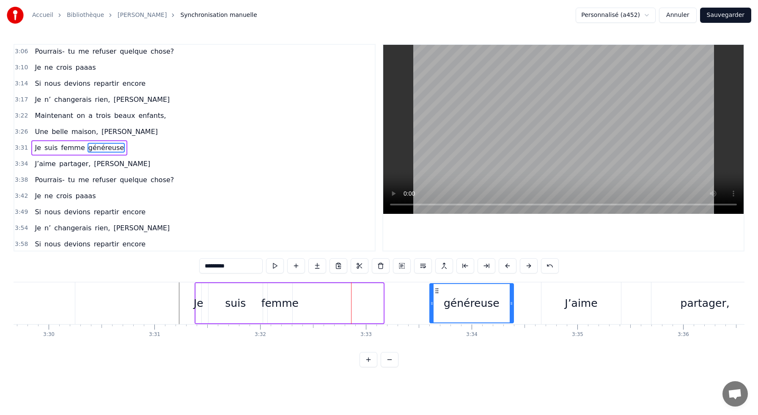
drag, startPoint x: 307, startPoint y: 289, endPoint x: 438, endPoint y: 300, distance: 130.7
click at [438, 300] on div "généreuse" at bounding box center [471, 303] width 83 height 38
drag, startPoint x: 432, startPoint y: 294, endPoint x: 407, endPoint y: 293, distance: 25.0
click at [407, 293] on div at bounding box center [407, 303] width 3 height 38
click at [265, 304] on div "femme" at bounding box center [279, 304] width 37 height 16
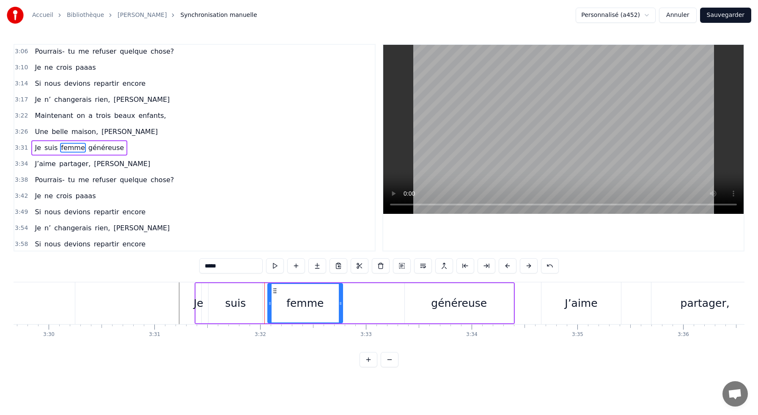
drag, startPoint x: 291, startPoint y: 302, endPoint x: 342, endPoint y: 304, distance: 50.4
click at [342, 304] on icon at bounding box center [340, 303] width 3 height 7
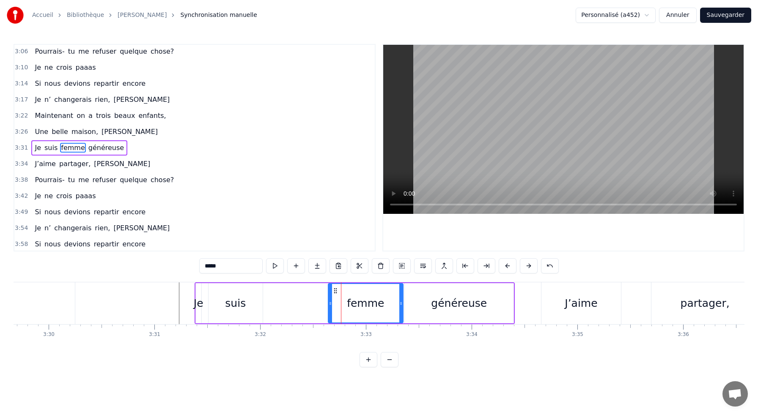
drag, startPoint x: 275, startPoint y: 291, endPoint x: 335, endPoint y: 297, distance: 60.8
click at [335, 297] on div "femme" at bounding box center [366, 303] width 74 height 38
click at [238, 303] on div "suis" at bounding box center [235, 304] width 21 height 16
type input "****"
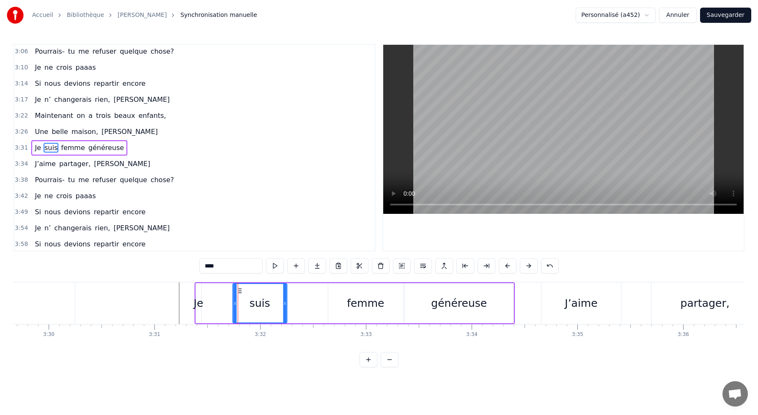
drag, startPoint x: 216, startPoint y: 290, endPoint x: 241, endPoint y: 292, distance: 24.6
click at [241, 292] on icon at bounding box center [239, 291] width 7 height 7
click at [295, 267] on button at bounding box center [296, 265] width 18 height 15
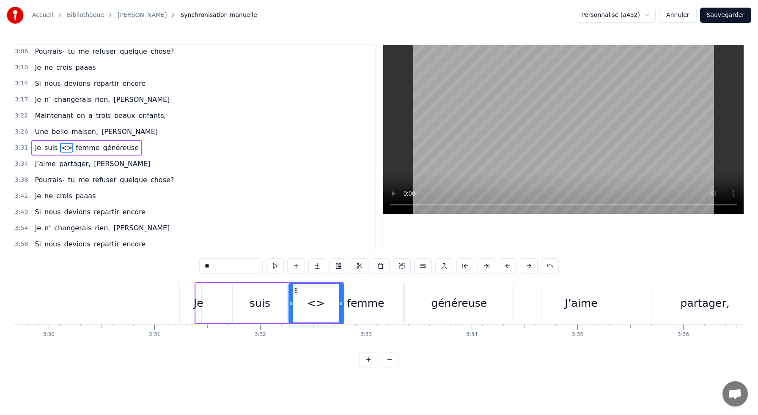
click at [211, 268] on input "**" at bounding box center [230, 265] width 63 height 15
type input "*"
click at [211, 268] on input "***" at bounding box center [230, 265] width 63 height 15
type input "***"
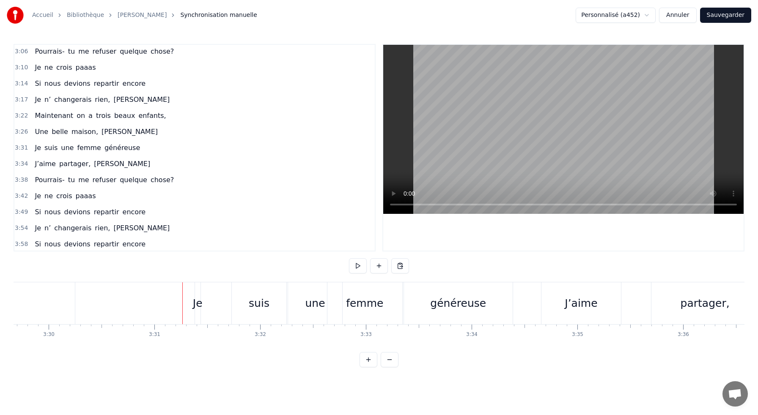
click at [454, 302] on div "généreuse" at bounding box center [458, 304] width 56 height 16
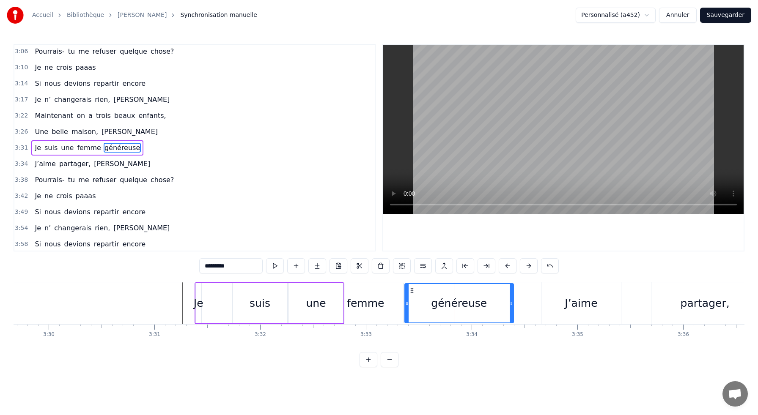
click at [369, 307] on div "femme" at bounding box center [365, 304] width 37 height 16
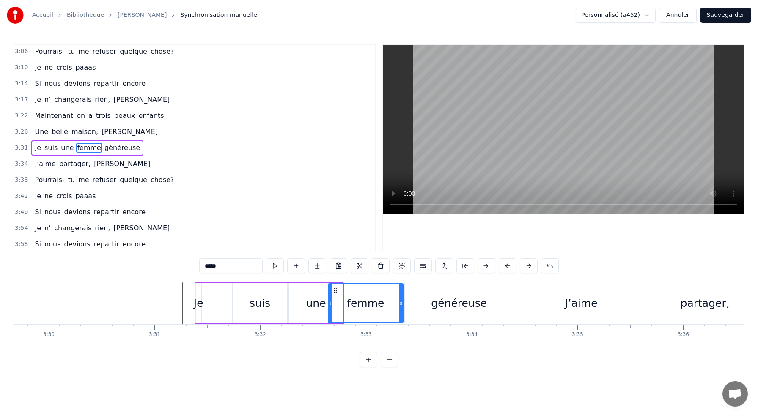
click at [320, 305] on div "une" at bounding box center [316, 304] width 20 height 16
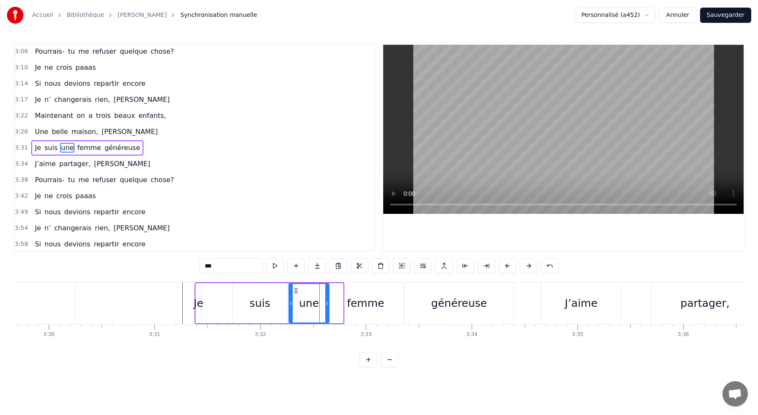
drag, startPoint x: 340, startPoint y: 302, endPoint x: 326, endPoint y: 301, distance: 14.0
click at [326, 301] on icon at bounding box center [326, 303] width 3 height 7
click at [249, 309] on div "suis" at bounding box center [260, 303] width 54 height 40
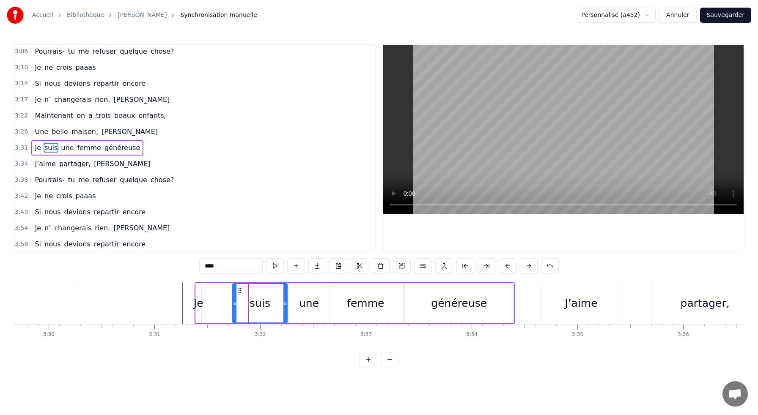
click at [200, 304] on div "Je" at bounding box center [199, 304] width 10 height 16
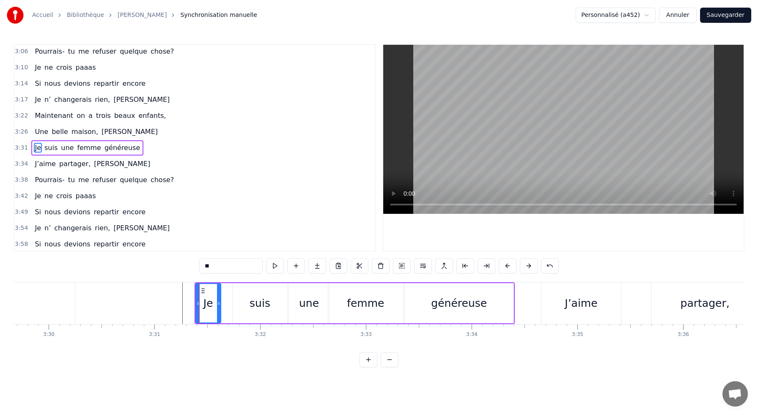
drag, startPoint x: 199, startPoint y: 304, endPoint x: 220, endPoint y: 306, distance: 20.8
click at [220, 306] on icon at bounding box center [218, 303] width 3 height 7
click at [250, 299] on div "suis" at bounding box center [260, 303] width 54 height 40
drag, startPoint x: 241, startPoint y: 291, endPoint x: 230, endPoint y: 290, distance: 10.6
click at [230, 290] on icon at bounding box center [229, 291] width 7 height 7
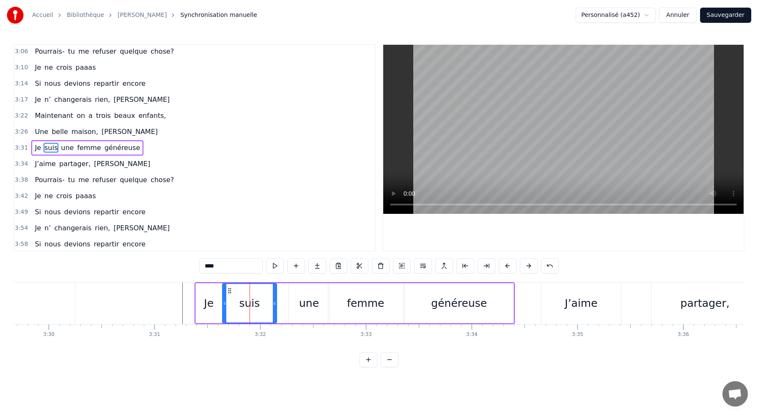
click at [304, 291] on div "une" at bounding box center [309, 303] width 40 height 40
type input "***"
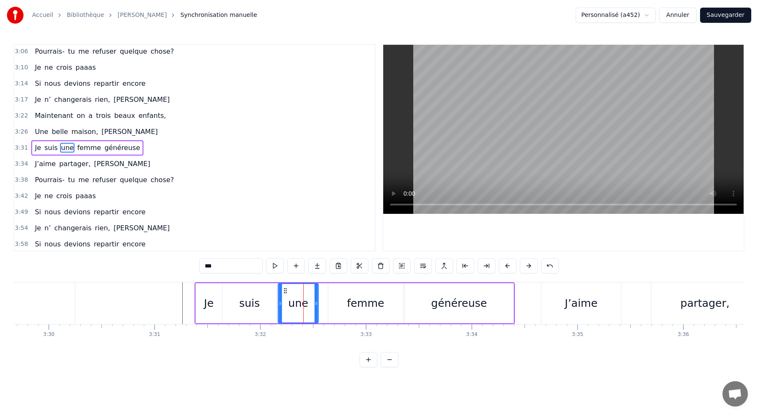
drag, startPoint x: 296, startPoint y: 290, endPoint x: 285, endPoint y: 290, distance: 10.6
click at [285, 290] on icon at bounding box center [285, 291] width 7 height 7
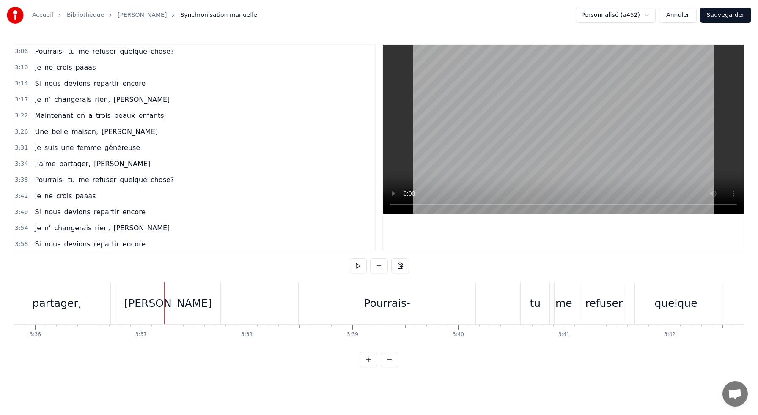
scroll to position [0, 22803]
click at [151, 298] on div "[PERSON_NAME]" at bounding box center [178, 303] width 105 height 42
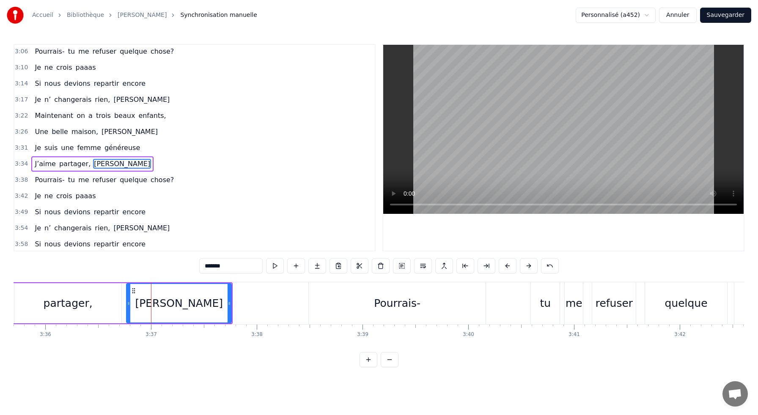
scroll to position [548, 0]
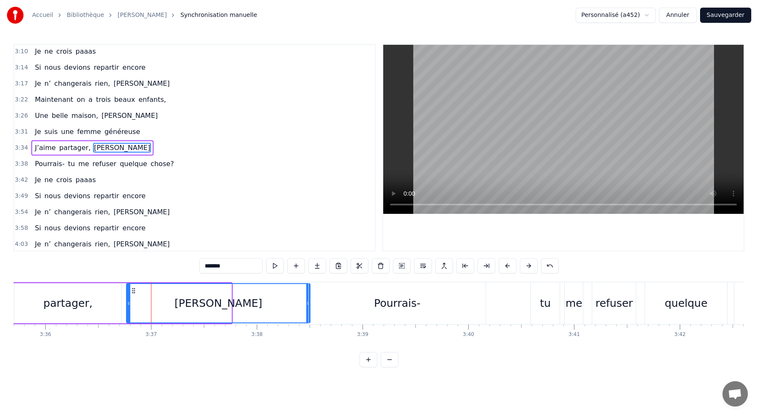
drag, startPoint x: 230, startPoint y: 305, endPoint x: 308, endPoint y: 304, distance: 78.7
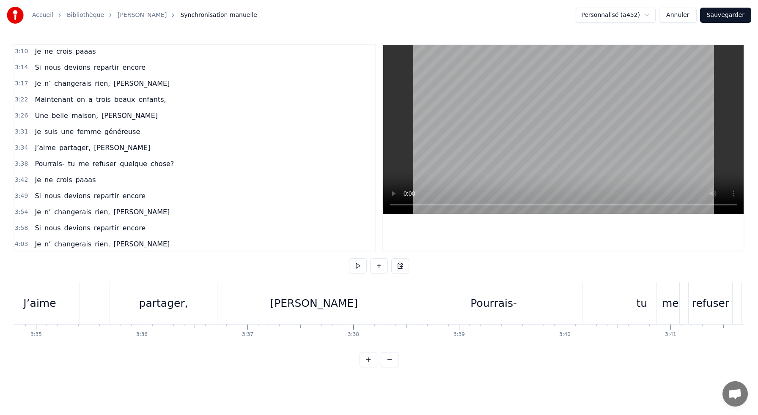
scroll to position [0, 22692]
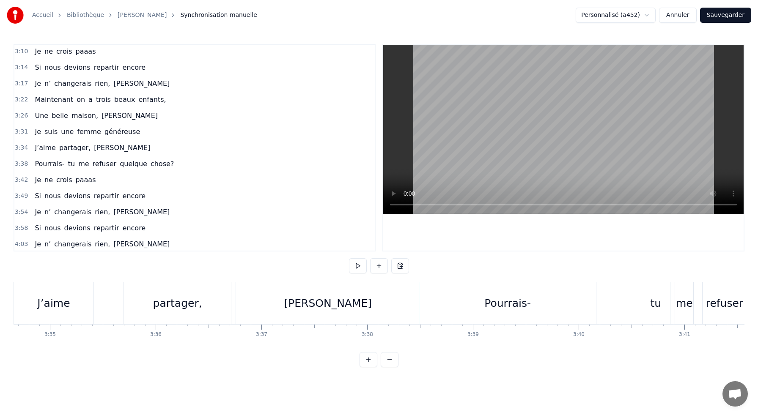
click at [182, 305] on div "partager," at bounding box center [177, 304] width 49 height 16
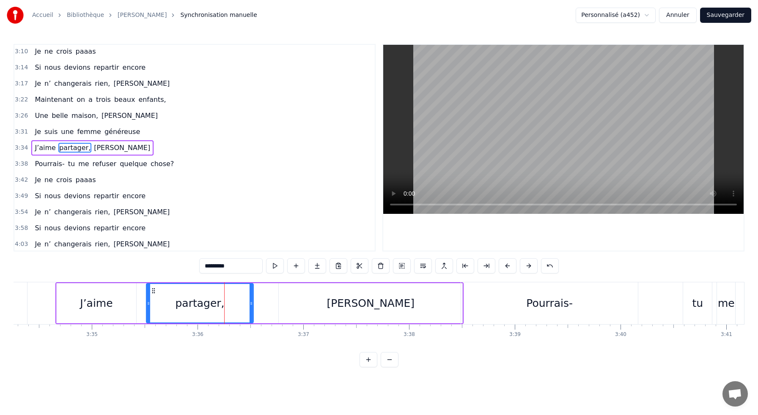
scroll to position [0, 22650]
drag, startPoint x: 132, startPoint y: 291, endPoint x: 179, endPoint y: 293, distance: 46.6
click at [179, 293] on icon at bounding box center [178, 291] width 7 height 7
click at [135, 300] on div "J’aime" at bounding box center [96, 303] width 79 height 40
type input "******"
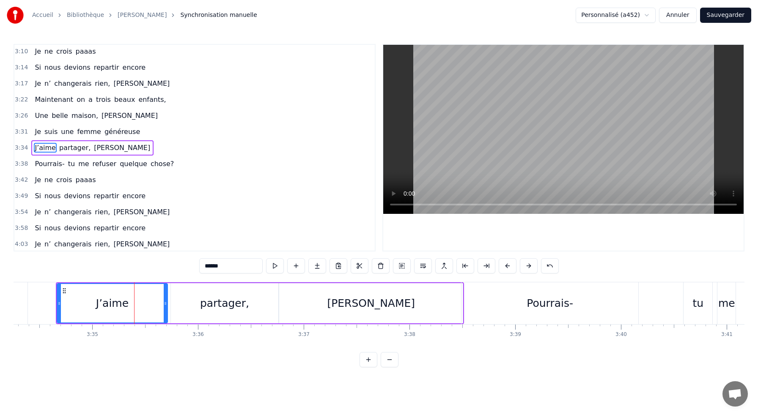
drag, startPoint x: 135, startPoint y: 301, endPoint x: 166, endPoint y: 304, distance: 31.0
click at [166, 304] on icon at bounding box center [165, 303] width 3 height 7
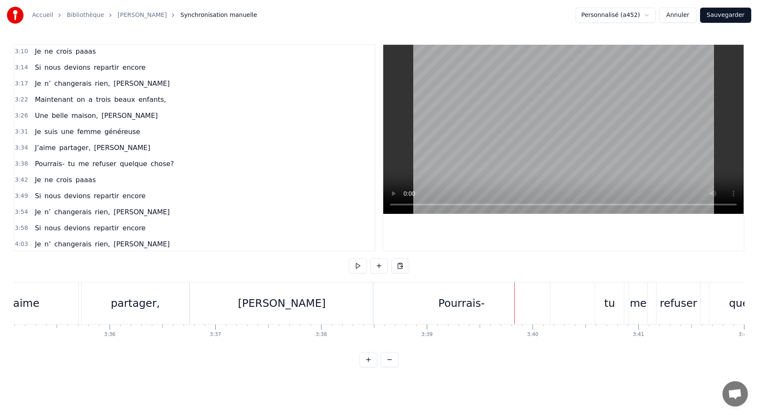
scroll to position [0, 22790]
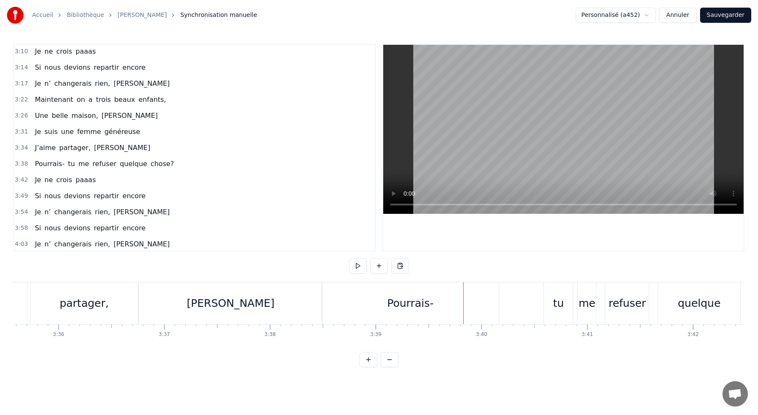
click at [412, 303] on div "Pourrais-" at bounding box center [410, 304] width 47 height 16
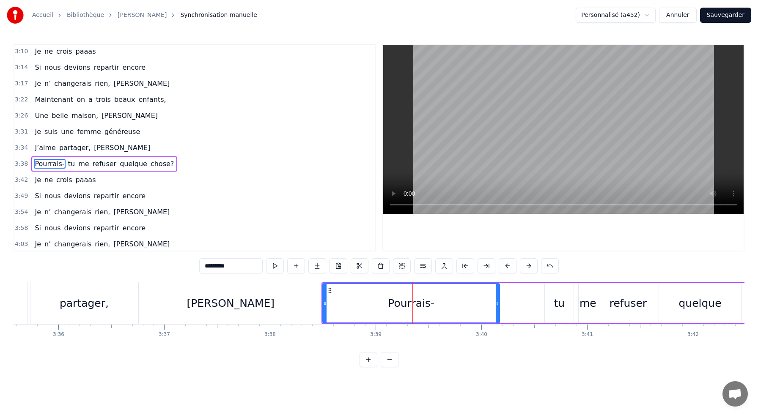
scroll to position [549, 0]
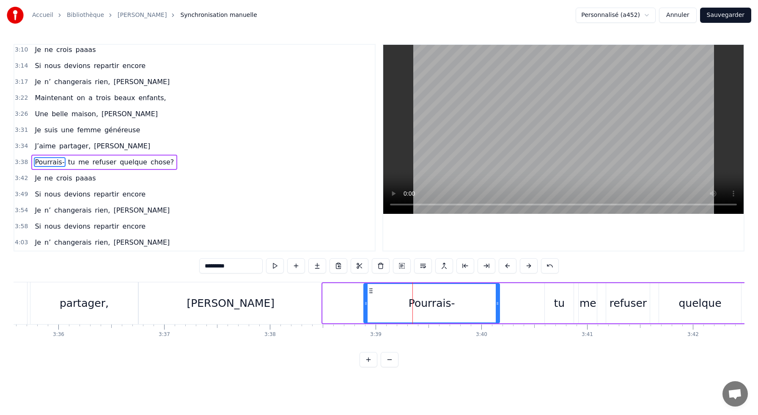
drag, startPoint x: 325, startPoint y: 304, endPoint x: 366, endPoint y: 306, distance: 41.1
click at [366, 306] on icon at bounding box center [365, 303] width 3 height 7
drag, startPoint x: 498, startPoint y: 304, endPoint x: 448, endPoint y: 301, distance: 50.4
click at [448, 301] on icon at bounding box center [446, 303] width 3 height 7
click at [555, 301] on div "tu" at bounding box center [559, 304] width 11 height 16
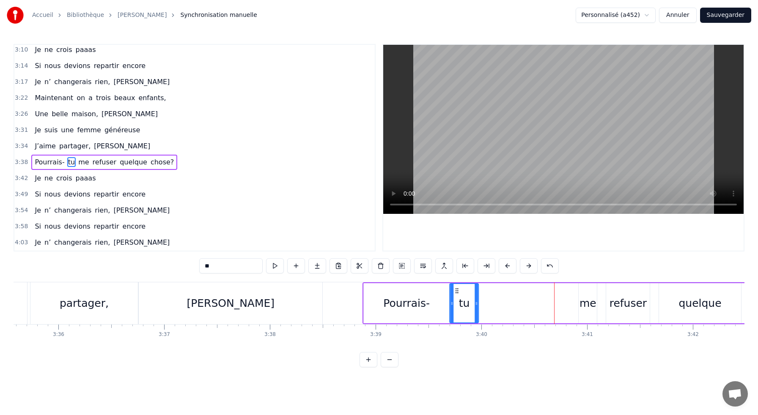
drag, startPoint x: 553, startPoint y: 291, endPoint x: 458, endPoint y: 300, distance: 95.6
click at [458, 300] on div "tu" at bounding box center [464, 303] width 28 height 38
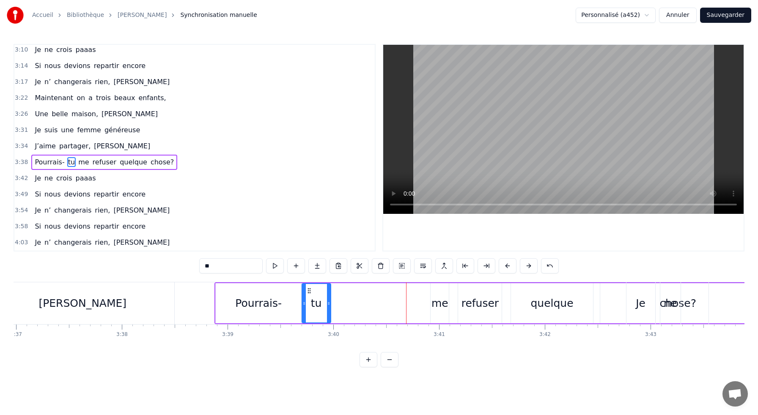
scroll to position [0, 22940]
click at [437, 303] on div "me" at bounding box center [437, 304] width 17 height 16
type input "**"
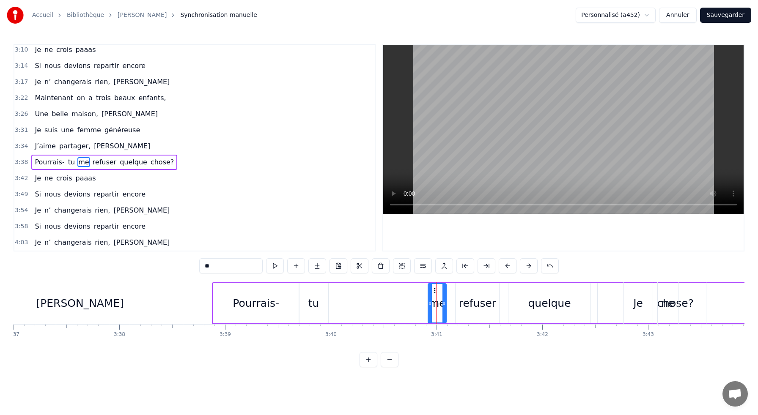
drag, startPoint x: 436, startPoint y: 291, endPoint x: 371, endPoint y: 297, distance: 65.0
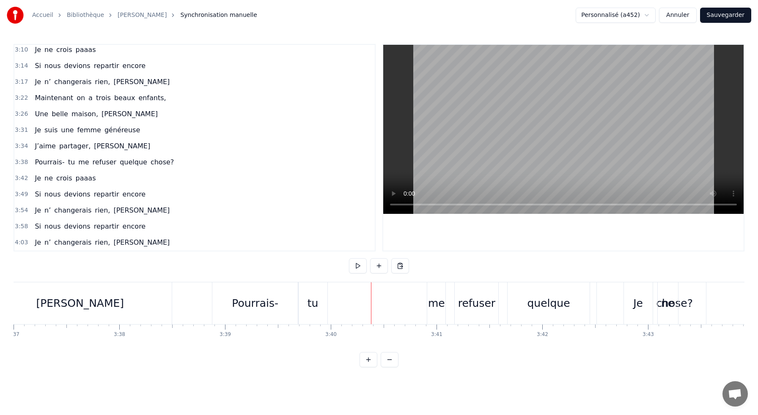
click at [435, 295] on div "me" at bounding box center [436, 303] width 18 height 42
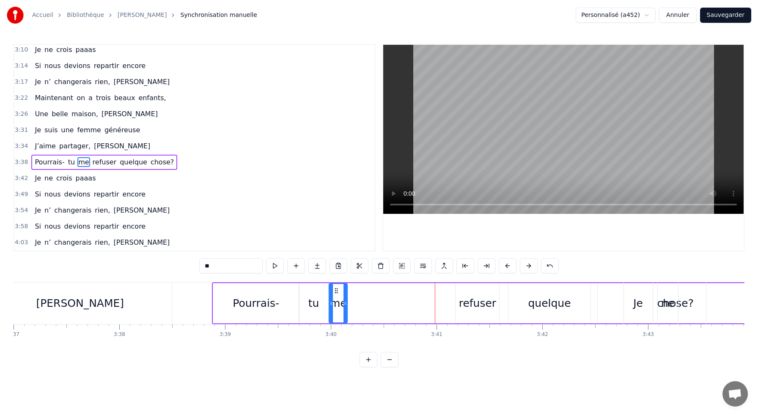
drag, startPoint x: 436, startPoint y: 292, endPoint x: 337, endPoint y: 301, distance: 99.4
click at [337, 301] on div "me" at bounding box center [337, 303] width 17 height 38
drag, startPoint x: 345, startPoint y: 303, endPoint x: 359, endPoint y: 304, distance: 14.0
click at [359, 304] on icon at bounding box center [357, 303] width 3 height 7
click at [473, 302] on div "refuser" at bounding box center [477, 304] width 37 height 16
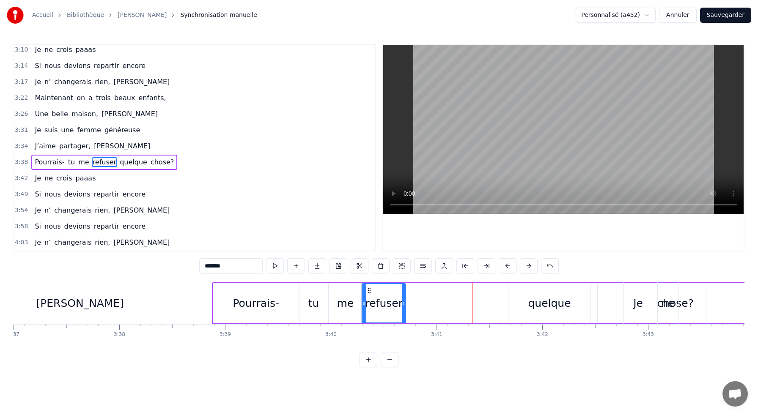
drag, startPoint x: 462, startPoint y: 290, endPoint x: 369, endPoint y: 299, distance: 93.9
click at [369, 299] on div "refuser" at bounding box center [383, 303] width 43 height 38
drag, startPoint x: 404, startPoint y: 302, endPoint x: 426, endPoint y: 303, distance: 22.0
click at [426, 303] on icon at bounding box center [425, 303] width 3 height 7
click at [532, 299] on div "quelque" at bounding box center [549, 304] width 43 height 16
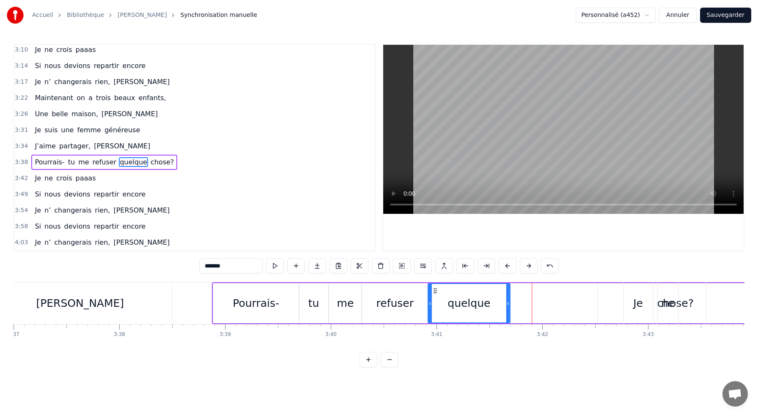
drag, startPoint x: 516, startPoint y: 291, endPoint x: 436, endPoint y: 298, distance: 80.6
click at [436, 298] on div "quelque" at bounding box center [468, 303] width 81 height 38
click at [395, 299] on div "refuser" at bounding box center [394, 304] width 37 height 16
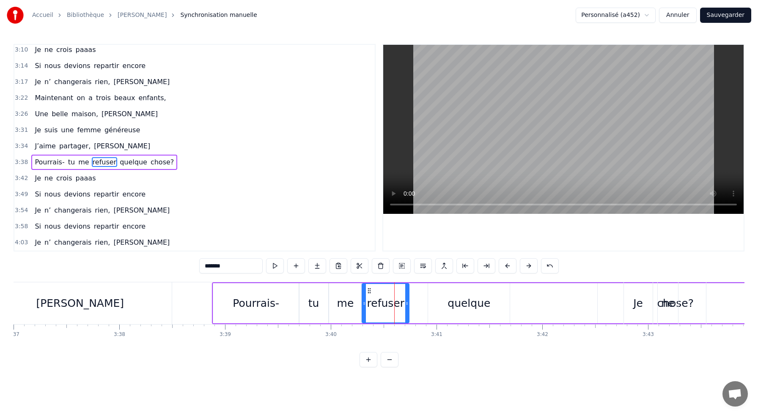
drag, startPoint x: 426, startPoint y: 303, endPoint x: 407, endPoint y: 301, distance: 19.1
click at [407, 301] on icon at bounding box center [406, 303] width 3 height 7
click at [447, 303] on div "quelque" at bounding box center [469, 303] width 82 height 40
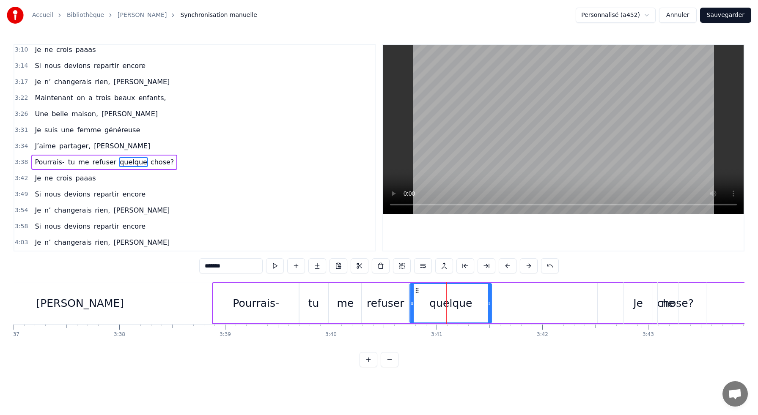
drag, startPoint x: 435, startPoint y: 290, endPoint x: 417, endPoint y: 292, distance: 18.3
click at [417, 292] on icon at bounding box center [417, 291] width 7 height 7
click at [671, 292] on div "ne" at bounding box center [668, 303] width 20 height 42
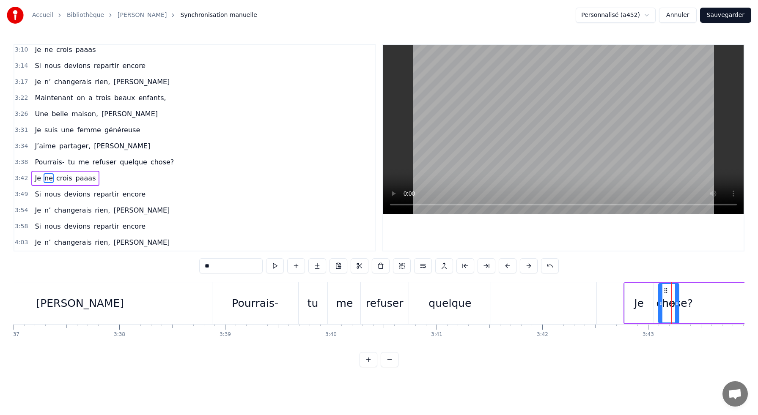
click at [151, 163] on span "chose?" at bounding box center [162, 162] width 25 height 10
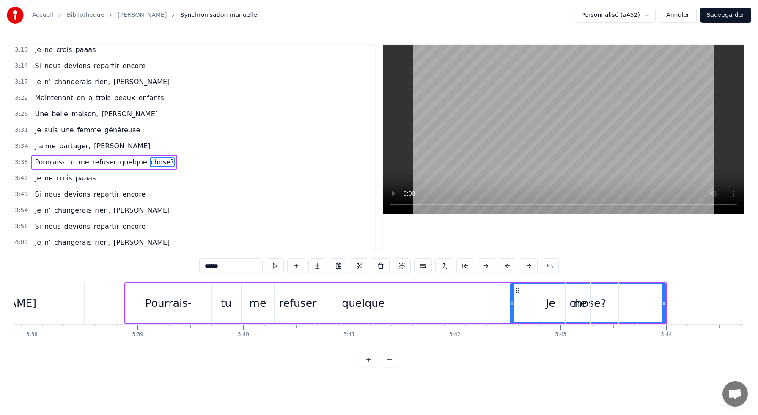
scroll to position [0, 23029]
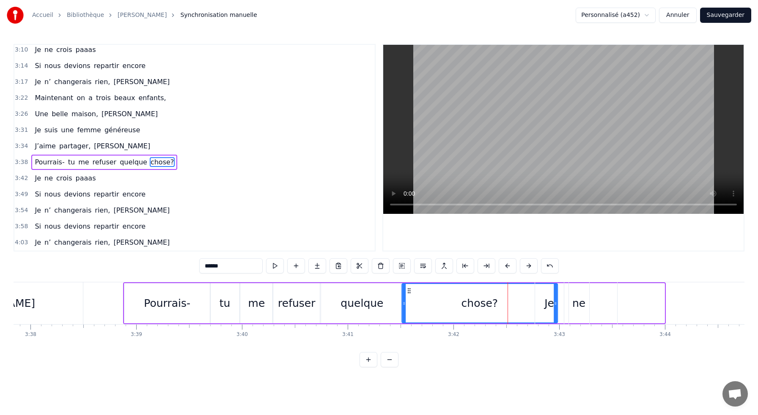
drag, startPoint x: 515, startPoint y: 291, endPoint x: 408, endPoint y: 307, distance: 108.1
click at [408, 307] on div "chose?" at bounding box center [479, 303] width 155 height 38
drag, startPoint x: 555, startPoint y: 304, endPoint x: 536, endPoint y: 304, distance: 19.0
click at [536, 304] on div "Je" at bounding box center [549, 303] width 29 height 42
type input "**"
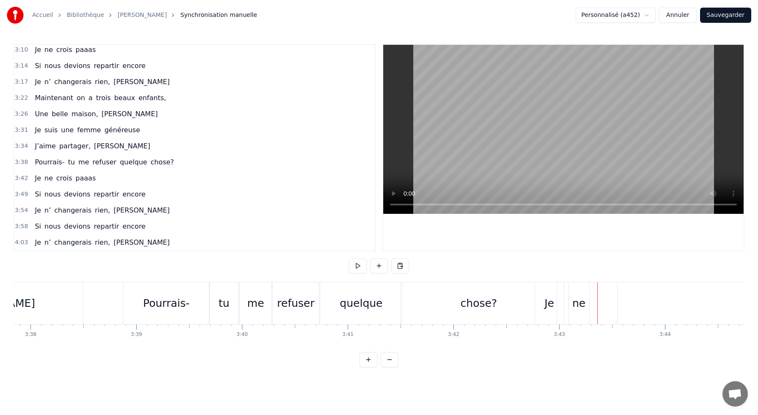
click at [546, 303] on div "Je" at bounding box center [549, 304] width 10 height 16
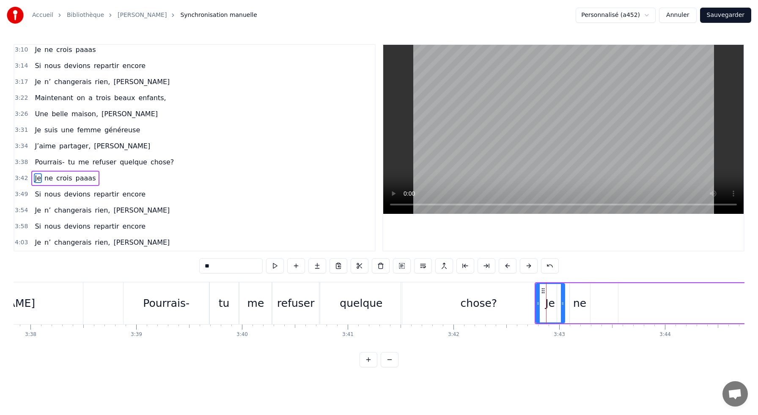
click at [479, 304] on div "chose?" at bounding box center [478, 304] width 37 height 16
type input "******"
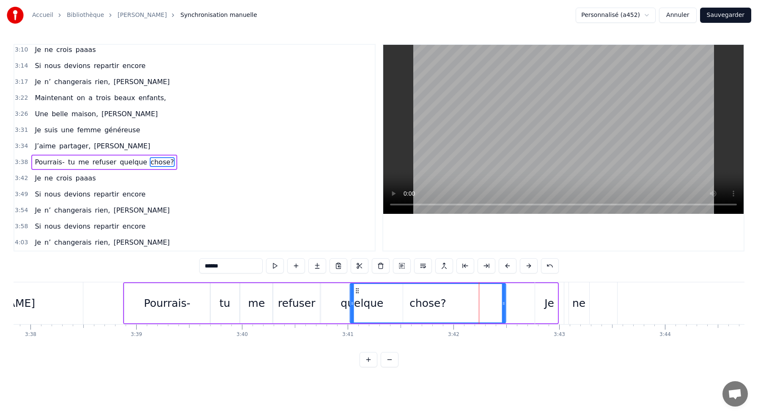
drag, startPoint x: 408, startPoint y: 291, endPoint x: 356, endPoint y: 302, distance: 53.2
click at [356, 302] on div "chose?" at bounding box center [427, 303] width 155 height 38
drag, startPoint x: 503, startPoint y: 305, endPoint x: 436, endPoint y: 310, distance: 66.9
click at [436, 310] on div at bounding box center [436, 303] width 3 height 38
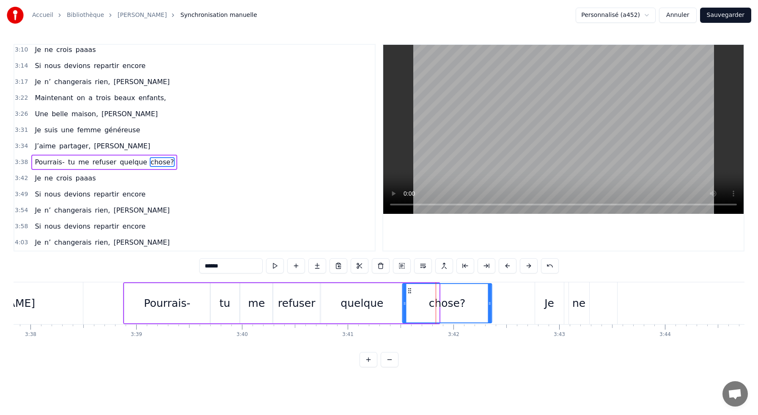
drag, startPoint x: 357, startPoint y: 291, endPoint x: 410, endPoint y: 293, distance: 52.9
click at [410, 293] on icon at bounding box center [409, 291] width 7 height 7
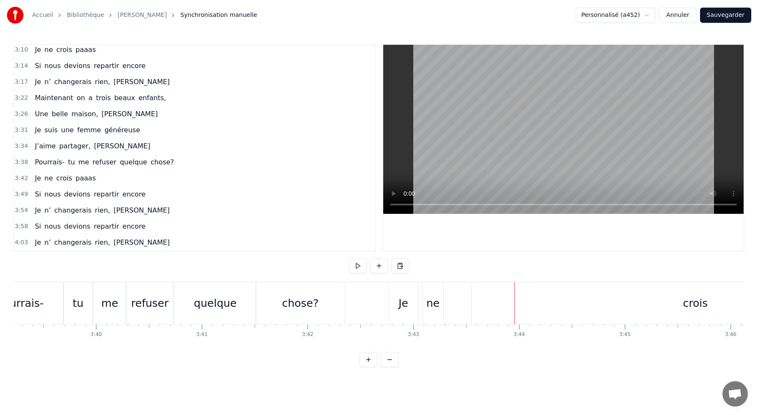
scroll to position [0, 23176]
click at [400, 302] on div "Je" at bounding box center [402, 304] width 10 height 16
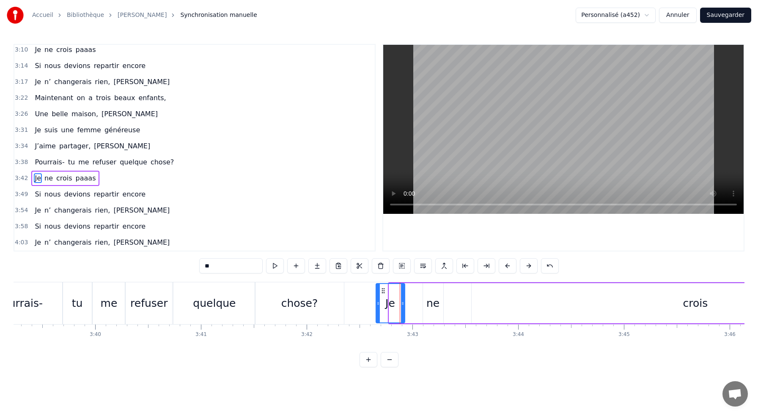
drag, startPoint x: 396, startPoint y: 291, endPoint x: 383, endPoint y: 291, distance: 13.1
click at [383, 291] on icon at bounding box center [382, 291] width 7 height 7
click at [432, 300] on div "ne" at bounding box center [432, 304] width 13 height 16
drag, startPoint x: 429, startPoint y: 288, endPoint x: 412, endPoint y: 288, distance: 16.9
click at [412, 289] on circle at bounding box center [412, 289] width 0 height 0
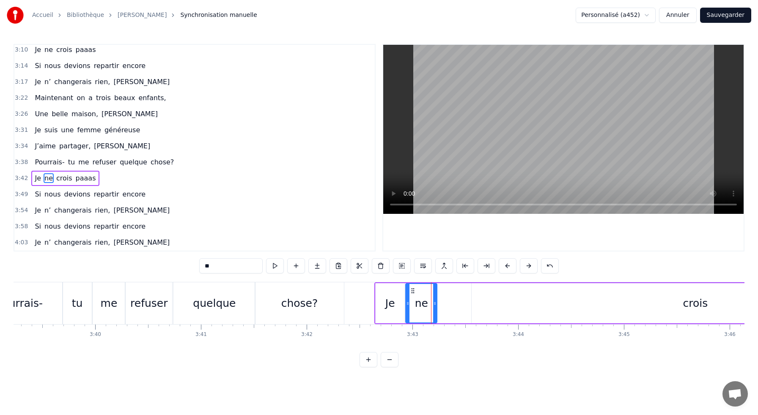
drag, startPoint x: 425, startPoint y: 302, endPoint x: 436, endPoint y: 304, distance: 11.1
click at [436, 304] on icon at bounding box center [434, 303] width 3 height 7
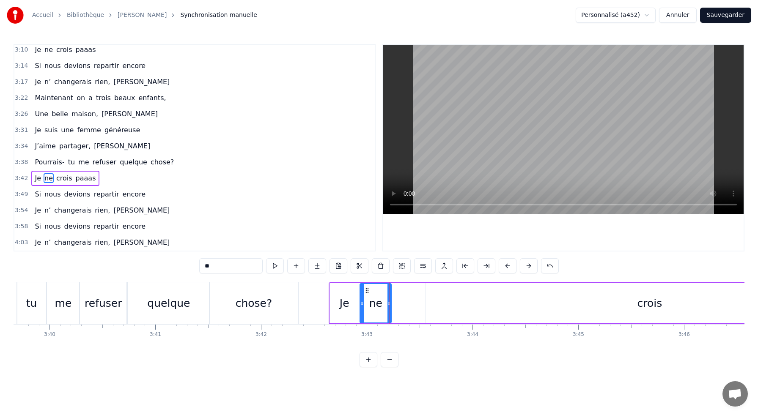
scroll to position [0, 23230]
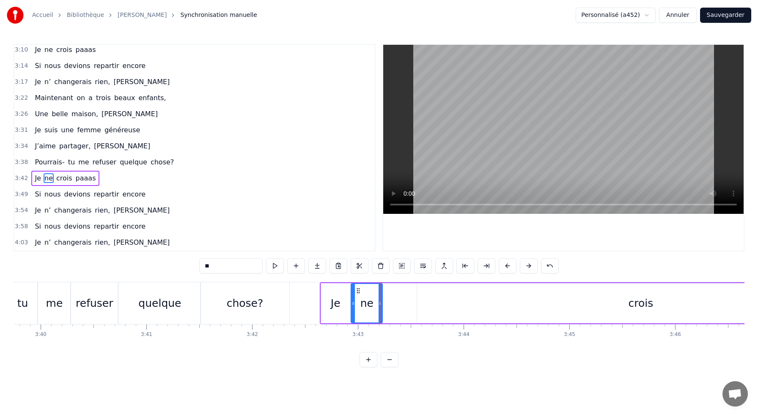
click at [637, 304] on div "crois" at bounding box center [640, 304] width 25 height 16
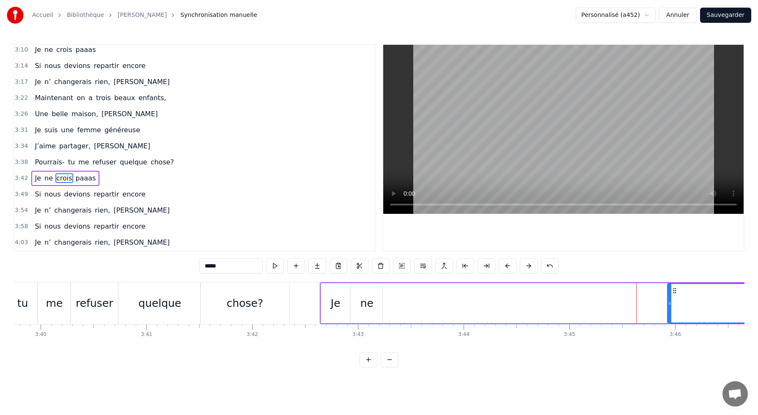
drag, startPoint x: 419, startPoint y: 301, endPoint x: 669, endPoint y: 310, distance: 250.5
click at [669, 310] on div at bounding box center [669, 303] width 3 height 38
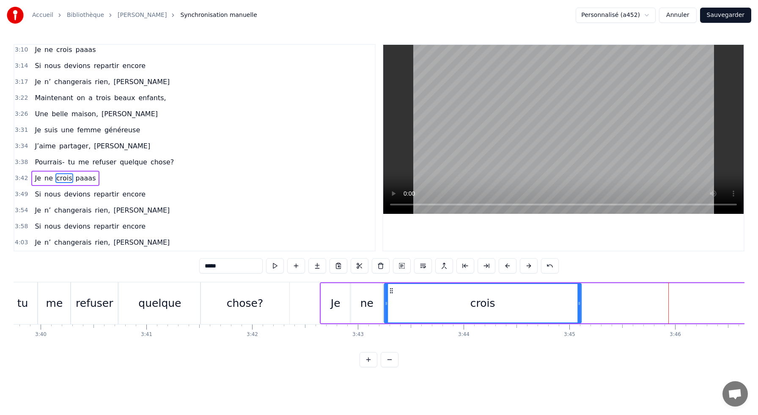
drag, startPoint x: 673, startPoint y: 291, endPoint x: 390, endPoint y: 288, distance: 283.3
click at [390, 288] on icon at bounding box center [391, 291] width 7 height 7
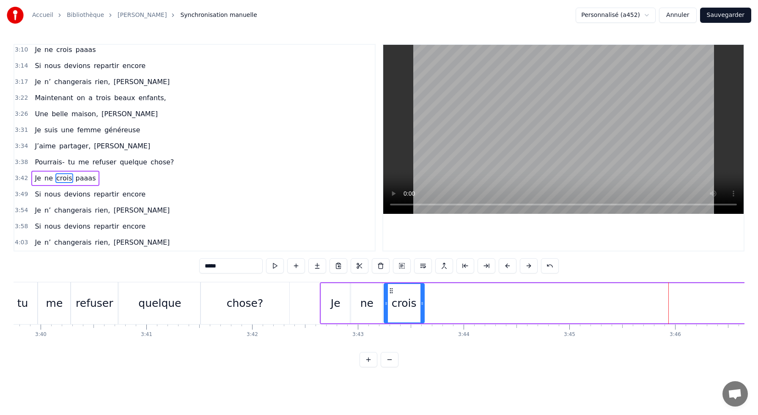
drag, startPoint x: 580, startPoint y: 308, endPoint x: 422, endPoint y: 309, distance: 157.3
click at [422, 309] on div at bounding box center [421, 303] width 3 height 38
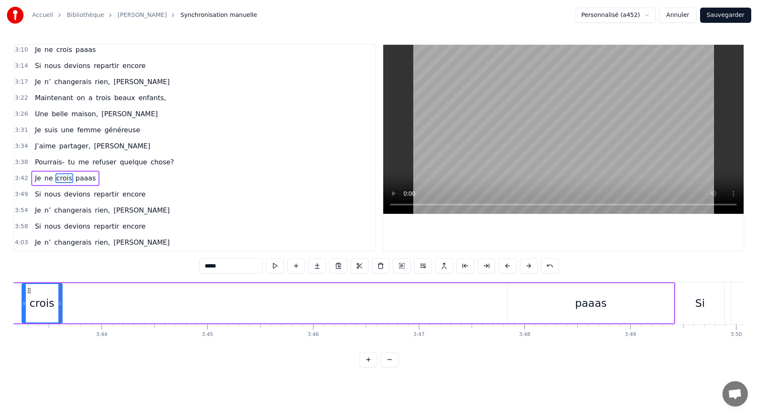
scroll to position [0, 23595]
click at [568, 307] on div "paaas" at bounding box center [588, 303] width 166 height 40
type input "*****"
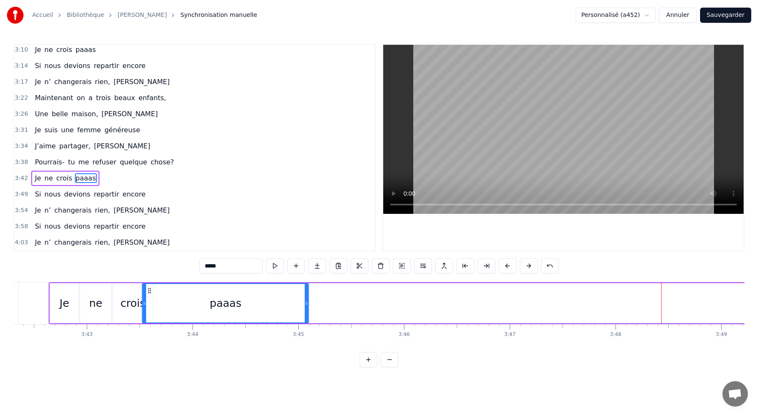
scroll to position [0, 23492]
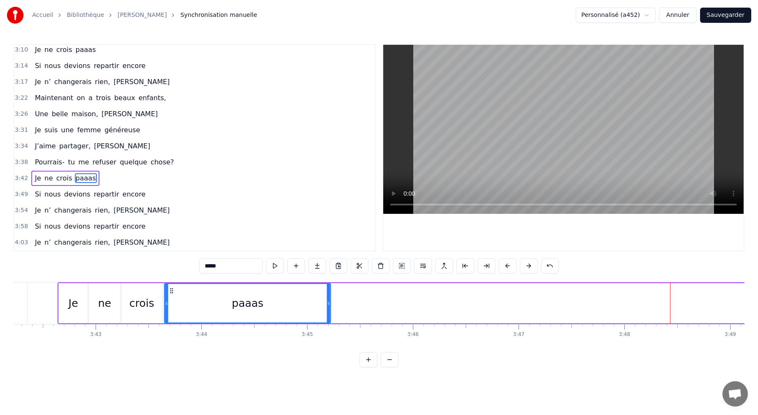
drag, startPoint x: 512, startPoint y: 291, endPoint x: 171, endPoint y: 293, distance: 340.8
click at [171, 293] on icon at bounding box center [171, 291] width 7 height 7
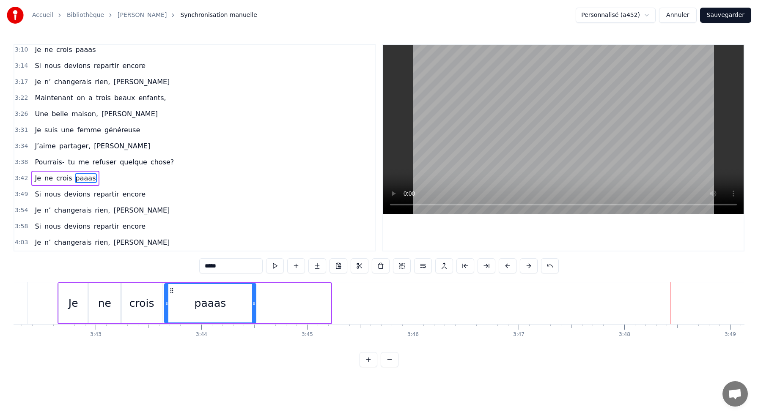
drag, startPoint x: 329, startPoint y: 303, endPoint x: 255, endPoint y: 304, distance: 74.4
click at [255, 304] on icon at bounding box center [253, 303] width 3 height 7
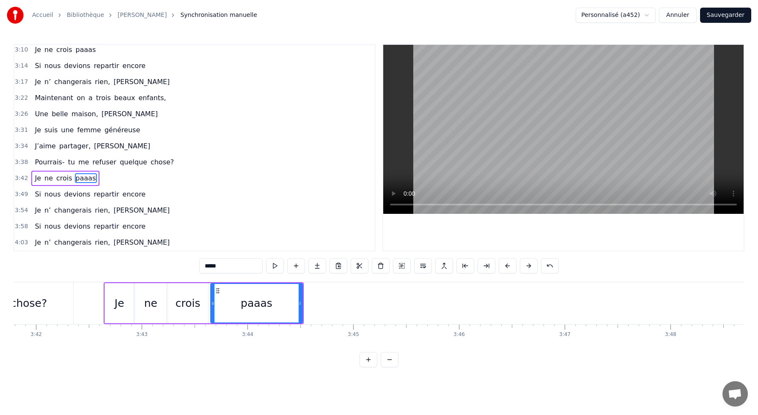
scroll to position [0, 23444]
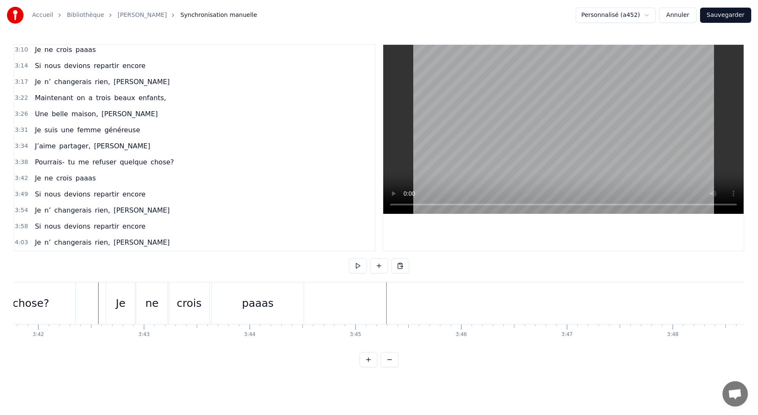
click at [145, 301] on div "ne" at bounding box center [151, 303] width 31 height 42
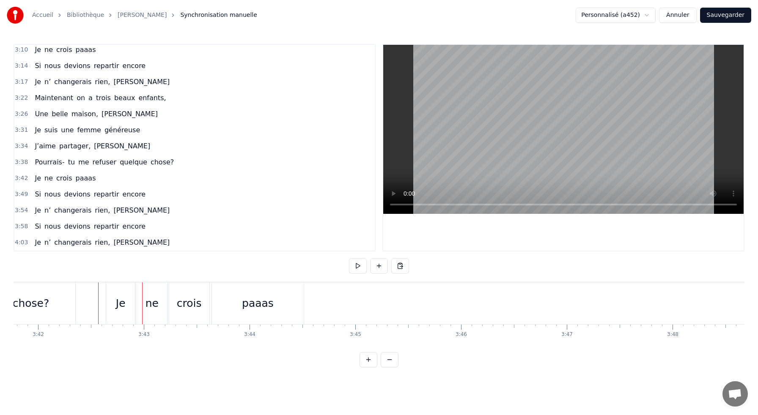
click at [146, 292] on div "ne" at bounding box center [151, 303] width 31 height 42
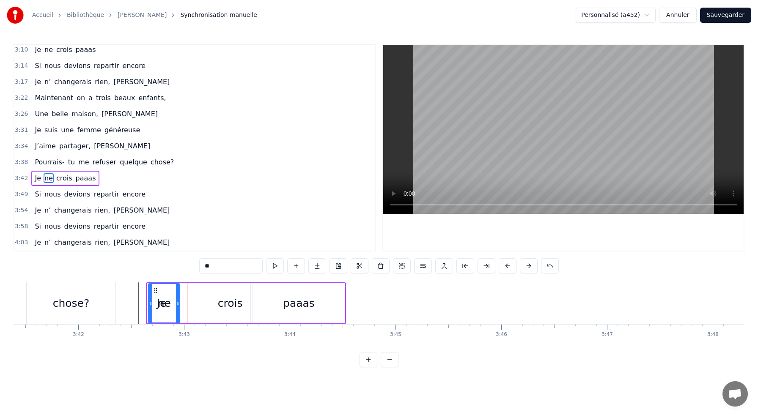
scroll to position [0, 23401]
drag, startPoint x: 145, startPoint y: 292, endPoint x: 186, endPoint y: 294, distance: 41.5
click at [186, 294] on div "ne" at bounding box center [193, 303] width 30 height 38
click at [226, 295] on div "crois" at bounding box center [234, 303] width 40 height 40
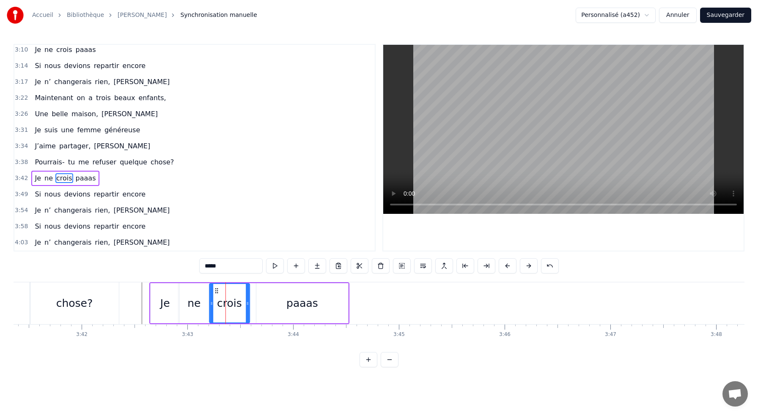
drag, startPoint x: 221, startPoint y: 291, endPoint x: 217, endPoint y: 290, distance: 4.2
click at [217, 290] on icon at bounding box center [216, 291] width 7 height 7
click at [263, 300] on div "paaas" at bounding box center [302, 303] width 92 height 40
type input "*****"
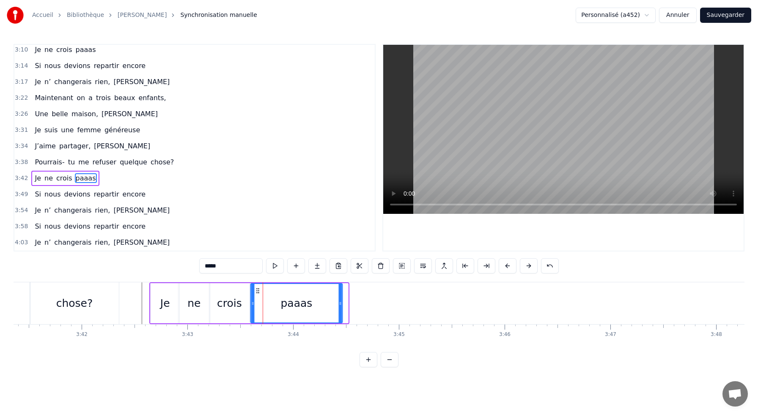
drag, startPoint x: 263, startPoint y: 291, endPoint x: 257, endPoint y: 291, distance: 5.9
click at [257, 291] on icon at bounding box center [257, 291] width 7 height 7
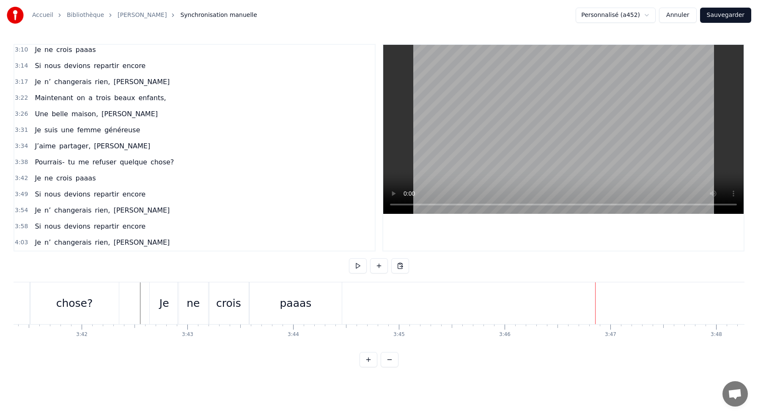
click at [103, 194] on span "repartir" at bounding box center [106, 194] width 27 height 10
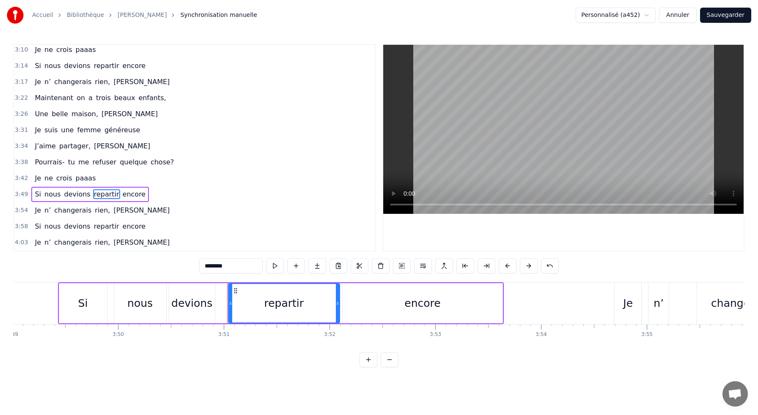
scroll to position [0, 24204]
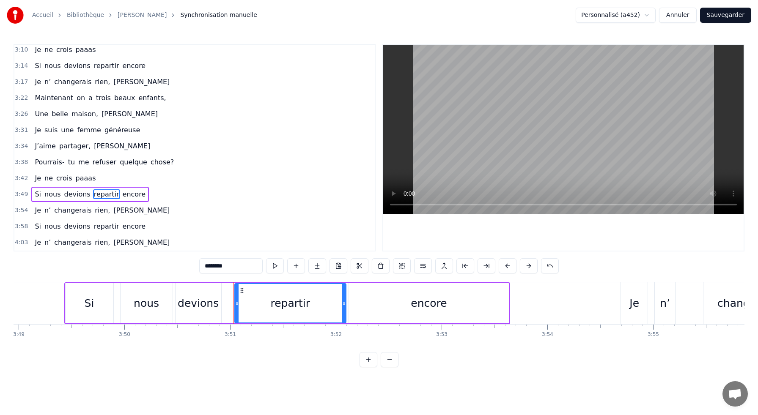
click at [75, 282] on div "Si nous devions repartir encore" at bounding box center [287, 303] width 446 height 42
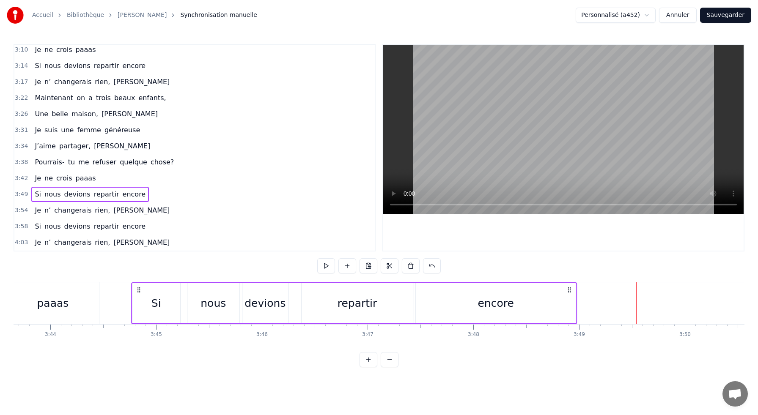
scroll to position [0, 23642]
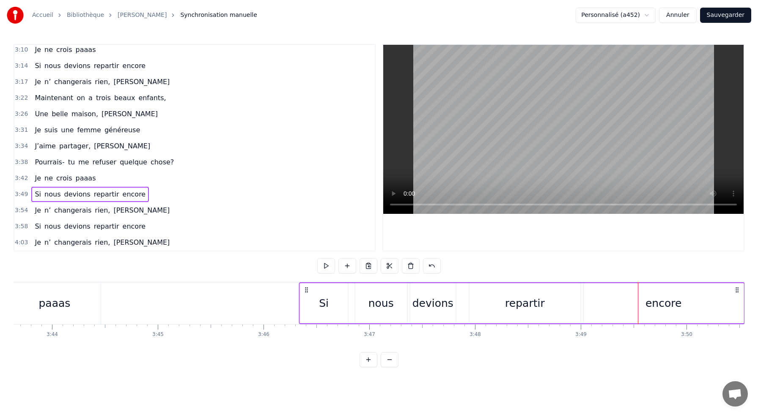
drag, startPoint x: 129, startPoint y: 290, endPoint x: 301, endPoint y: 306, distance: 173.2
click at [301, 306] on div "Si nous devions repartir encore" at bounding box center [517, 303] width 446 height 42
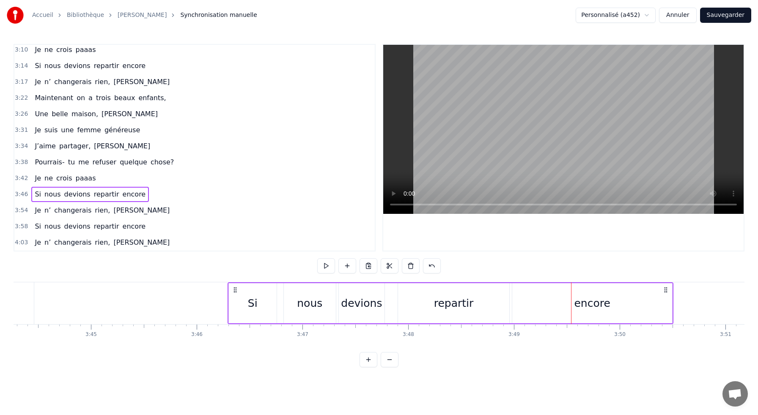
scroll to position [0, 23715]
click at [241, 305] on div "Si" at bounding box center [246, 304] width 10 height 16
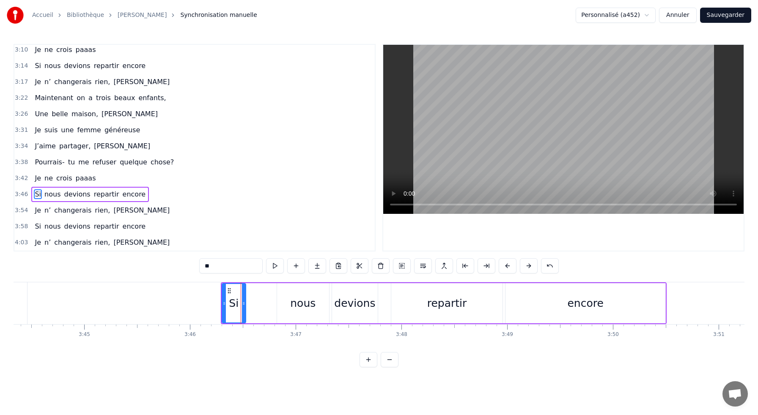
drag, startPoint x: 267, startPoint y: 304, endPoint x: 243, endPoint y: 304, distance: 24.1
click at [243, 304] on icon at bounding box center [243, 303] width 3 height 7
click at [294, 302] on div "nous" at bounding box center [302, 304] width 25 height 16
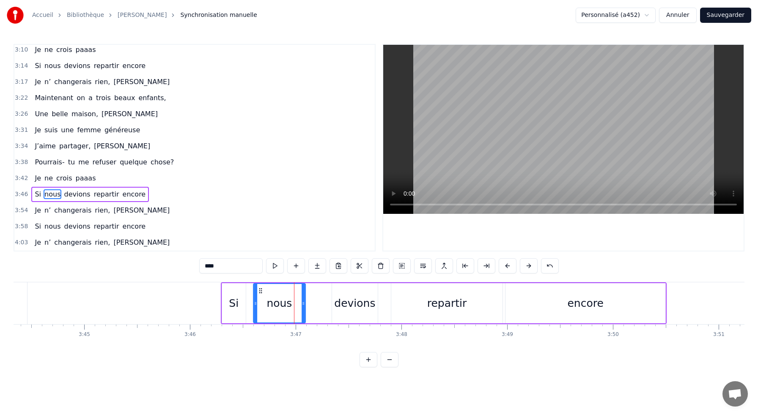
drag, startPoint x: 284, startPoint y: 289, endPoint x: 261, endPoint y: 289, distance: 23.3
click at [261, 289] on icon at bounding box center [260, 291] width 7 height 7
click at [299, 299] on div at bounding box center [299, 303] width 3 height 38
click at [351, 301] on div "devions" at bounding box center [354, 304] width 41 height 16
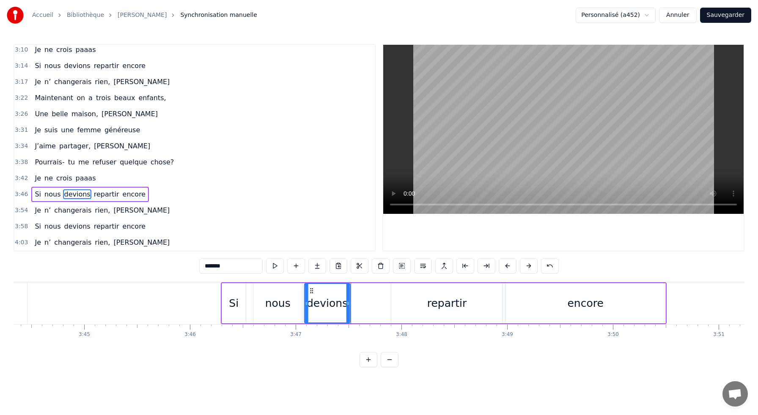
drag, startPoint x: 338, startPoint y: 290, endPoint x: 311, endPoint y: 291, distance: 27.5
click at [311, 291] on icon at bounding box center [311, 291] width 7 height 7
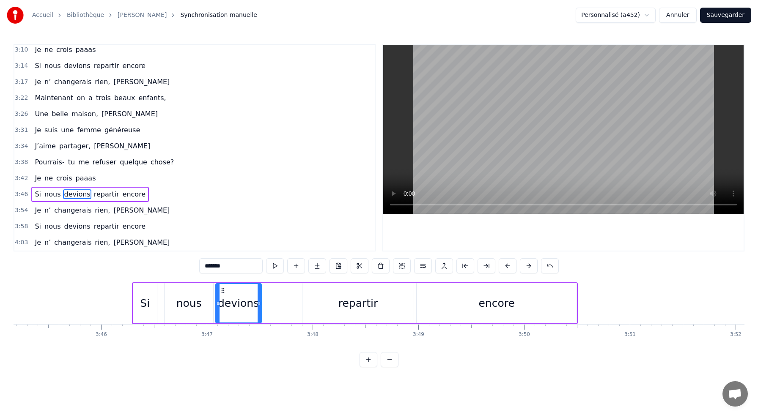
scroll to position [0, 23810]
click at [309, 294] on div "repartir" at bounding box center [351, 303] width 111 height 40
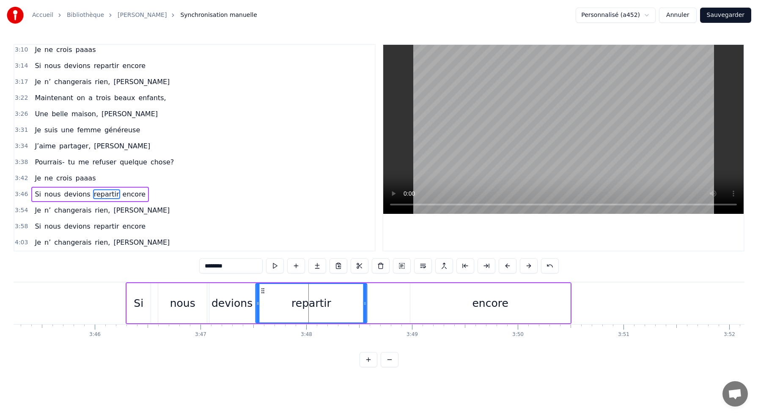
drag, startPoint x: 304, startPoint y: 288, endPoint x: 263, endPoint y: 290, distance: 40.2
click at [263, 290] on icon at bounding box center [262, 291] width 7 height 7
click at [483, 297] on div "encore" at bounding box center [490, 304] width 36 height 16
type input "******"
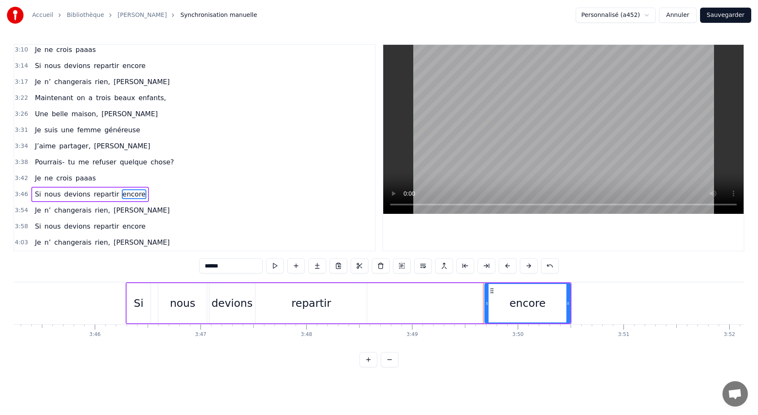
drag, startPoint x: 412, startPoint y: 303, endPoint x: 491, endPoint y: 306, distance: 79.6
click at [488, 306] on icon at bounding box center [486, 303] width 3 height 7
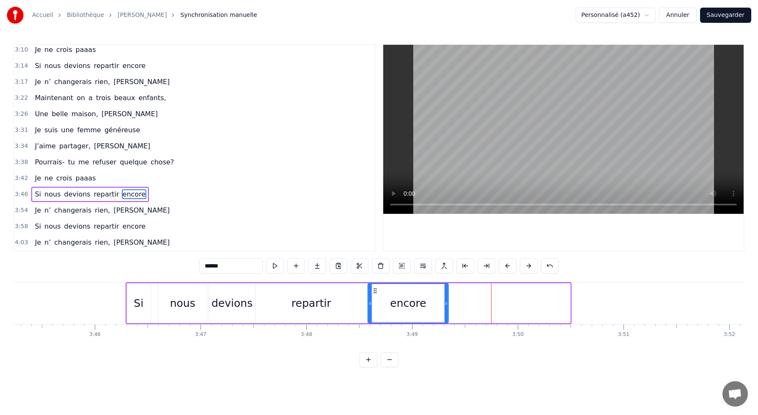
drag, startPoint x: 498, startPoint y: 290, endPoint x: 376, endPoint y: 292, distance: 121.8
click at [376, 292] on icon at bounding box center [375, 291] width 7 height 7
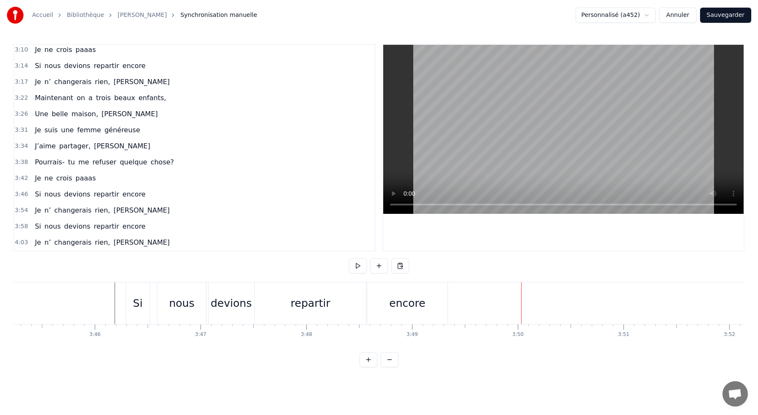
click at [104, 207] on span "rien," at bounding box center [102, 211] width 17 height 10
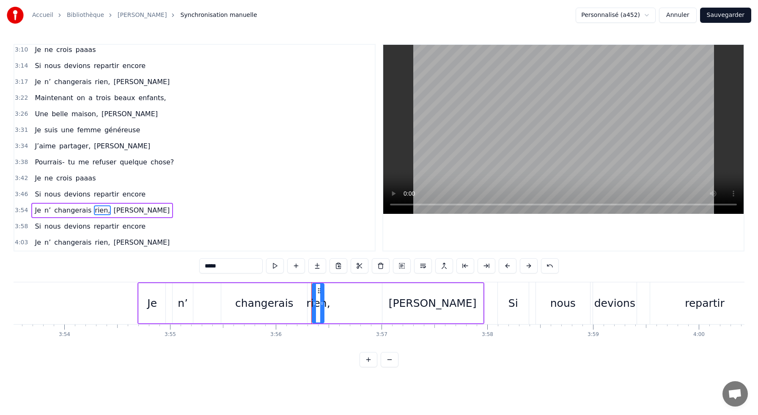
scroll to position [0, 24679]
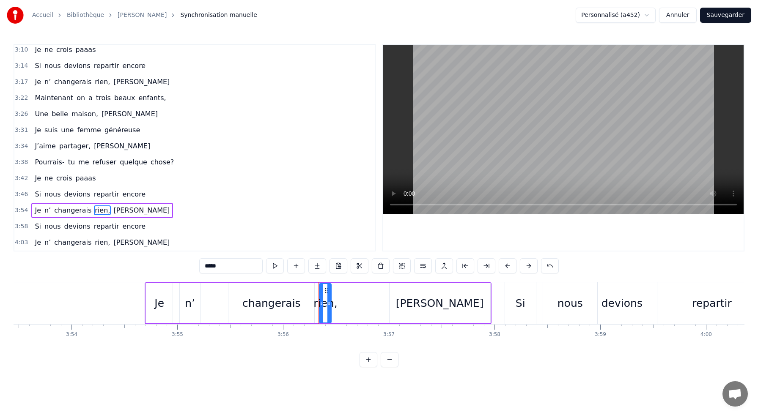
click at [170, 282] on div "Je n’ changerais rien, [PERSON_NAME]" at bounding box center [318, 303] width 346 height 42
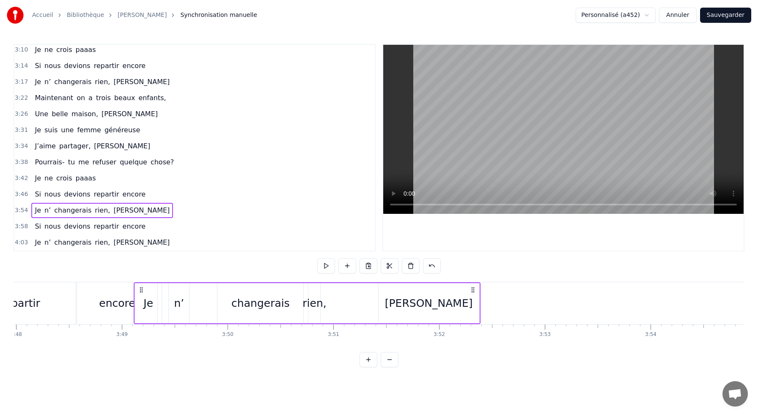
scroll to position [0, 24100]
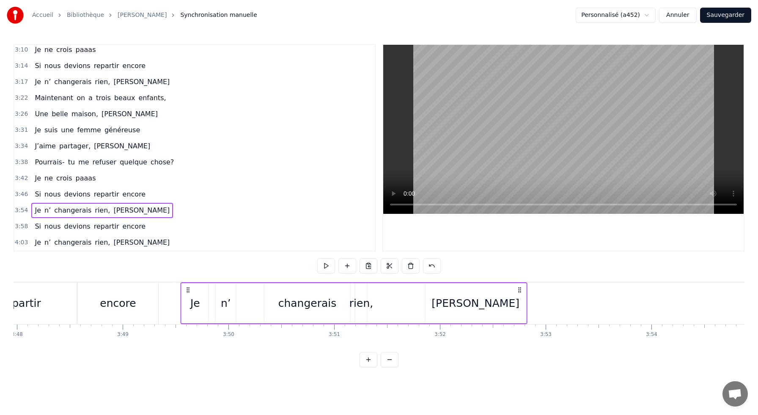
drag, startPoint x: 154, startPoint y: 288, endPoint x: 190, endPoint y: 296, distance: 36.7
click at [190, 296] on div "Je n’ changerais rien, [PERSON_NAME]" at bounding box center [354, 303] width 346 height 42
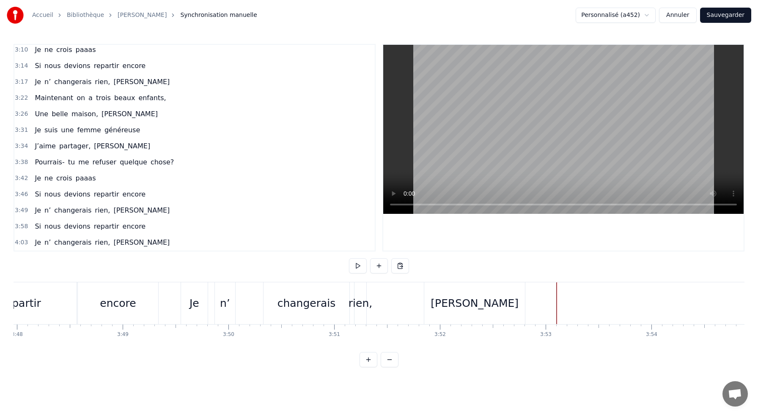
click at [475, 303] on div "[PERSON_NAME]" at bounding box center [474, 304] width 88 height 16
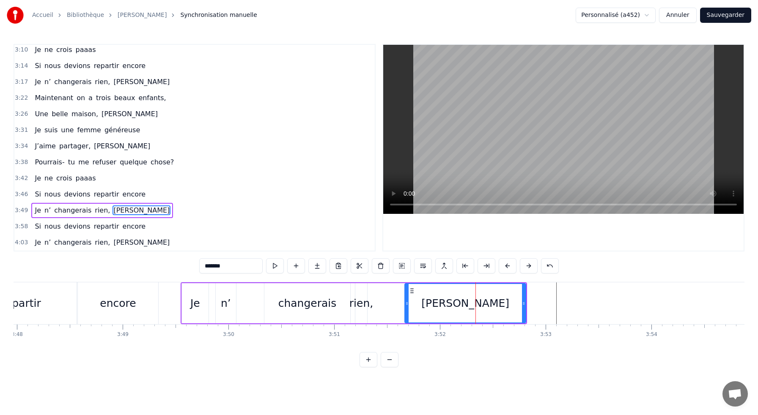
drag, startPoint x: 428, startPoint y: 300, endPoint x: 407, endPoint y: 301, distance: 20.3
click at [407, 301] on icon at bounding box center [406, 303] width 3 height 7
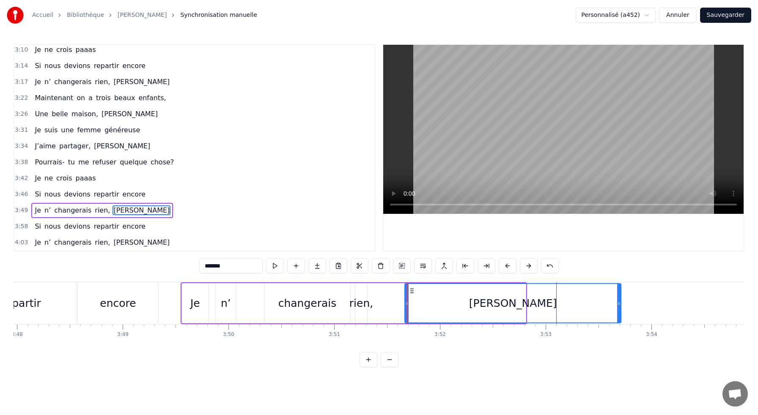
drag, startPoint x: 523, startPoint y: 303, endPoint x: 619, endPoint y: 307, distance: 95.2
click at [619, 307] on div at bounding box center [618, 303] width 3 height 38
click at [273, 308] on div "changerais" at bounding box center [307, 303] width 86 height 40
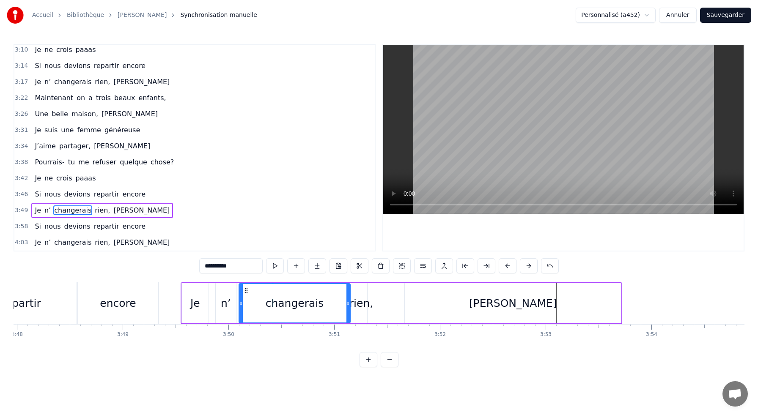
drag, startPoint x: 266, startPoint y: 301, endPoint x: 241, endPoint y: 301, distance: 25.4
click at [241, 301] on icon at bounding box center [240, 303] width 3 height 7
click at [356, 298] on div "rien," at bounding box center [361, 304] width 24 height 16
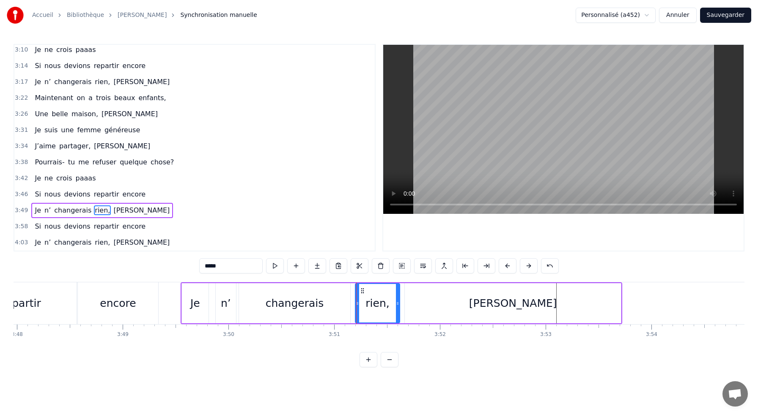
drag, startPoint x: 366, startPoint y: 304, endPoint x: 399, endPoint y: 304, distance: 32.6
click at [399, 304] on icon at bounding box center [397, 303] width 3 height 7
click at [323, 299] on div "changerais" at bounding box center [294, 303] width 111 height 40
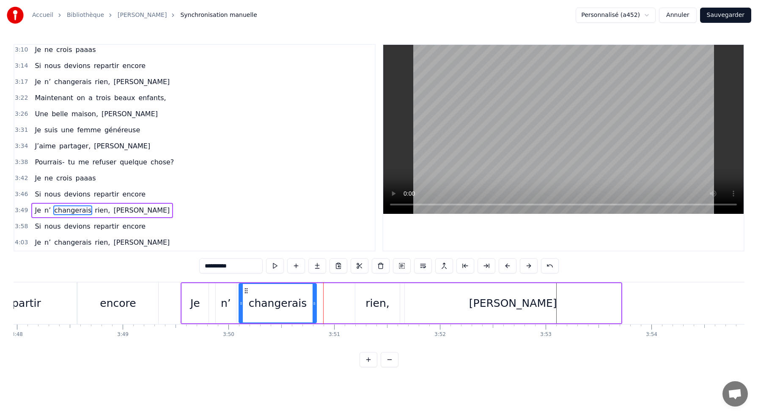
drag, startPoint x: 348, startPoint y: 304, endPoint x: 315, endPoint y: 304, distance: 33.8
click at [315, 304] on icon at bounding box center [313, 303] width 3 height 7
click at [370, 306] on div "rien," at bounding box center [377, 304] width 24 height 16
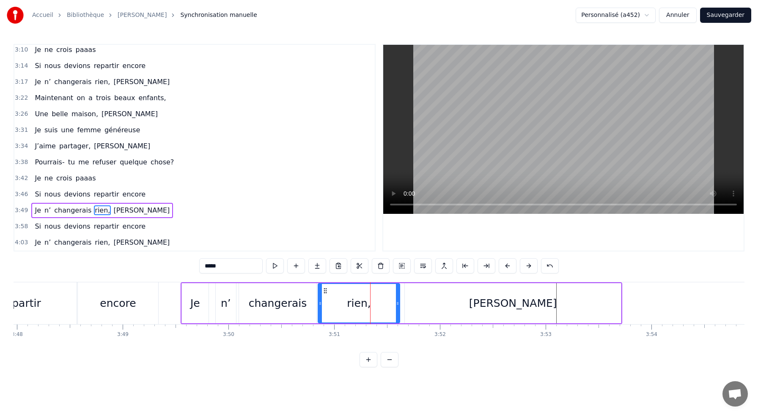
drag, startPoint x: 357, startPoint y: 301, endPoint x: 321, endPoint y: 301, distance: 36.8
click at [321, 301] on icon at bounding box center [319, 303] width 3 height 7
click at [227, 307] on div "n’" at bounding box center [226, 304] width 10 height 16
type input "**"
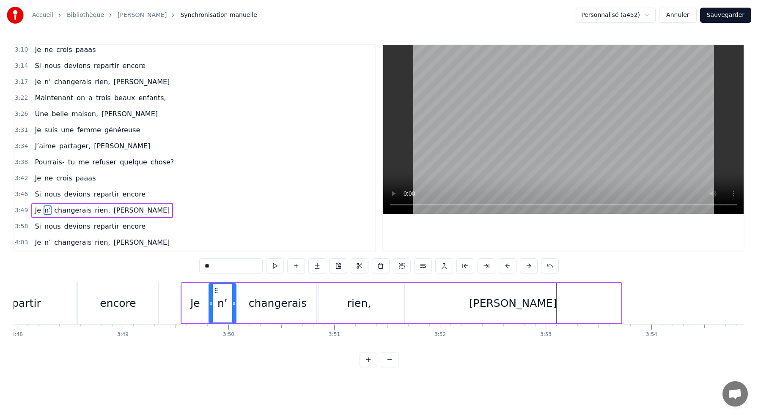
drag, startPoint x: 218, startPoint y: 301, endPoint x: 211, endPoint y: 301, distance: 6.8
click at [211, 301] on icon at bounding box center [210, 303] width 3 height 7
click at [236, 303] on icon at bounding box center [235, 303] width 3 height 7
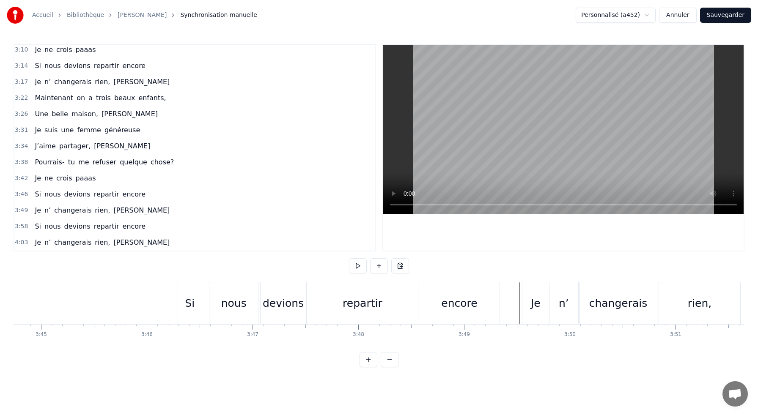
scroll to position [0, 23749]
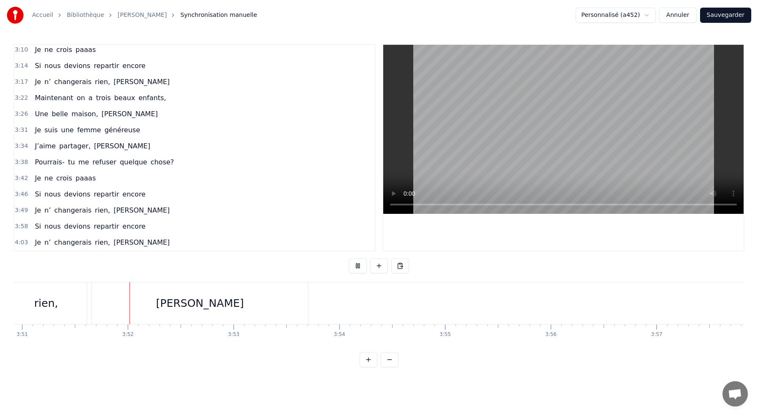
scroll to position [0, 24415]
click at [84, 221] on div "Si nous devions repartir encore" at bounding box center [90, 226] width 118 height 15
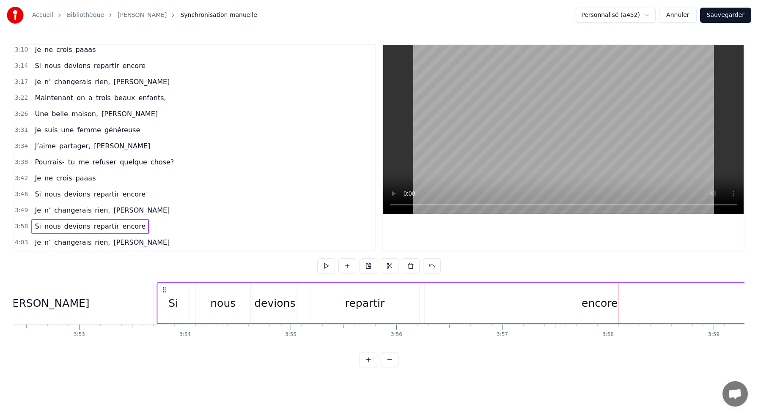
scroll to position [0, 24566]
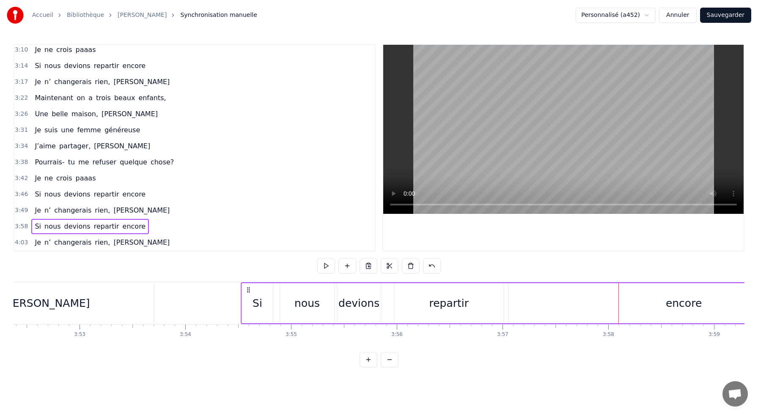
drag, startPoint x: 64, startPoint y: 288, endPoint x: 249, endPoint y: 298, distance: 184.6
click at [249, 298] on div "Si nous devions repartir encore" at bounding box center [550, 303] width 619 height 42
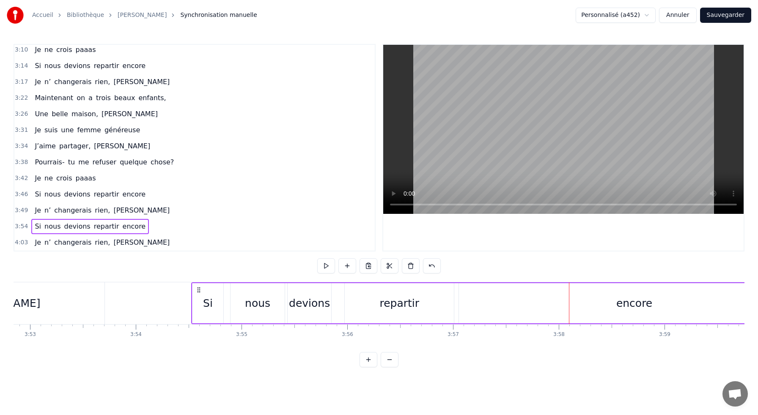
scroll to position [0, 24628]
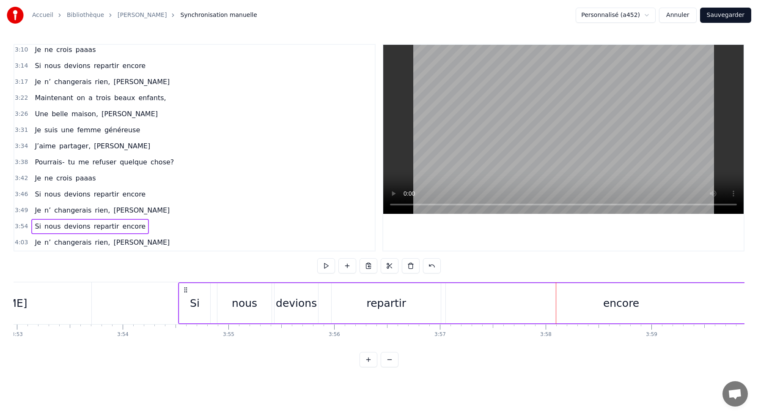
click at [201, 305] on div "Si" at bounding box center [194, 303] width 31 height 40
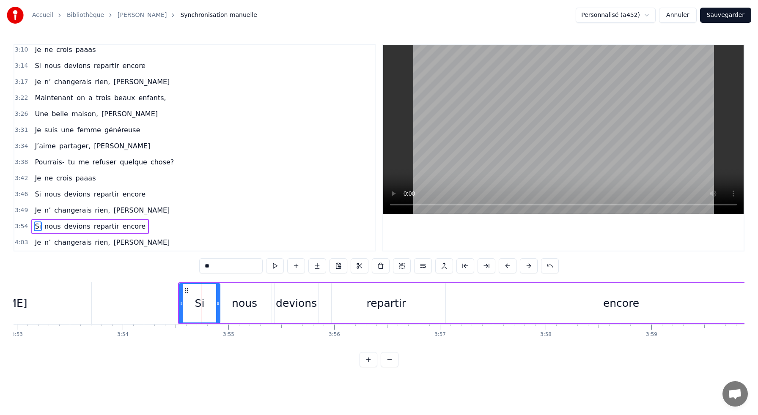
drag, startPoint x: 208, startPoint y: 304, endPoint x: 218, endPoint y: 305, distance: 9.3
click at [218, 305] on icon at bounding box center [217, 303] width 3 height 7
click at [348, 296] on div "repartir" at bounding box center [386, 303] width 109 height 40
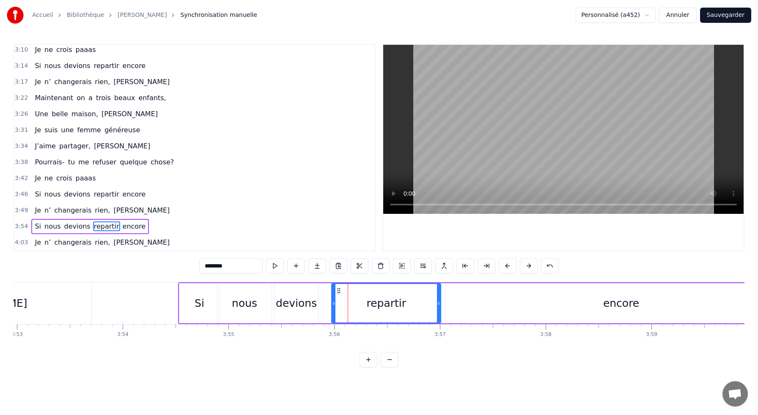
click at [348, 296] on div "repartir" at bounding box center [386, 303] width 108 height 38
drag, startPoint x: 339, startPoint y: 291, endPoint x: 328, endPoint y: 291, distance: 11.4
click at [328, 291] on icon at bounding box center [327, 291] width 7 height 7
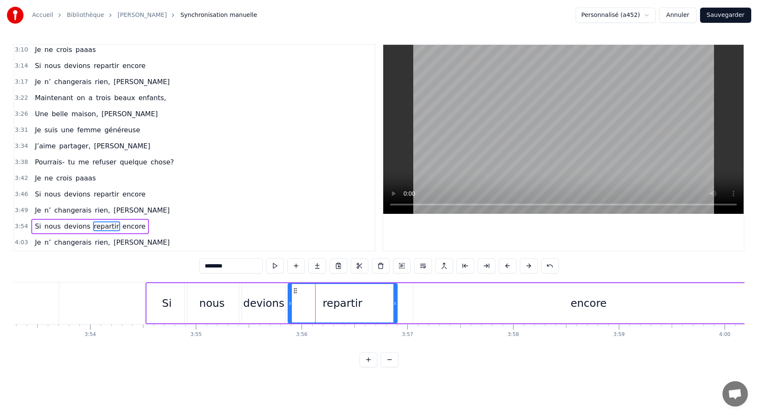
scroll to position [0, 24663]
click at [550, 296] on div "encore" at bounding box center [586, 303] width 350 height 40
type input "******"
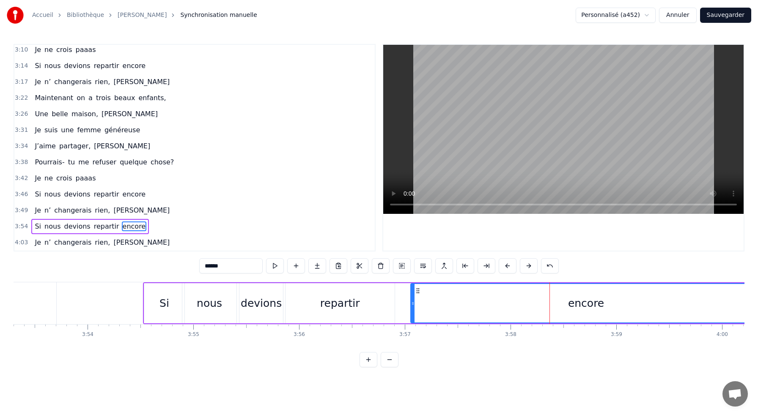
click at [401, 303] on div "Si nous devions repartir encore" at bounding box center [452, 303] width 619 height 42
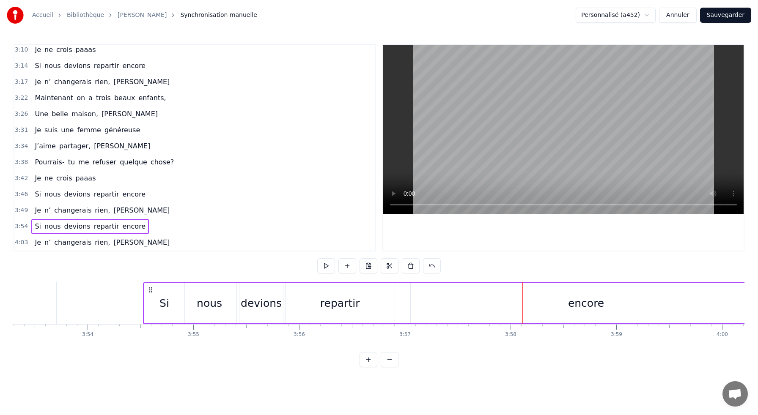
click at [604, 307] on div "encore" at bounding box center [586, 303] width 350 height 40
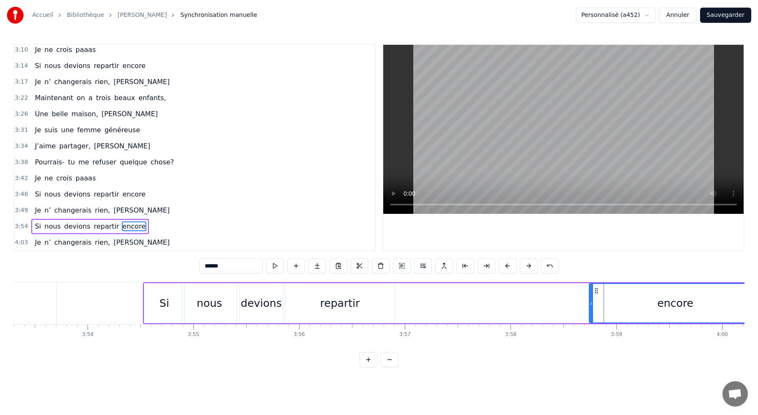
drag, startPoint x: 413, startPoint y: 304, endPoint x: 598, endPoint y: 312, distance: 185.4
click at [593, 312] on div at bounding box center [590, 303] width 3 height 38
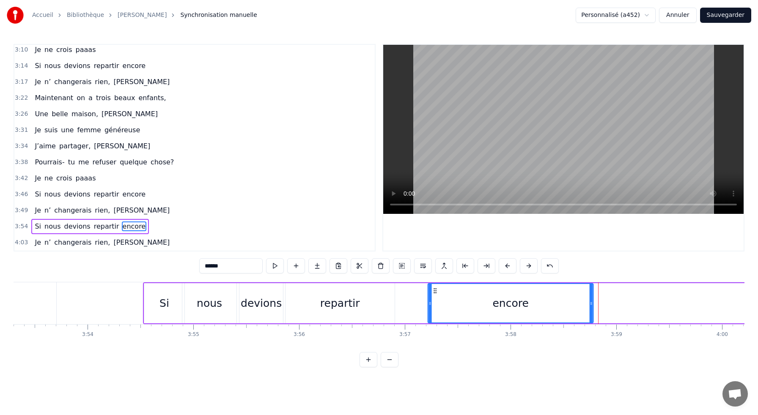
drag, startPoint x: 603, startPoint y: 290, endPoint x: 434, endPoint y: 299, distance: 168.5
click at [434, 299] on div "encore" at bounding box center [510, 303] width 164 height 38
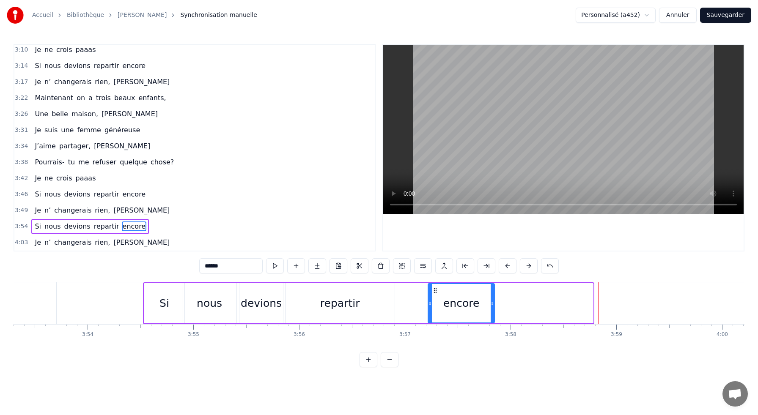
drag, startPoint x: 591, startPoint y: 301, endPoint x: 493, endPoint y: 303, distance: 98.1
click at [493, 303] on icon at bounding box center [492, 303] width 3 height 7
click at [386, 308] on div "repartir" at bounding box center [339, 303] width 109 height 40
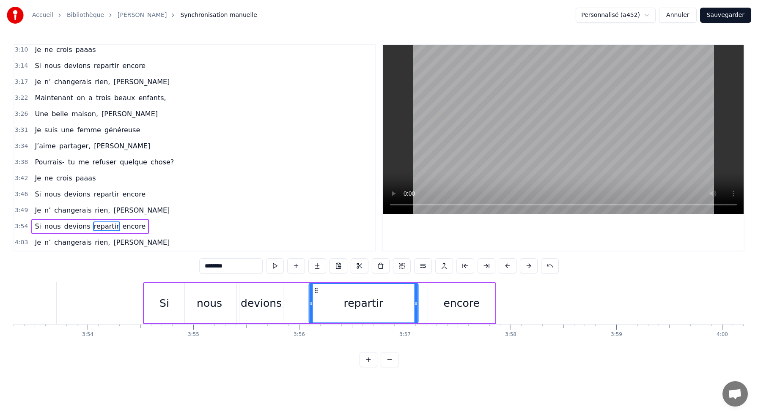
drag, startPoint x: 293, startPoint y: 291, endPoint x: 316, endPoint y: 293, distance: 23.8
click at [316, 293] on icon at bounding box center [315, 291] width 7 height 7
click at [268, 301] on div "devions" at bounding box center [261, 304] width 41 height 16
type input "*******"
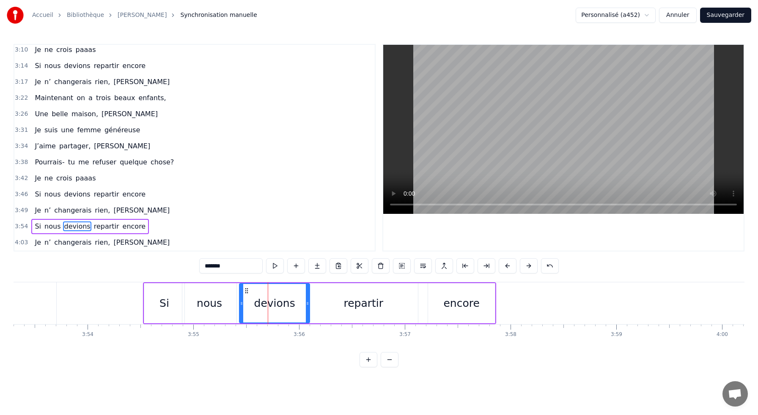
drag, startPoint x: 280, startPoint y: 303, endPoint x: 306, endPoint y: 304, distance: 26.3
click at [306, 304] on icon at bounding box center [307, 303] width 3 height 7
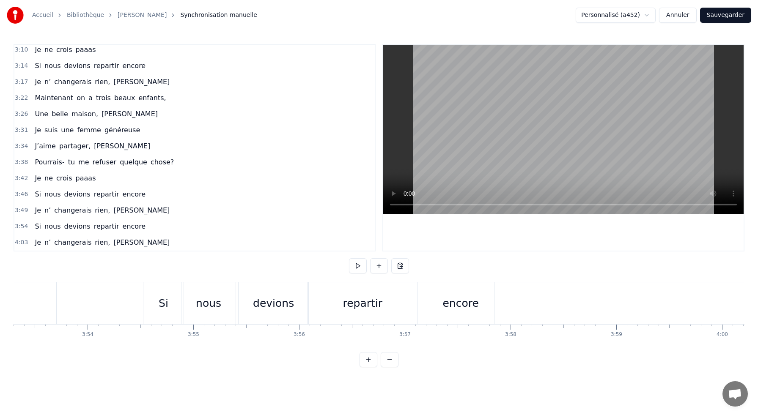
click at [431, 309] on div "encore" at bounding box center [460, 303] width 67 height 42
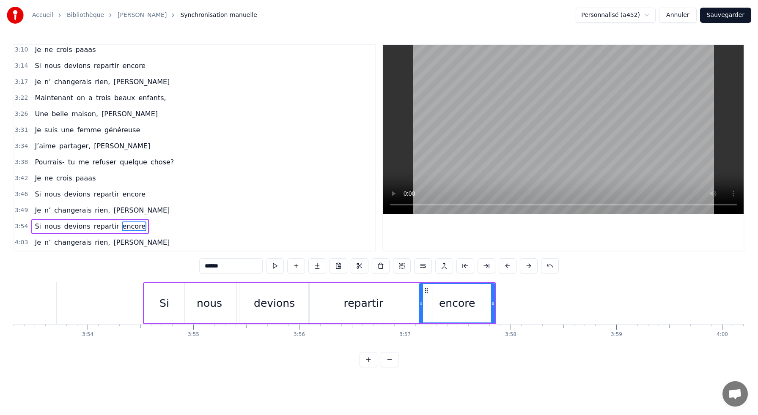
drag, startPoint x: 429, startPoint y: 306, endPoint x: 420, endPoint y: 306, distance: 8.9
click at [420, 306] on icon at bounding box center [420, 303] width 3 height 7
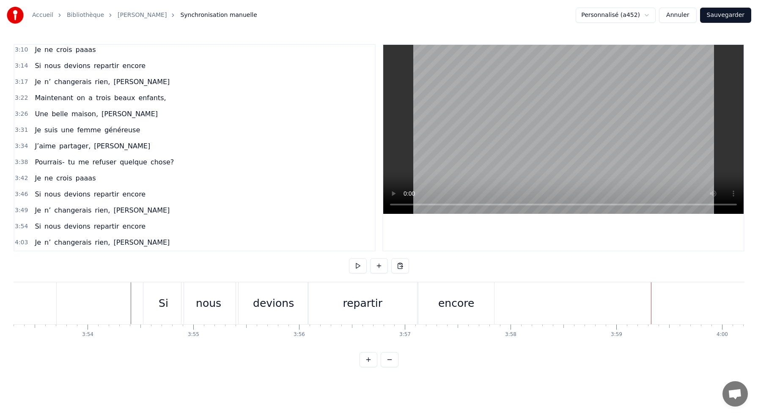
click at [130, 237] on div "Je n’ changerais rien, [PERSON_NAME]" at bounding box center [102, 242] width 142 height 15
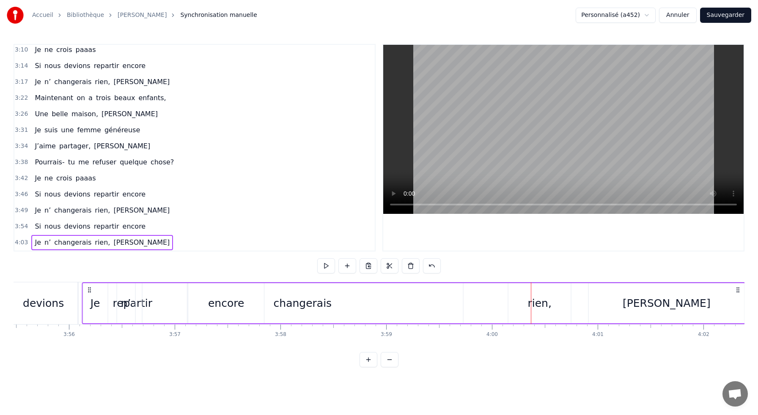
scroll to position [0, 24887]
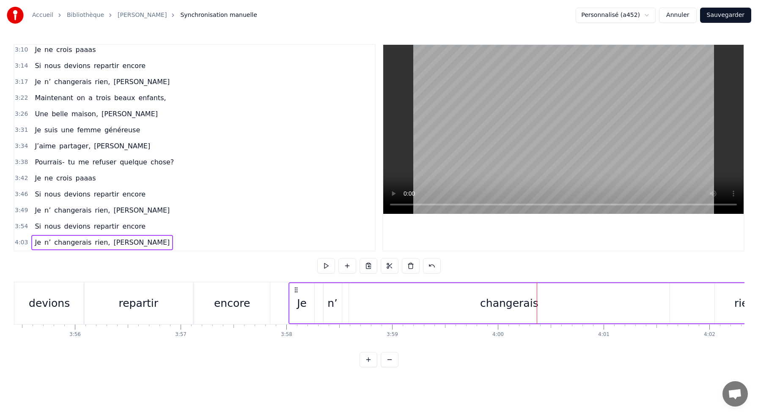
drag, startPoint x: 64, startPoint y: 289, endPoint x: 296, endPoint y: 304, distance: 232.6
click at [296, 304] on div "Je n’ changerais rien, [PERSON_NAME]" at bounding box center [620, 303] width 664 height 42
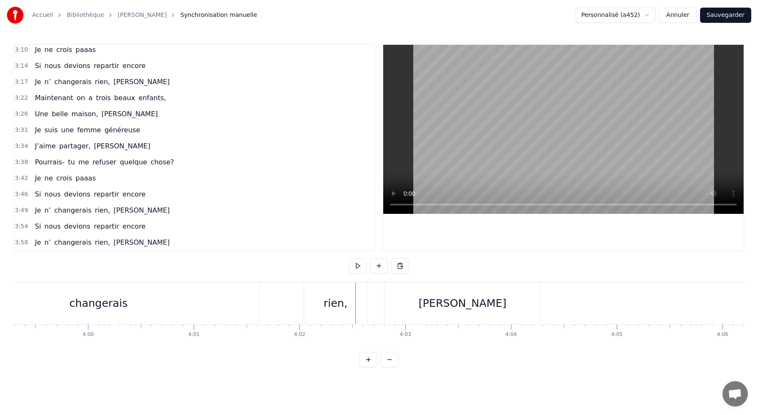
scroll to position [0, 25295]
click at [473, 297] on div "[PERSON_NAME]" at bounding box center [464, 304] width 88 height 16
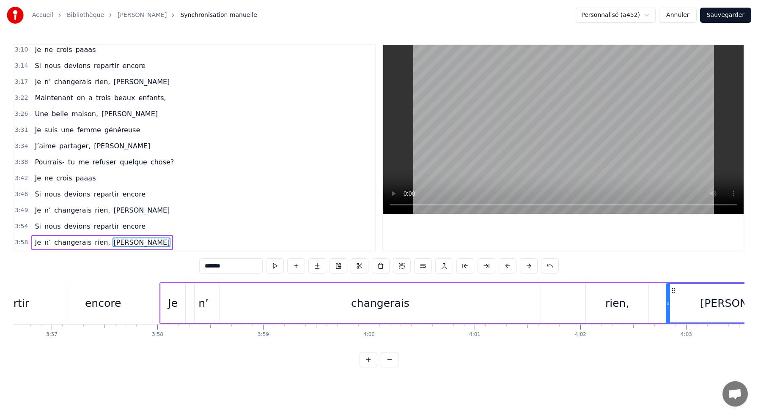
scroll to position [0, 25013]
click at [349, 305] on div "changerais" at bounding box center [383, 303] width 321 height 40
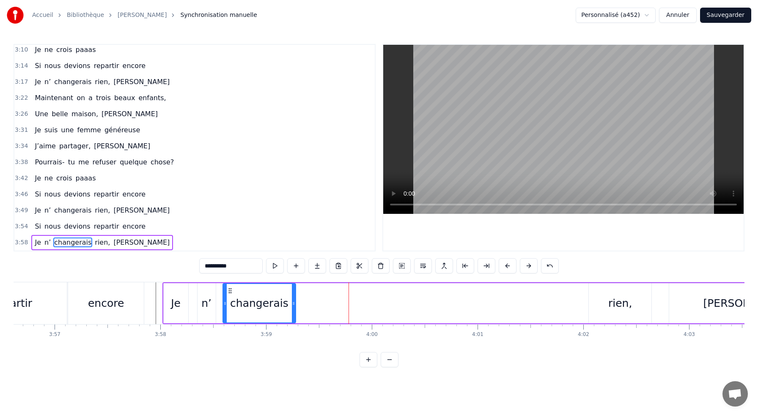
drag, startPoint x: 541, startPoint y: 299, endPoint x: 293, endPoint y: 304, distance: 248.3
click at [293, 304] on div at bounding box center [293, 303] width 3 height 38
click at [609, 291] on div "rien," at bounding box center [620, 303] width 63 height 40
type input "*****"
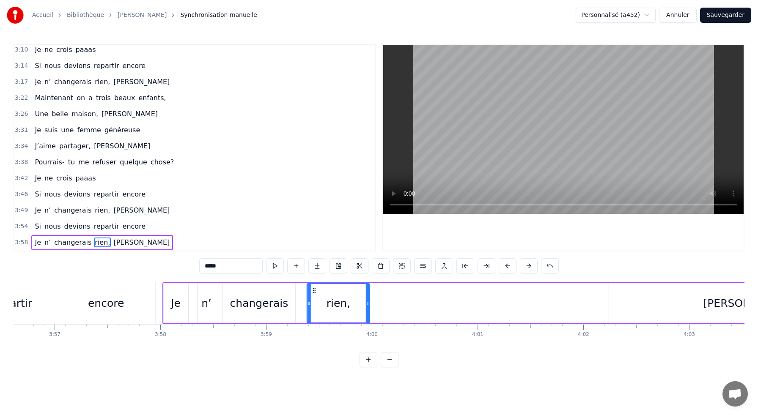
drag, startPoint x: 597, startPoint y: 291, endPoint x: 315, endPoint y: 300, distance: 281.8
click at [315, 300] on div "rien," at bounding box center [338, 303] width 62 height 38
click at [381, 296] on div "Je n’ changerais rien, [PERSON_NAME]" at bounding box center [494, 303] width 664 height 42
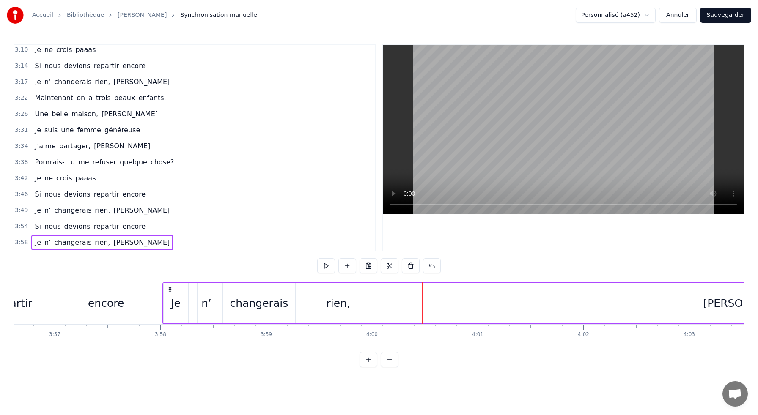
click at [726, 307] on div "[PERSON_NAME]" at bounding box center [747, 303] width 156 height 40
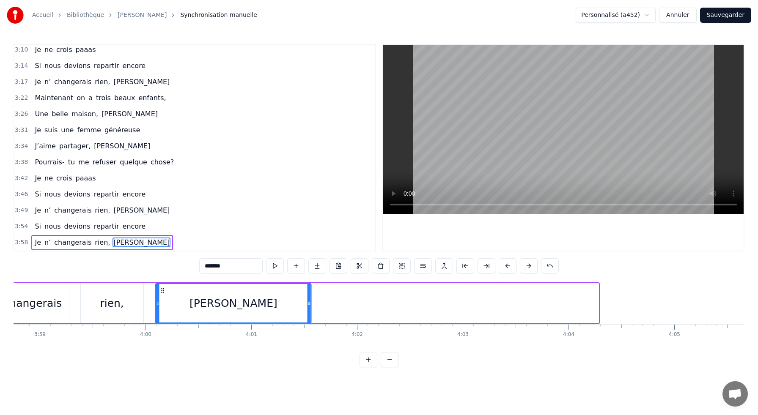
scroll to position [0, 25239]
drag, startPoint x: 343, startPoint y: 289, endPoint x: 172, endPoint y: 305, distance: 172.0
click at [172, 305] on div "[PERSON_NAME]" at bounding box center [242, 303] width 155 height 38
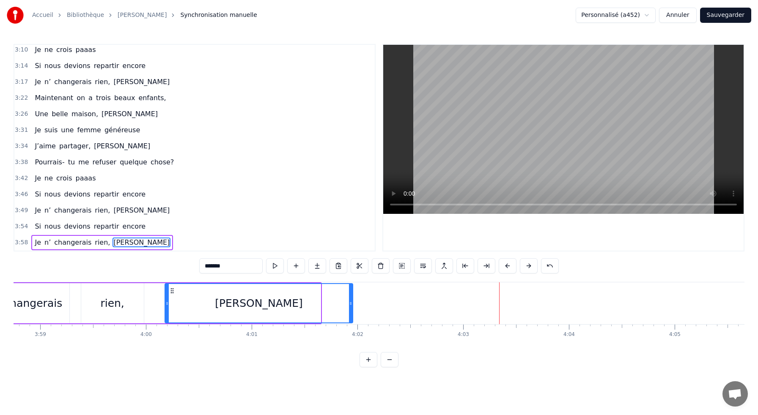
drag, startPoint x: 319, startPoint y: 302, endPoint x: 351, endPoint y: 302, distance: 32.1
click at [351, 302] on icon at bounding box center [350, 303] width 3 height 7
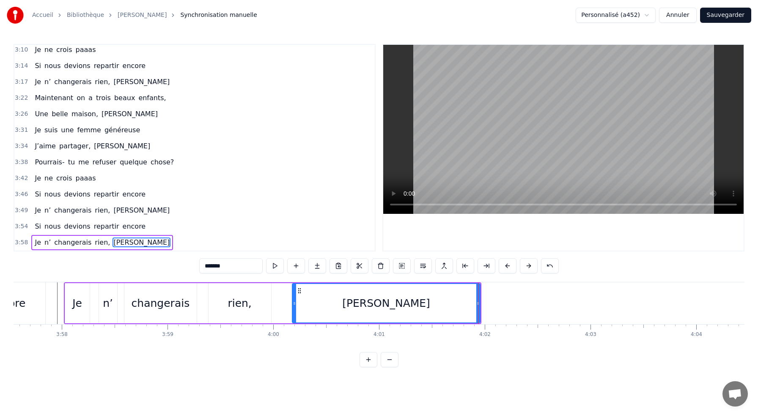
scroll to position [0, 25097]
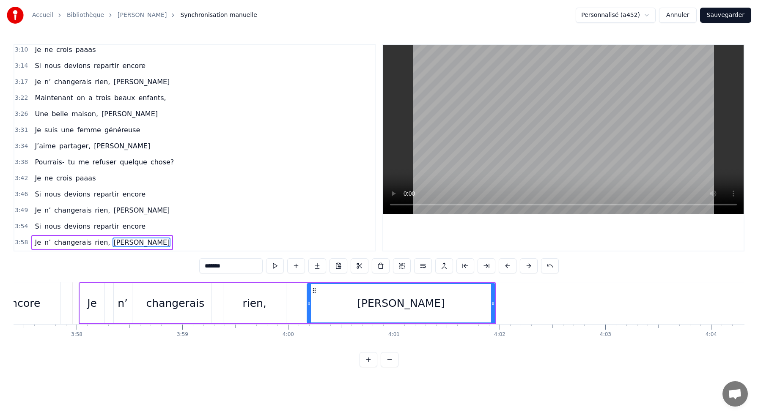
click at [261, 301] on div "rien," at bounding box center [254, 304] width 24 height 16
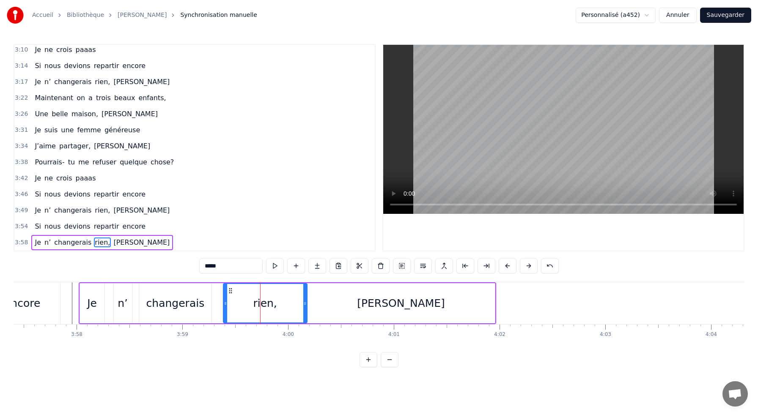
drag, startPoint x: 283, startPoint y: 303, endPoint x: 304, endPoint y: 304, distance: 21.2
click at [304, 304] on icon at bounding box center [304, 303] width 3 height 7
click at [198, 299] on div "changerais" at bounding box center [175, 304] width 58 height 16
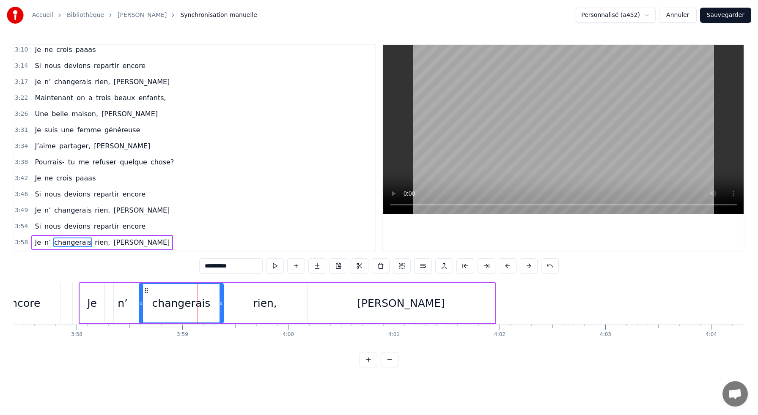
drag, startPoint x: 209, startPoint y: 302, endPoint x: 220, endPoint y: 302, distance: 11.4
click at [220, 302] on icon at bounding box center [220, 303] width 3 height 7
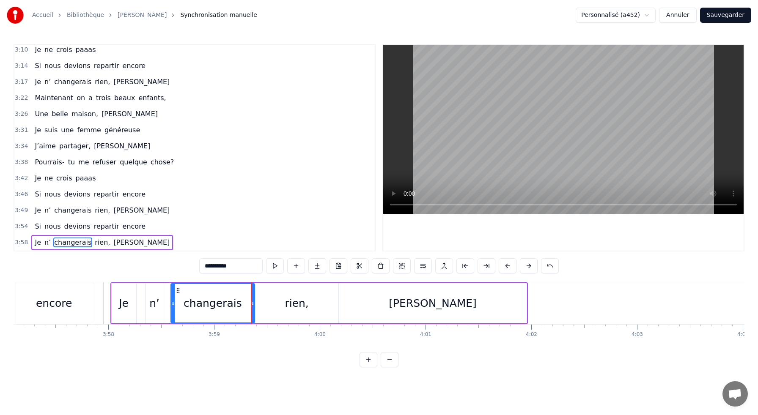
scroll to position [0, 25055]
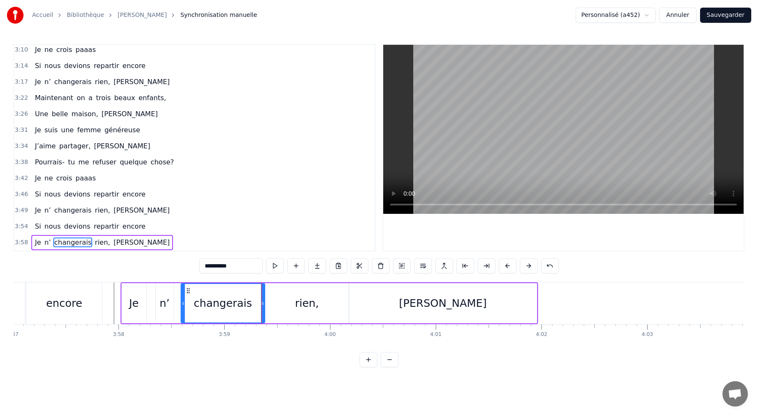
click at [160, 307] on div "n’" at bounding box center [165, 303] width 18 height 40
type input "**"
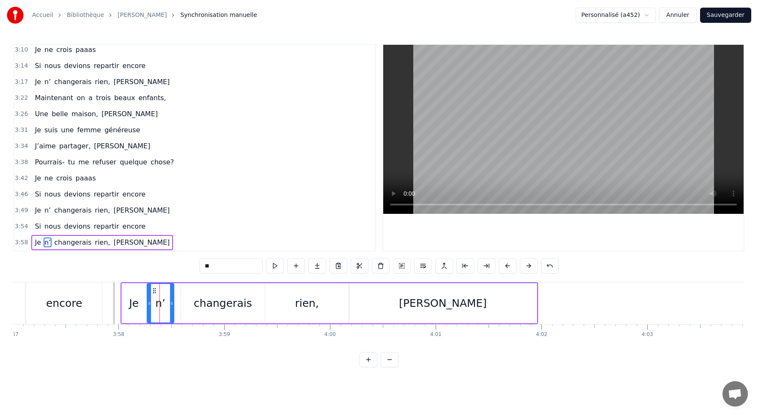
drag, startPoint x: 157, startPoint y: 301, endPoint x: 148, endPoint y: 301, distance: 8.5
click at [148, 301] on icon at bounding box center [149, 303] width 3 height 7
drag, startPoint x: 171, startPoint y: 303, endPoint x: 178, endPoint y: 303, distance: 6.8
click at [178, 303] on circle at bounding box center [178, 303] width 0 height 0
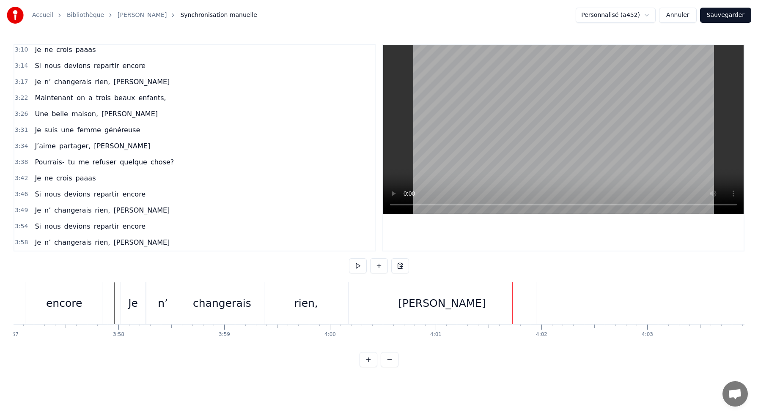
click at [167, 301] on div "n’" at bounding box center [162, 303] width 33 height 42
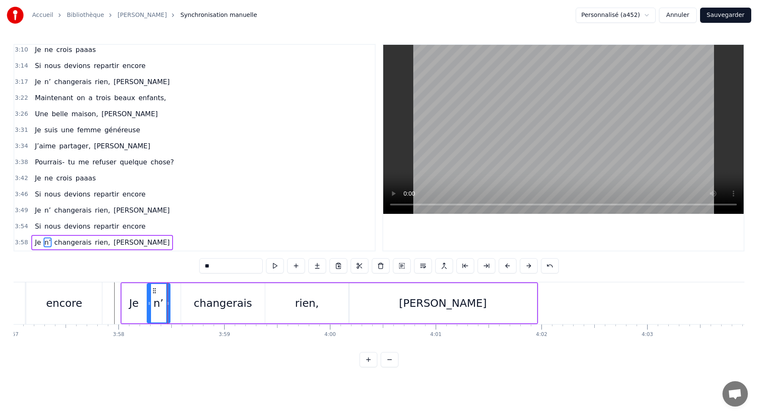
drag, startPoint x: 177, startPoint y: 301, endPoint x: 167, endPoint y: 301, distance: 10.6
click at [167, 301] on icon at bounding box center [167, 303] width 3 height 7
click at [187, 303] on div "changerais" at bounding box center [223, 303] width 84 height 40
type input "**********"
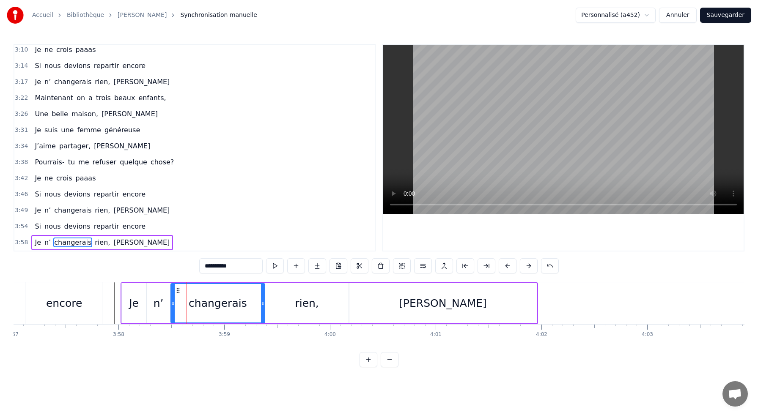
drag, startPoint x: 182, startPoint y: 303, endPoint x: 172, endPoint y: 303, distance: 10.1
click at [172, 303] on icon at bounding box center [172, 303] width 3 height 7
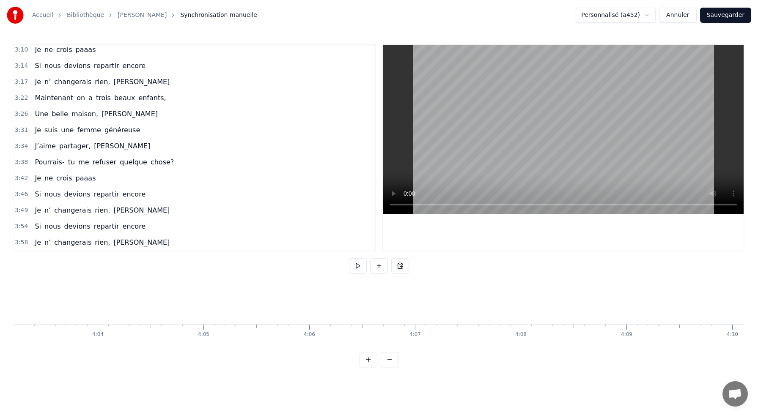
scroll to position [0, 25722]
click at [116, 305] on div at bounding box center [116, 303] width 0 height 42
click at [736, 12] on button "Sauvegarder" at bounding box center [725, 15] width 51 height 15
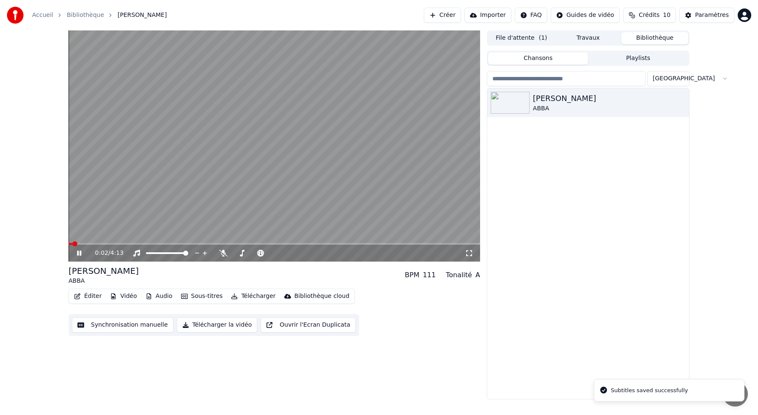
click at [79, 255] on icon at bounding box center [79, 253] width 4 height 5
